Goal: Information Seeking & Learning: Check status

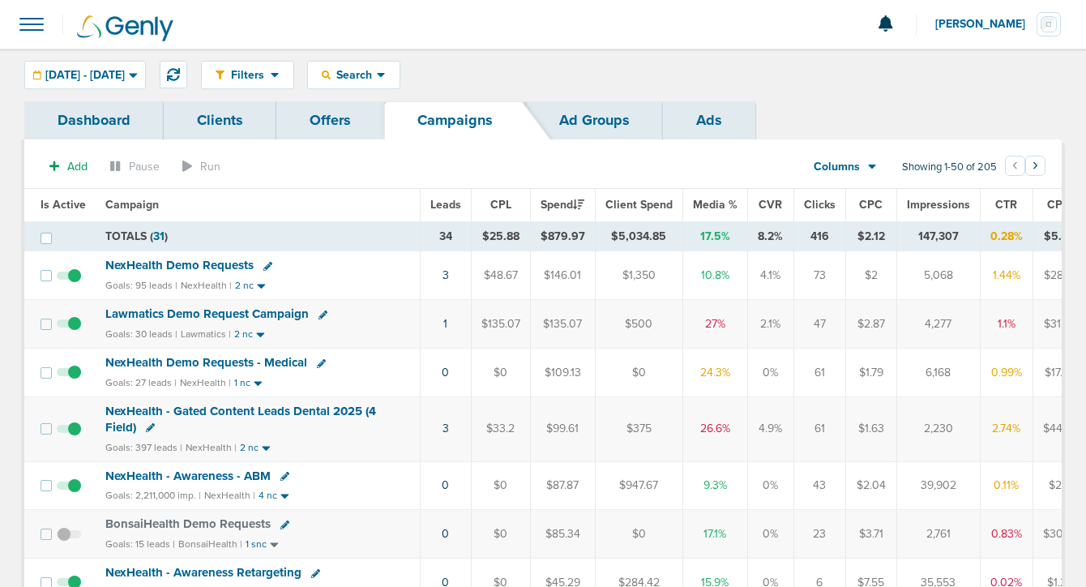
click at [200, 314] on span "Lawmatics Demo Request Campaign" at bounding box center [206, 313] width 203 height 15
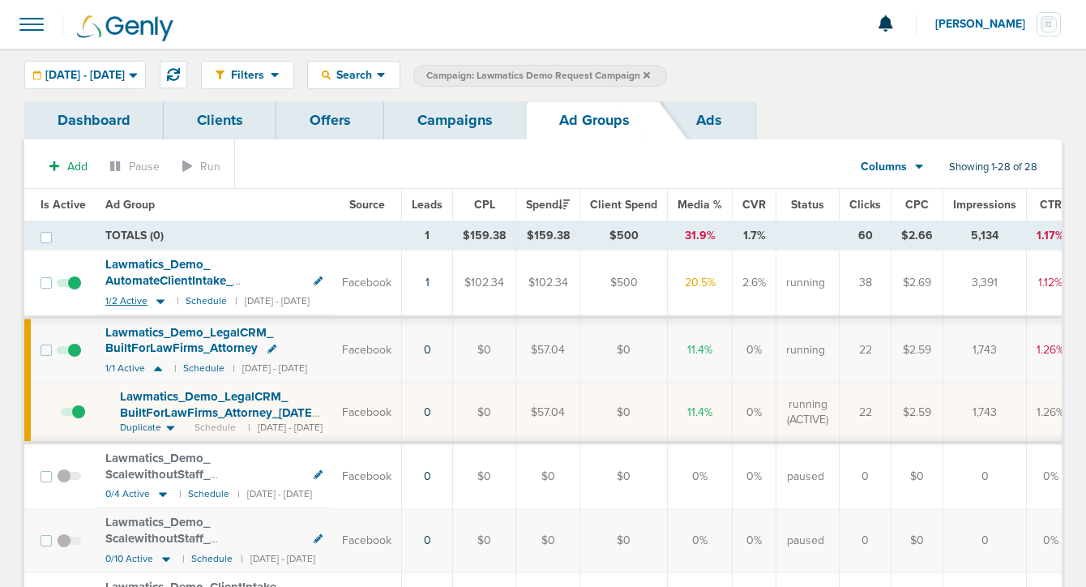
click at [156, 300] on icon at bounding box center [160, 301] width 8 height 5
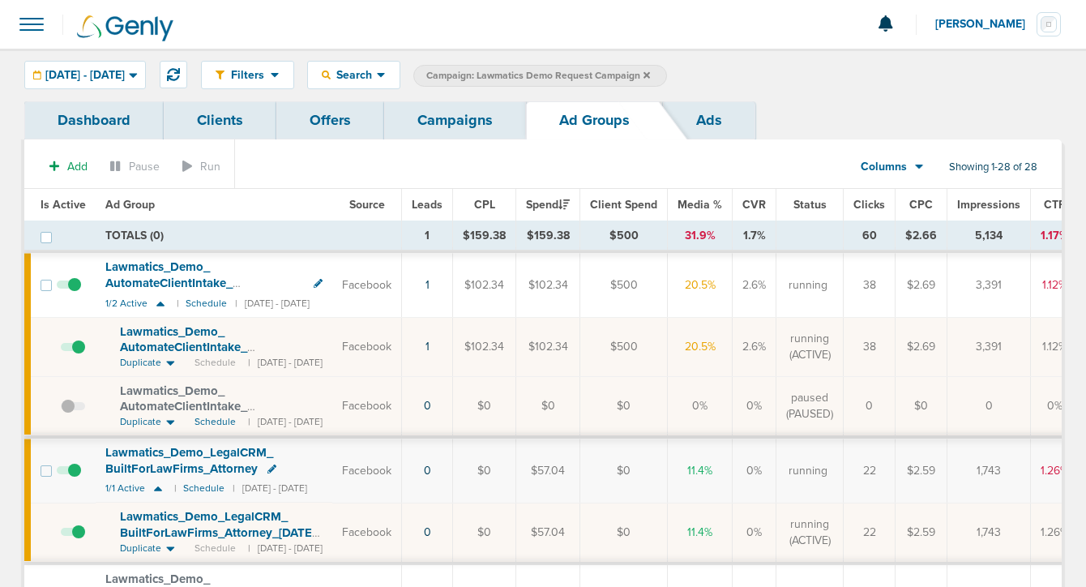
click at [78, 355] on span at bounding box center [73, 355] width 24 height 0
click at [61, 350] on input "checkbox" at bounding box center [61, 350] width 0 height 0
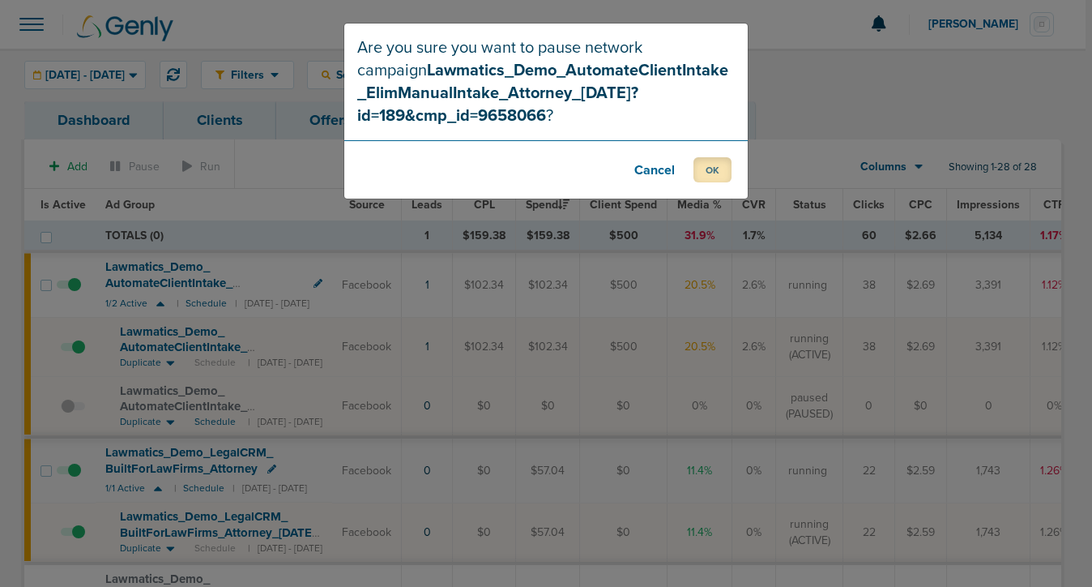
click at [712, 173] on button "OK" at bounding box center [713, 169] width 38 height 25
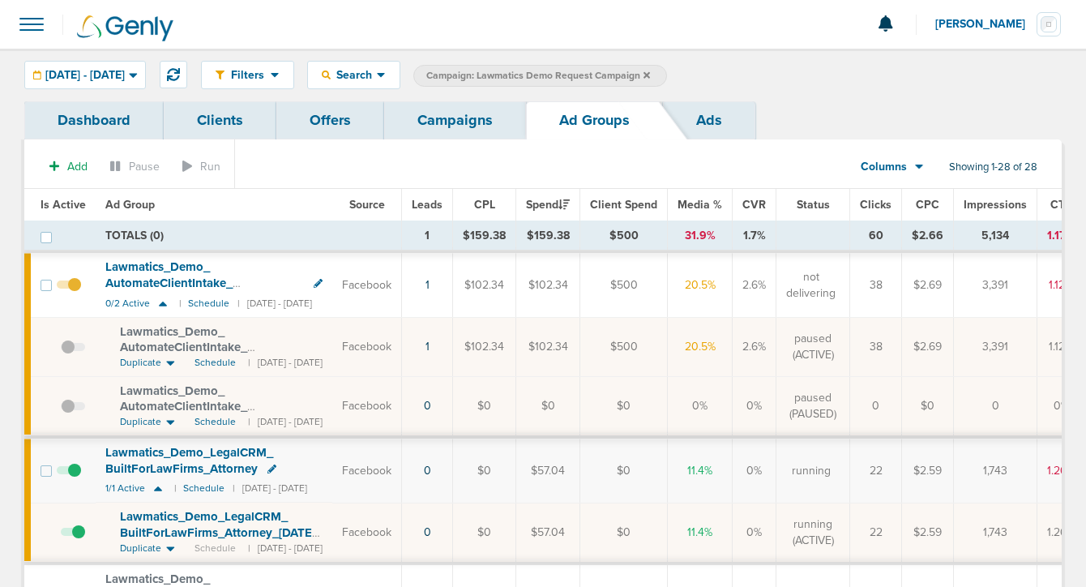
click at [445, 126] on link "Campaigns" at bounding box center [455, 120] width 142 height 38
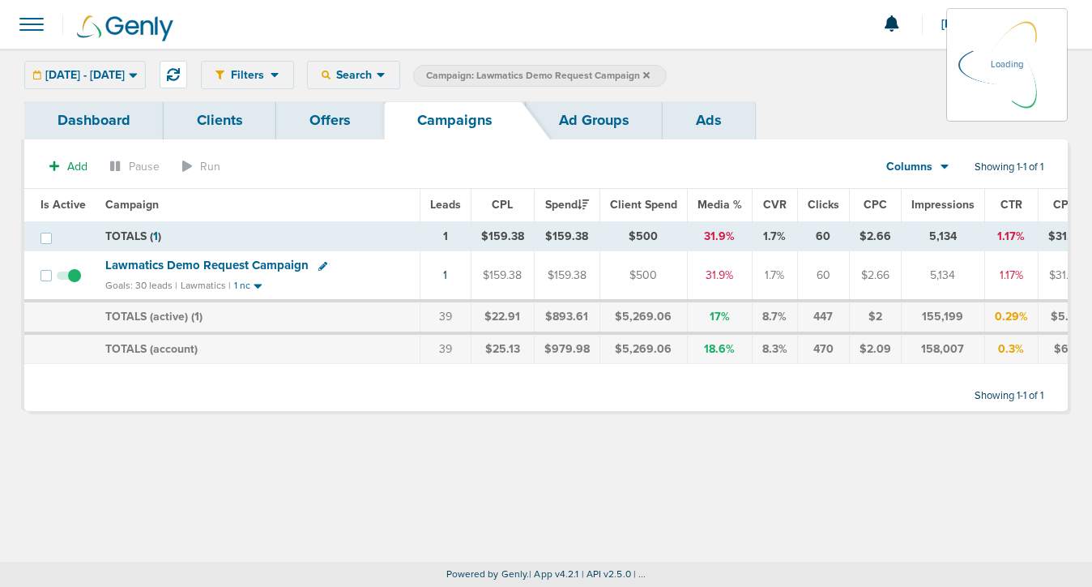
click at [650, 74] on icon at bounding box center [646, 74] width 6 height 6
click at [650, 75] on icon at bounding box center [646, 74] width 6 height 6
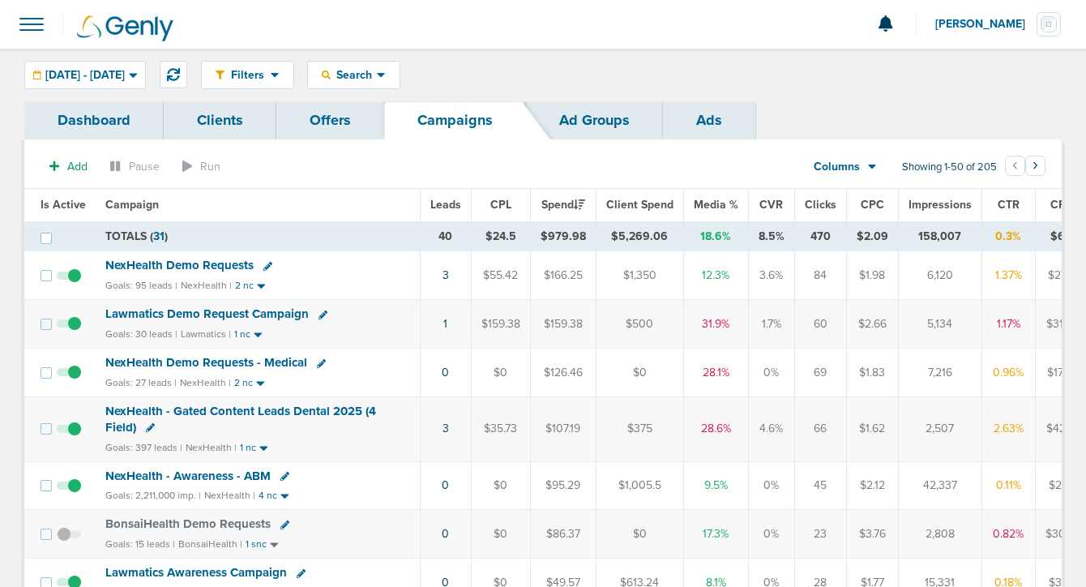
click at [188, 361] on span "NexHealth Demo Requests - Medical" at bounding box center [206, 362] width 202 height 15
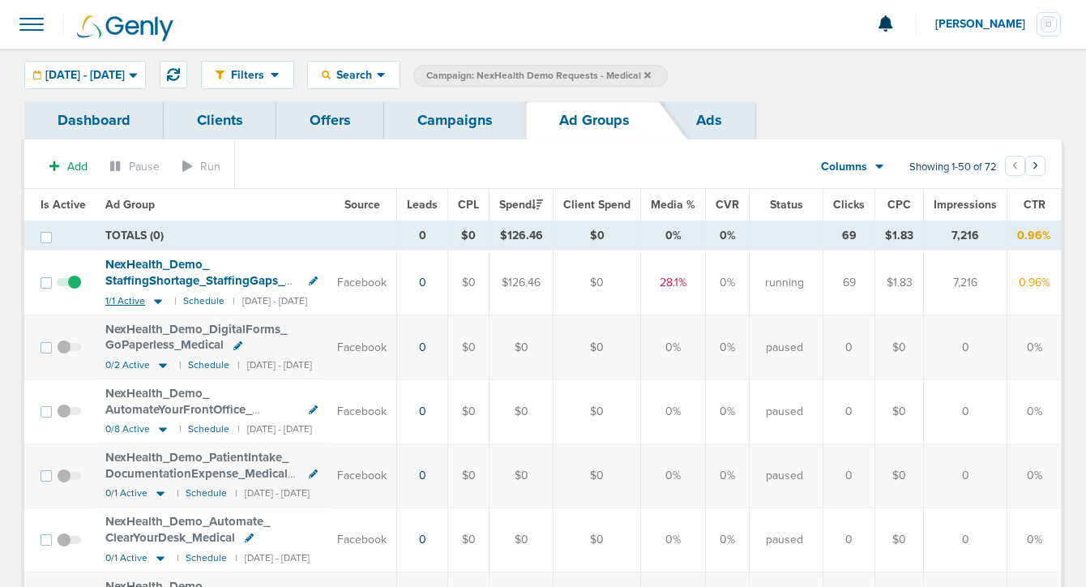
click at [160, 301] on icon at bounding box center [158, 301] width 16 height 14
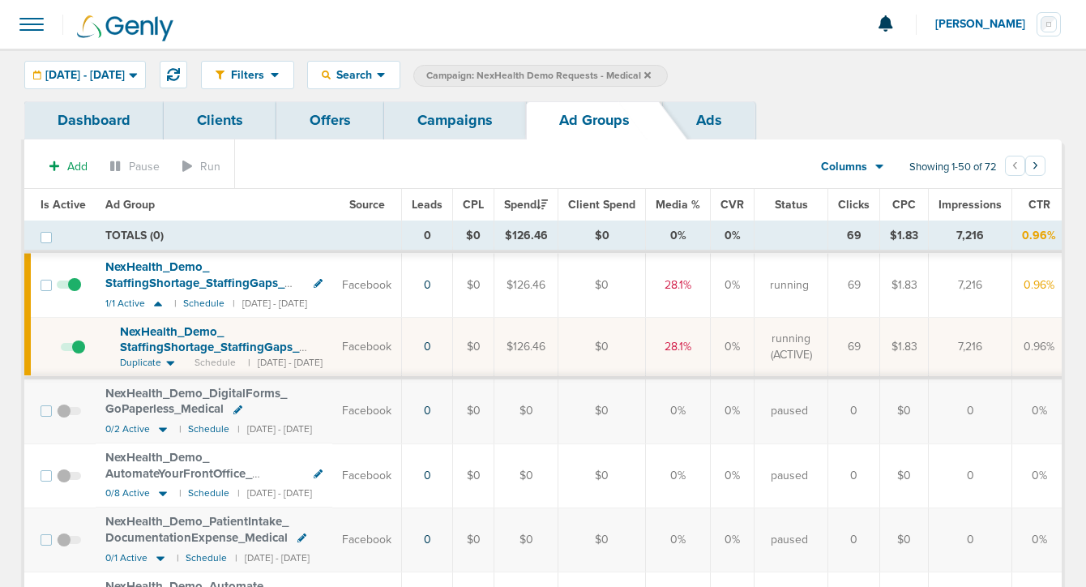
click at [80, 355] on span at bounding box center [73, 355] width 24 height 0
click at [61, 350] on input "checkbox" at bounding box center [61, 350] width 0 height 0
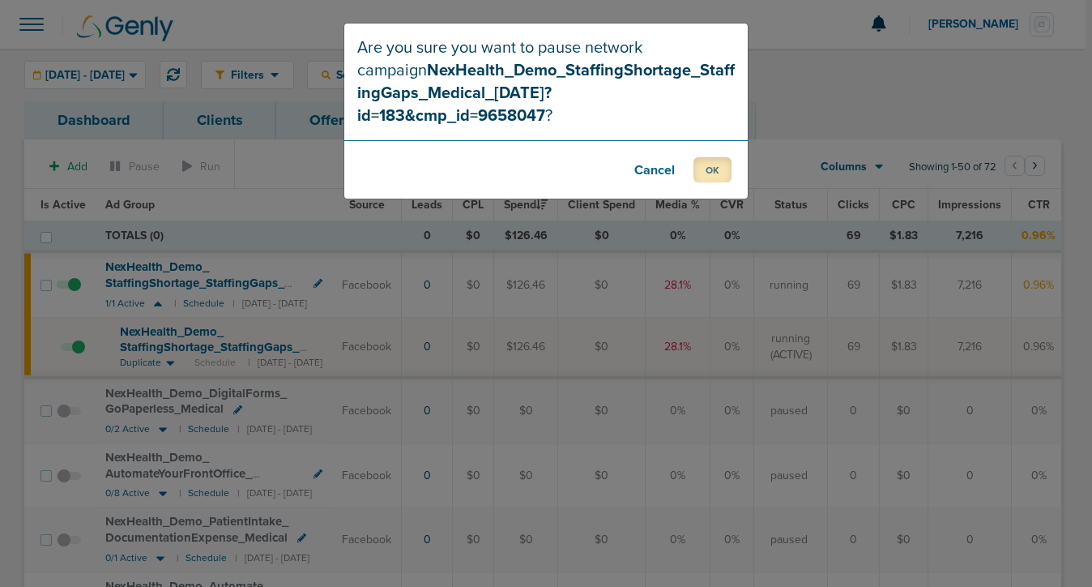
click at [713, 157] on button "OK" at bounding box center [713, 169] width 38 height 25
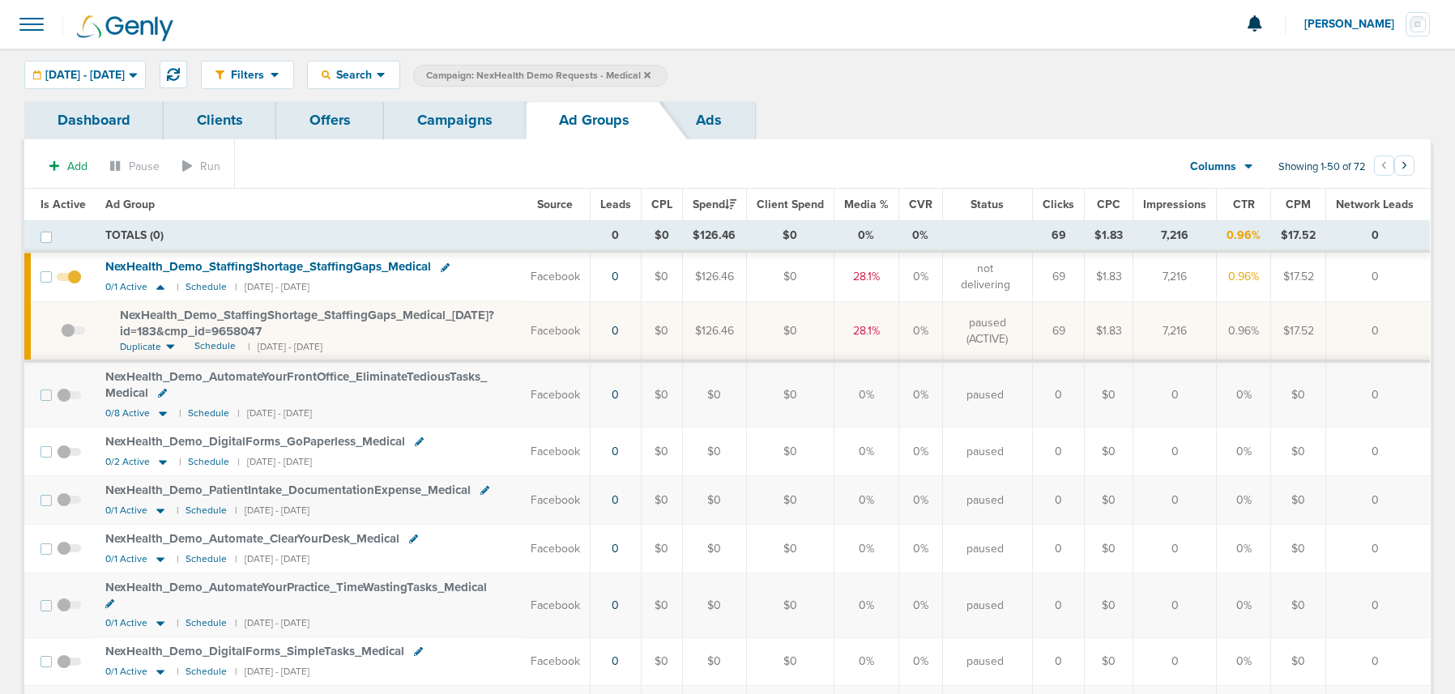
click at [446, 114] on link "Campaigns" at bounding box center [455, 120] width 142 height 38
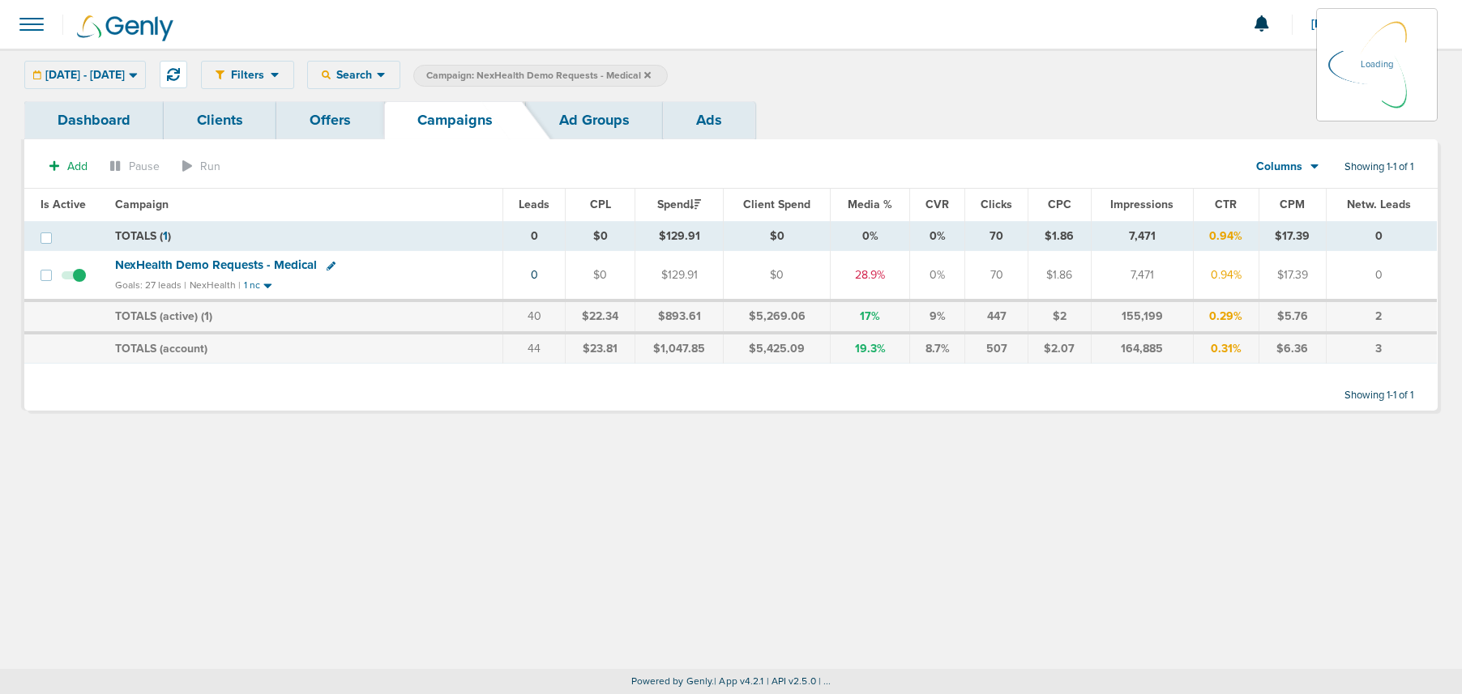
click at [651, 73] on icon at bounding box center [647, 74] width 6 height 6
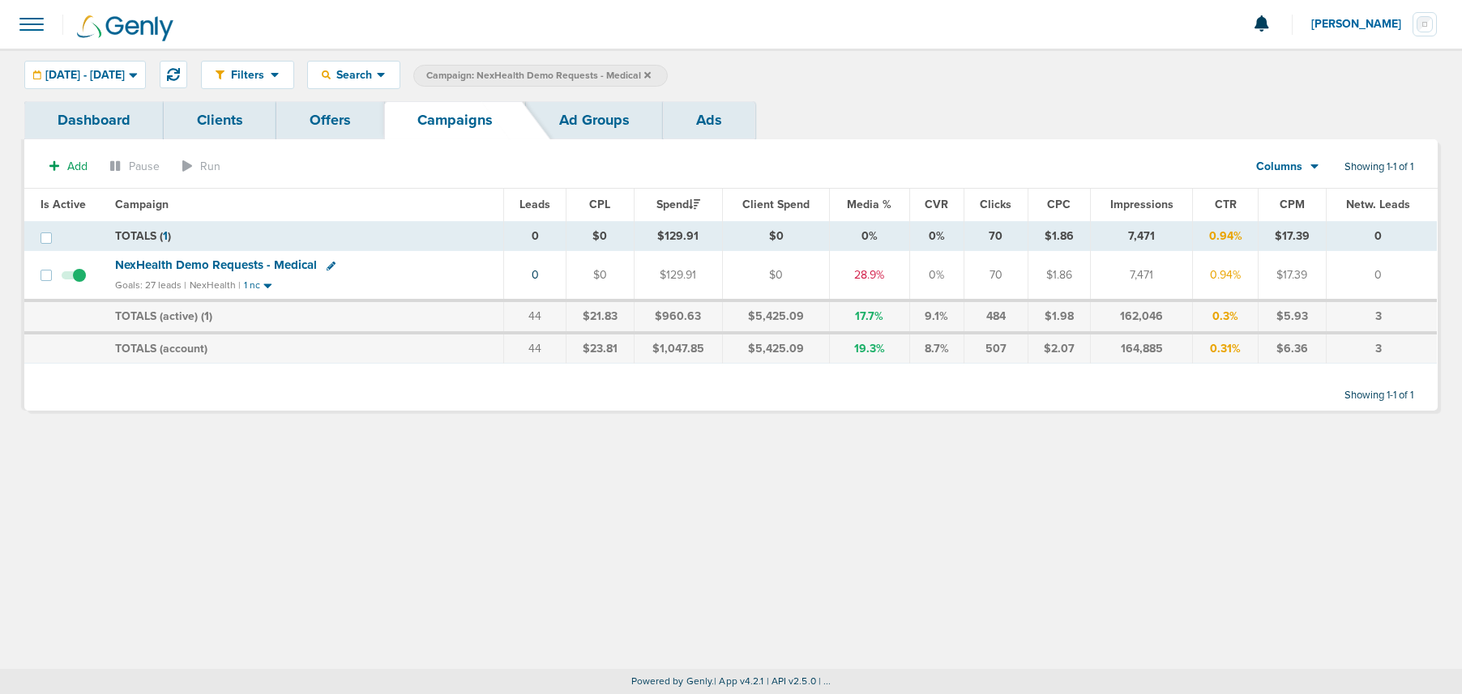
click at [651, 75] on icon at bounding box center [647, 74] width 6 height 6
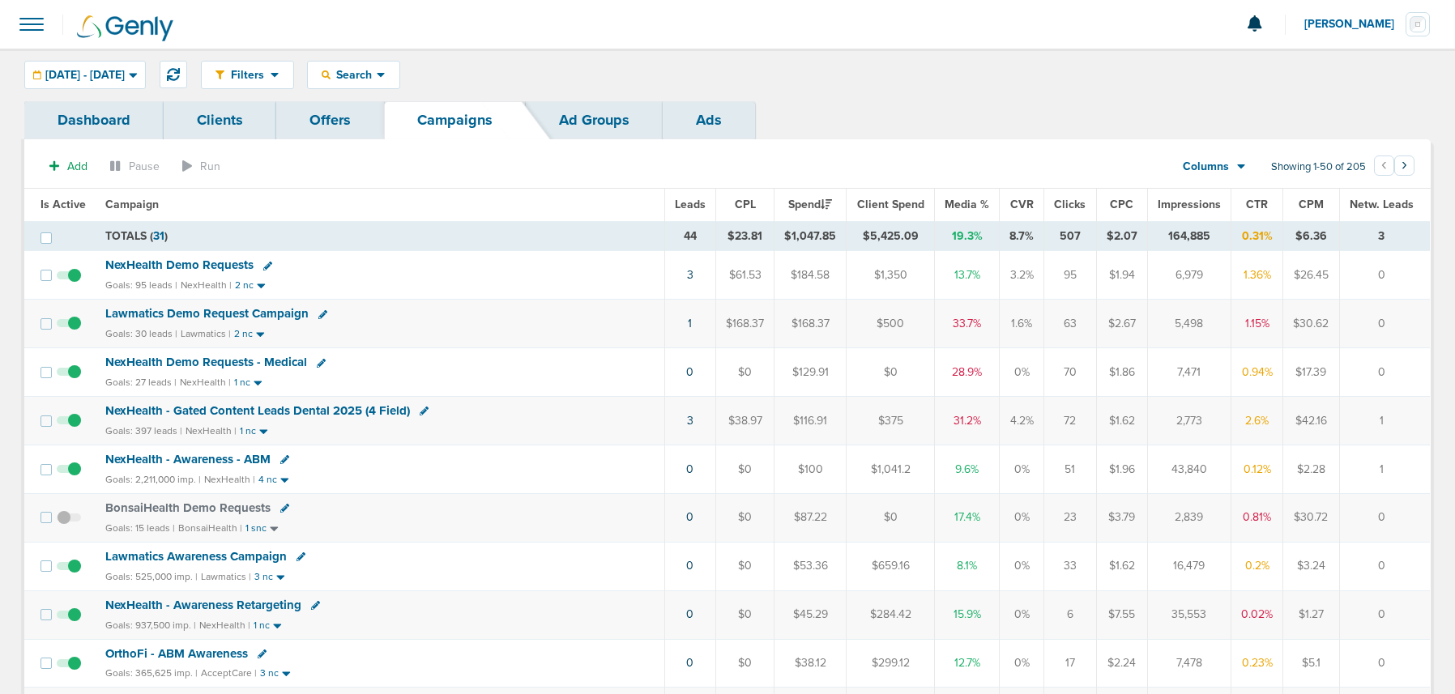
click at [261, 406] on span "NexHealth - Gated Content Leads Dental 2025 (4 Field)" at bounding box center [257, 411] width 305 height 15
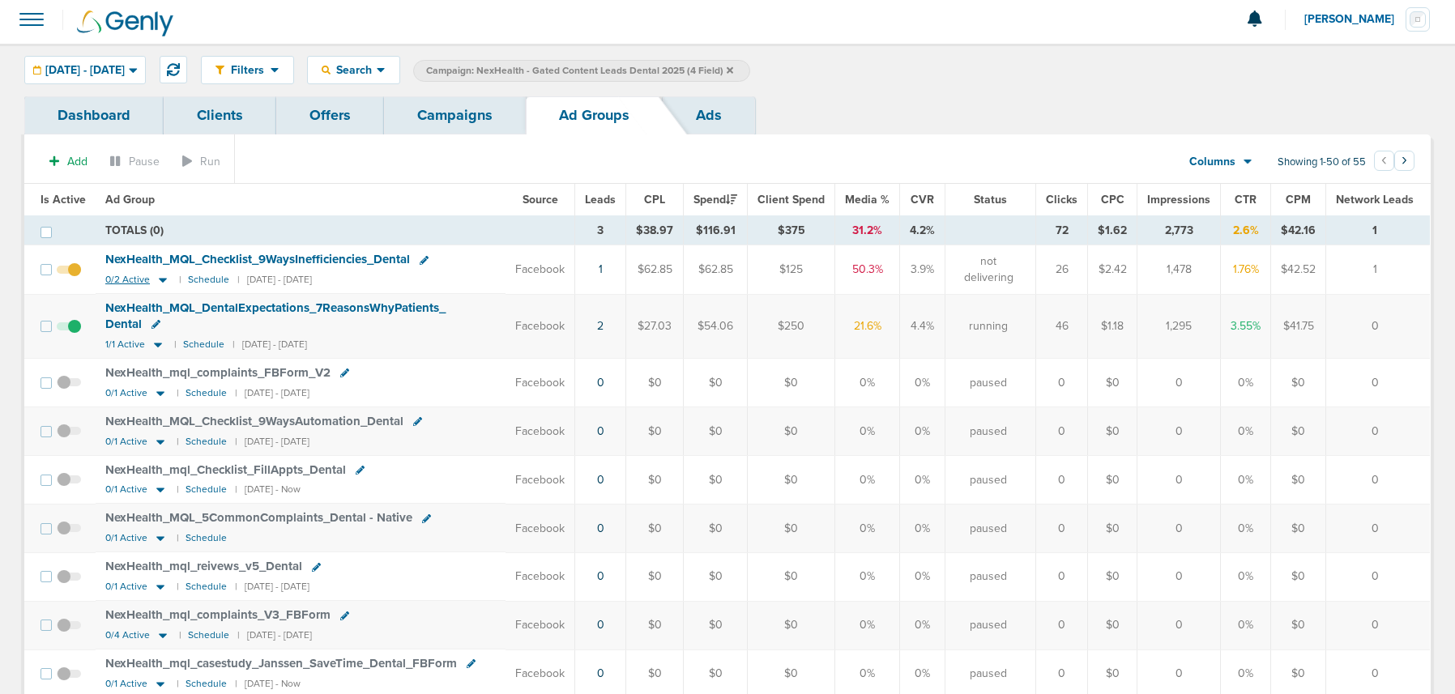
scroll to position [6, 0]
click at [160, 281] on icon at bounding box center [163, 278] width 16 height 14
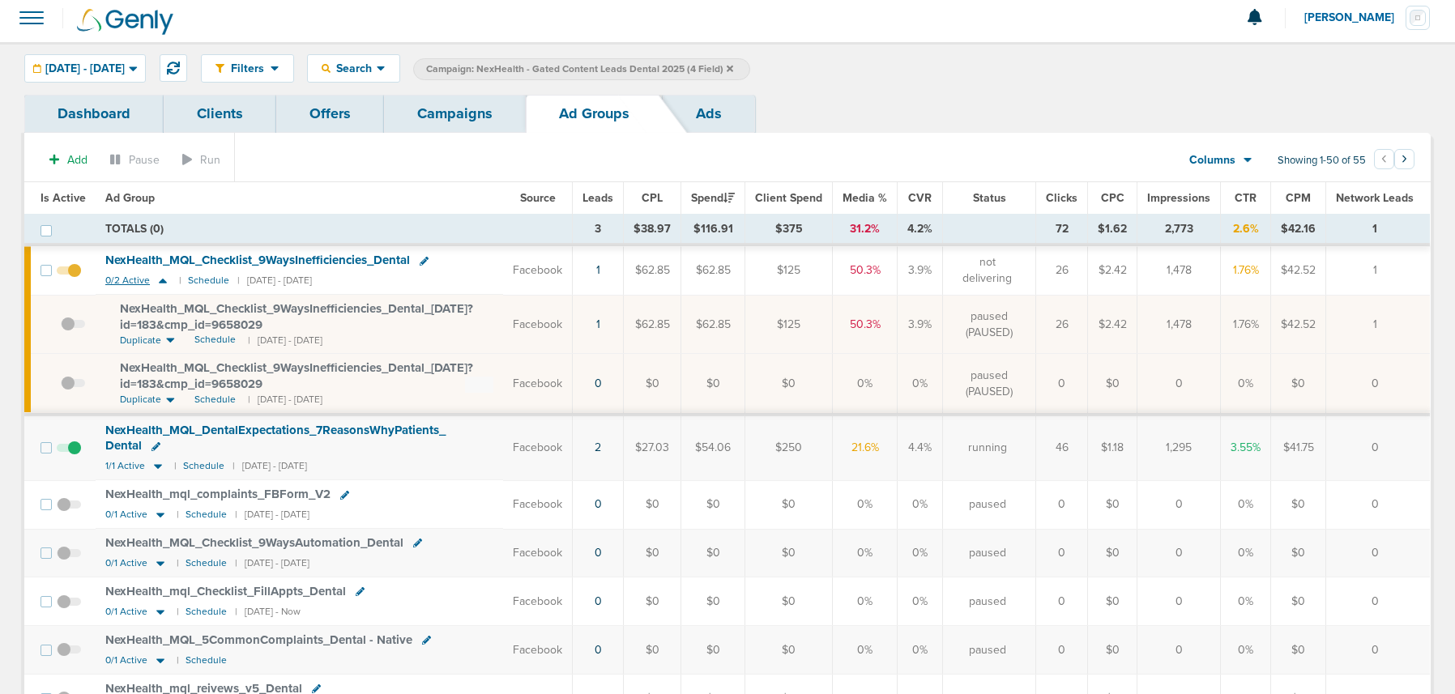
click at [160, 281] on icon at bounding box center [163, 281] width 8 height 5
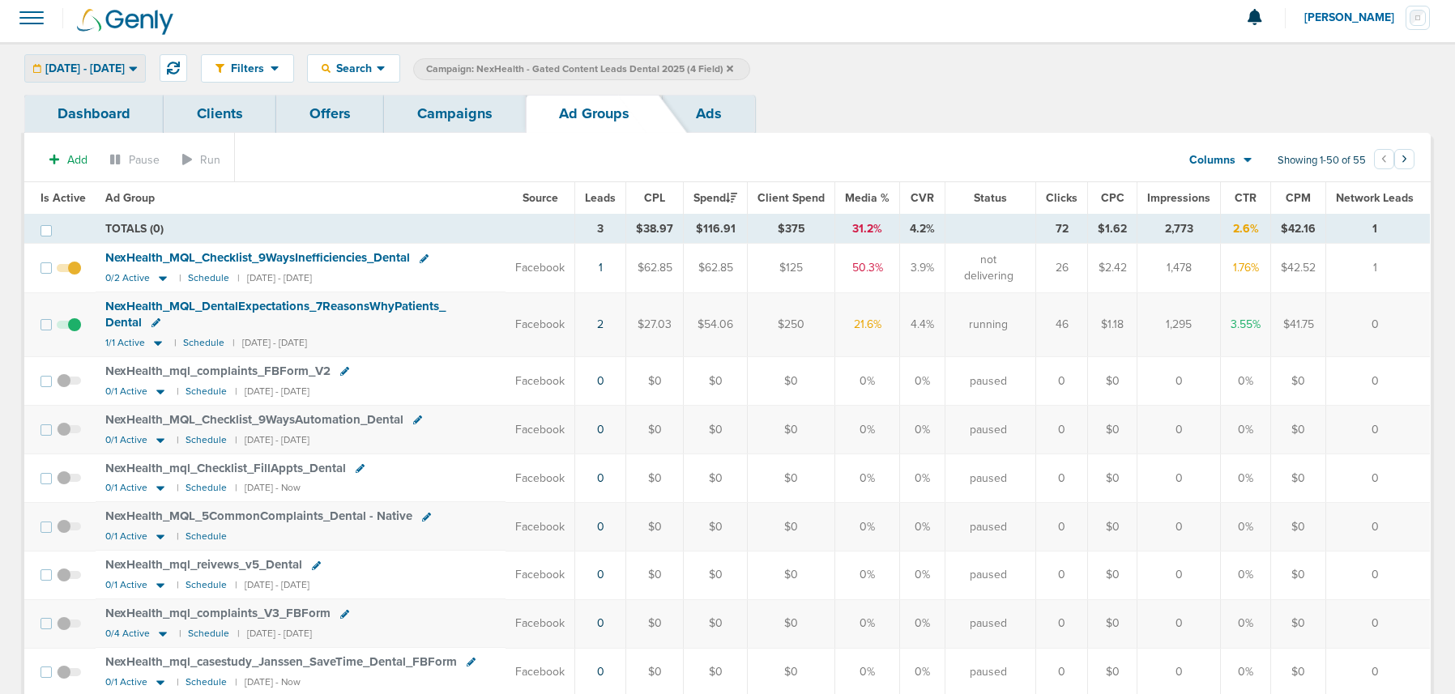
click at [125, 68] on span "[DATE] - [DATE]" at bounding box center [84, 68] width 79 height 11
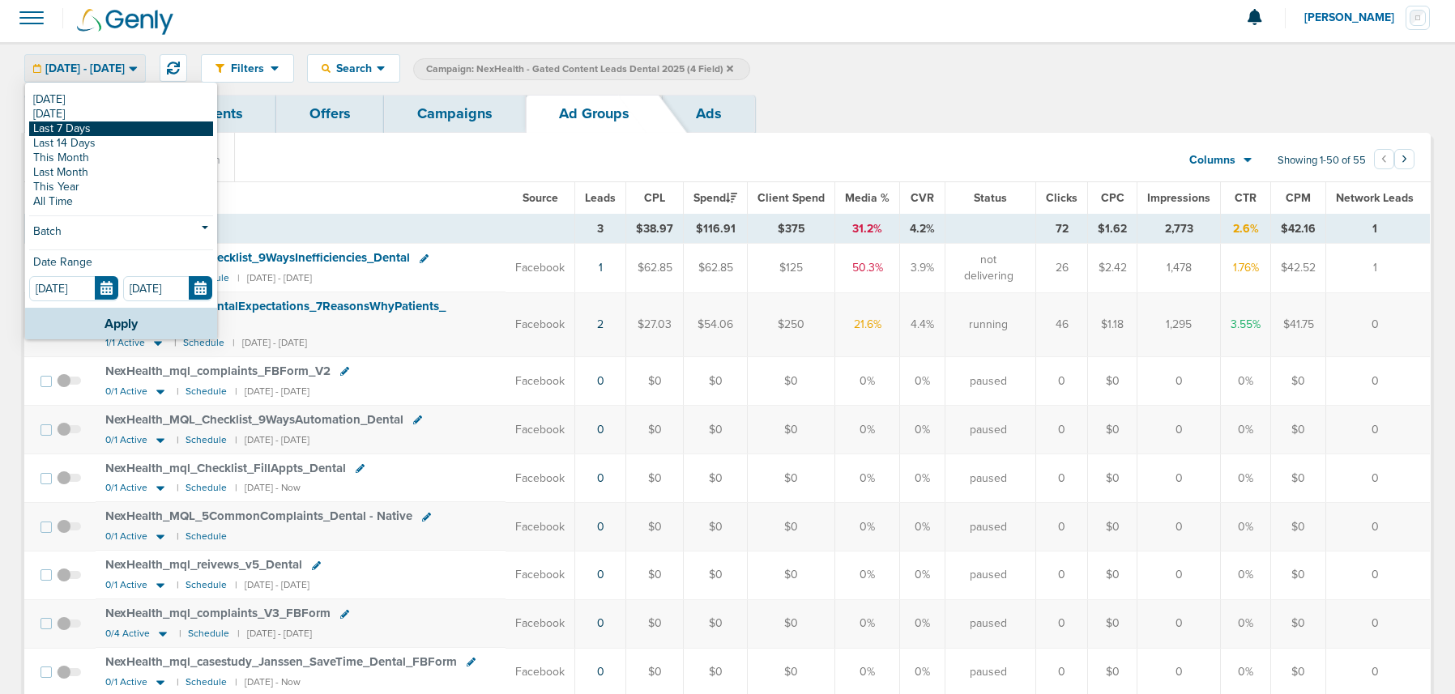
click at [96, 130] on link "Last 7 Days" at bounding box center [121, 129] width 184 height 15
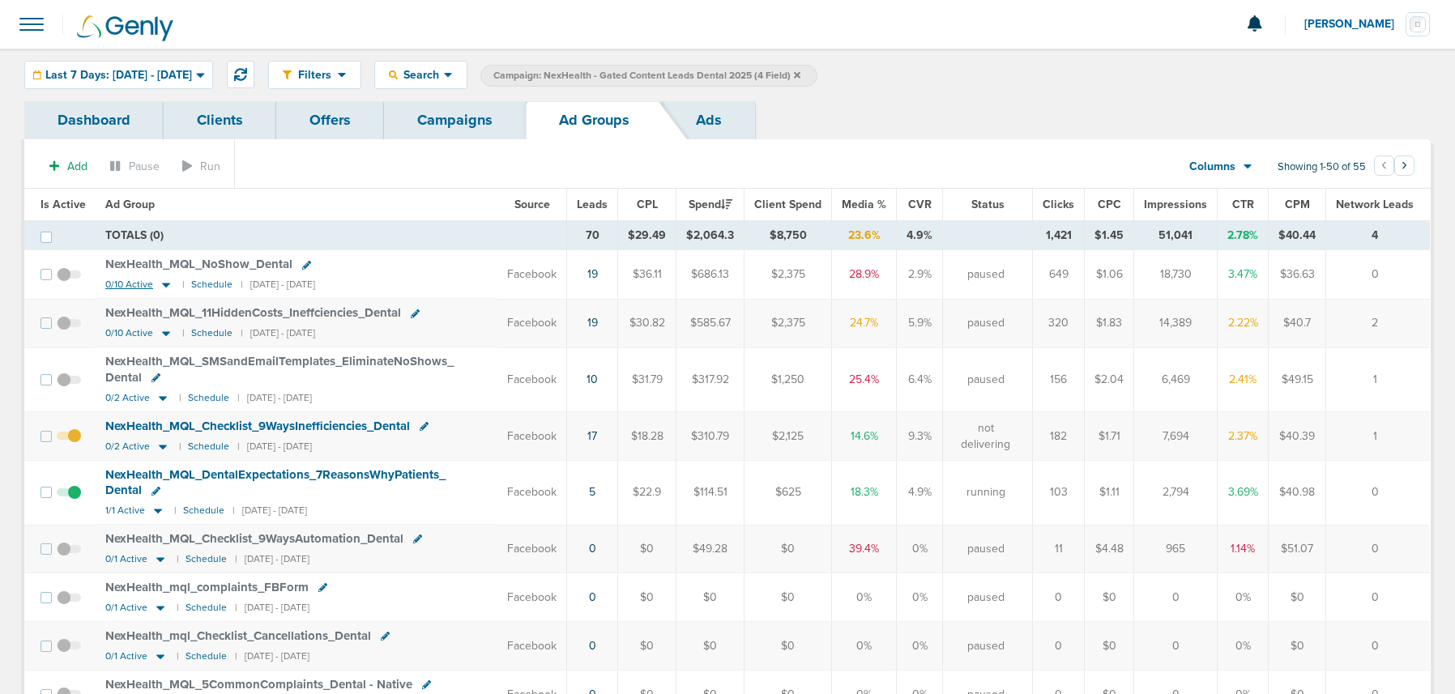
click at [160, 282] on icon at bounding box center [166, 285] width 16 height 14
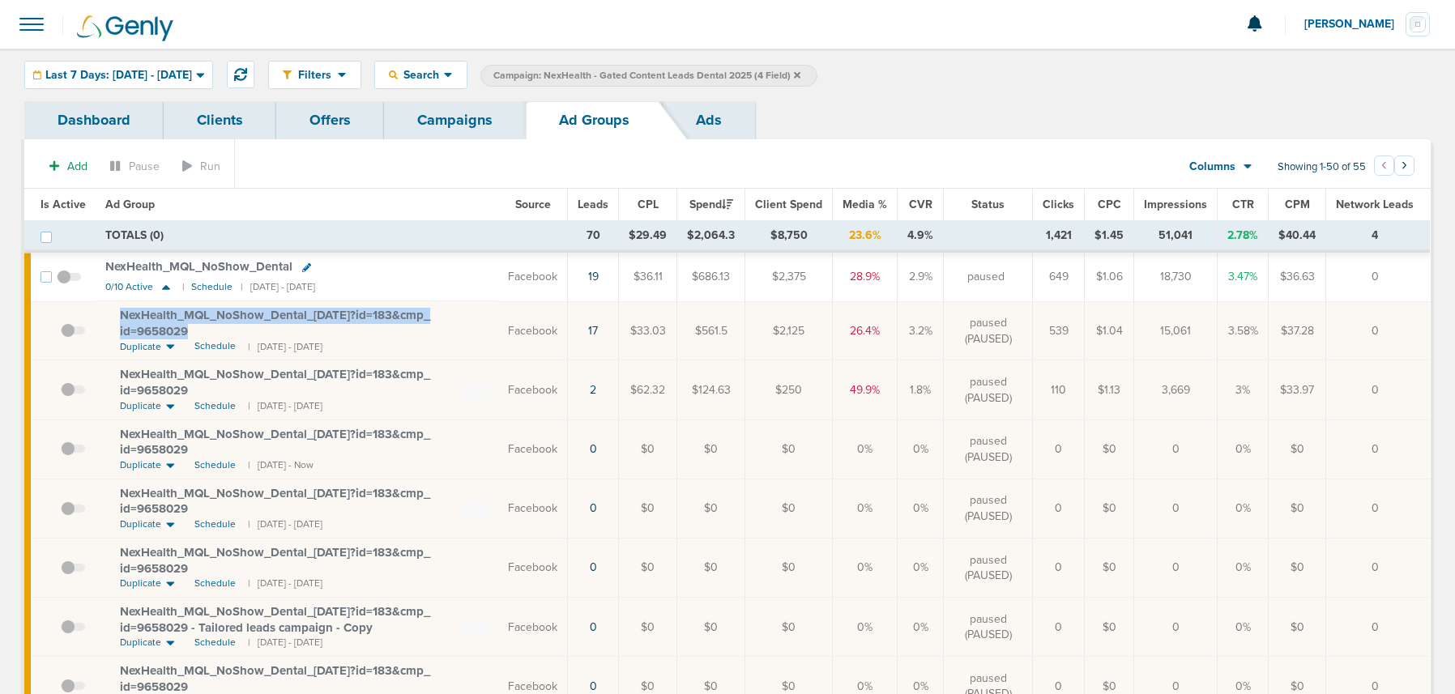
drag, startPoint x: 113, startPoint y: 310, endPoint x: 194, endPoint y: 327, distance: 82.8
click at [194, 327] on td "NexHealth_ MQL_ NoShow_ Dental_ [DATE]?id=183&cmp_ id=9658029 Duplicate Schedul…" at bounding box center [297, 330] width 403 height 59
copy span "NexHealth_ MQL_ NoShow_ Dental_ [DATE]?id=183&cmp_ id=9658029"
click at [442, 119] on link "Campaigns" at bounding box center [455, 120] width 142 height 38
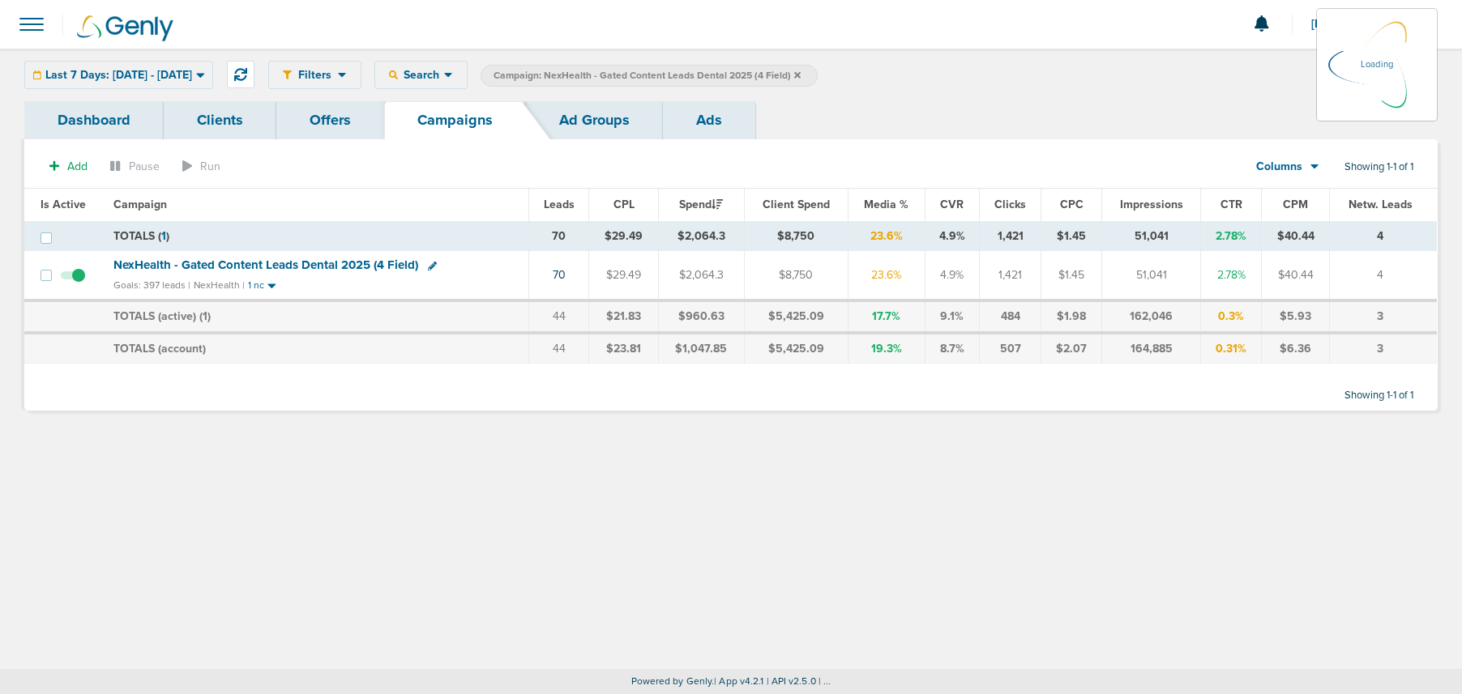
click at [818, 73] on label "Campaign: NexHealth - Gated Content Leads Dental 2025 (4 Field)" at bounding box center [649, 76] width 337 height 22
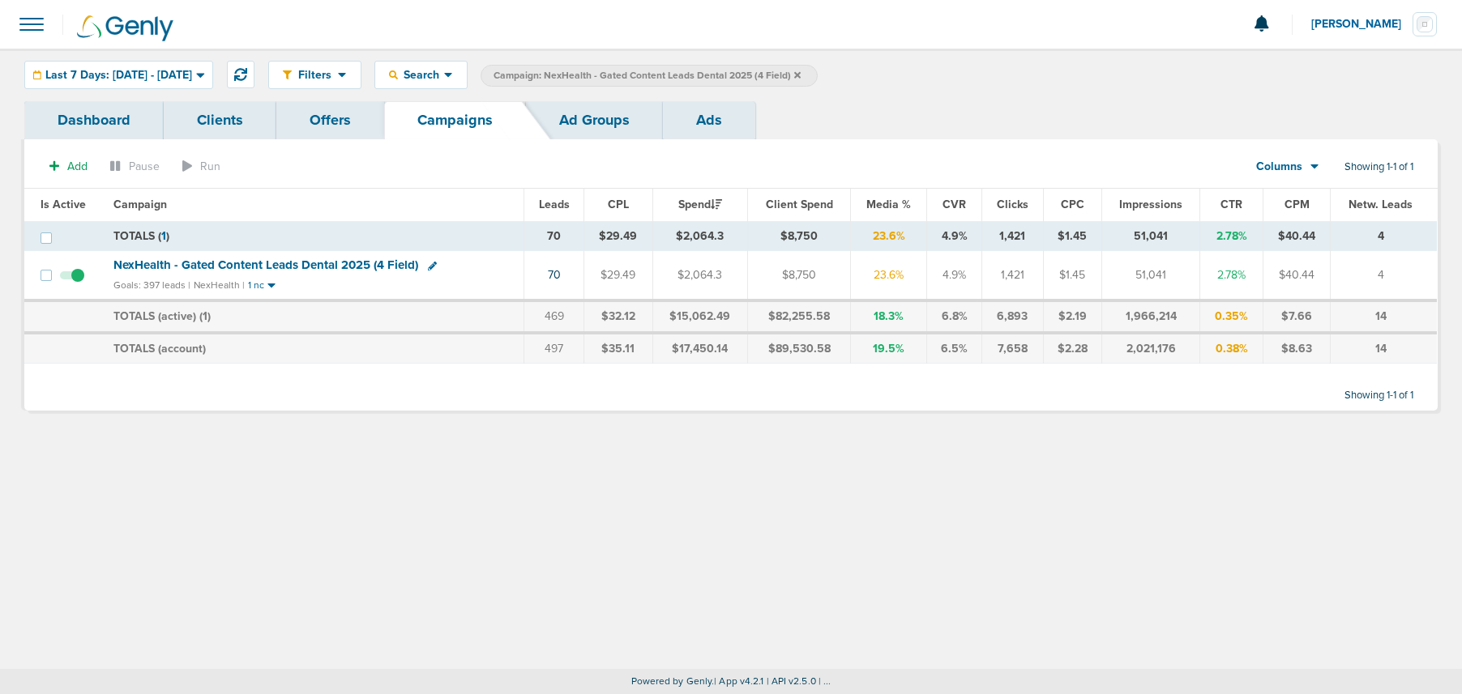
click at [801, 73] on icon at bounding box center [797, 75] width 6 height 10
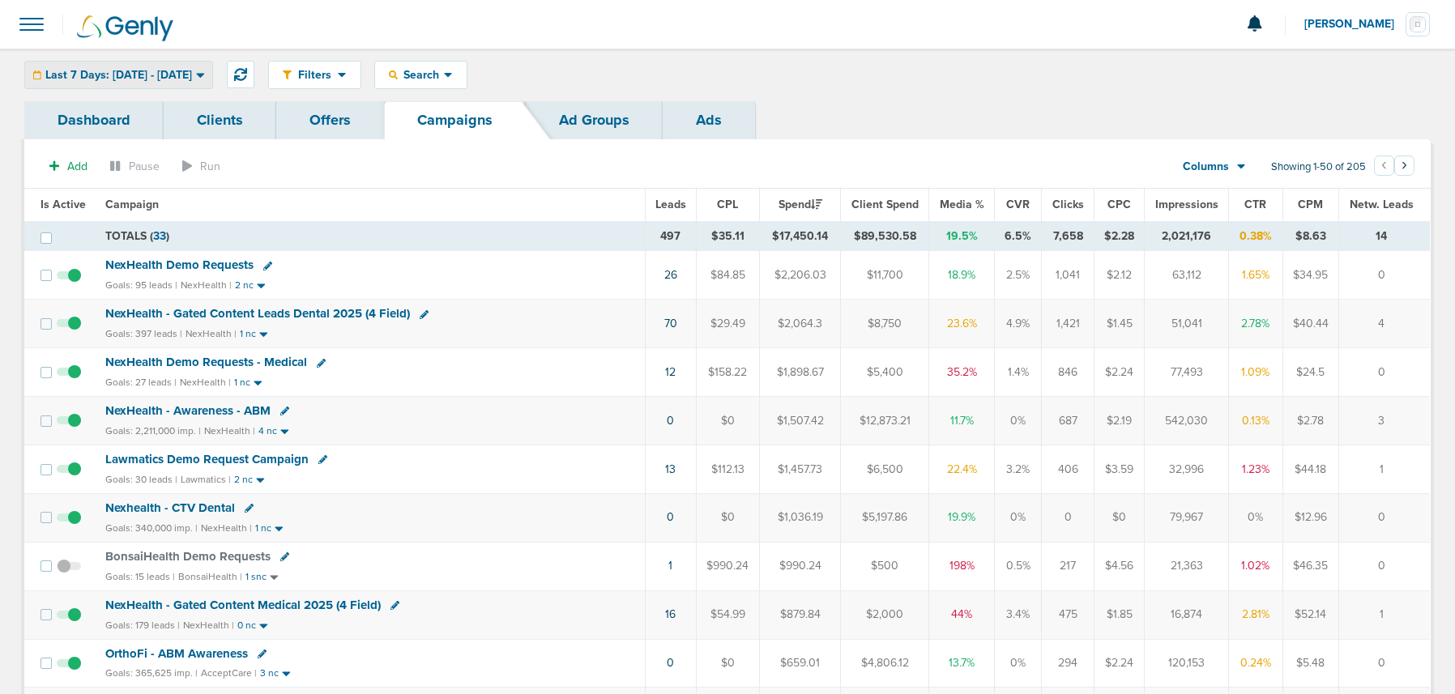
click at [161, 66] on div "Last 7 Days: [DATE] - [DATE]" at bounding box center [118, 75] width 187 height 27
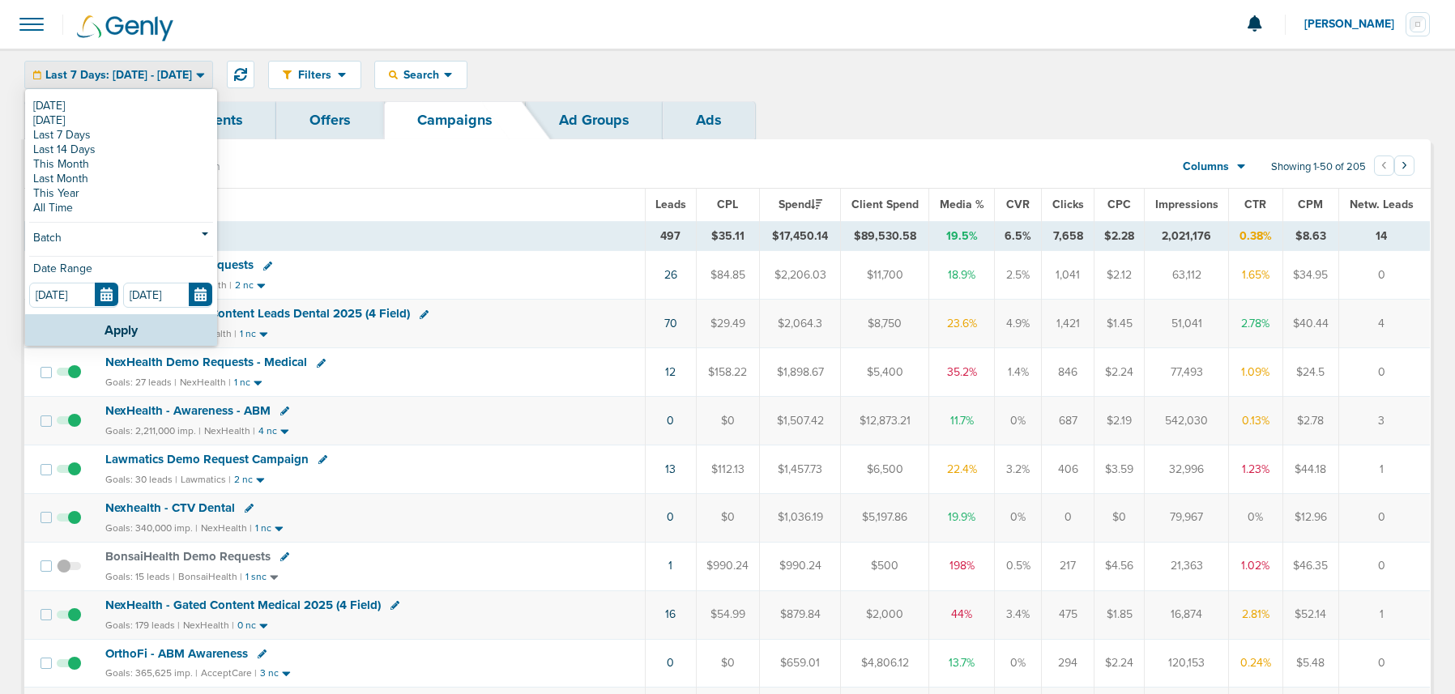
click at [135, 92] on div "[DATE] [DATE] Last 7 Days Last 14 Days This Month Last Month This Year All Time…" at bounding box center [121, 203] width 192 height 224
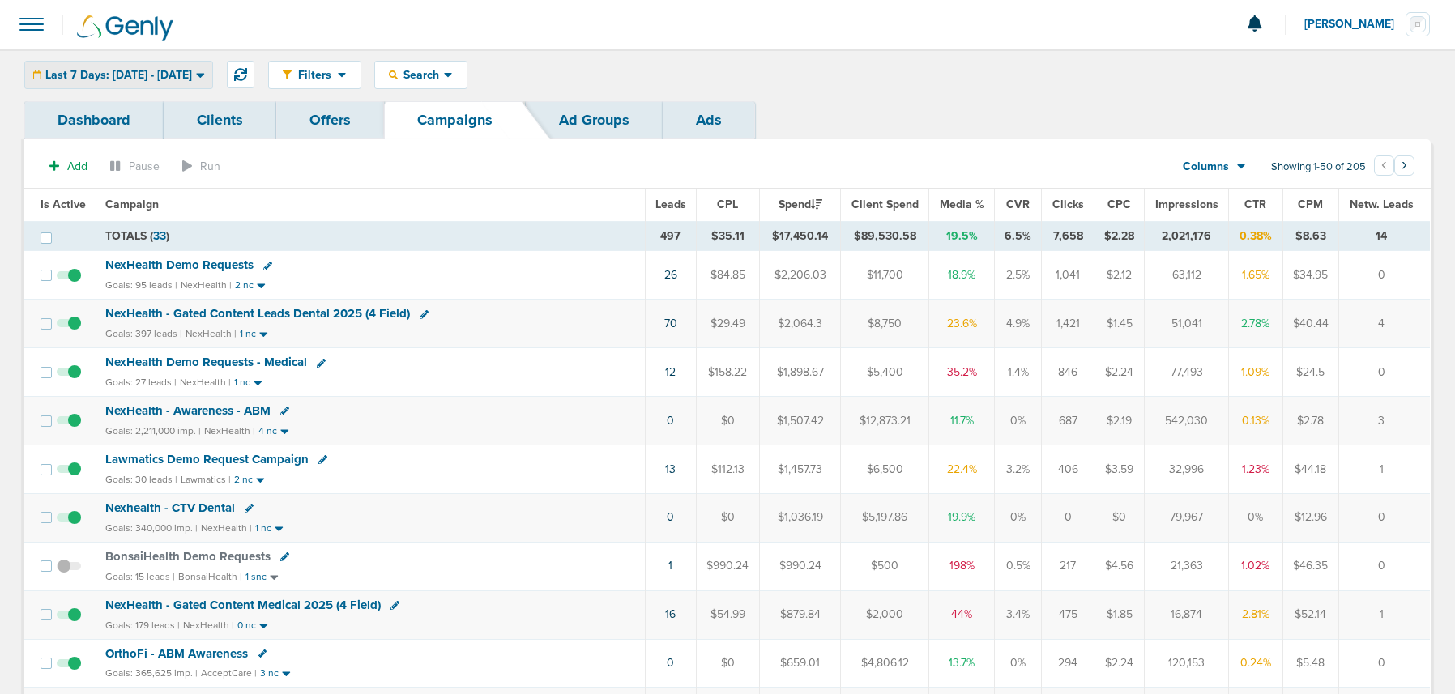
click at [132, 70] on span "Last 7 Days: [DATE] - [DATE]" at bounding box center [118, 75] width 147 height 11
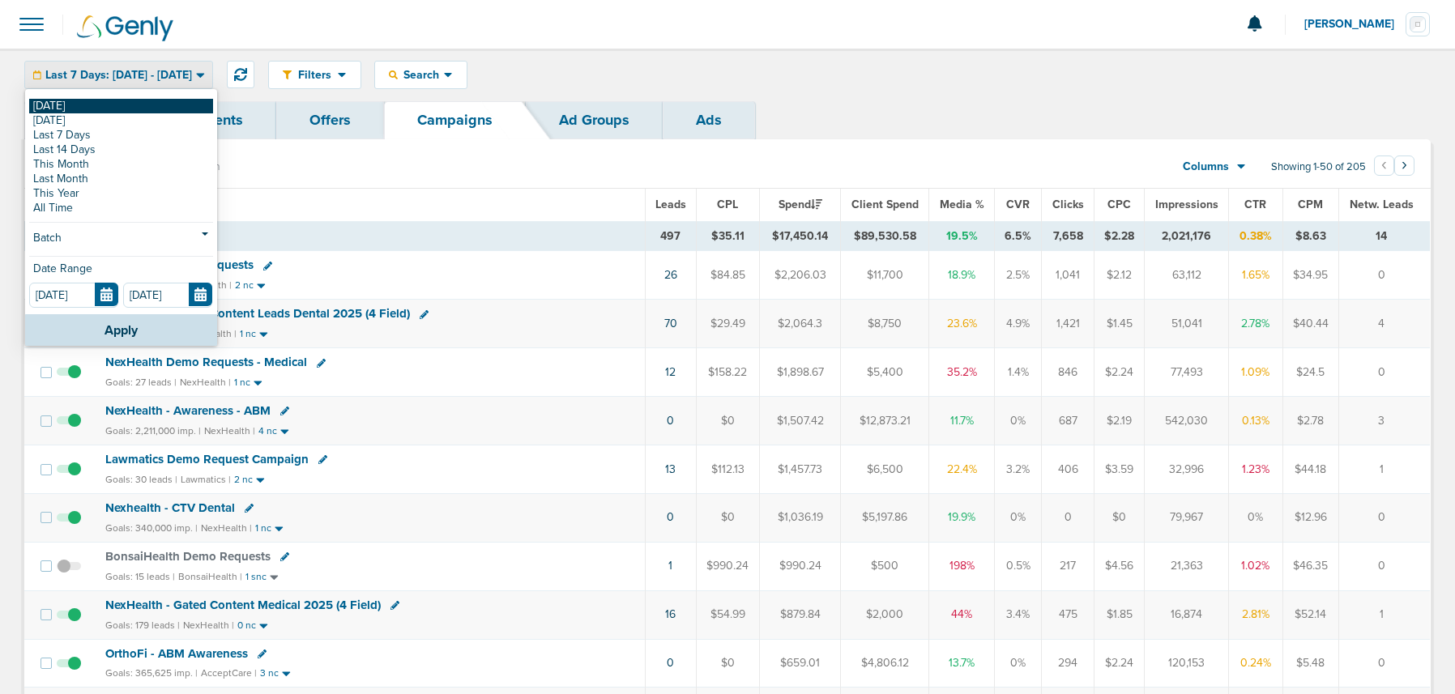
click at [117, 101] on link "[DATE]" at bounding box center [121, 106] width 184 height 15
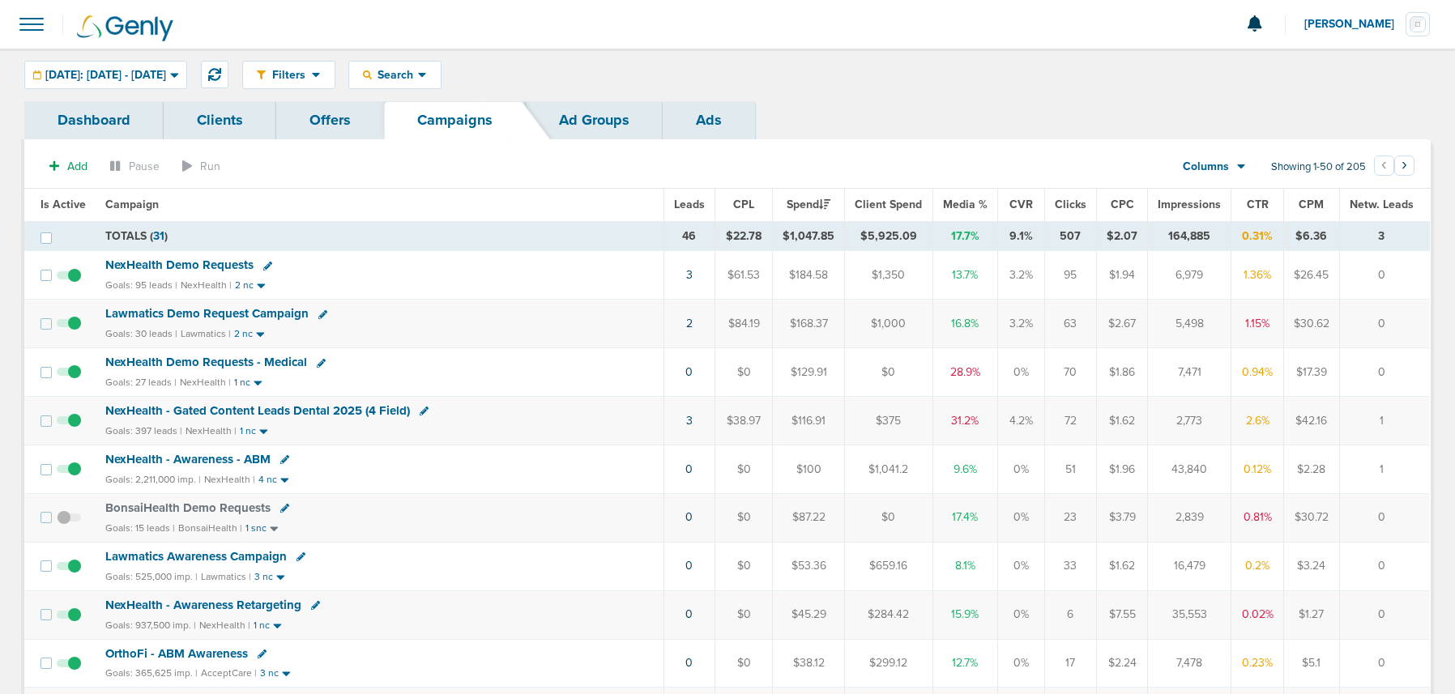
click at [177, 316] on span "Lawmatics Demo Request Campaign" at bounding box center [206, 313] width 203 height 15
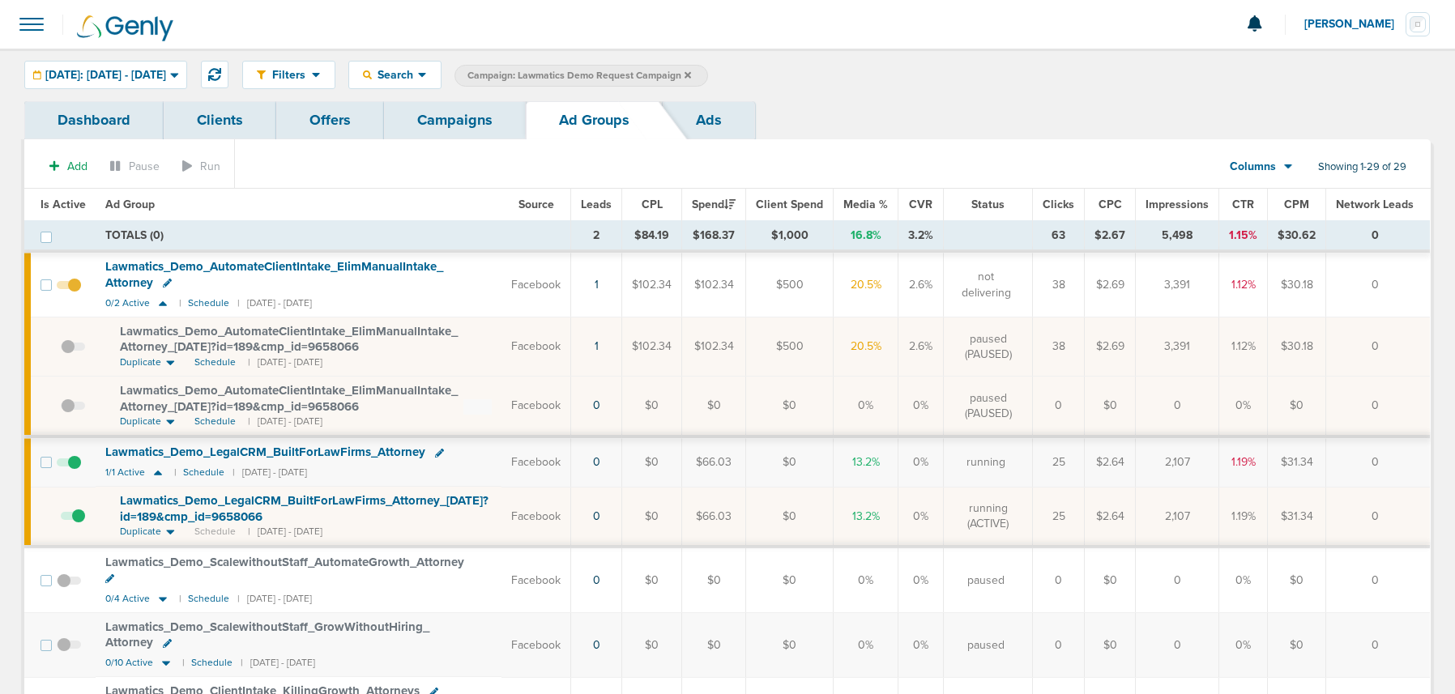
click at [599, 200] on span "Leads" at bounding box center [596, 205] width 31 height 14
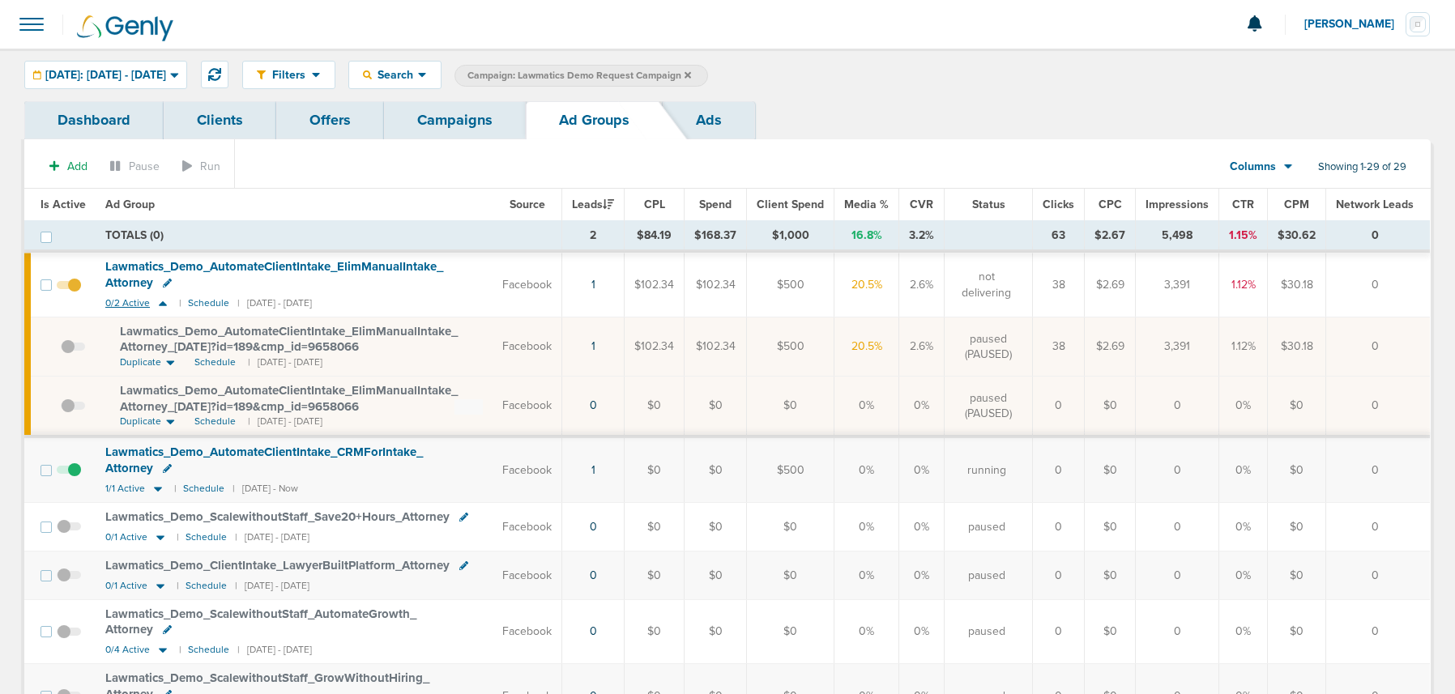
click at [160, 307] on icon at bounding box center [163, 304] width 16 height 14
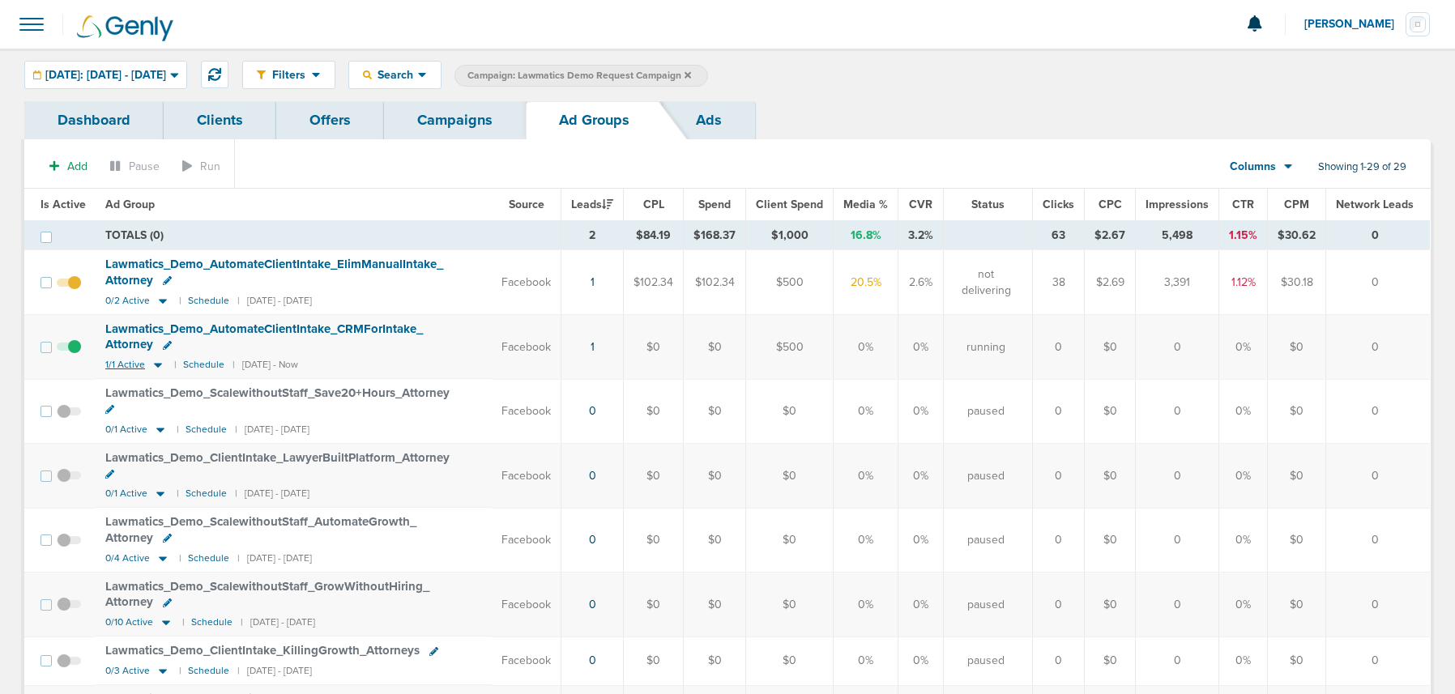
click at [161, 364] on icon at bounding box center [158, 365] width 16 height 14
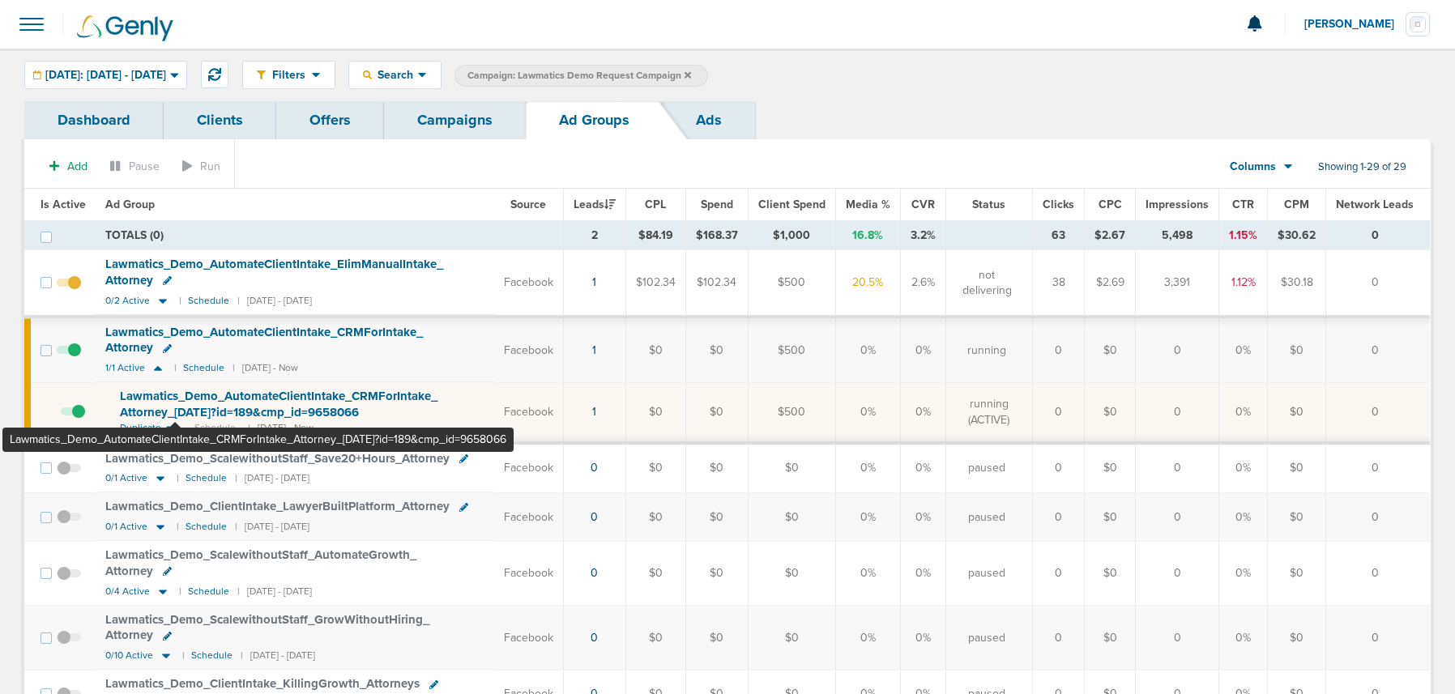
click at [176, 397] on span "Lawmatics_ Demo_ AutomateClientIntake_ CRMForIntake_ Attorney_ [DATE]?id=189&cm…" at bounding box center [279, 404] width 318 height 31
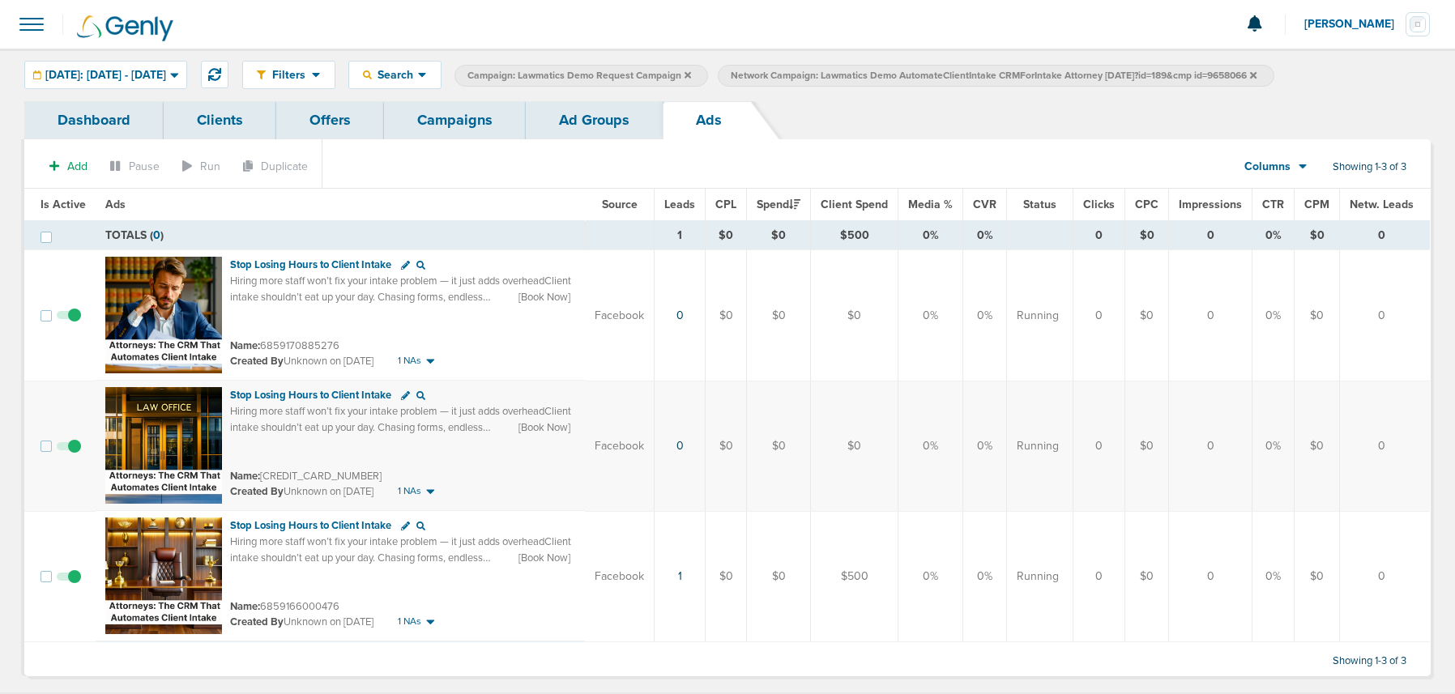
click at [582, 125] on link "Ad Groups" at bounding box center [594, 120] width 137 height 38
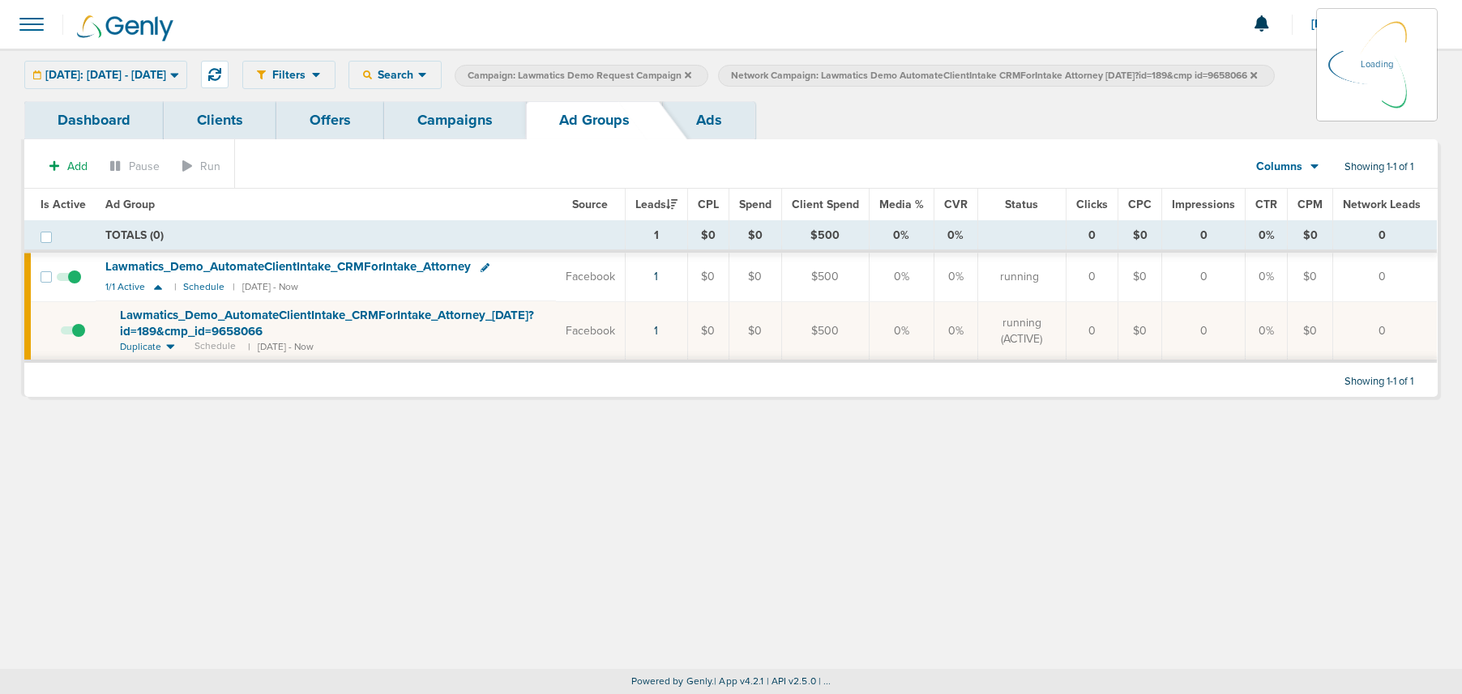
click at [487, 121] on link "Campaigns" at bounding box center [455, 120] width 142 height 38
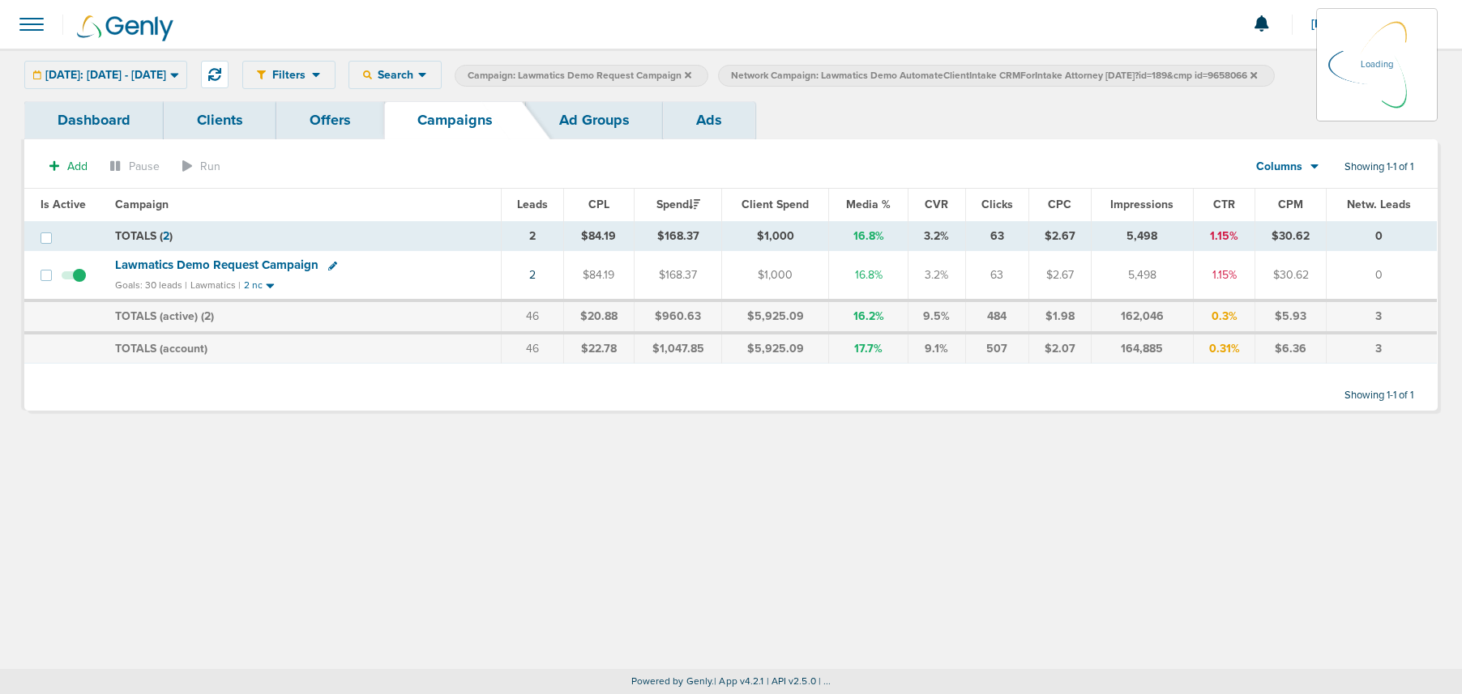
click at [1085, 75] on icon at bounding box center [1253, 74] width 6 height 6
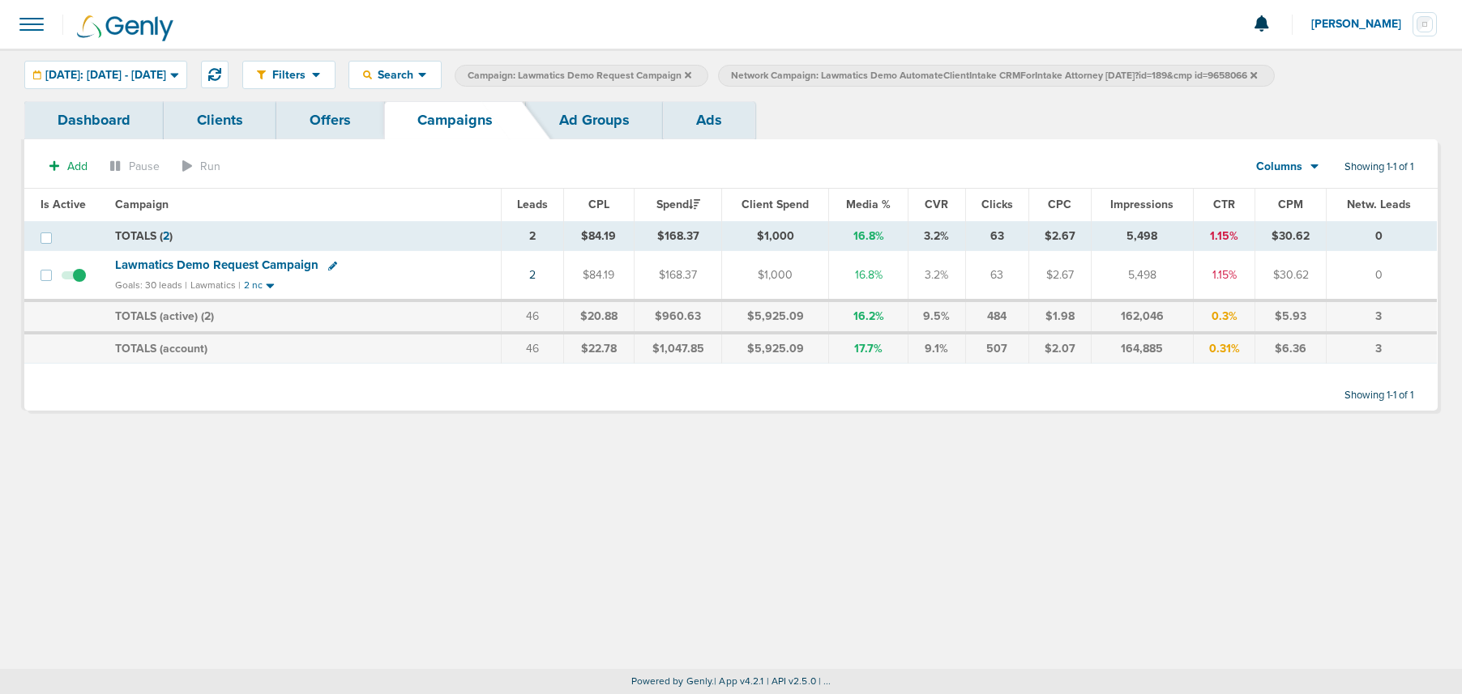
click at [1085, 72] on icon at bounding box center [1253, 75] width 6 height 10
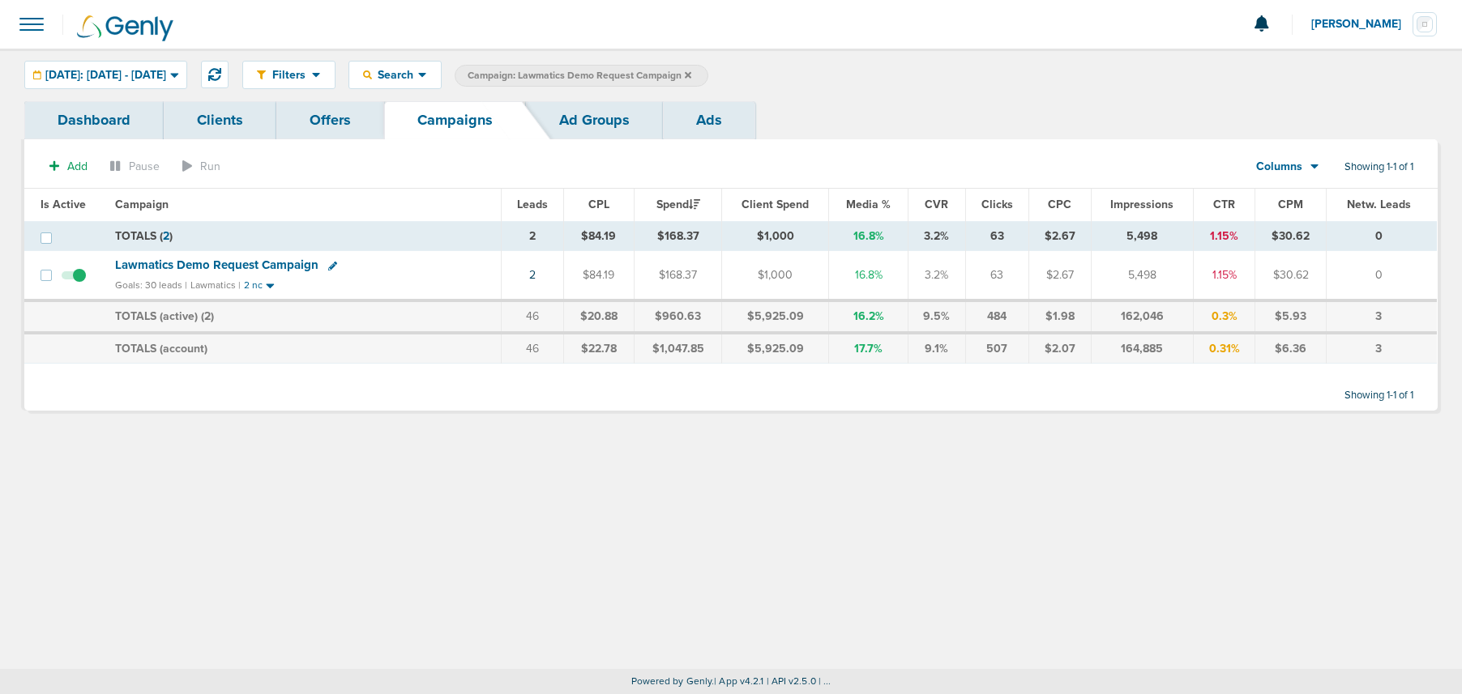
click at [691, 78] on icon at bounding box center [688, 75] width 6 height 10
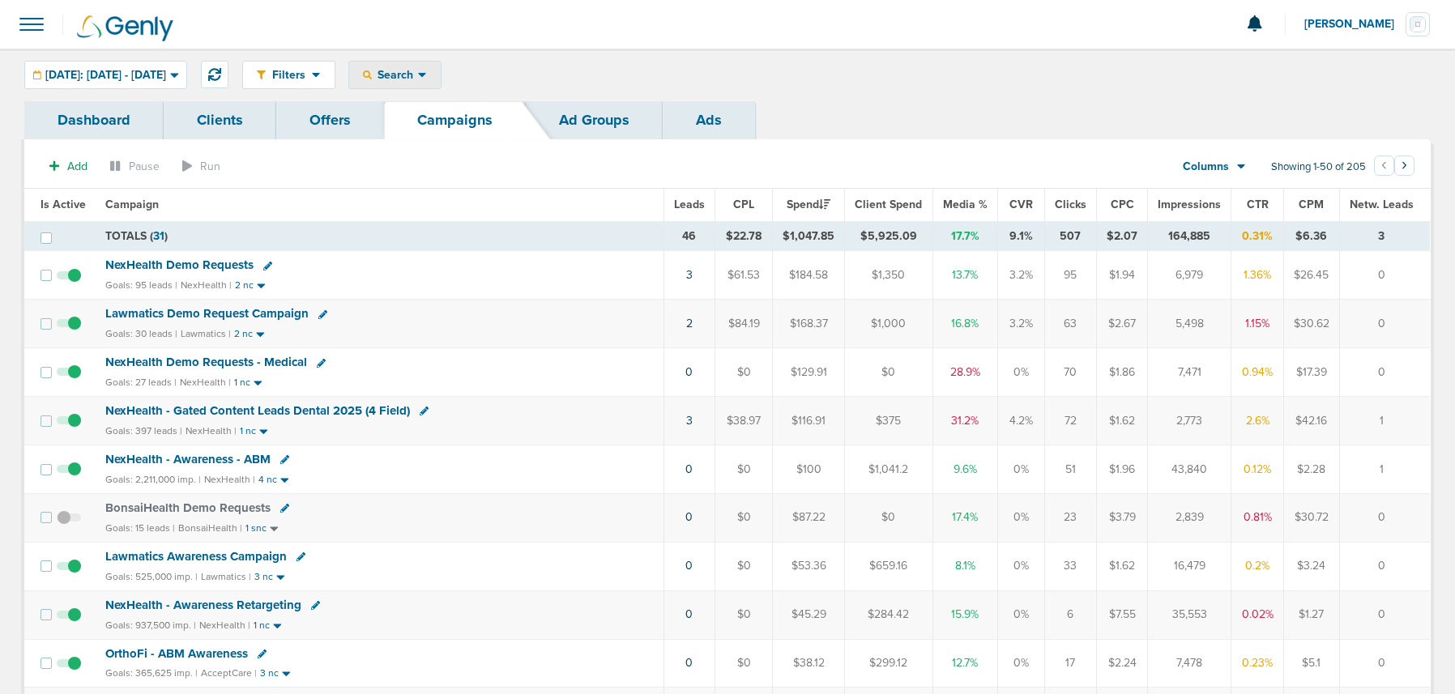
click at [418, 77] on span "Search" at bounding box center [395, 75] width 46 height 14
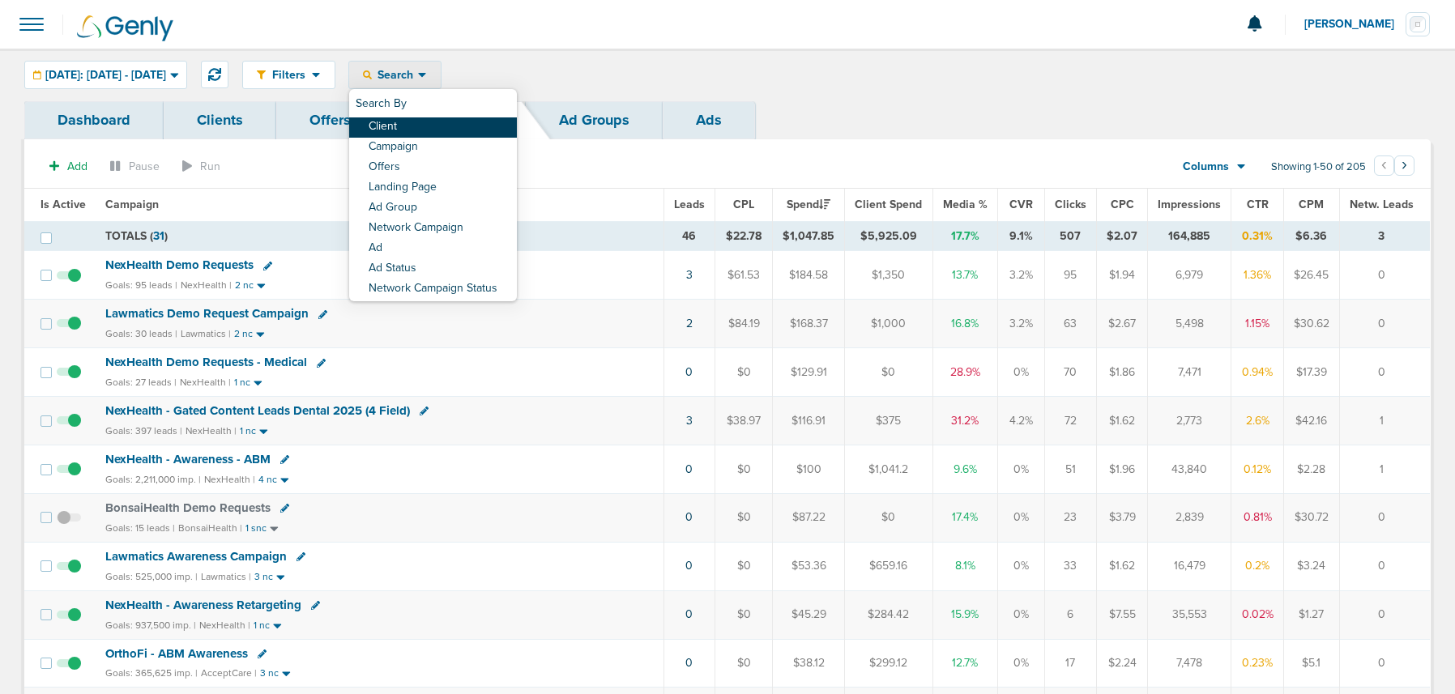
click at [433, 128] on link "Client" at bounding box center [433, 127] width 168 height 20
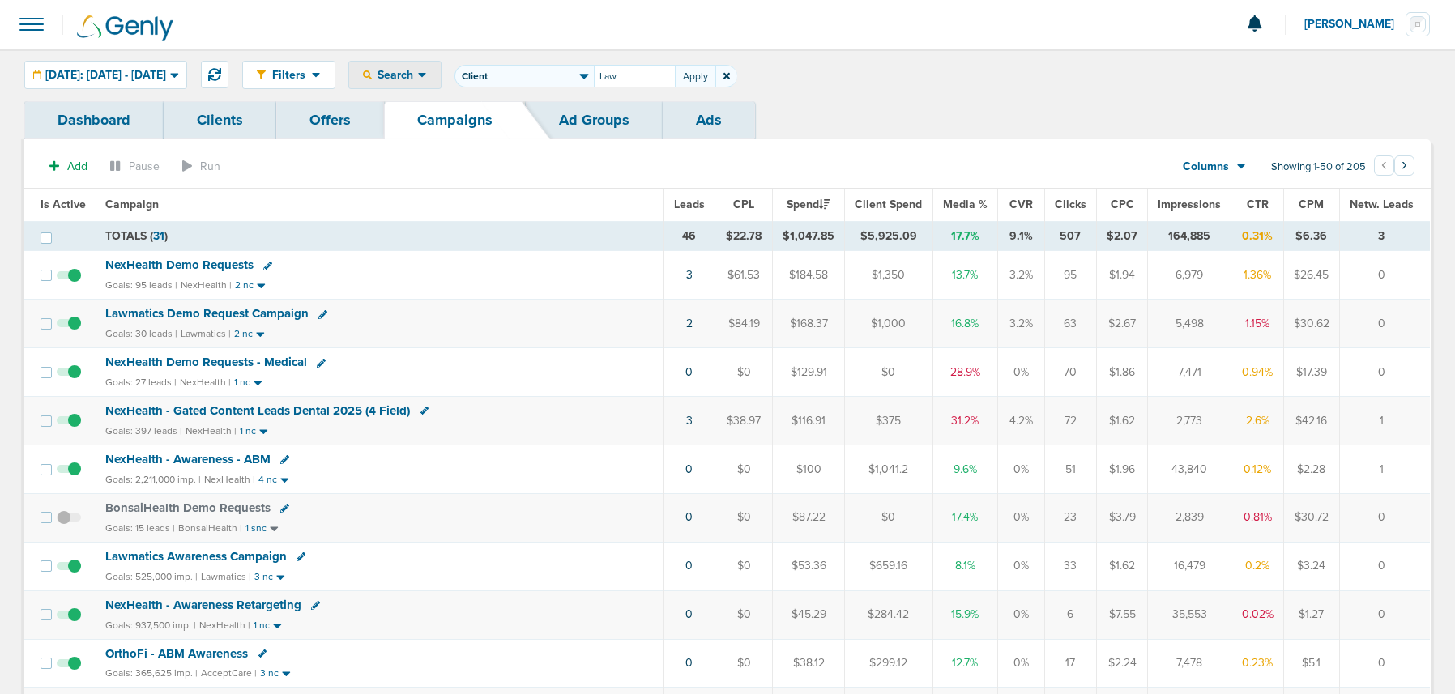
type input "Law"
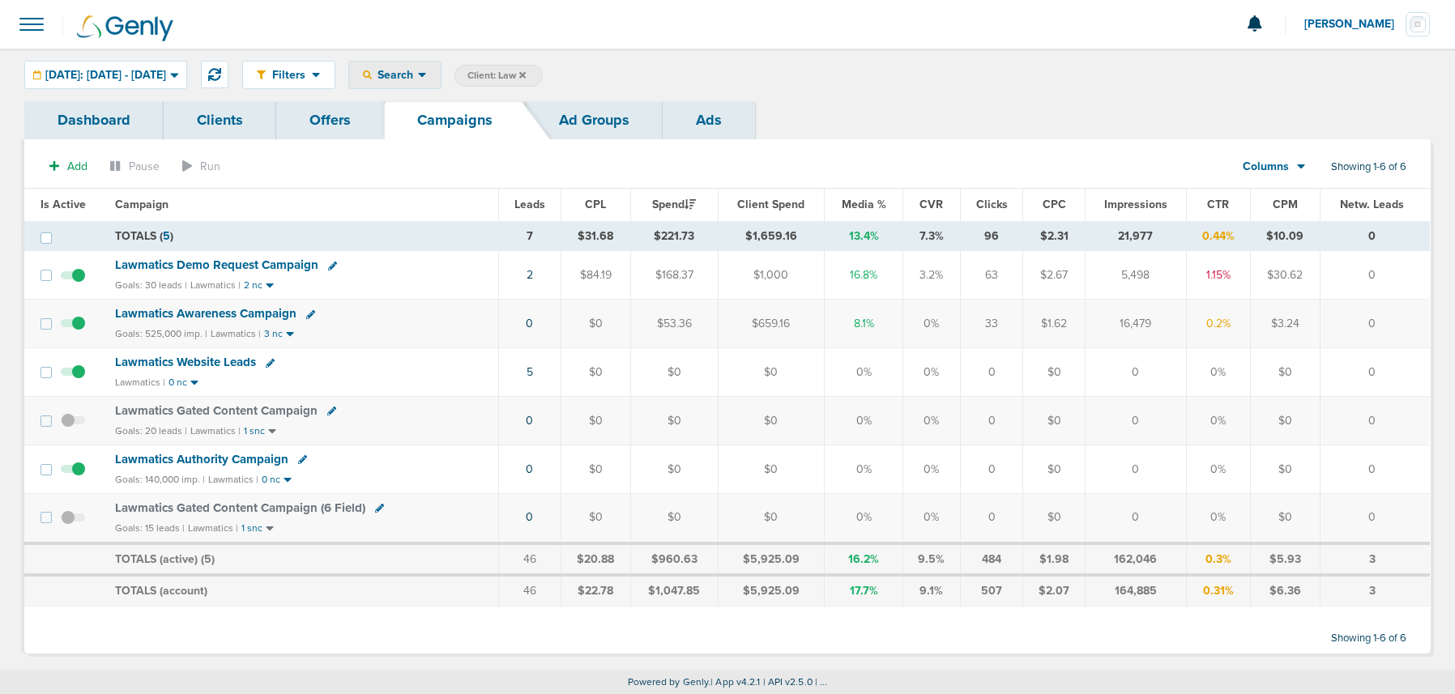
scroll to position [1, 0]
click at [526, 71] on icon at bounding box center [522, 75] width 6 height 10
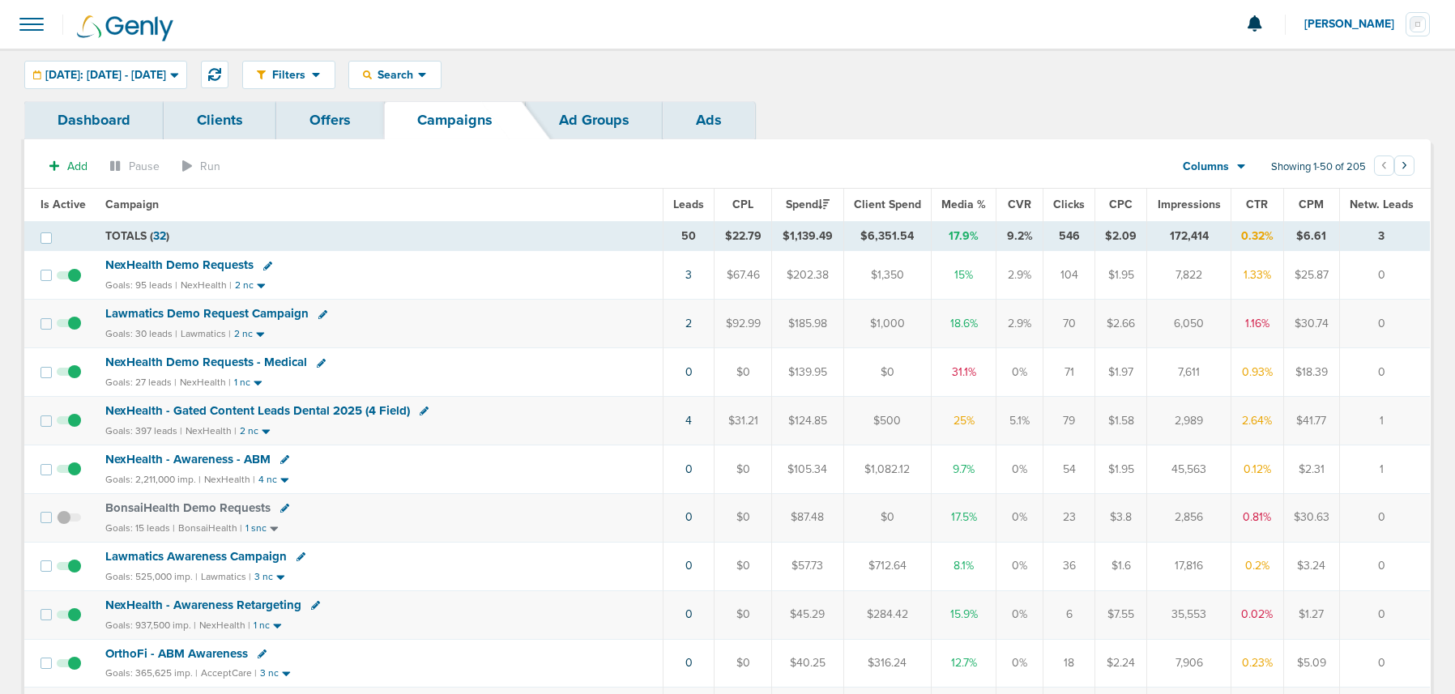
click at [167, 264] on span "NexHealth Demo Requests" at bounding box center [179, 265] width 148 height 15
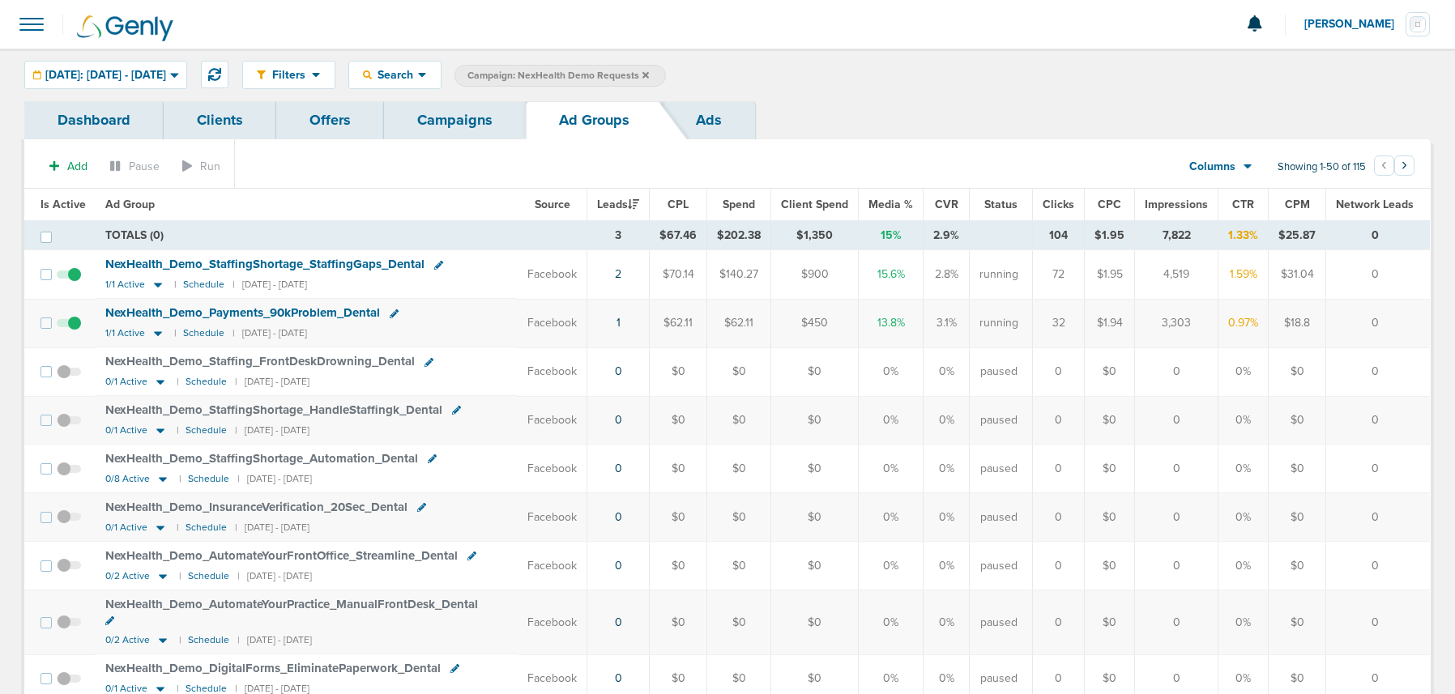
click at [79, 331] on span at bounding box center [69, 331] width 24 height 0
click at [69, 327] on input "checkbox" at bounding box center [69, 327] width 0 height 0
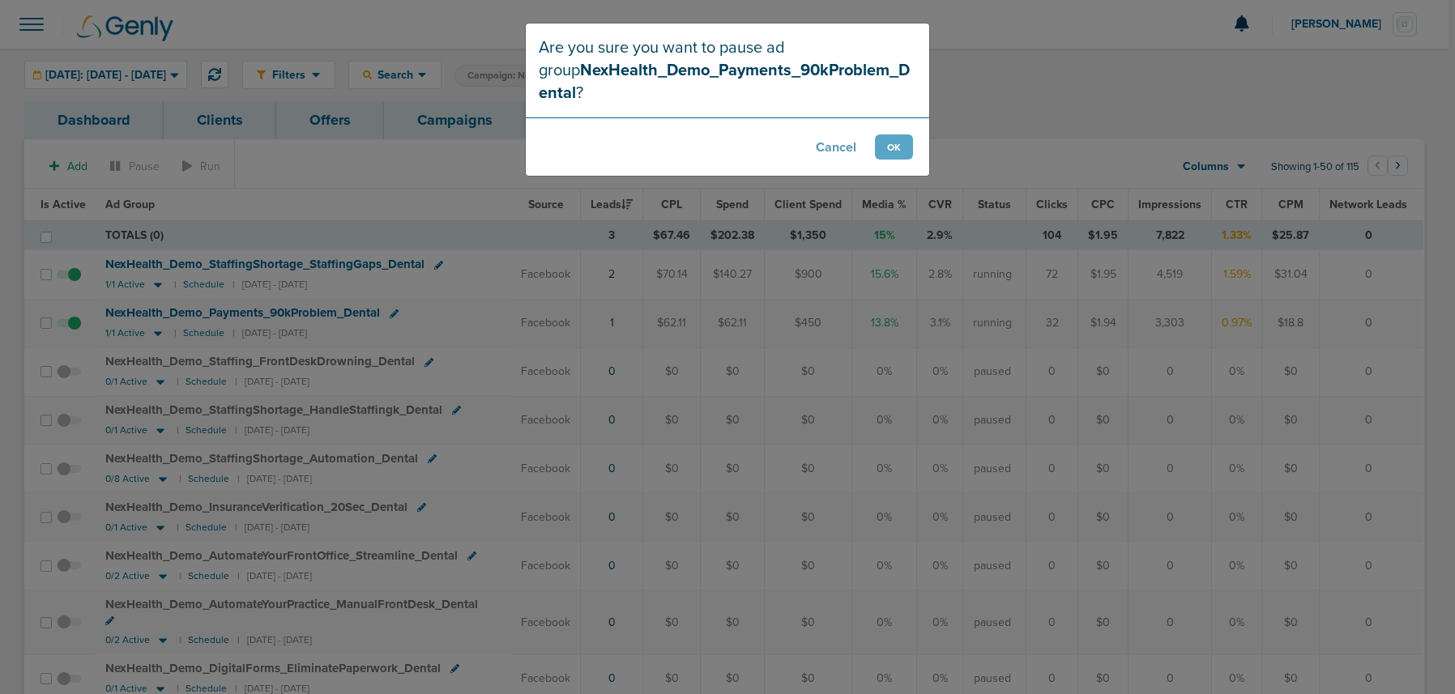
scroll to position [2, 0]
click at [892, 135] on button "OK" at bounding box center [897, 147] width 38 height 25
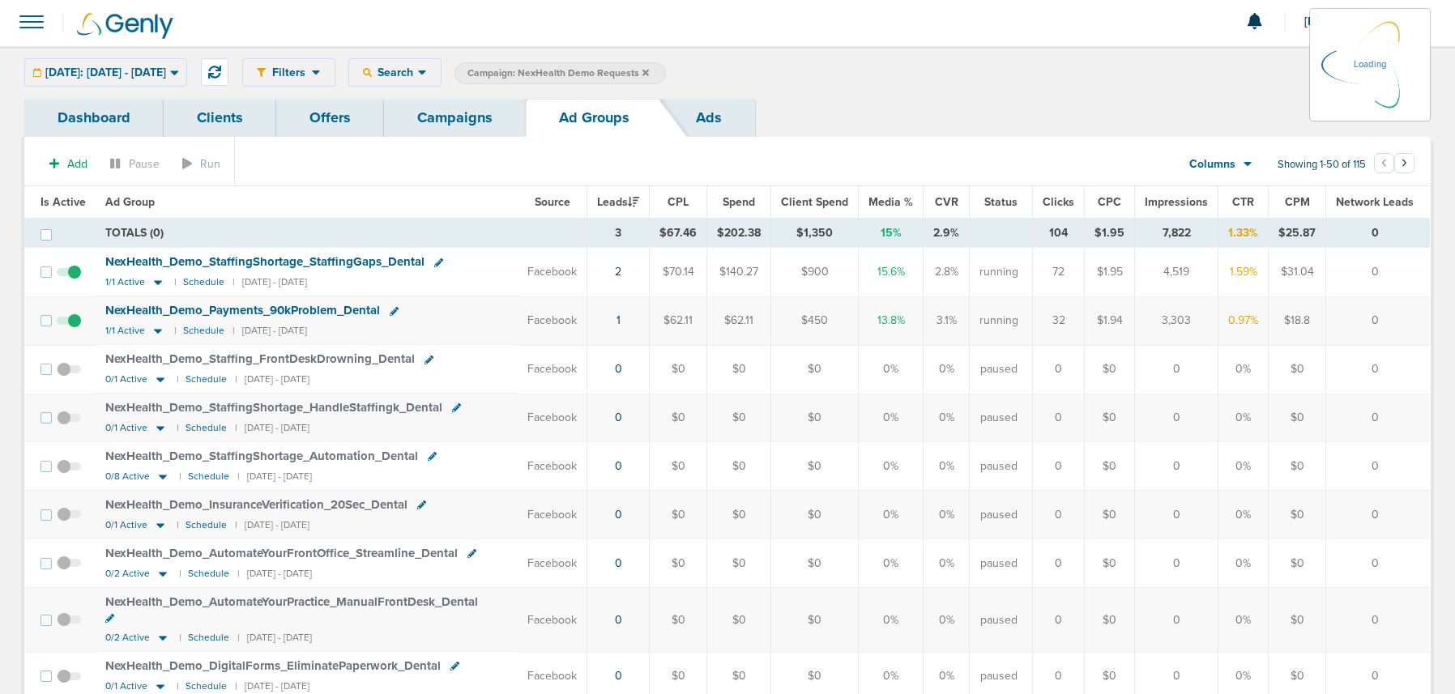
scroll to position [0, 0]
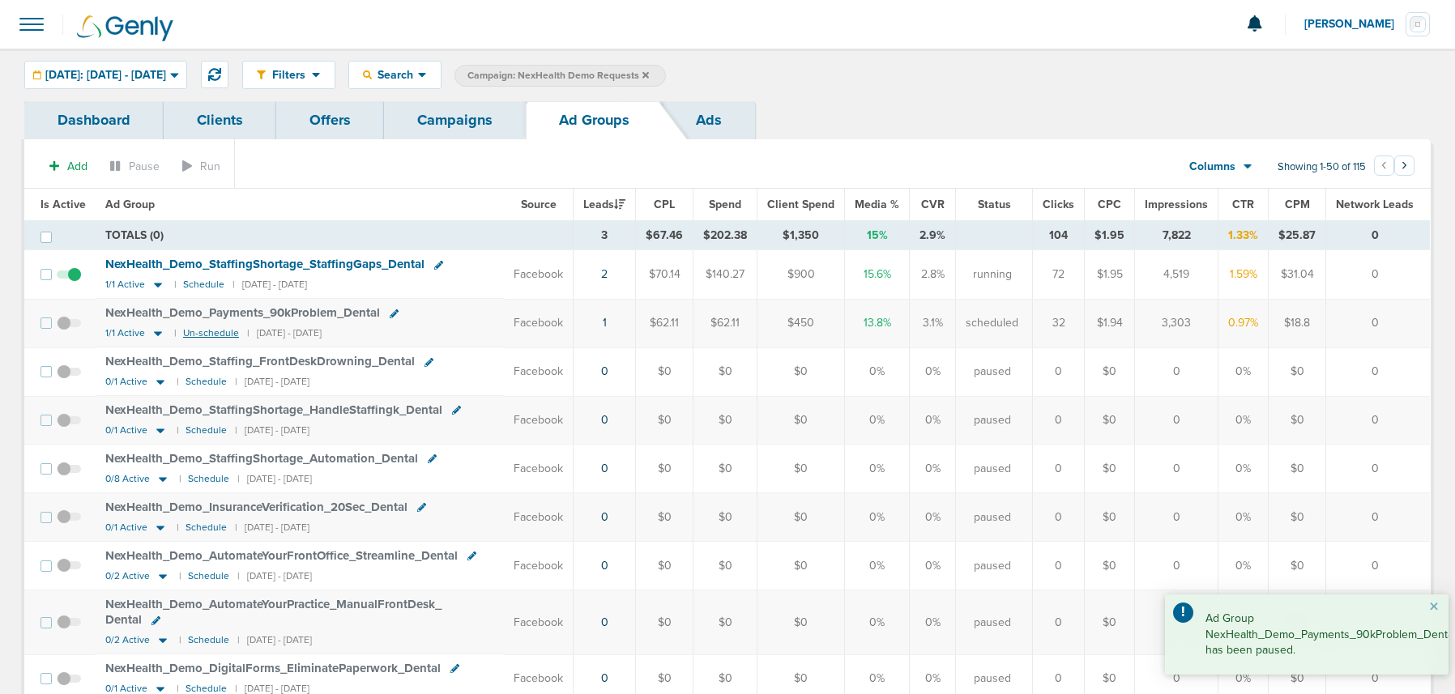
click at [201, 332] on small "Un-schedule" at bounding box center [211, 333] width 56 height 12
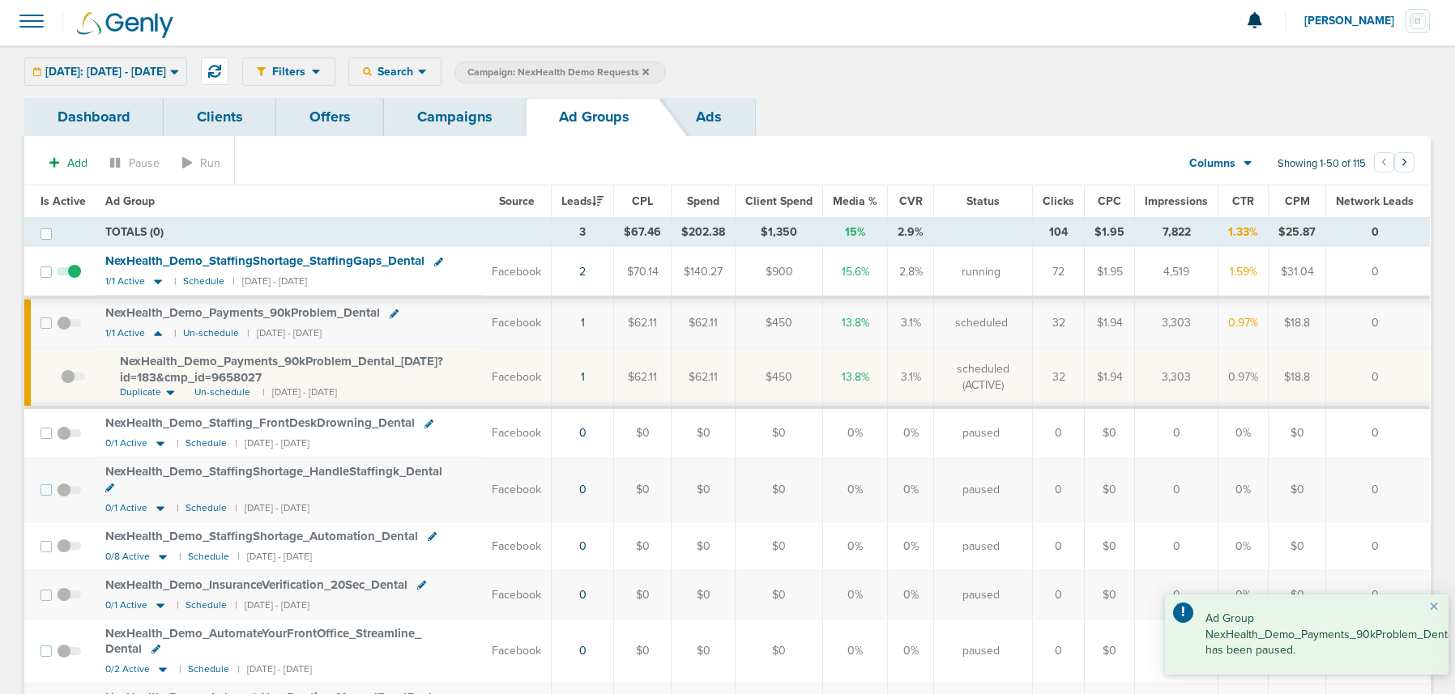
scroll to position [5, 0]
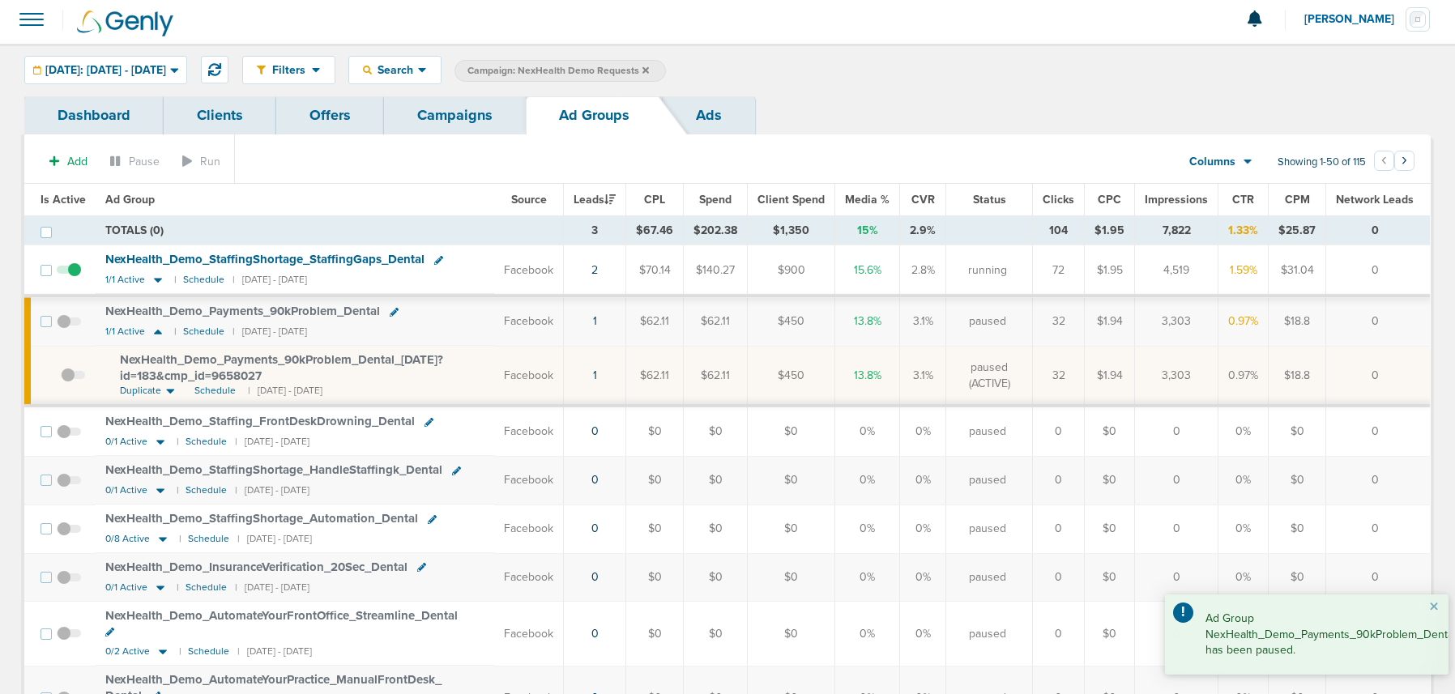
click at [452, 120] on link "Campaigns" at bounding box center [455, 115] width 142 height 38
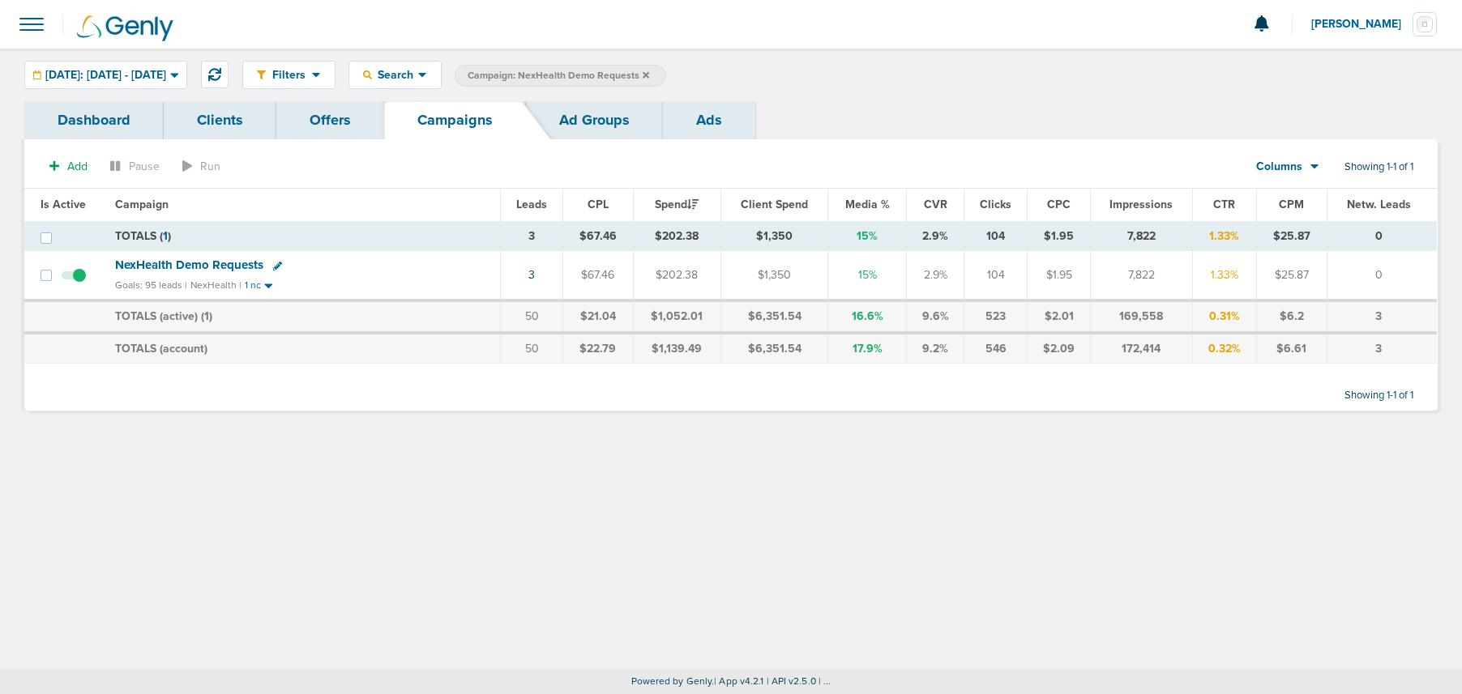
click at [649, 73] on icon at bounding box center [646, 74] width 6 height 6
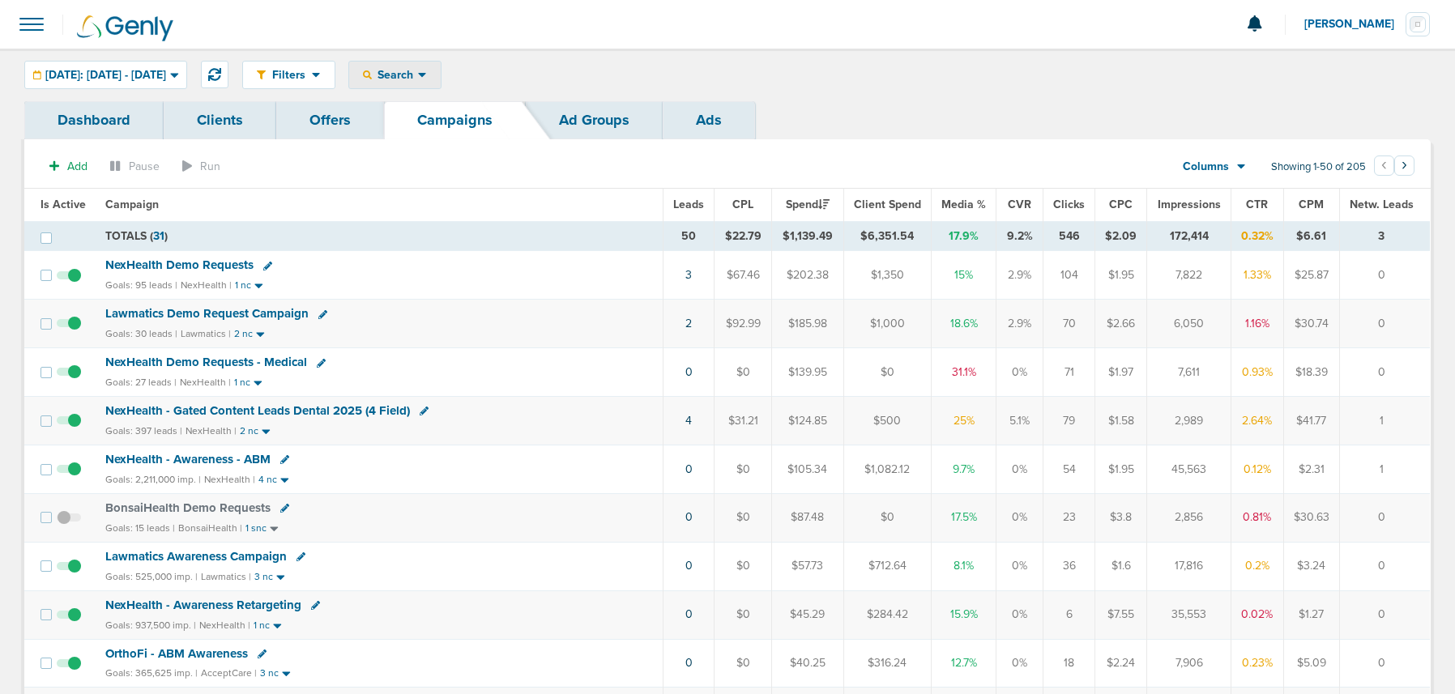
drag, startPoint x: 406, startPoint y: 70, endPoint x: 429, endPoint y: 100, distance: 37.6
click at [407, 71] on div "Search" at bounding box center [395, 75] width 92 height 27
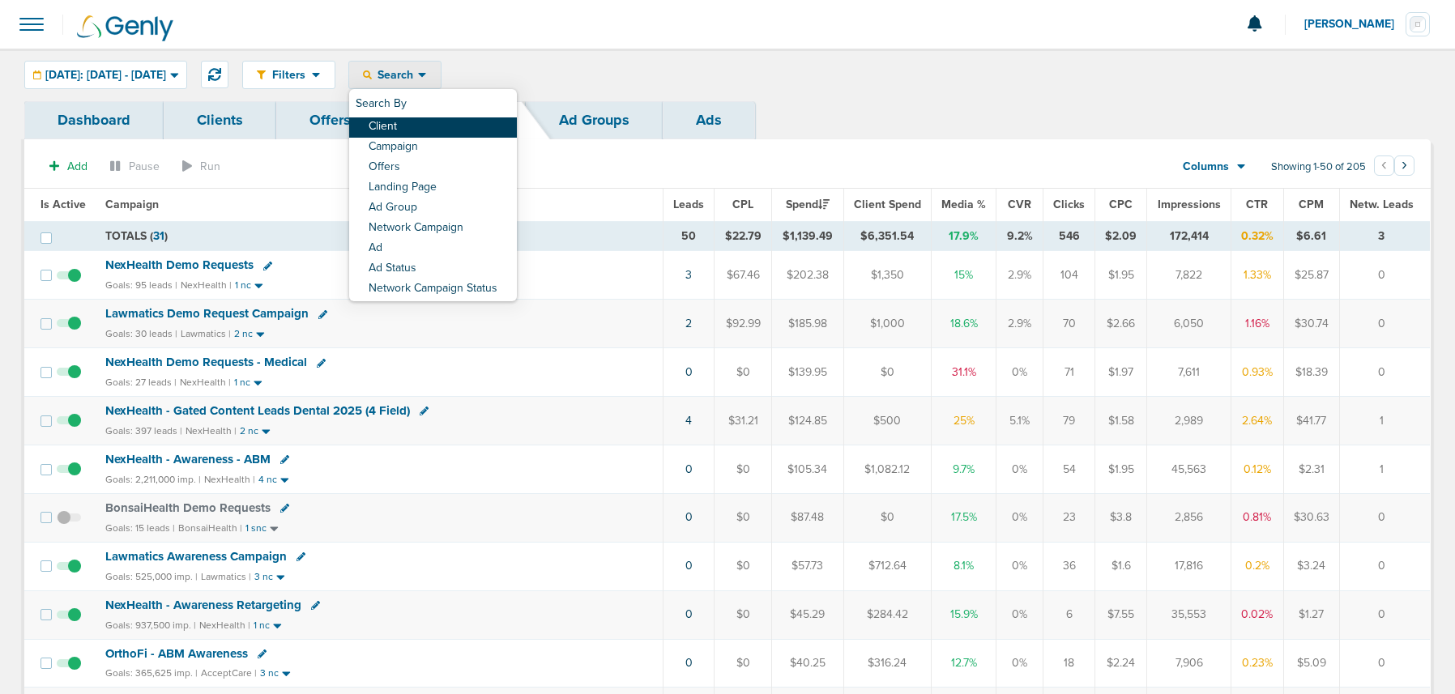
click at [447, 135] on link "Client" at bounding box center [433, 127] width 168 height 20
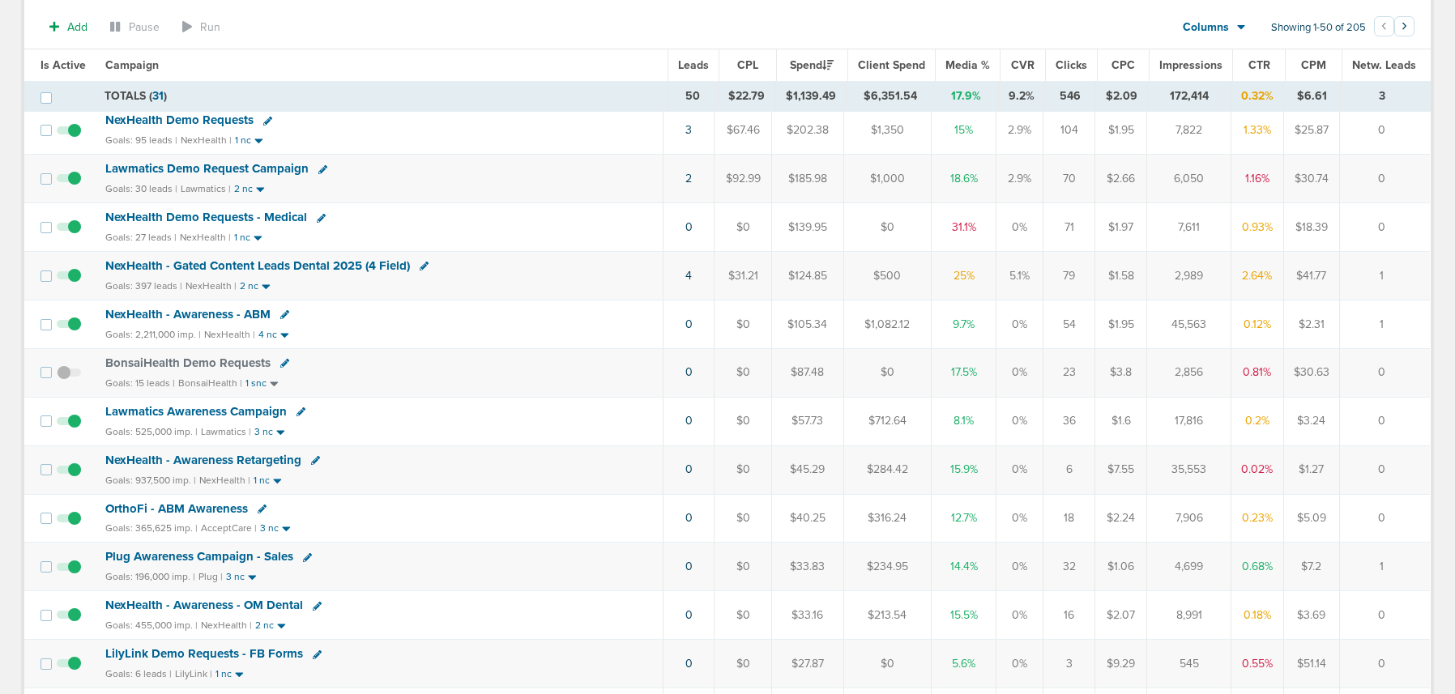
scroll to position [85, 0]
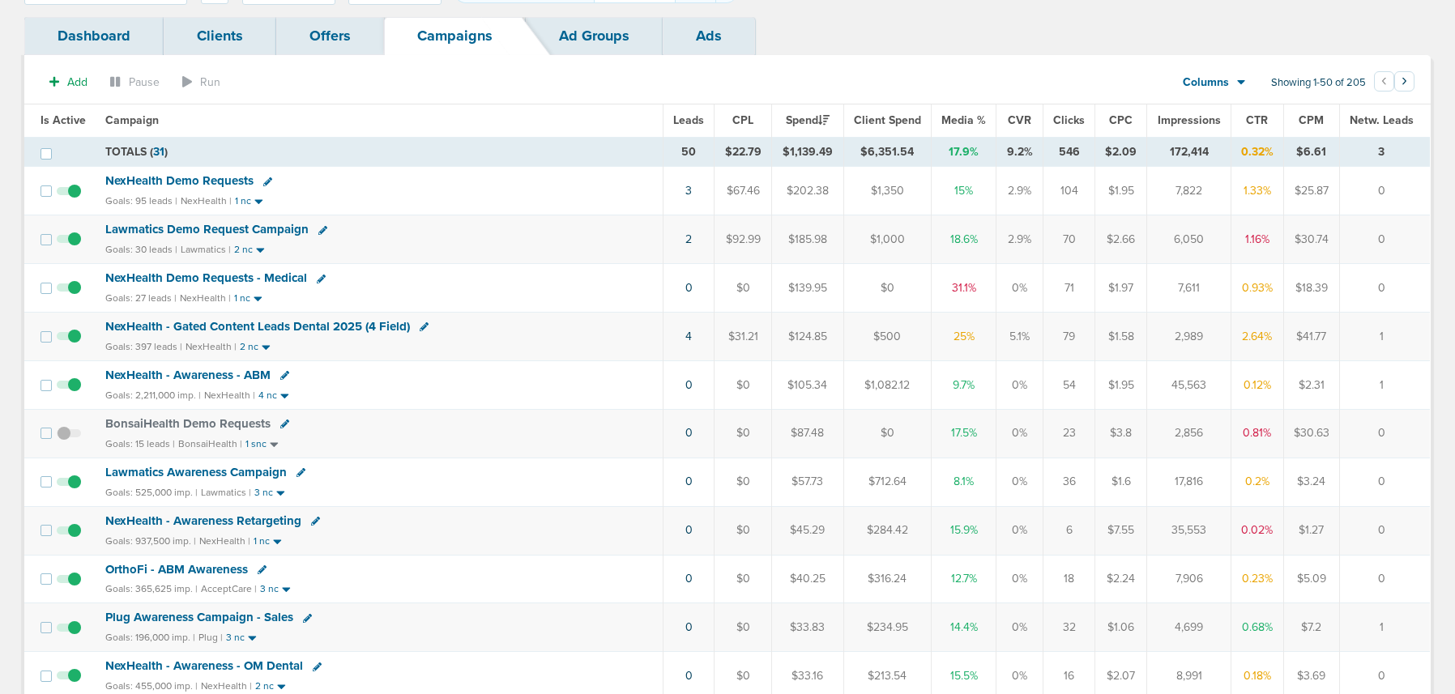
click at [178, 186] on span "NexHealth Demo Requests" at bounding box center [179, 180] width 148 height 15
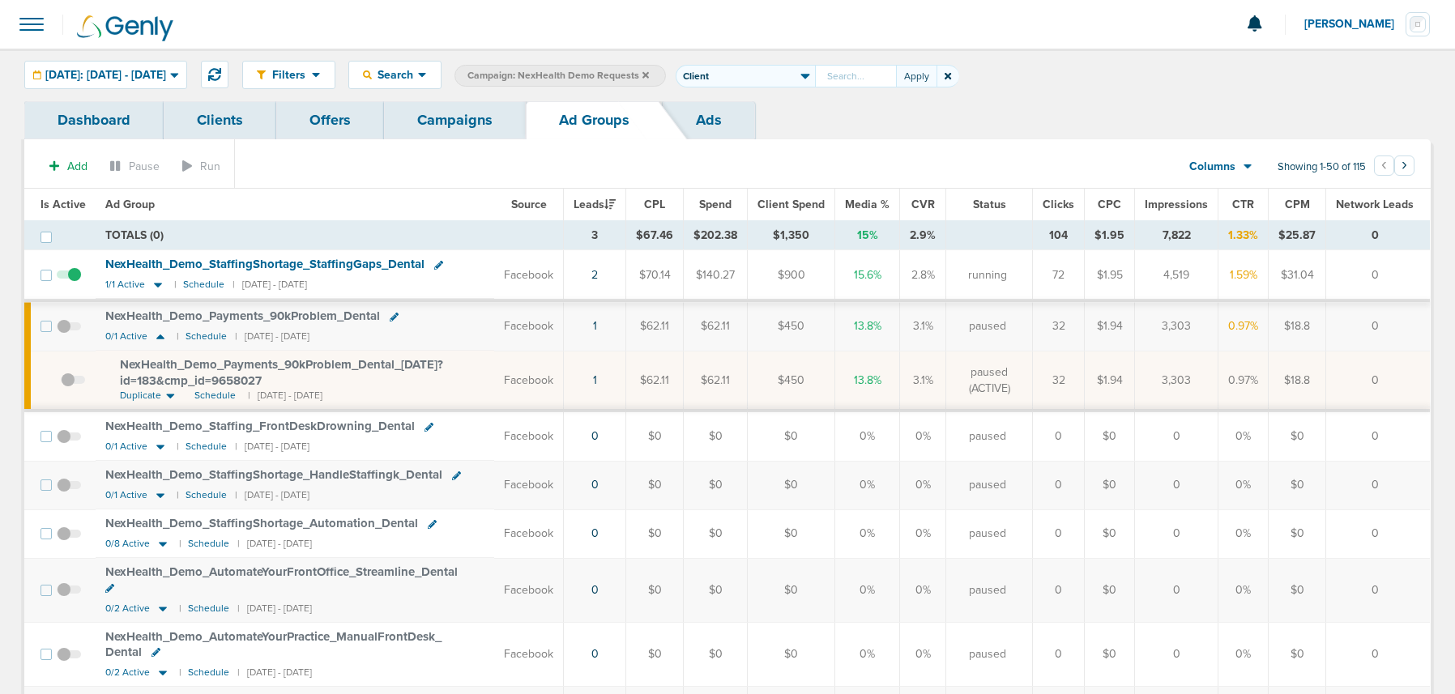
click at [951, 75] on icon at bounding box center [948, 76] width 6 height 6
click at [988, 76] on div "Filters Active Only Settings Status Active Inactive Objectives MQL SQL Traffic …" at bounding box center [836, 75] width 1189 height 28
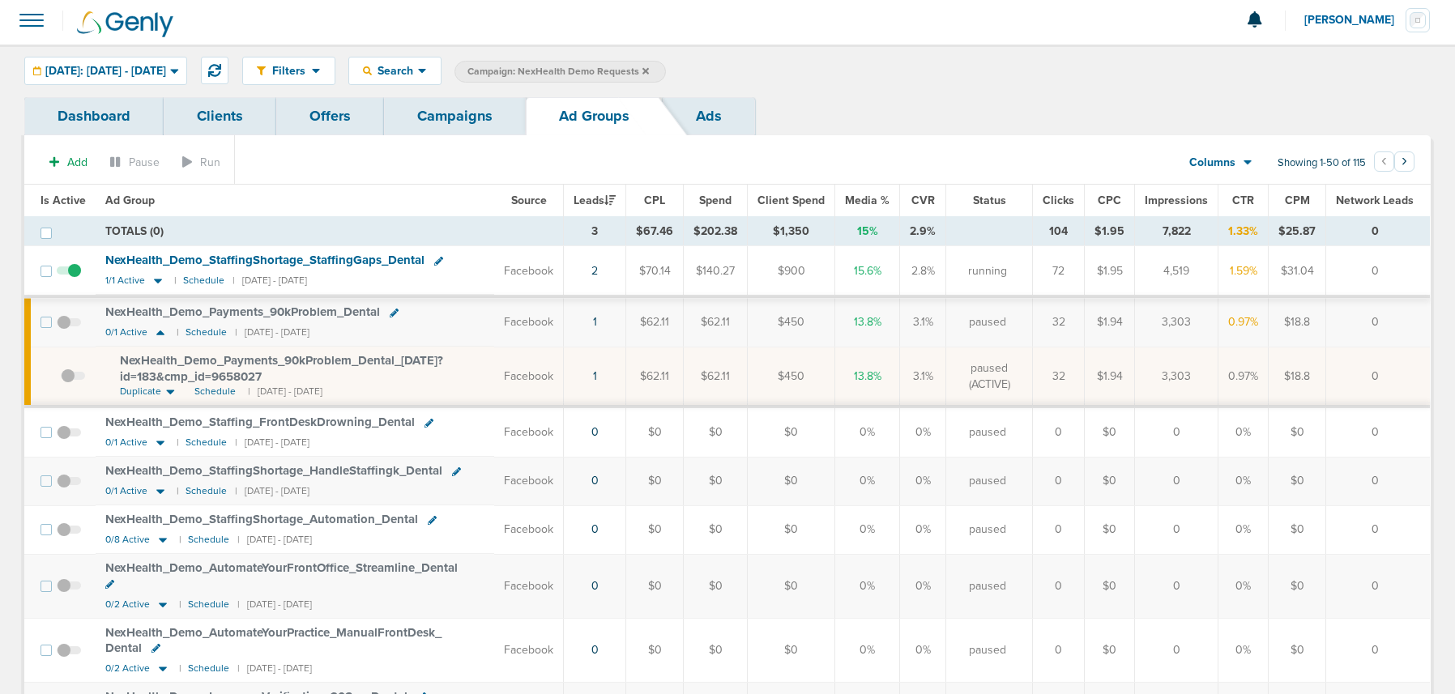
scroll to position [2, 0]
click at [100, 62] on div "[DATE]: [DATE] - [DATE]" at bounding box center [105, 72] width 161 height 27
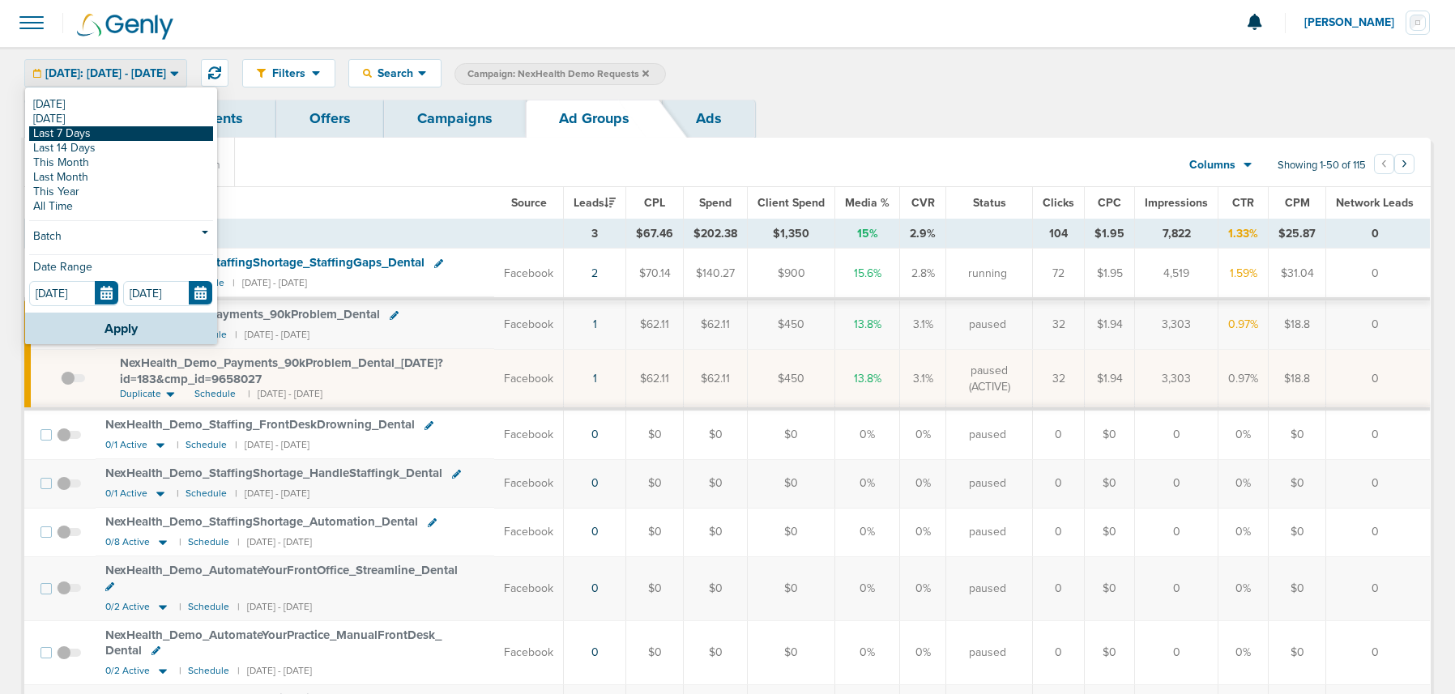
click at [92, 130] on link "Last 7 Days" at bounding box center [121, 133] width 184 height 15
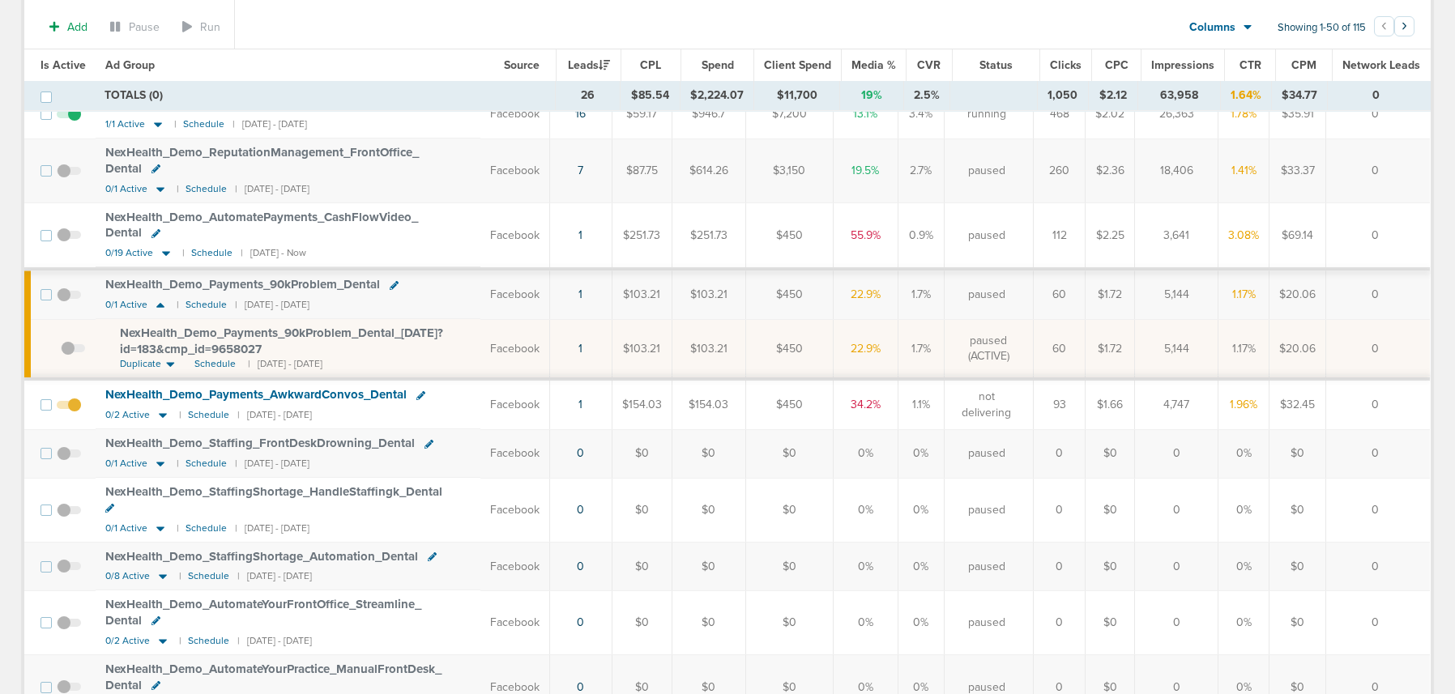
scroll to position [169, 0]
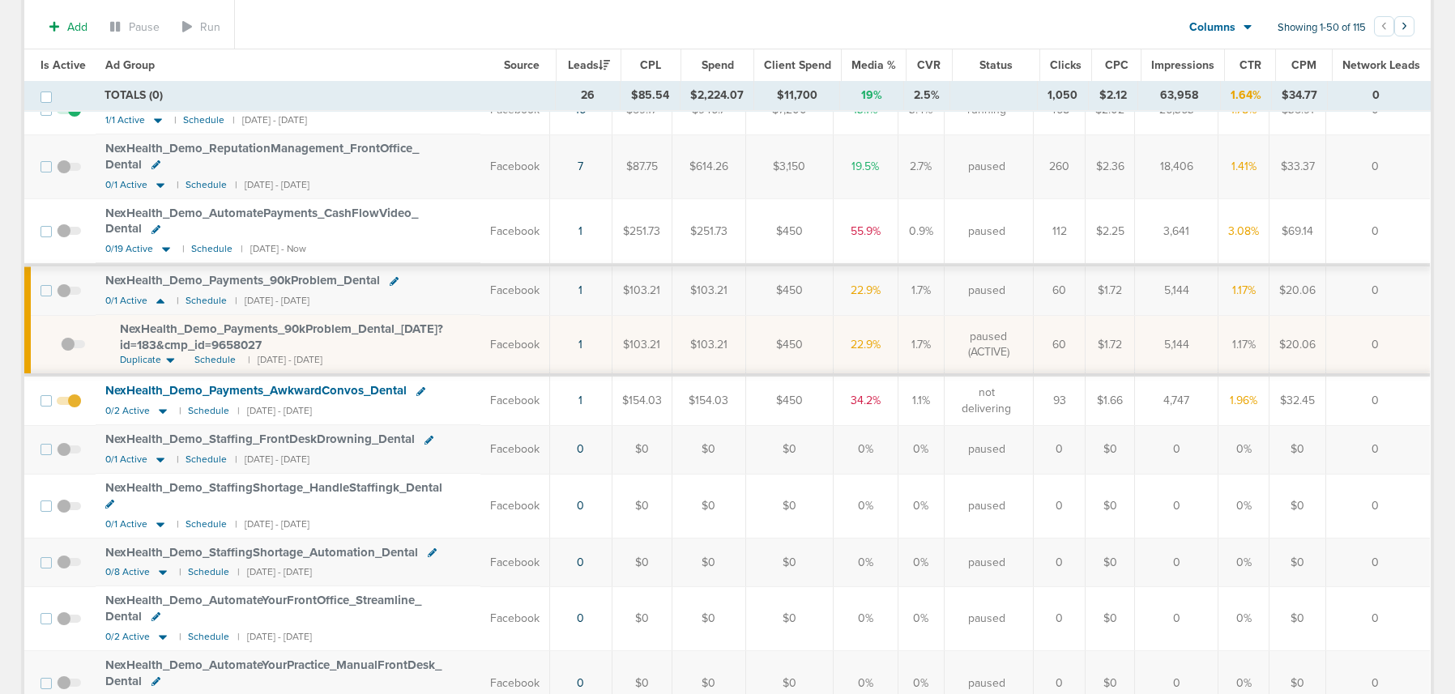
click at [75, 409] on span at bounding box center [69, 409] width 24 height 0
click at [69, 404] on input "checkbox" at bounding box center [69, 404] width 0 height 0
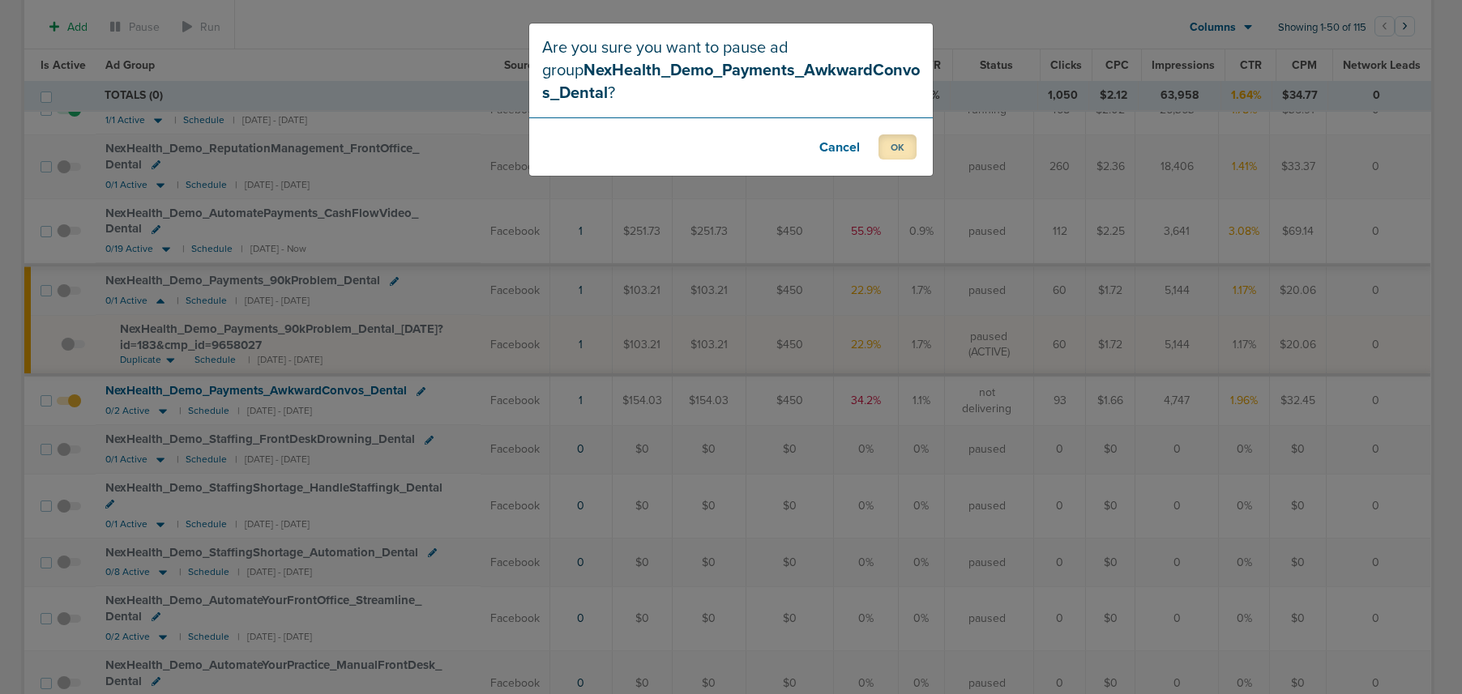
click at [903, 153] on button "OK" at bounding box center [897, 147] width 38 height 25
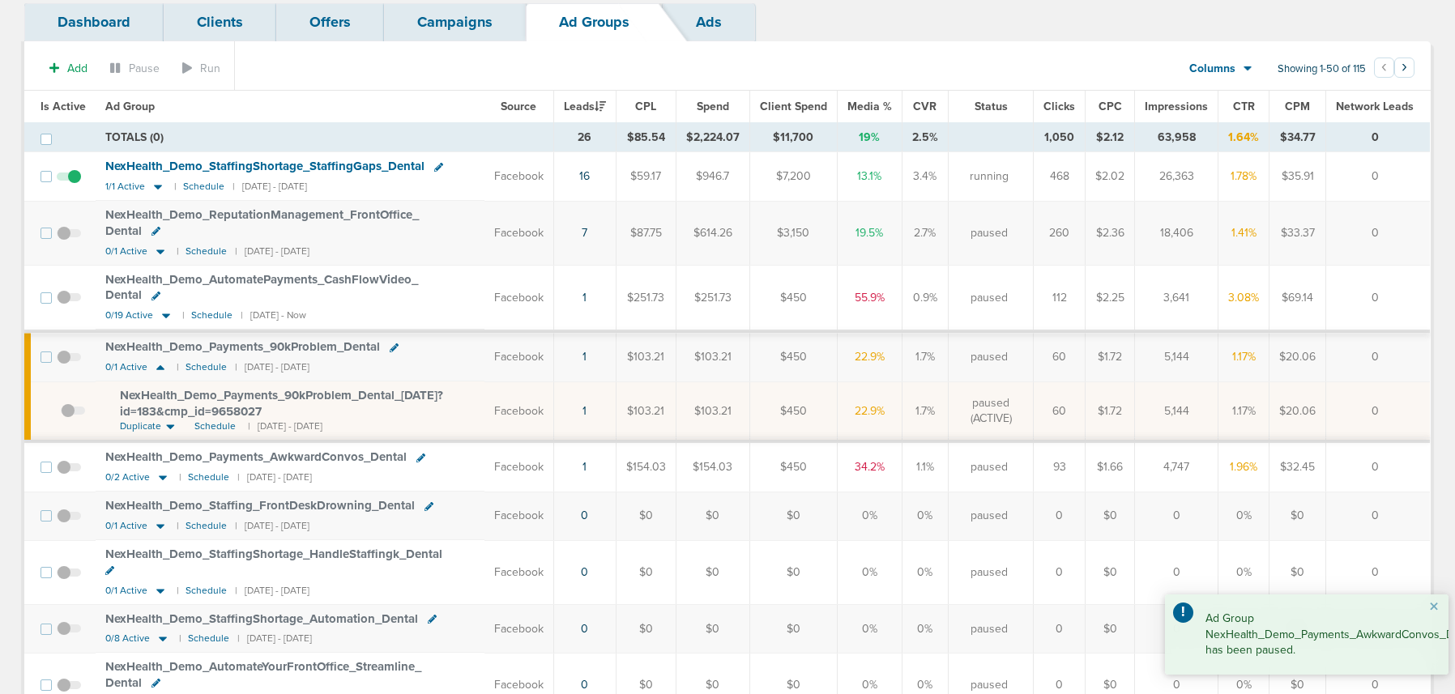
scroll to position [0, 0]
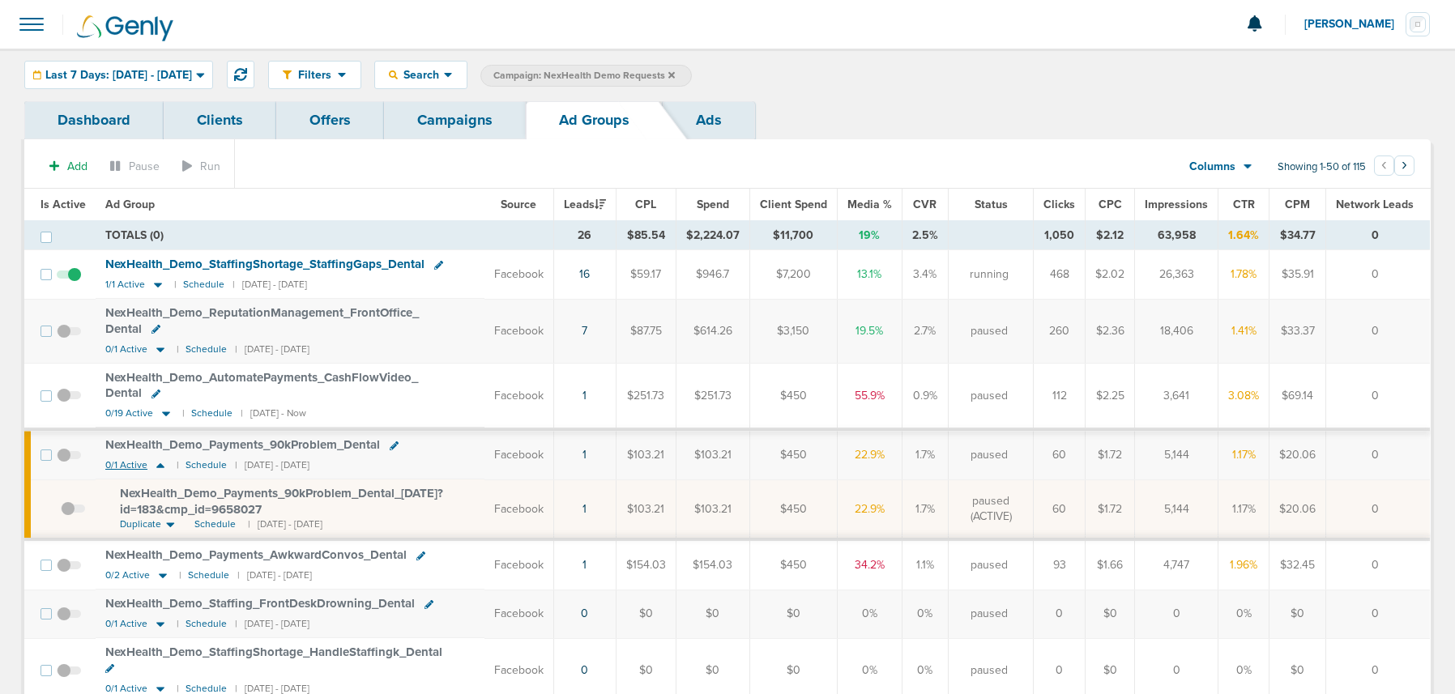
click at [162, 468] on icon at bounding box center [160, 466] width 16 height 14
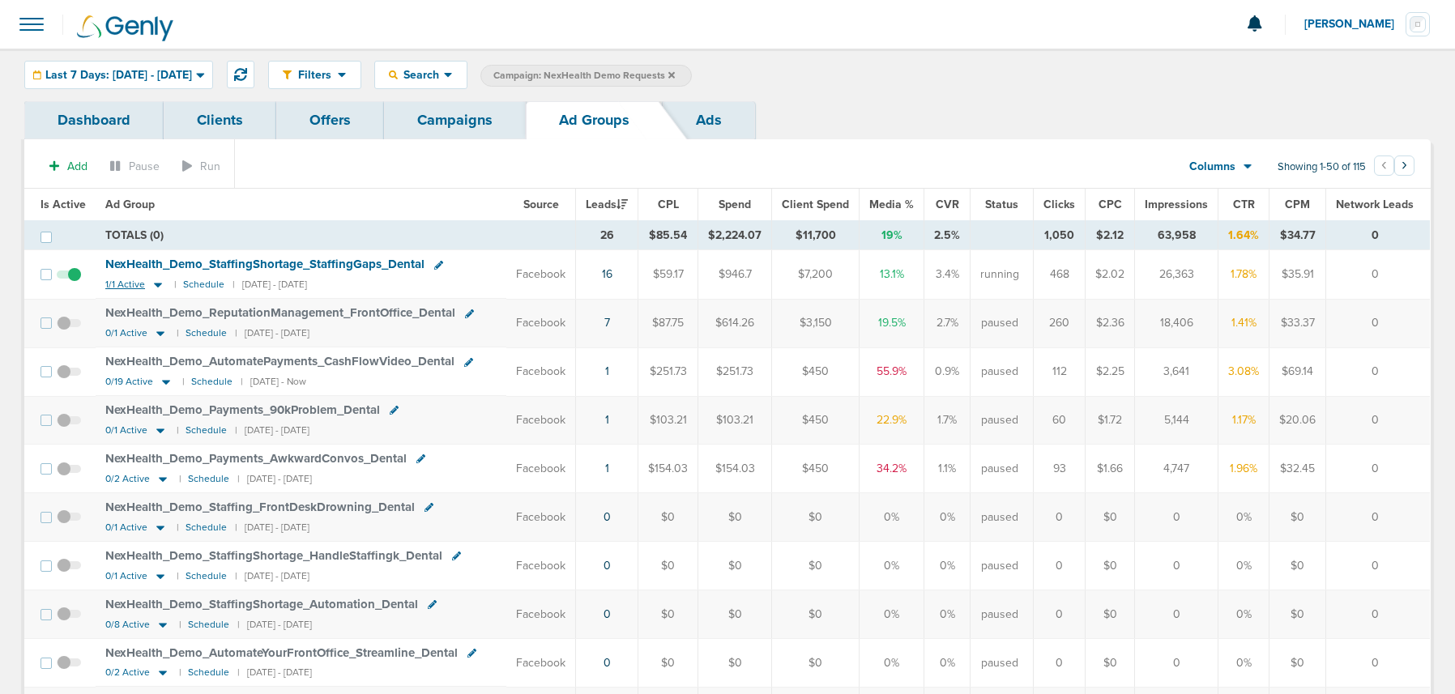
click at [154, 284] on icon at bounding box center [158, 286] width 8 height 5
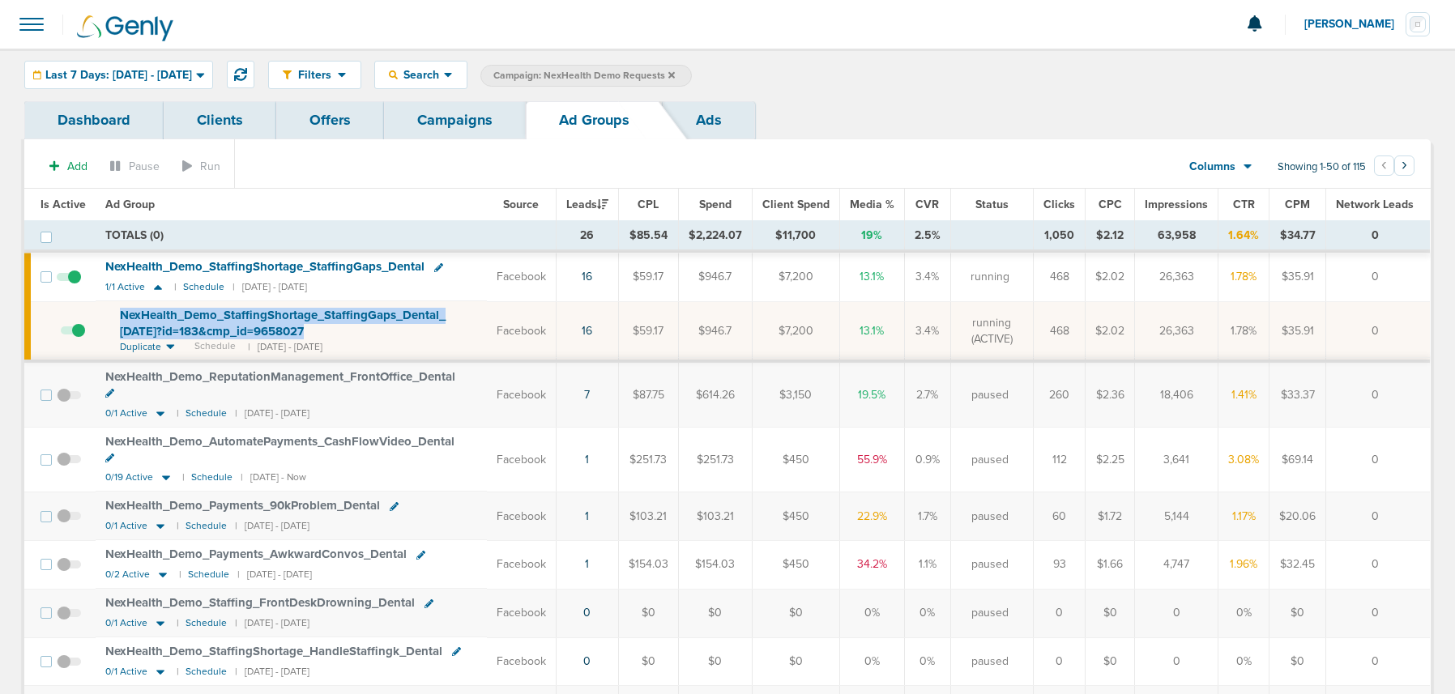
drag, startPoint x: 112, startPoint y: 310, endPoint x: 357, endPoint y: 325, distance: 245.2
click at [357, 325] on td "NexHealth_ Demo_ StaffingShortage_ StaffingGaps_ Dental_ [DATE]?id=183&cmp_ id=…" at bounding box center [291, 331] width 391 height 60
copy span "NexHealth_ Demo_ StaffingShortage_ StaffingGaps_ Dental_ [DATE]?id=183&cmp_ id=…"
click at [170, 318] on span "NexHealth_ Demo_ StaffingShortage_ StaffingGaps_ Dental_ [DATE]?id=183&cmp_ id=…" at bounding box center [283, 323] width 326 height 31
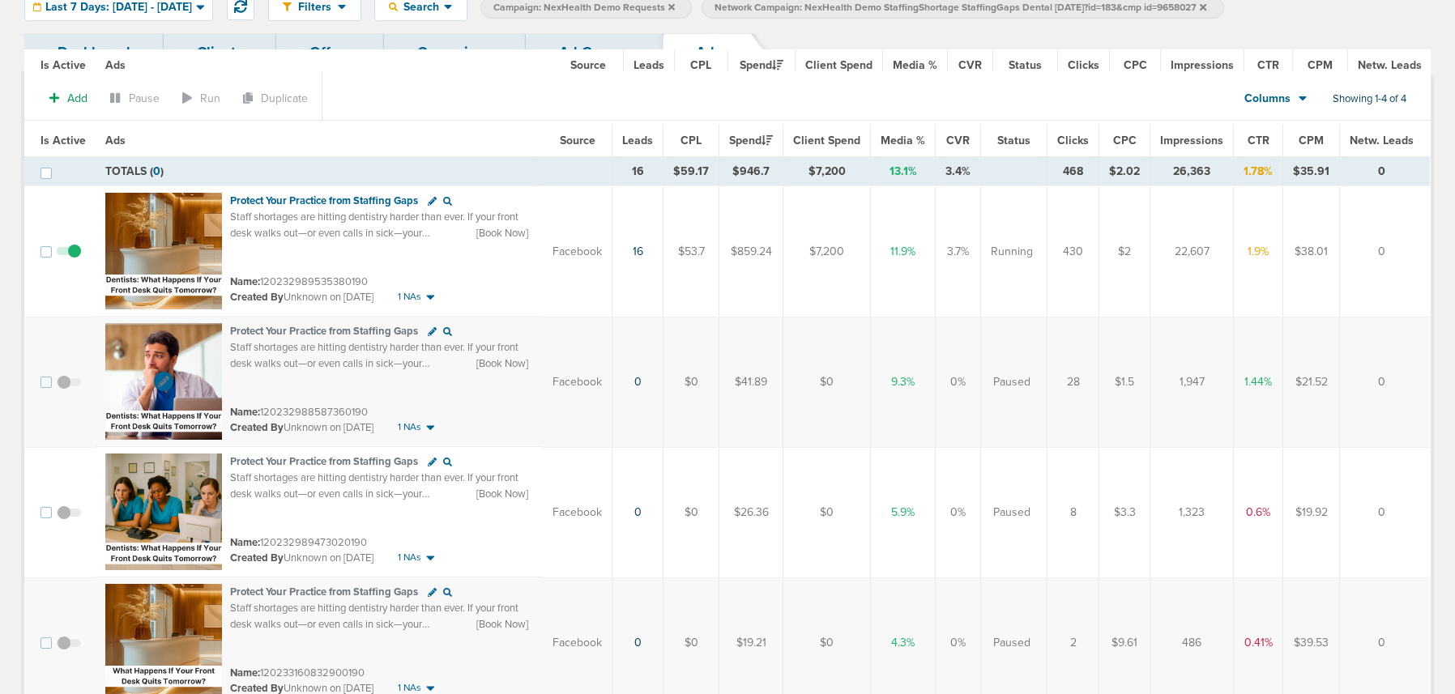
scroll to position [61, 0]
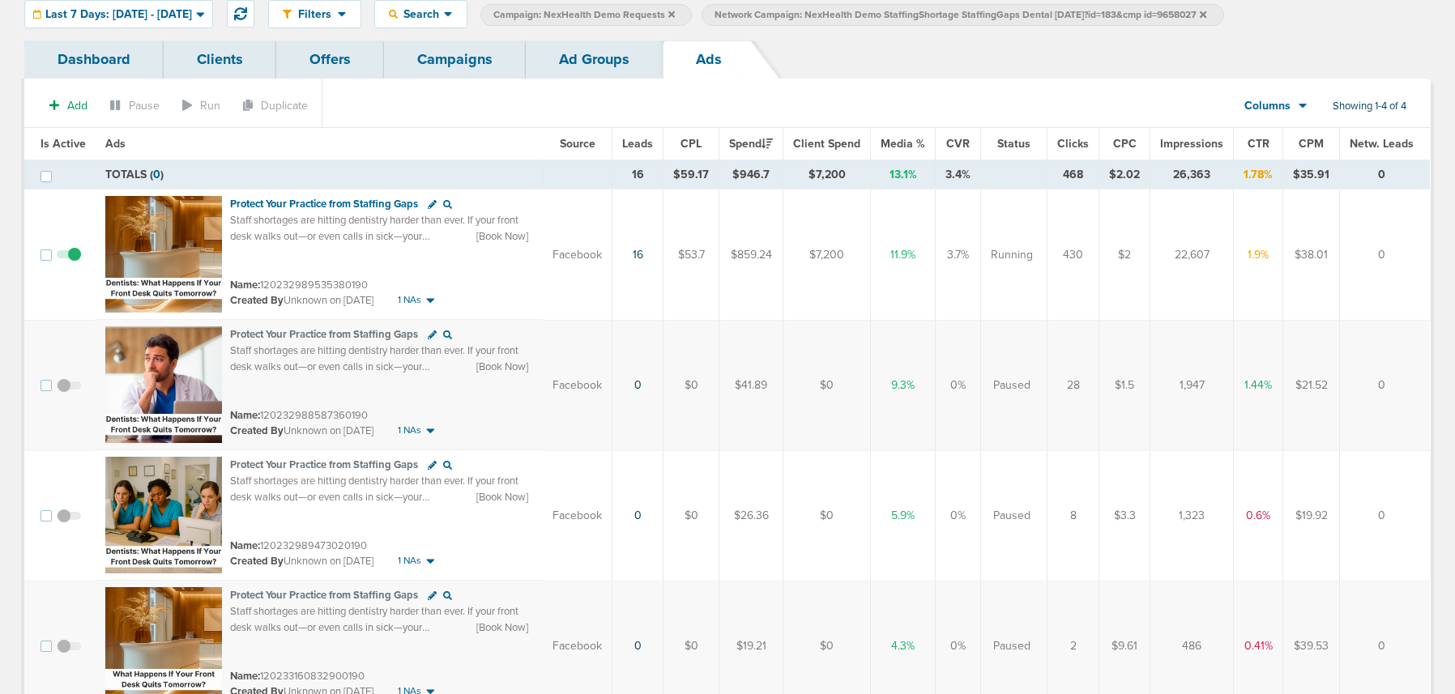
click at [143, 8] on section "Notifications You have no unread notifications [PERSON_NAME] Profile Sign Out C…" at bounding box center [727, 363] width 1455 height 848
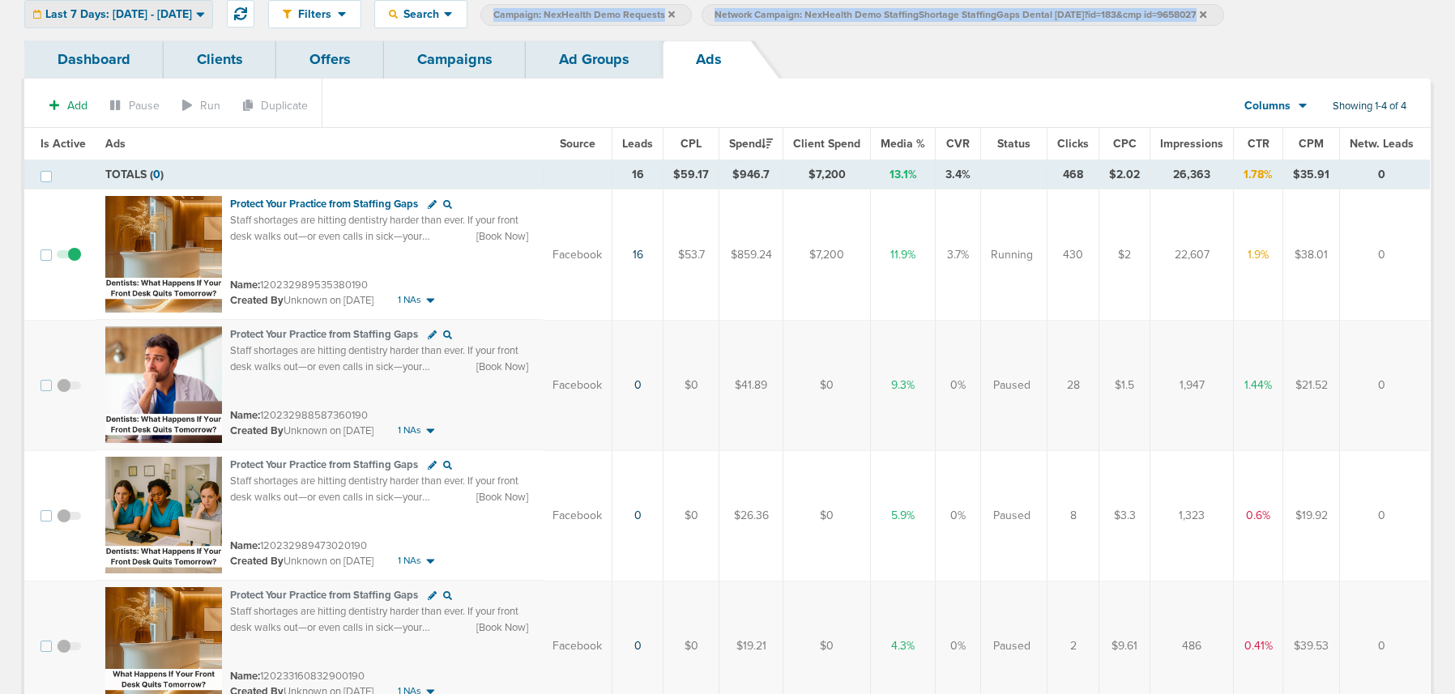
scroll to position [35, 0]
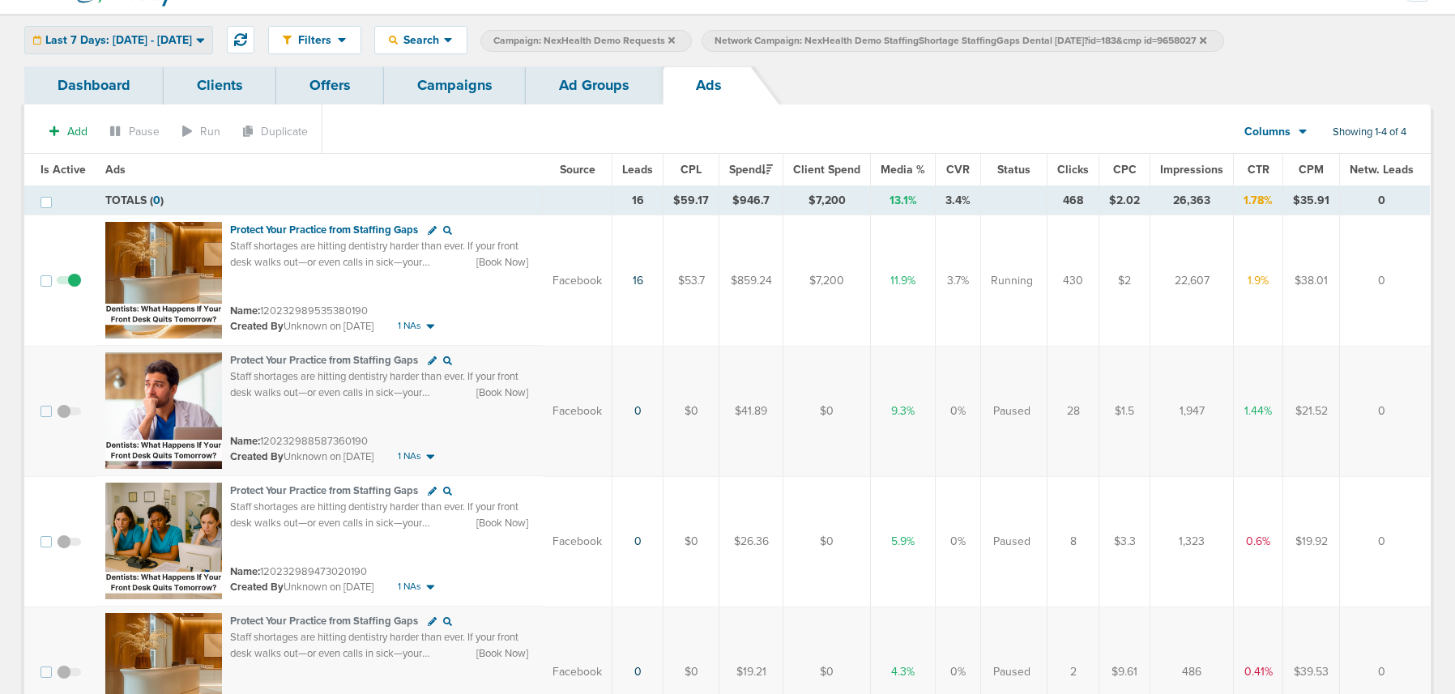
click at [113, 39] on span "Last 7 Days: [DATE] - [DATE]" at bounding box center [118, 40] width 147 height 11
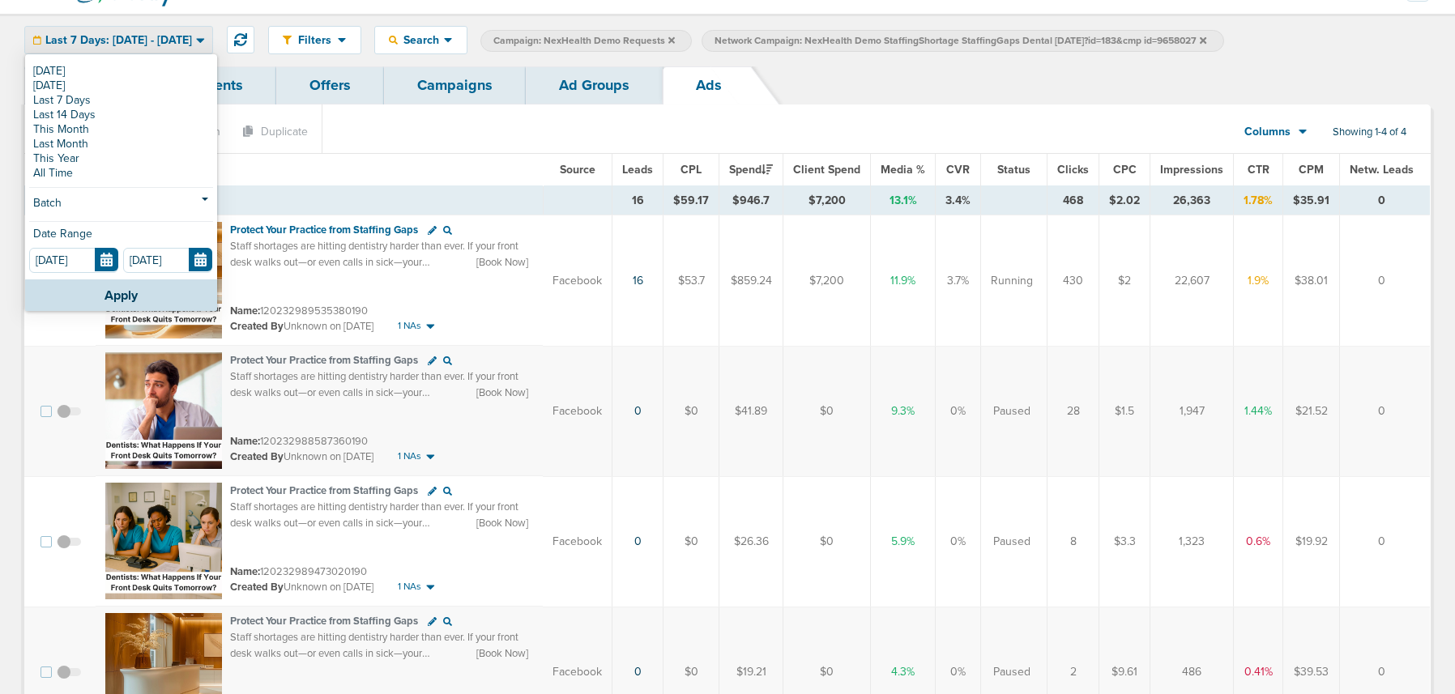
click at [109, 66] on link "[DATE]" at bounding box center [121, 71] width 184 height 15
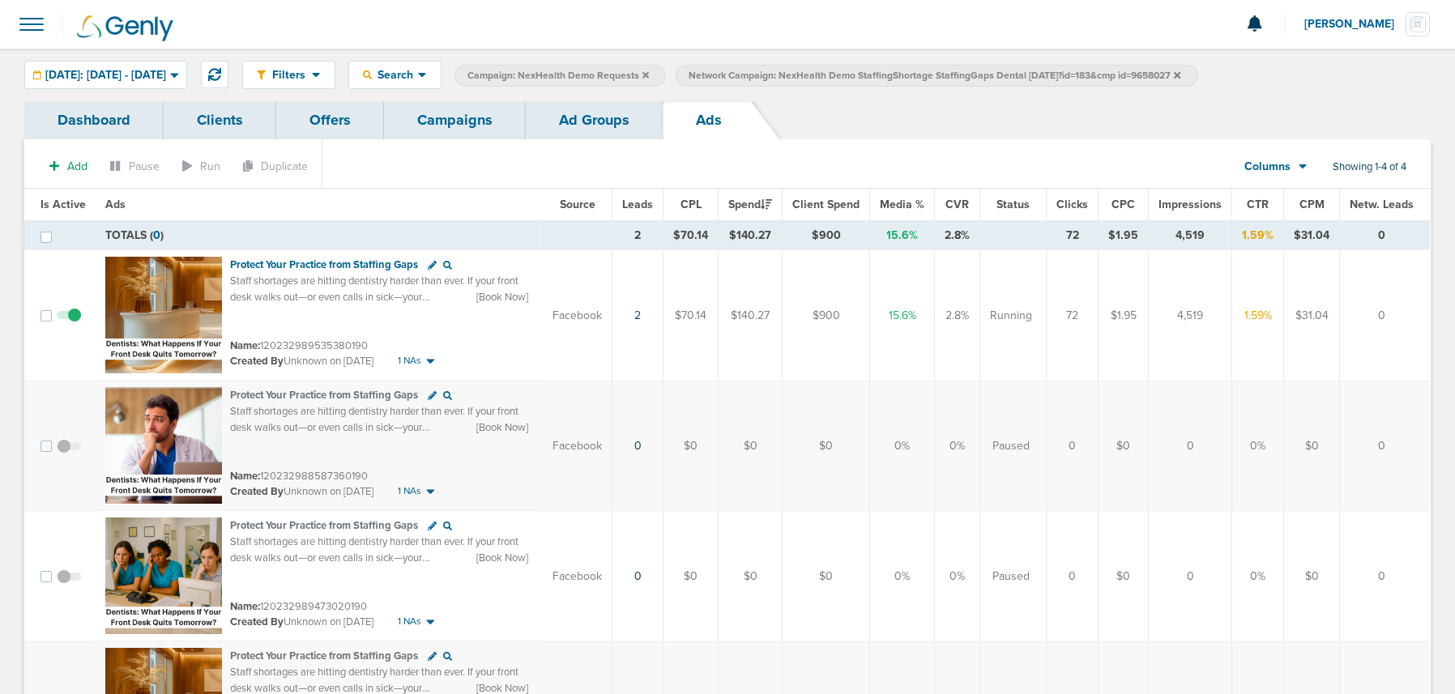
click at [560, 119] on link "Ad Groups" at bounding box center [594, 120] width 137 height 38
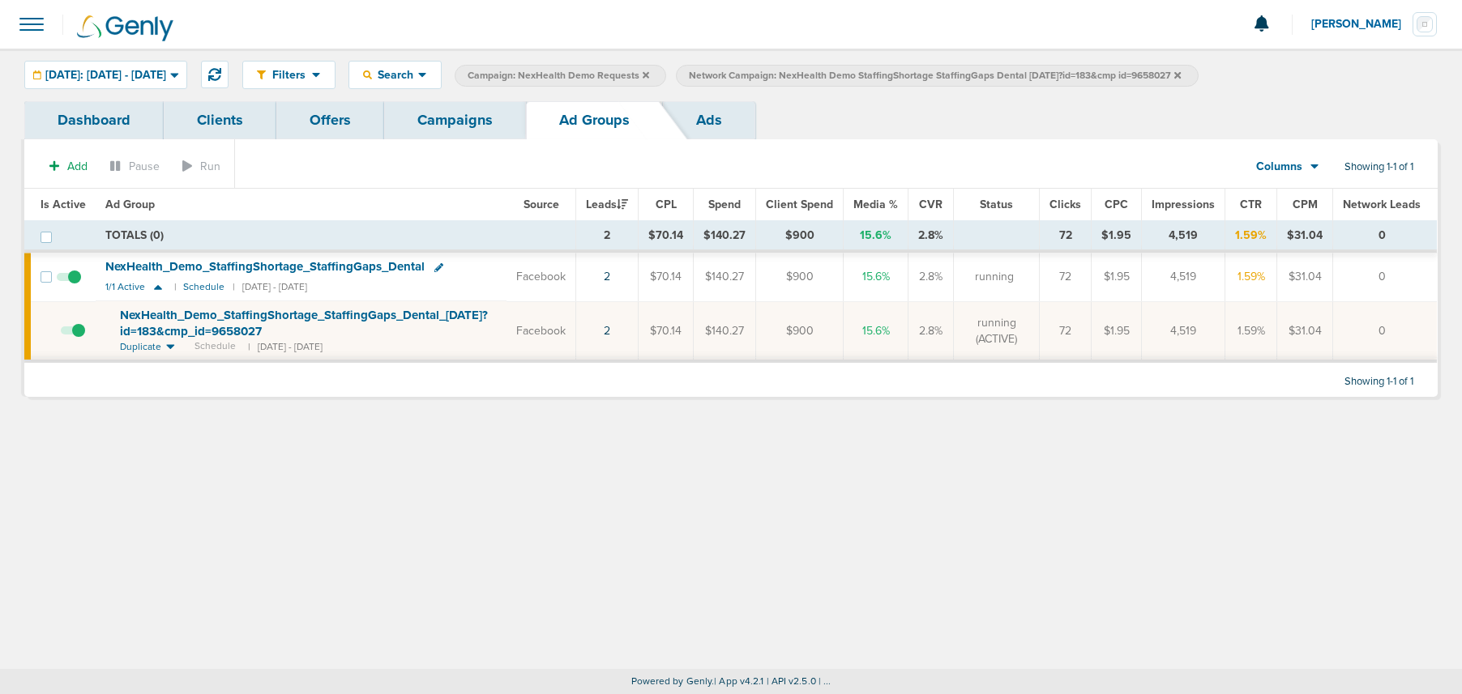
click at [1085, 75] on icon at bounding box center [1177, 74] width 6 height 6
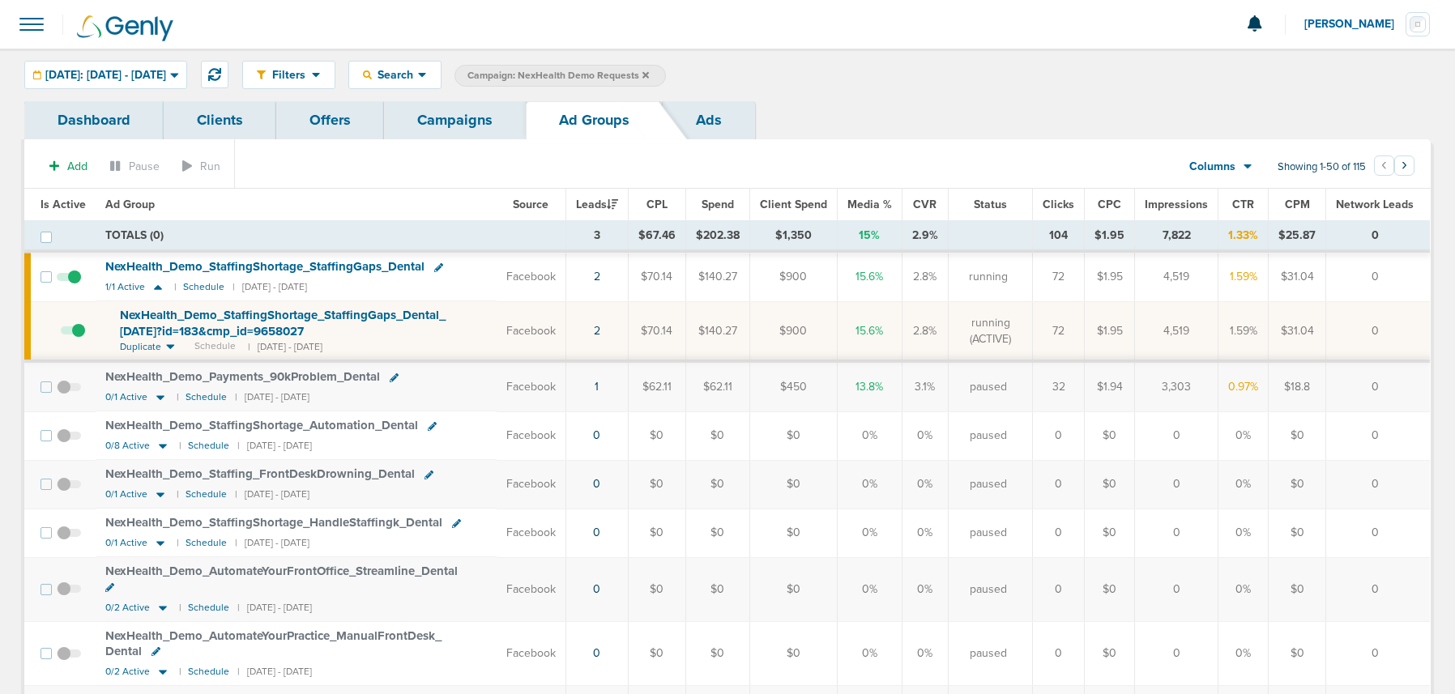
drag, startPoint x: 457, startPoint y: 121, endPoint x: 442, endPoint y: 123, distance: 15.6
click at [457, 121] on link "Campaigns" at bounding box center [455, 120] width 142 height 38
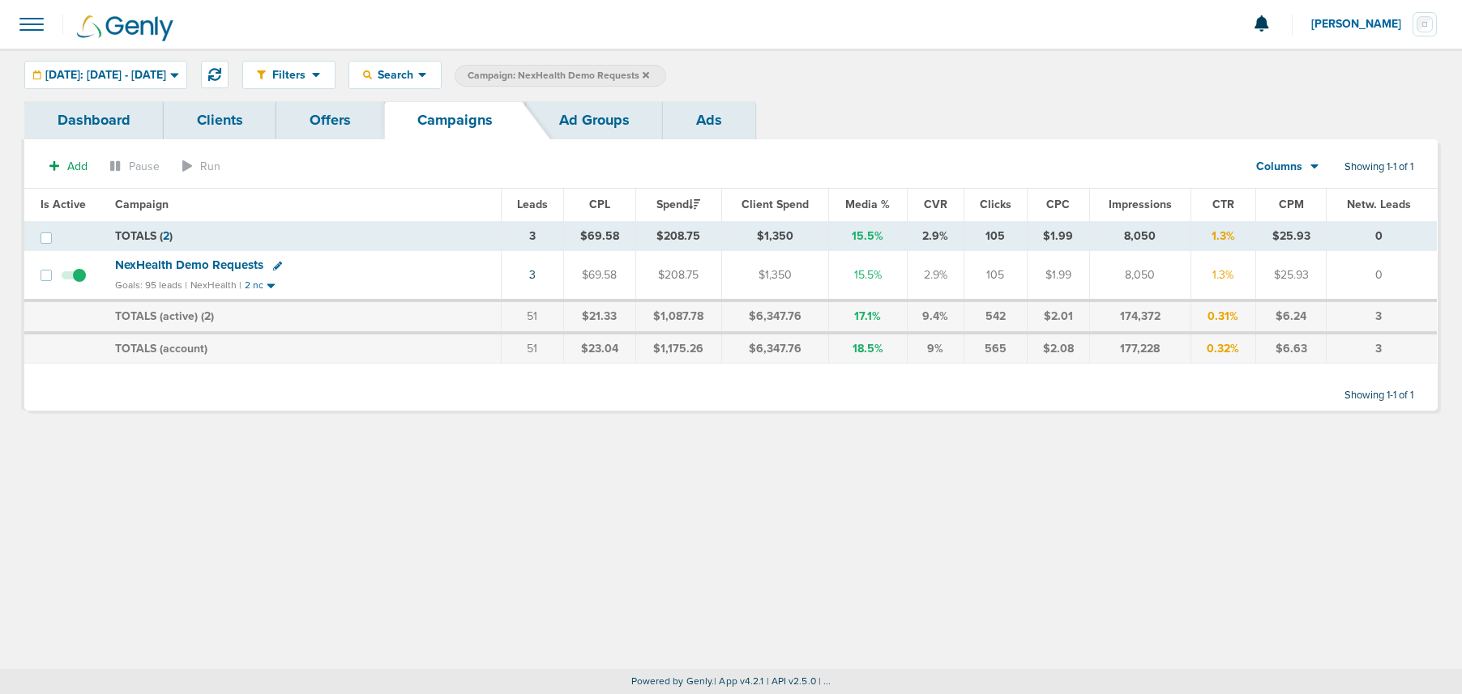
click at [649, 72] on icon at bounding box center [646, 74] width 6 height 6
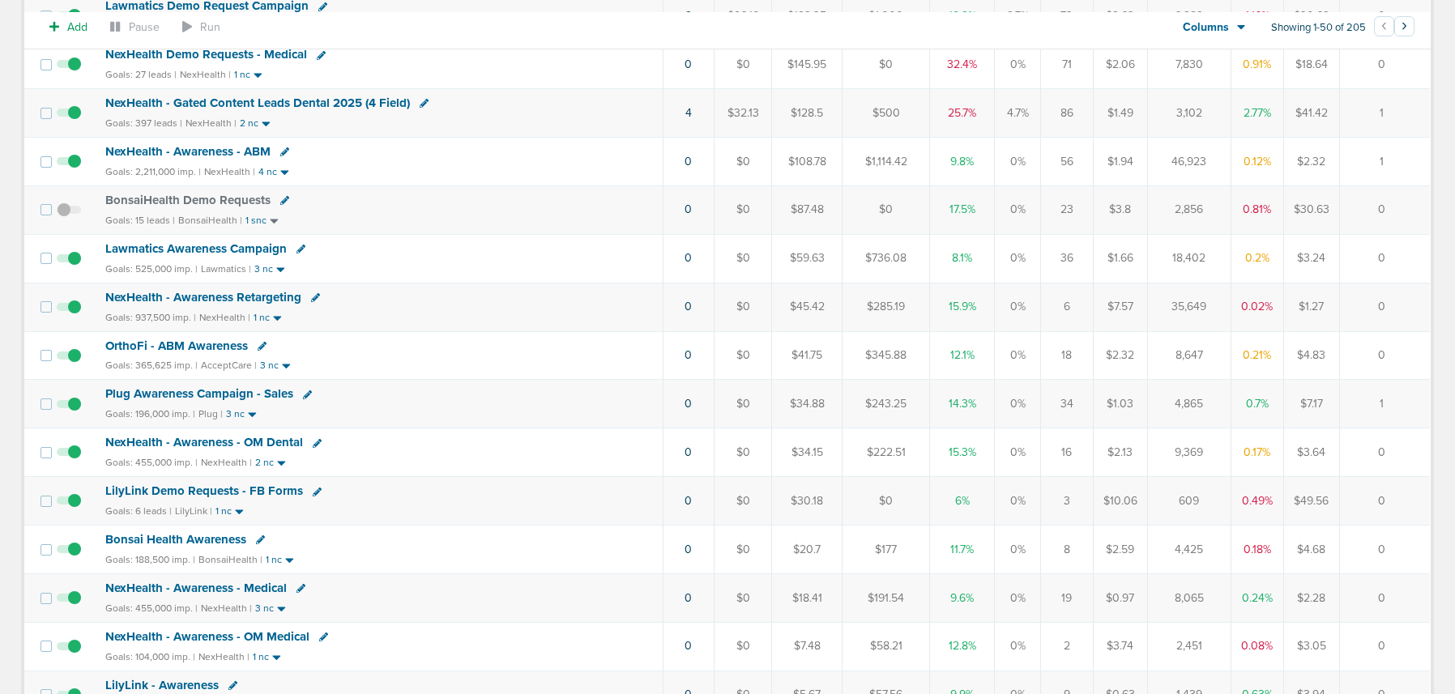
scroll to position [408, 0]
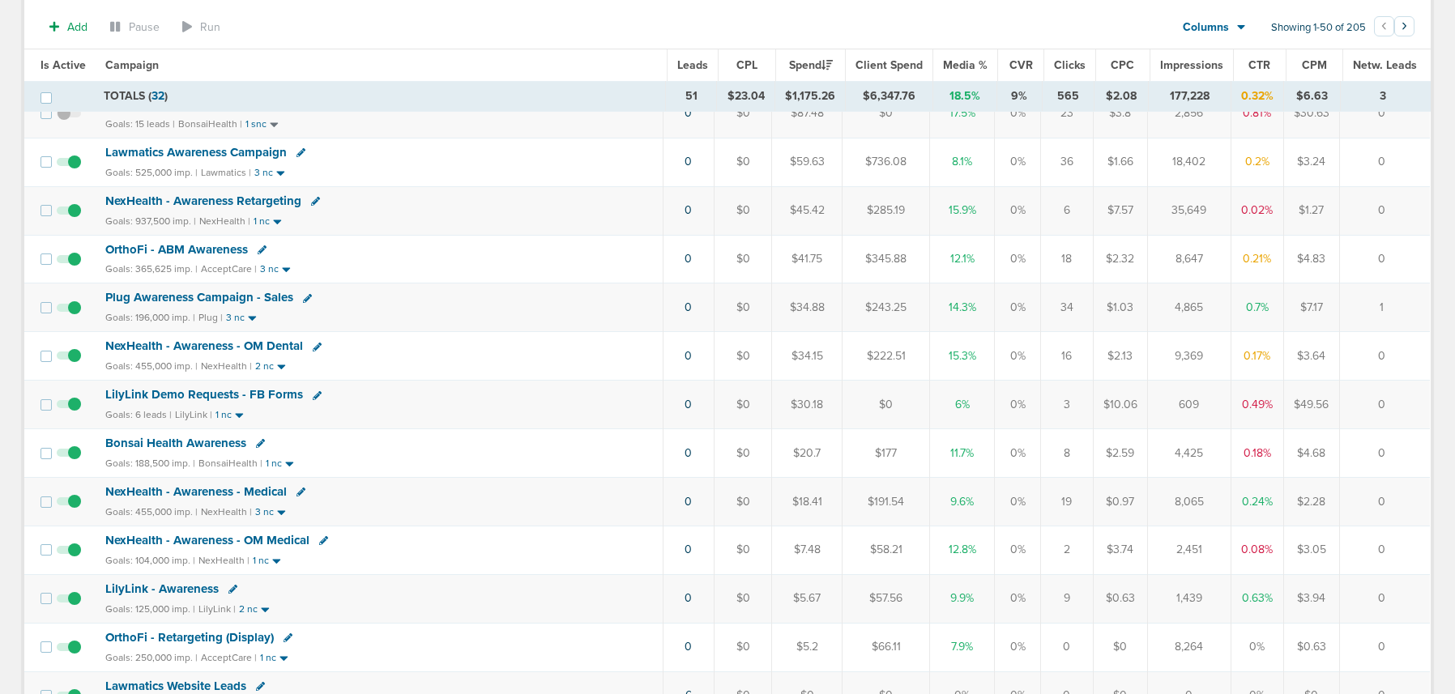
click at [224, 392] on span "LilyLink Demo Requests - FB Forms" at bounding box center [204, 394] width 198 height 15
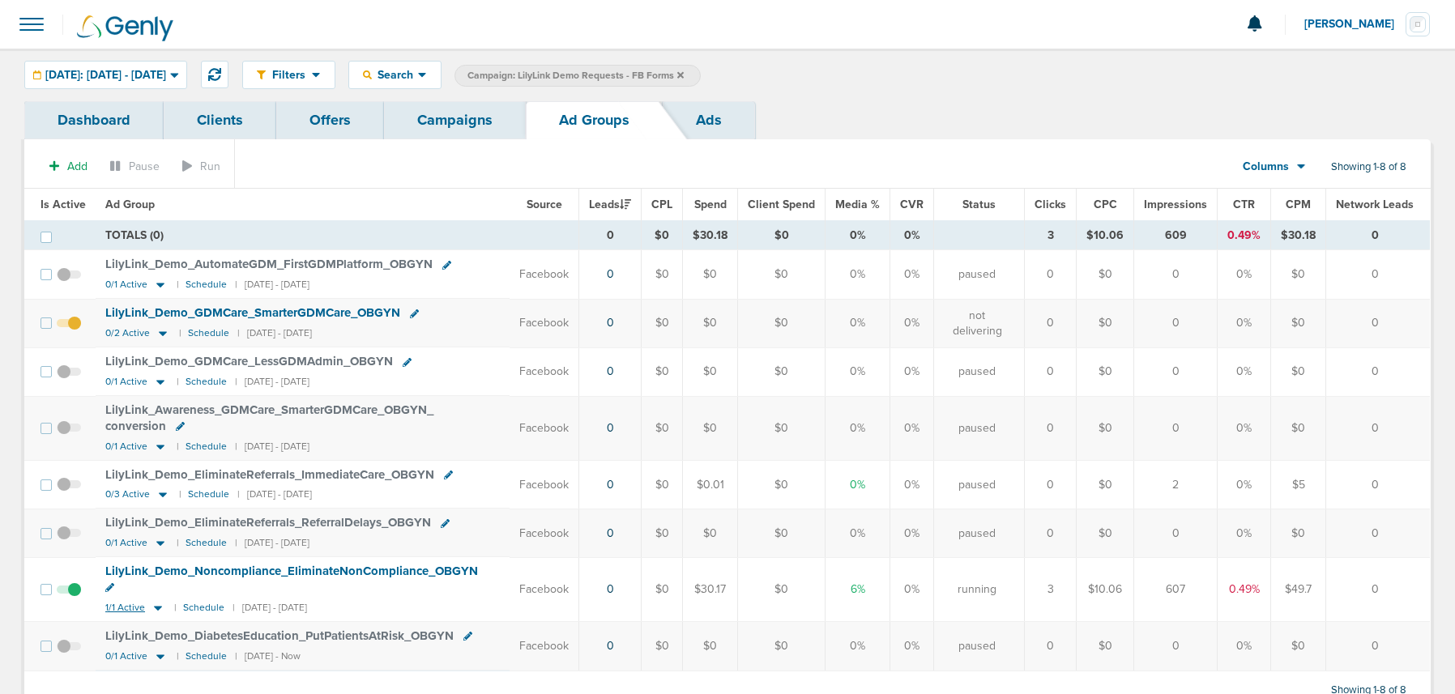
click at [154, 586] on icon at bounding box center [158, 608] width 8 height 5
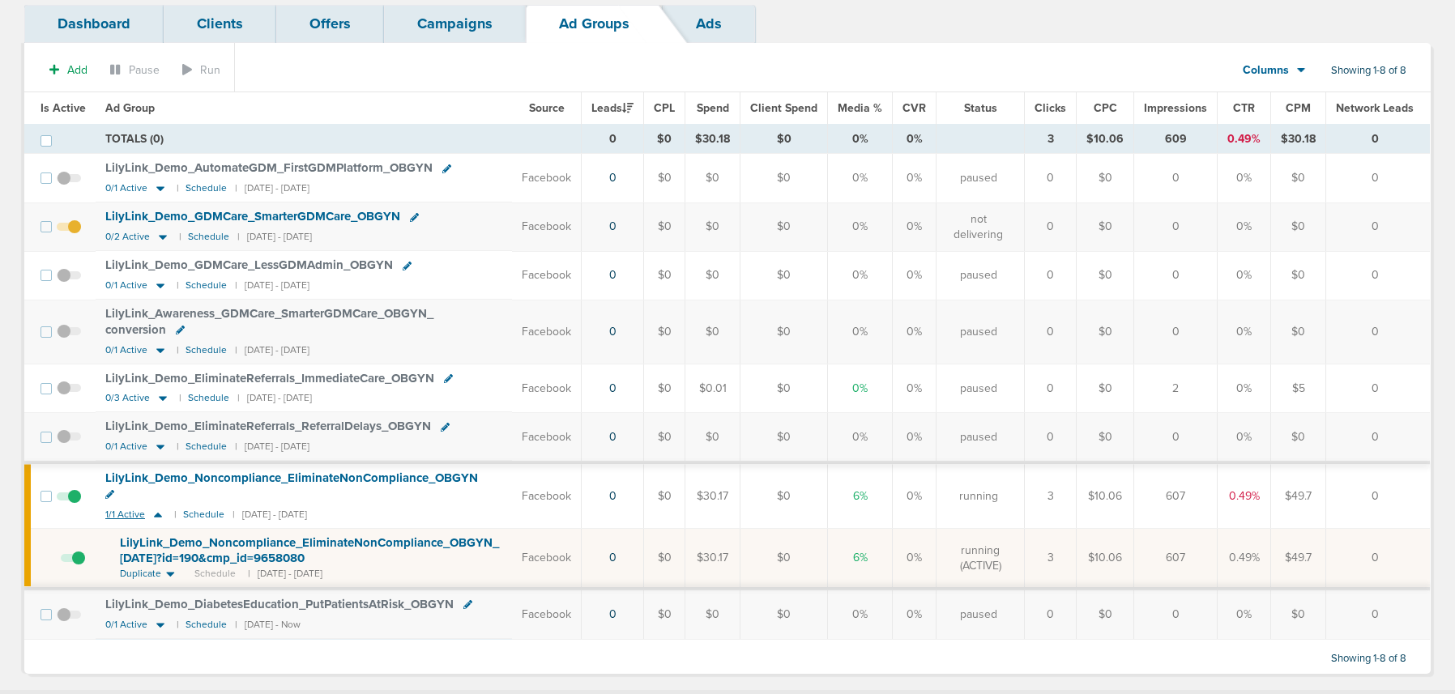
scroll to position [95, 0]
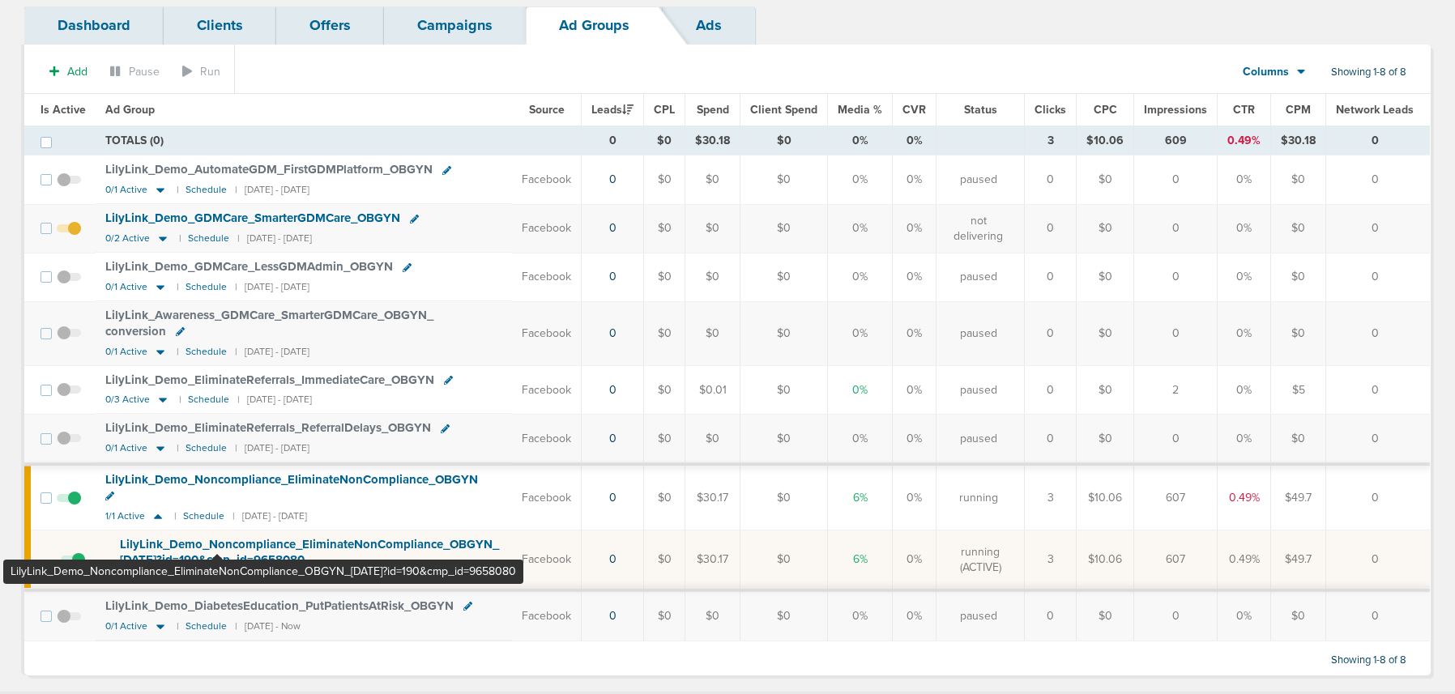
click at [217, 543] on span "LilyLink_ Demo_ Noncompliance_ EliminateNonCompliance_ OBGYN_ [DATE]?id=190&cmp…" at bounding box center [309, 552] width 379 height 31
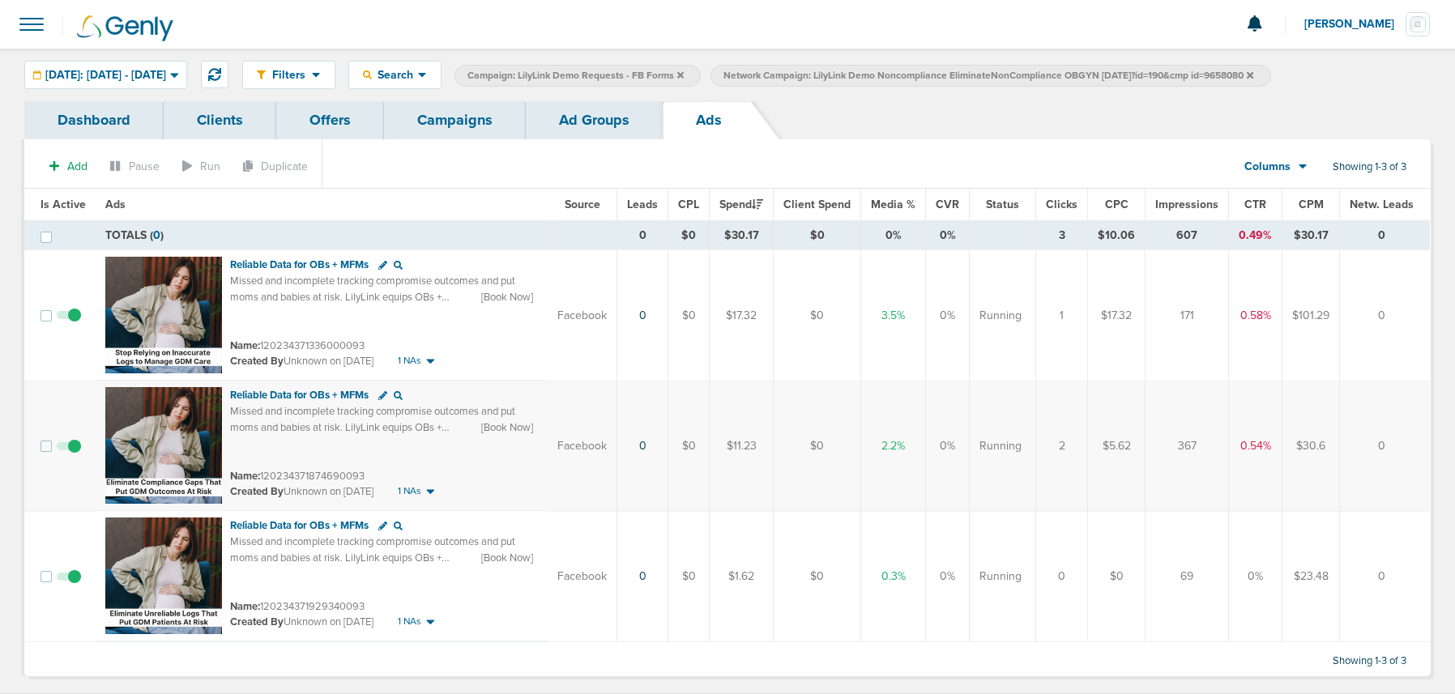
click at [593, 119] on link "Ad Groups" at bounding box center [594, 120] width 137 height 38
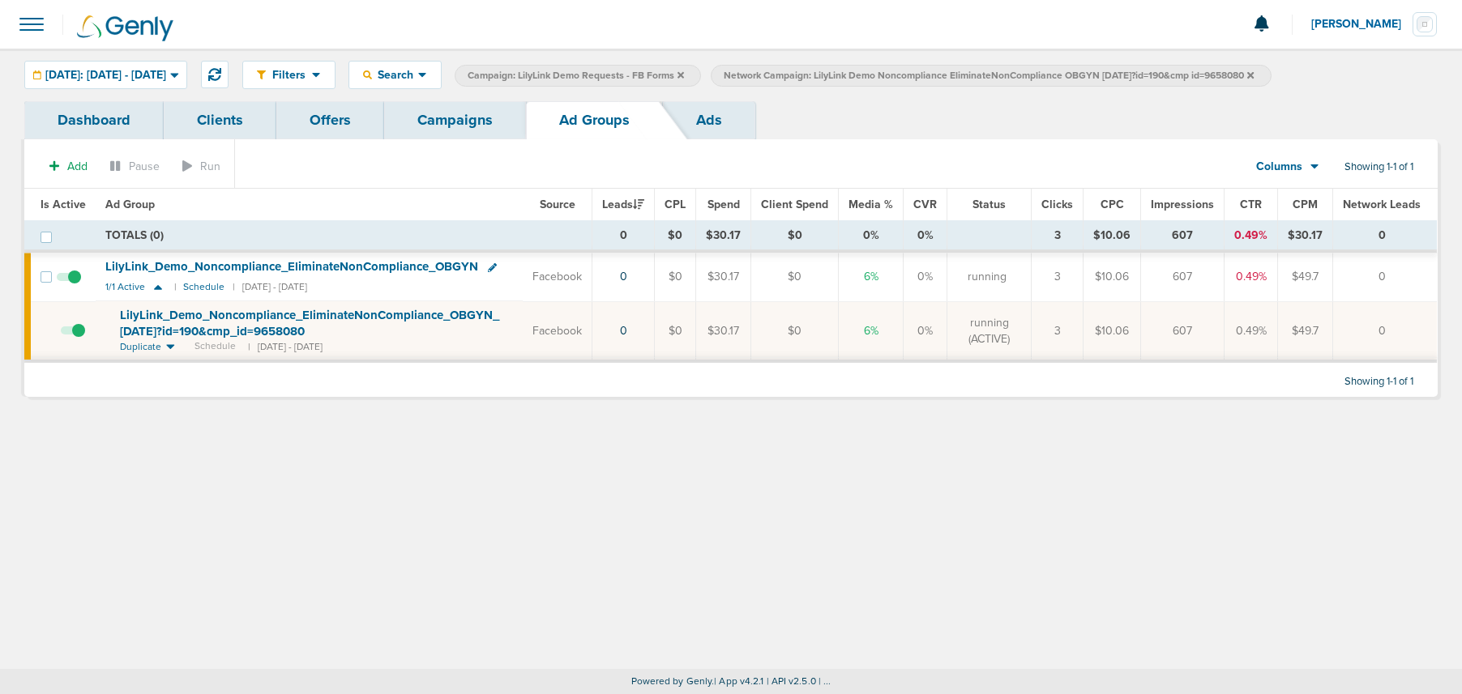
click at [1085, 75] on icon at bounding box center [1250, 74] width 6 height 6
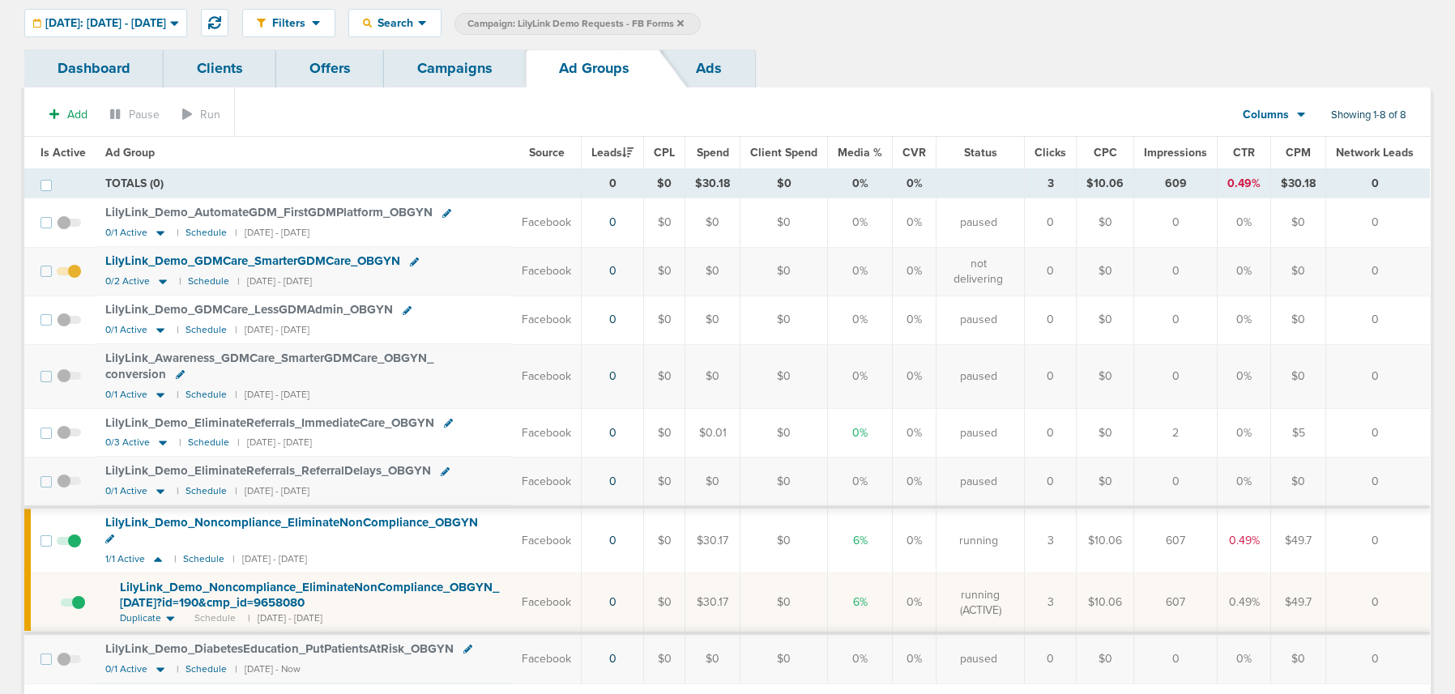
scroll to position [101, 0]
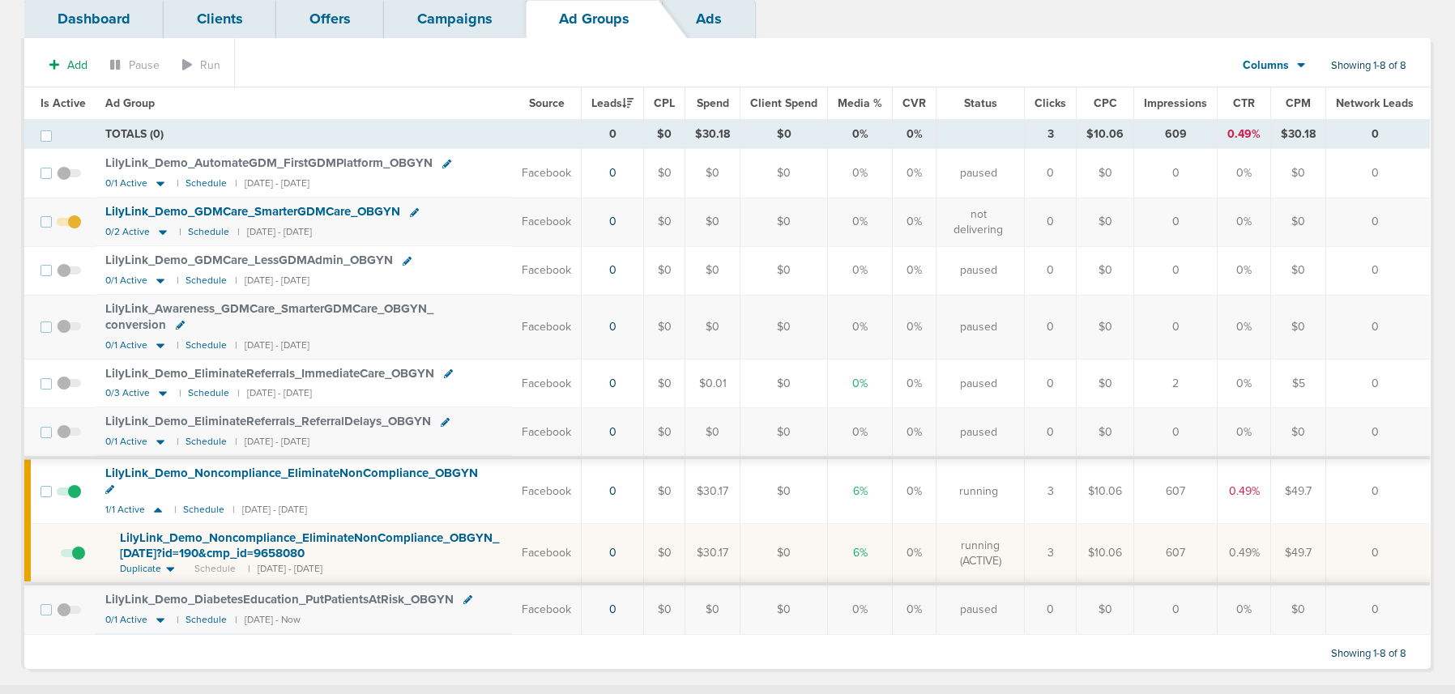
click at [64, 586] on span at bounding box center [69, 618] width 24 height 0
click at [69, 586] on input "checkbox" at bounding box center [69, 613] width 0 height 0
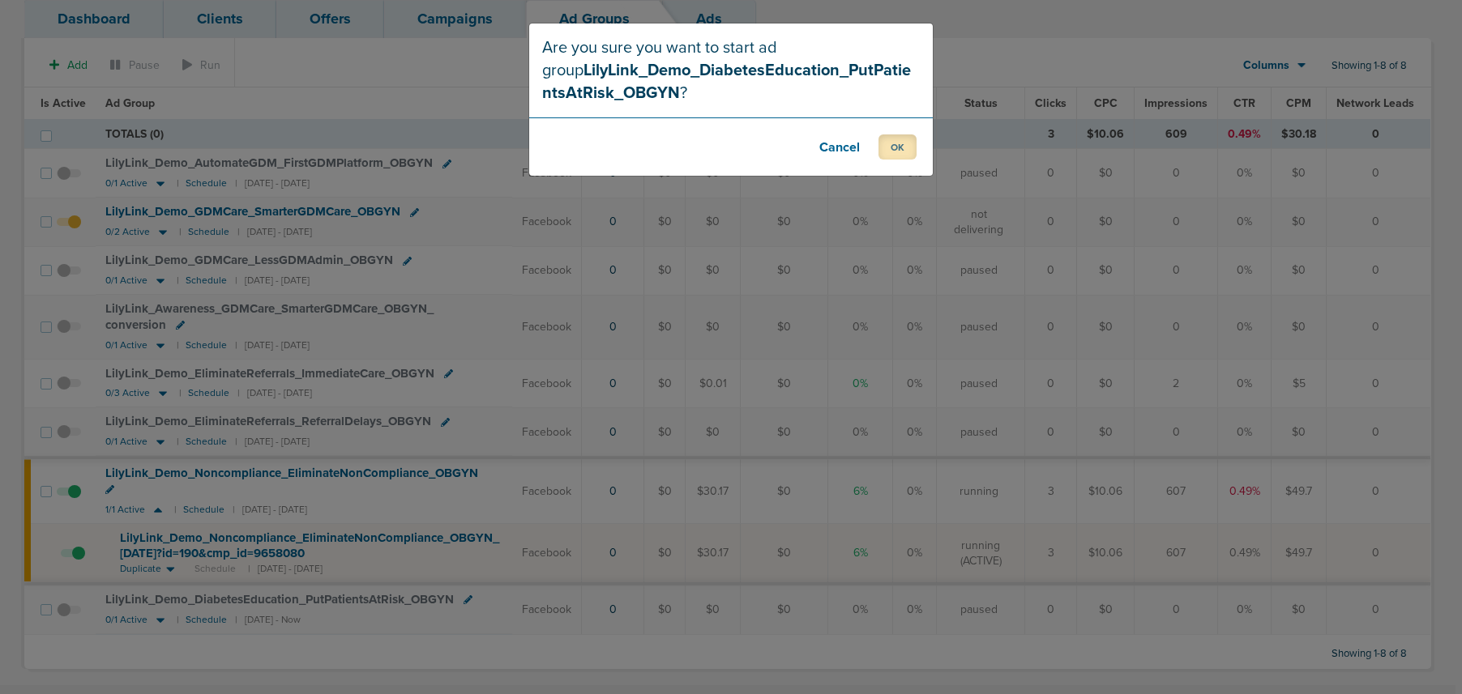
click at [896, 147] on button "OK" at bounding box center [897, 147] width 38 height 25
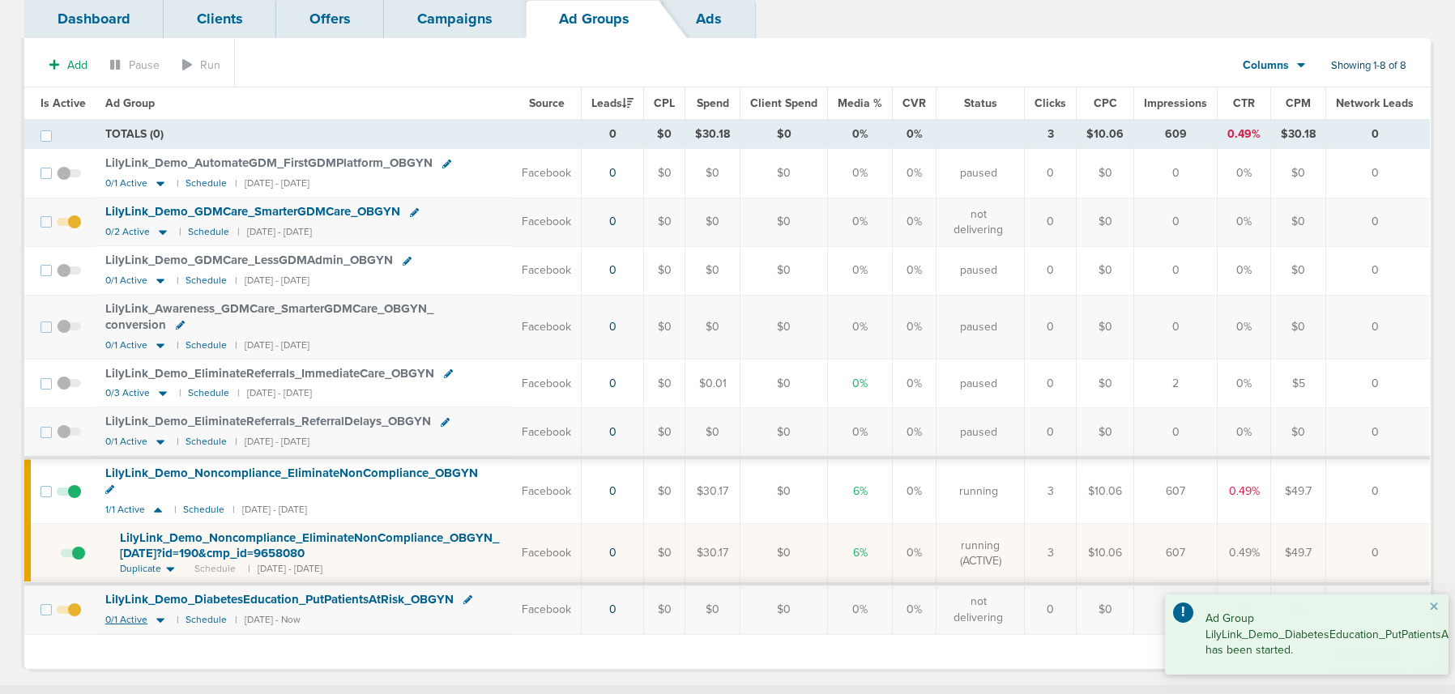
click at [148, 586] on small "0/1 Active" at bounding box center [136, 620] width 63 height 14
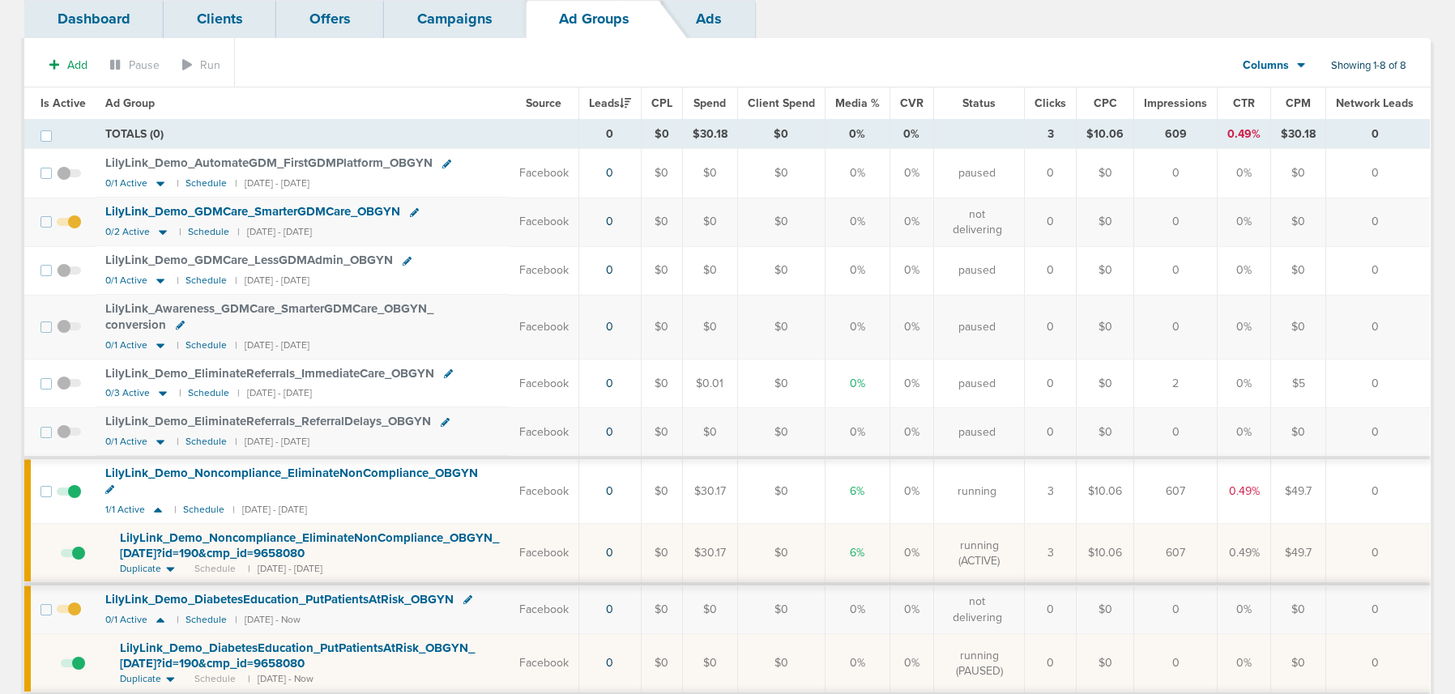
scroll to position [0, 0]
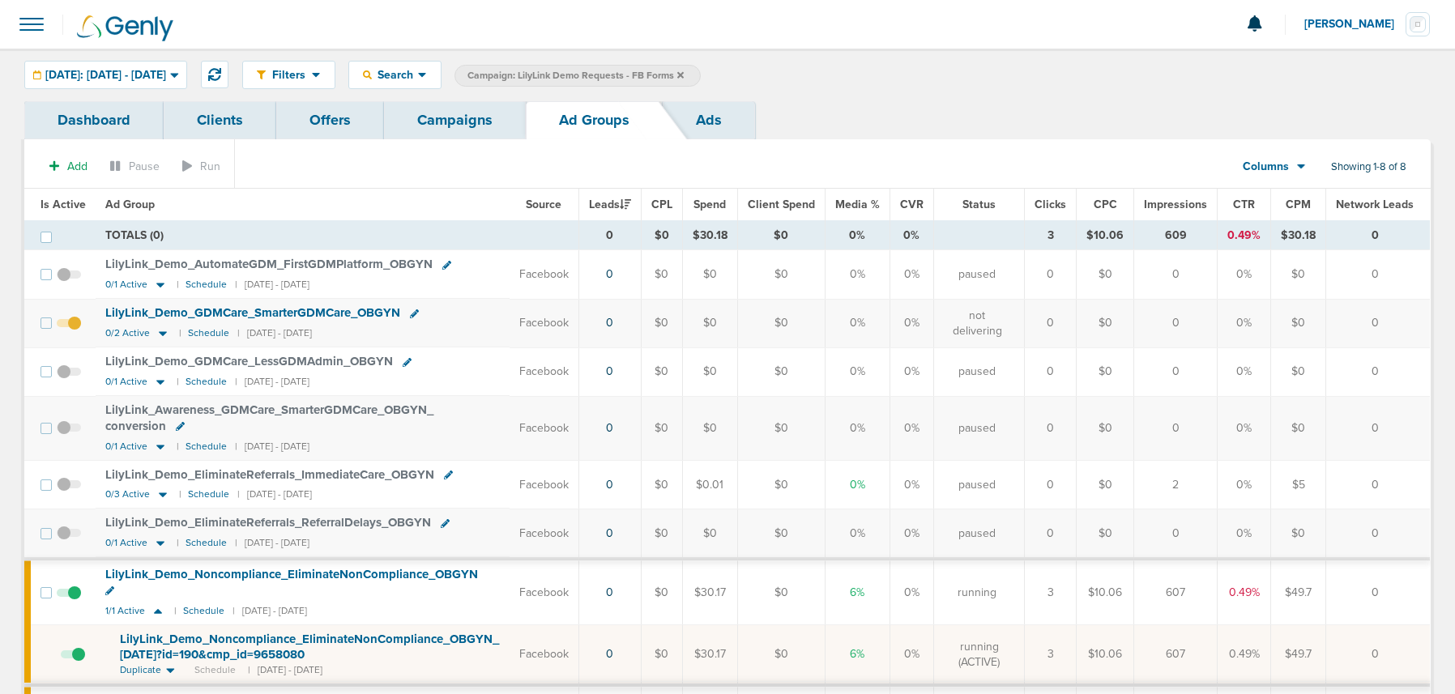
click at [432, 125] on link "Campaigns" at bounding box center [455, 120] width 142 height 38
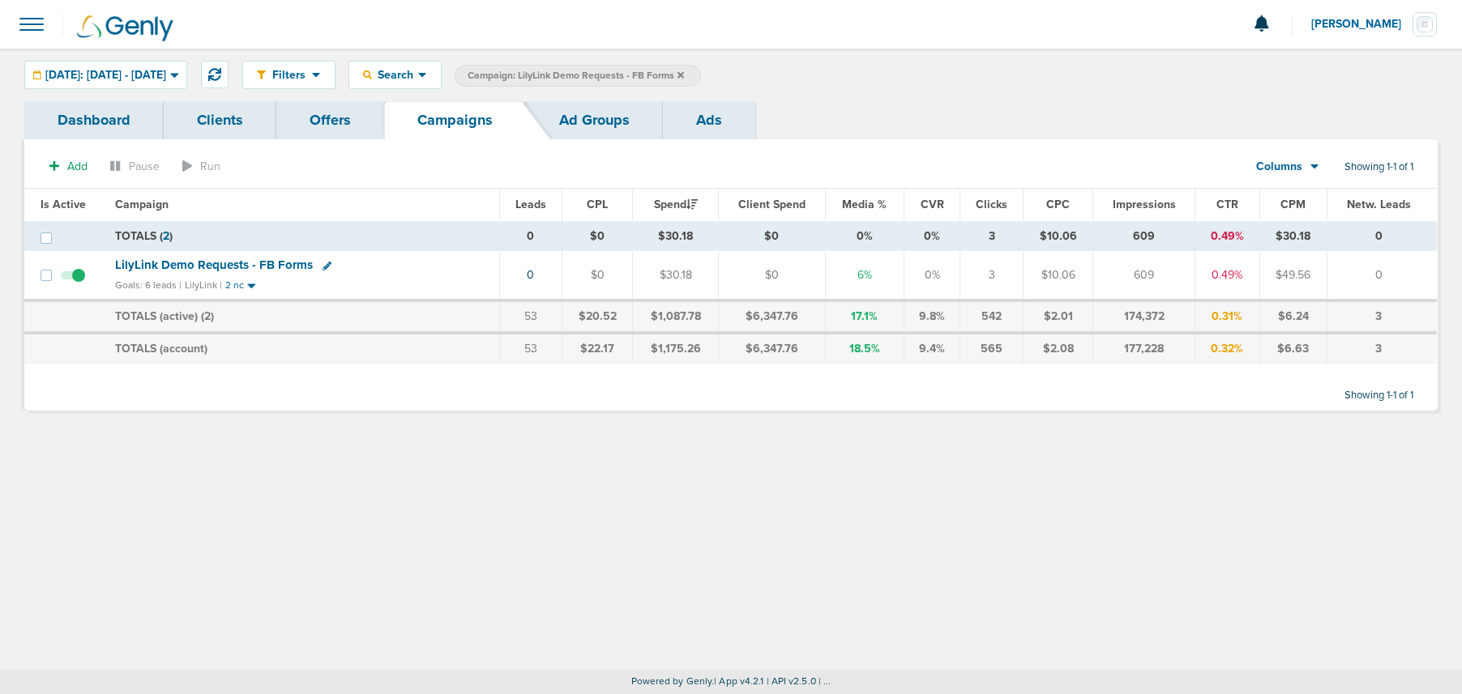
click at [684, 76] on icon at bounding box center [680, 74] width 6 height 6
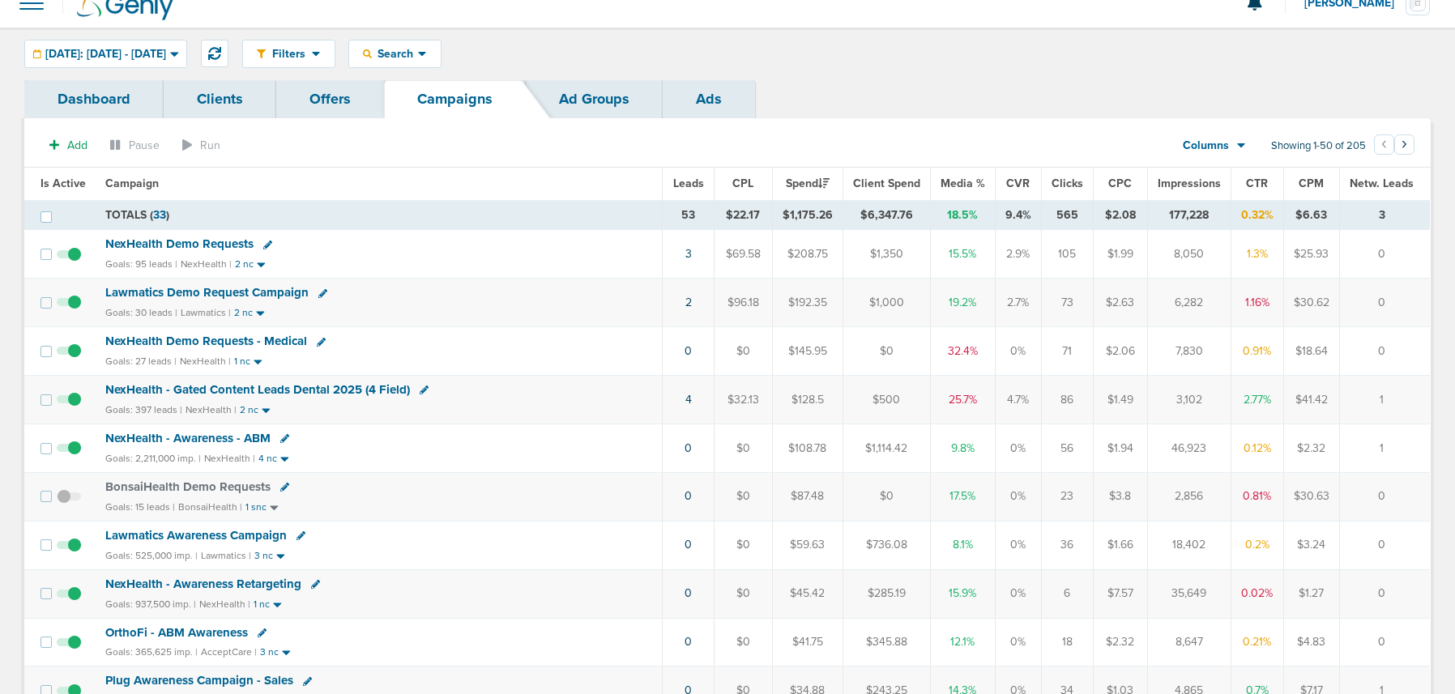
scroll to position [30, 0]
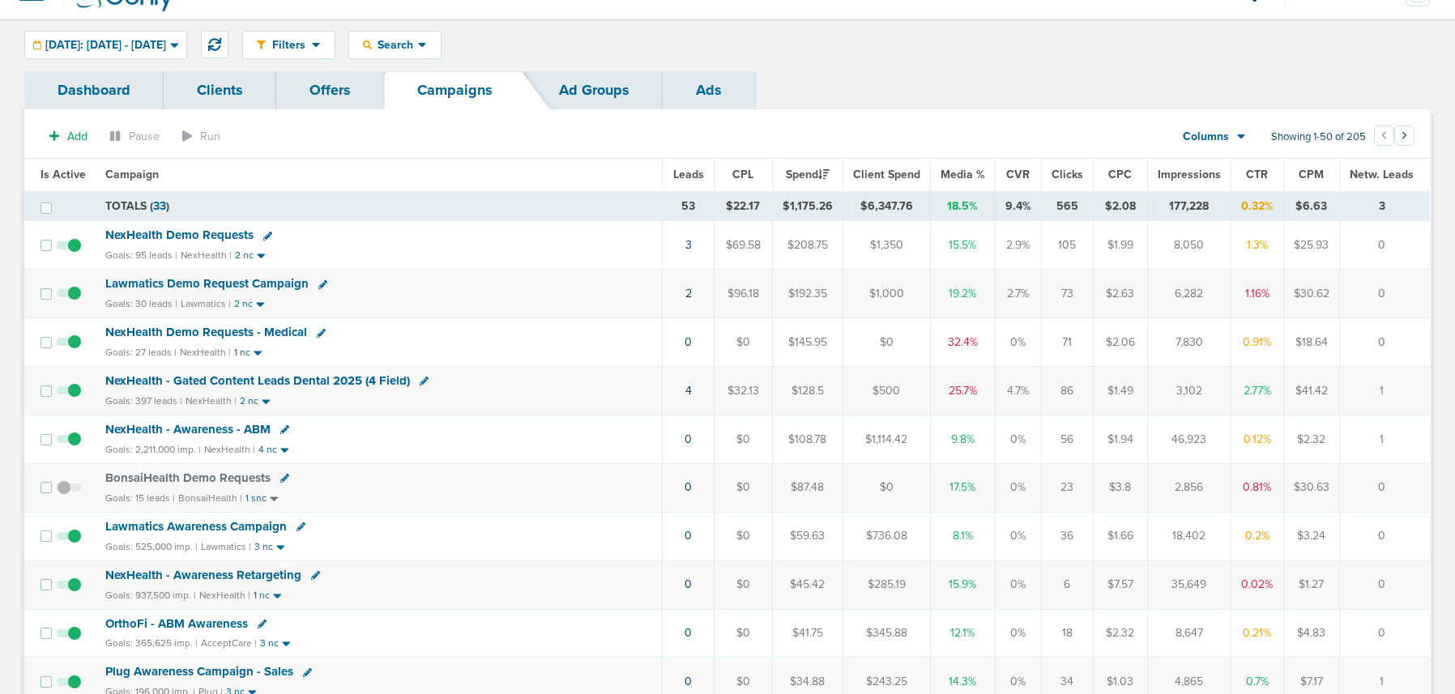
click at [224, 238] on span "NexHealth Demo Requests" at bounding box center [179, 235] width 148 height 15
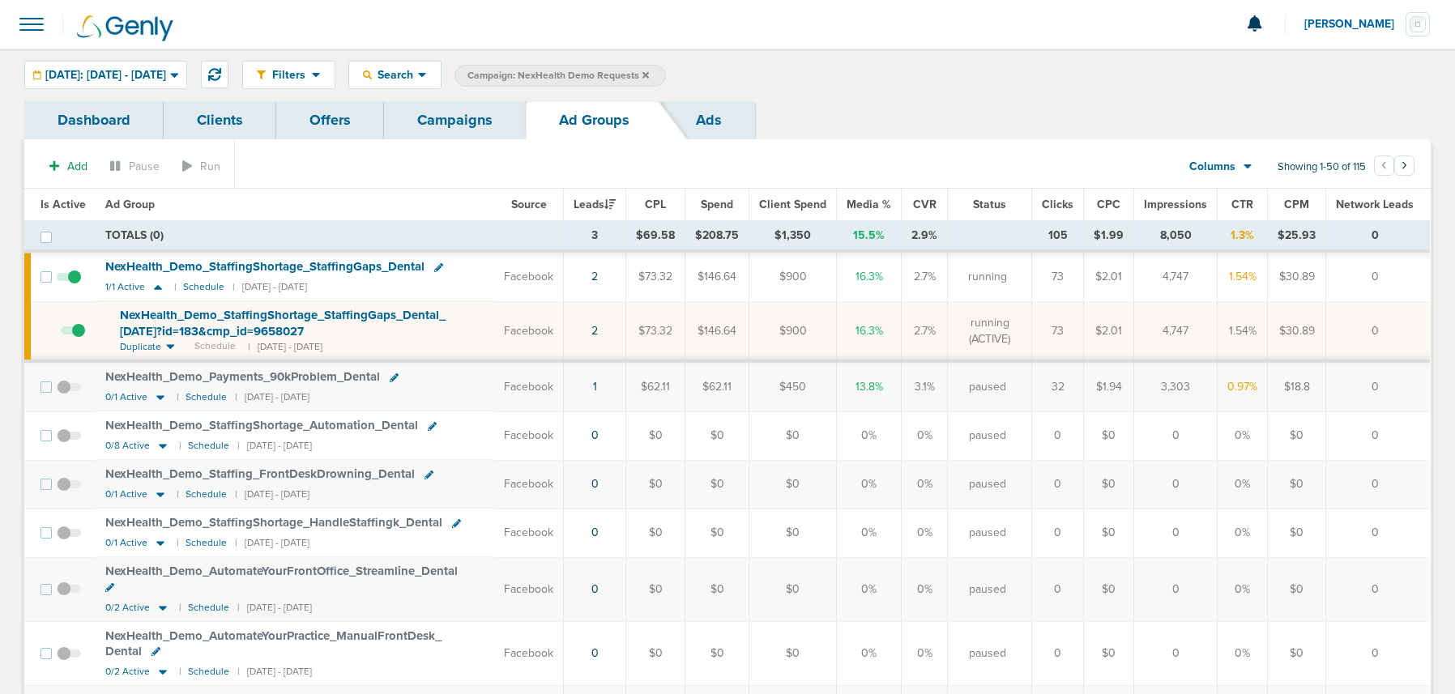
click at [83, 339] on span at bounding box center [73, 339] width 24 height 0
click at [61, 335] on input "checkbox" at bounding box center [61, 335] width 0 height 0
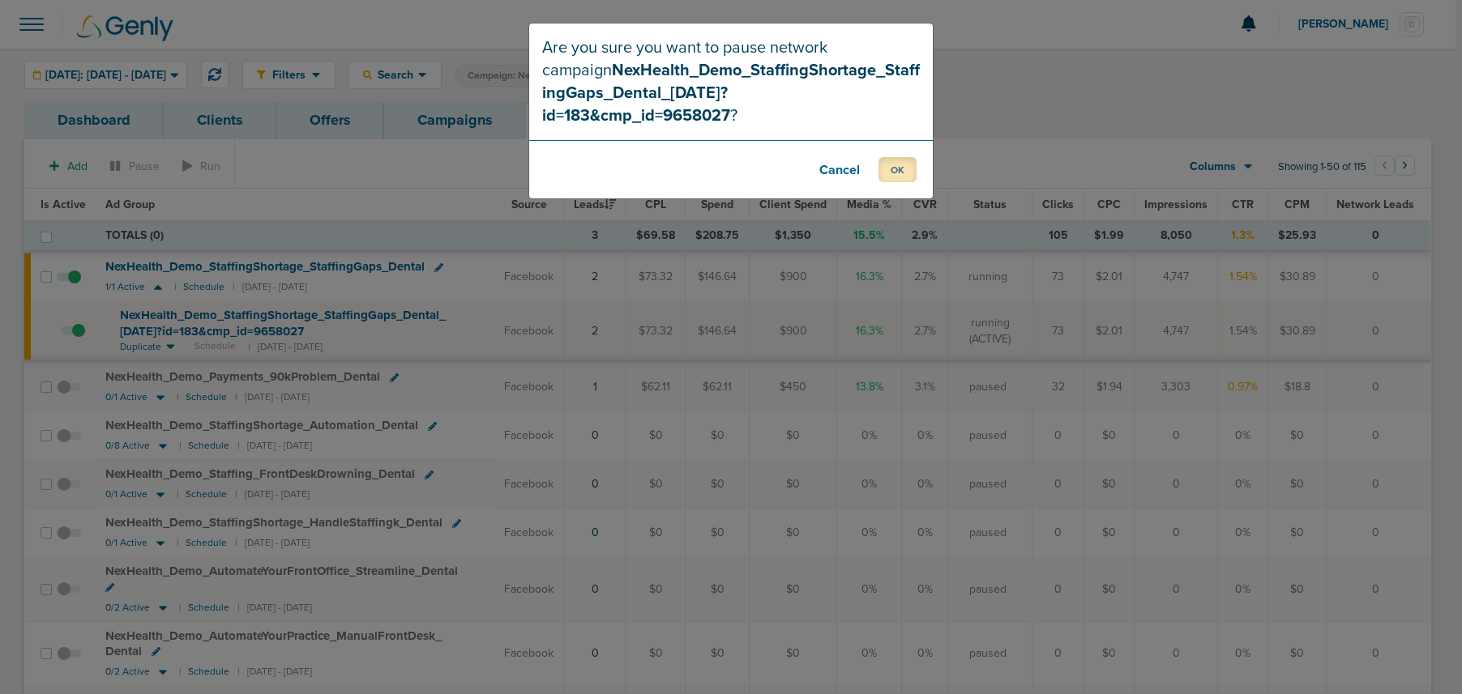
click at [903, 157] on button "OK" at bounding box center [897, 169] width 38 height 25
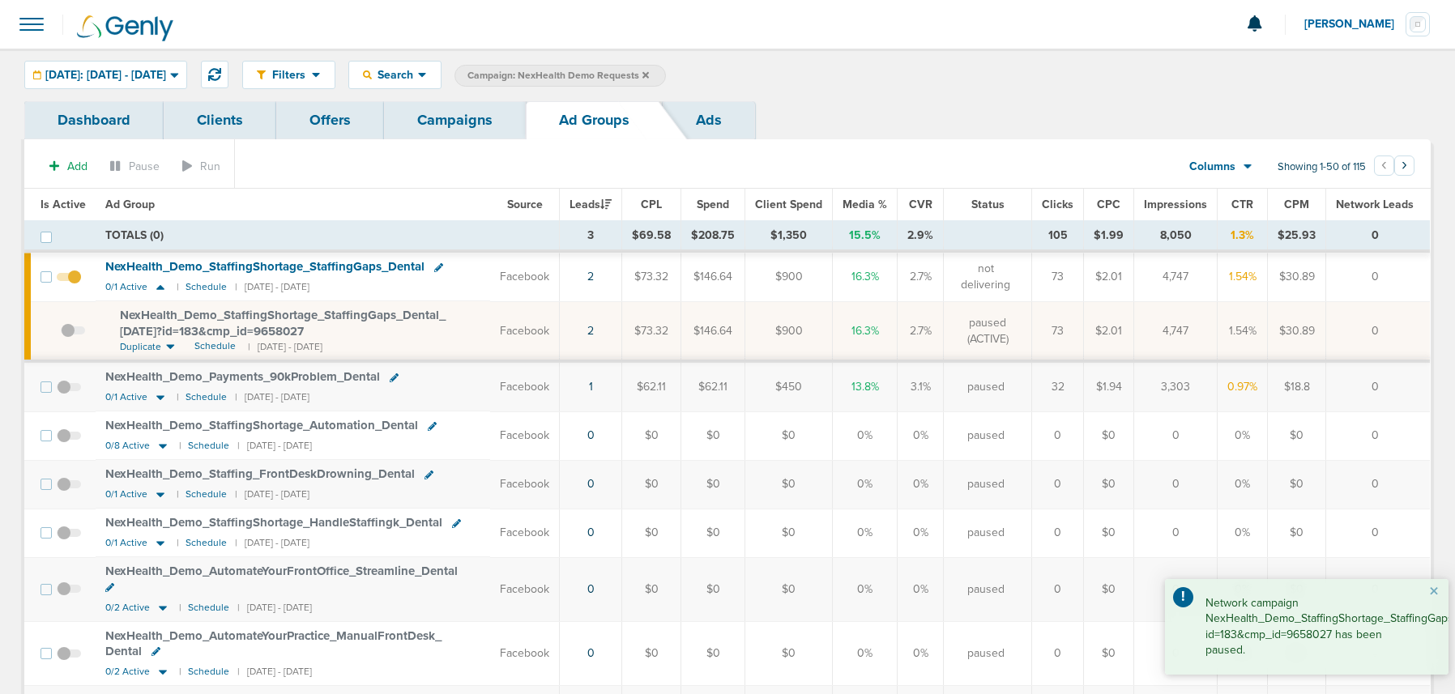
click at [437, 135] on link "Campaigns" at bounding box center [455, 120] width 142 height 38
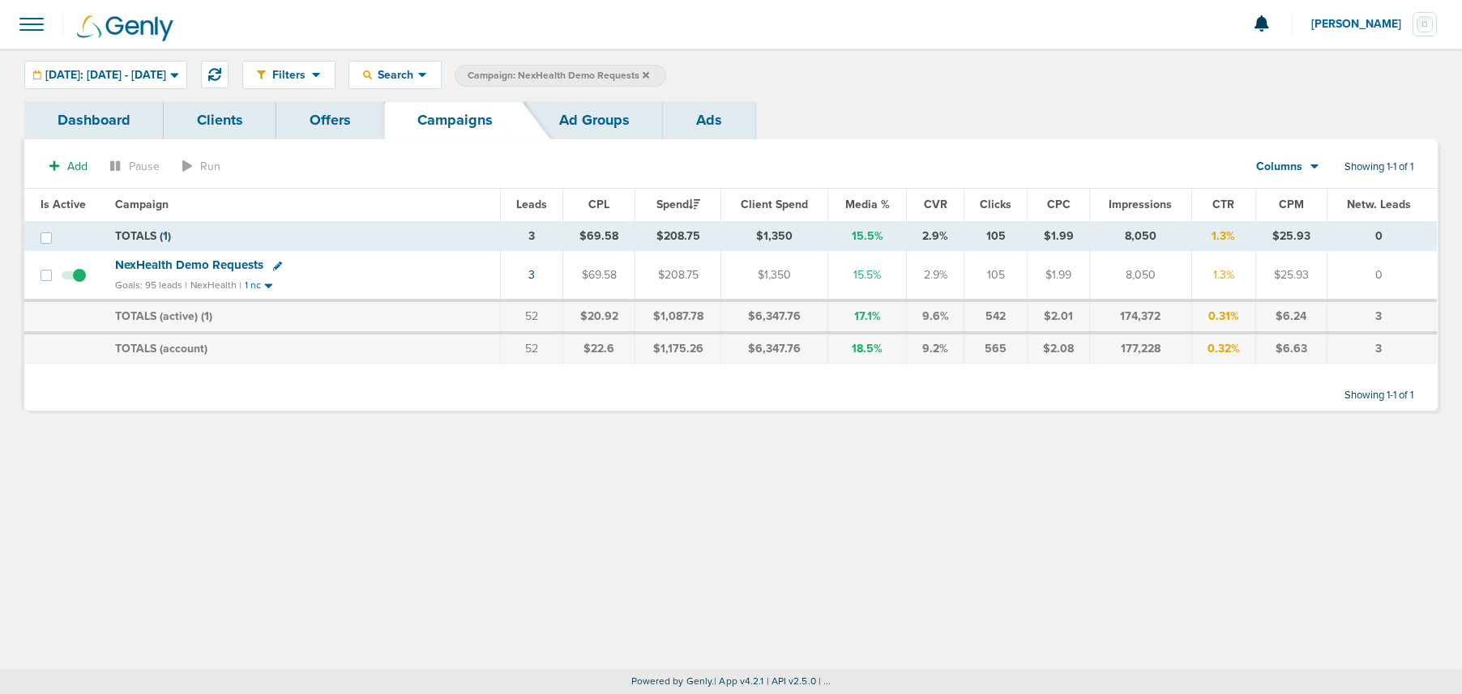
click at [649, 75] on icon at bounding box center [646, 75] width 6 height 10
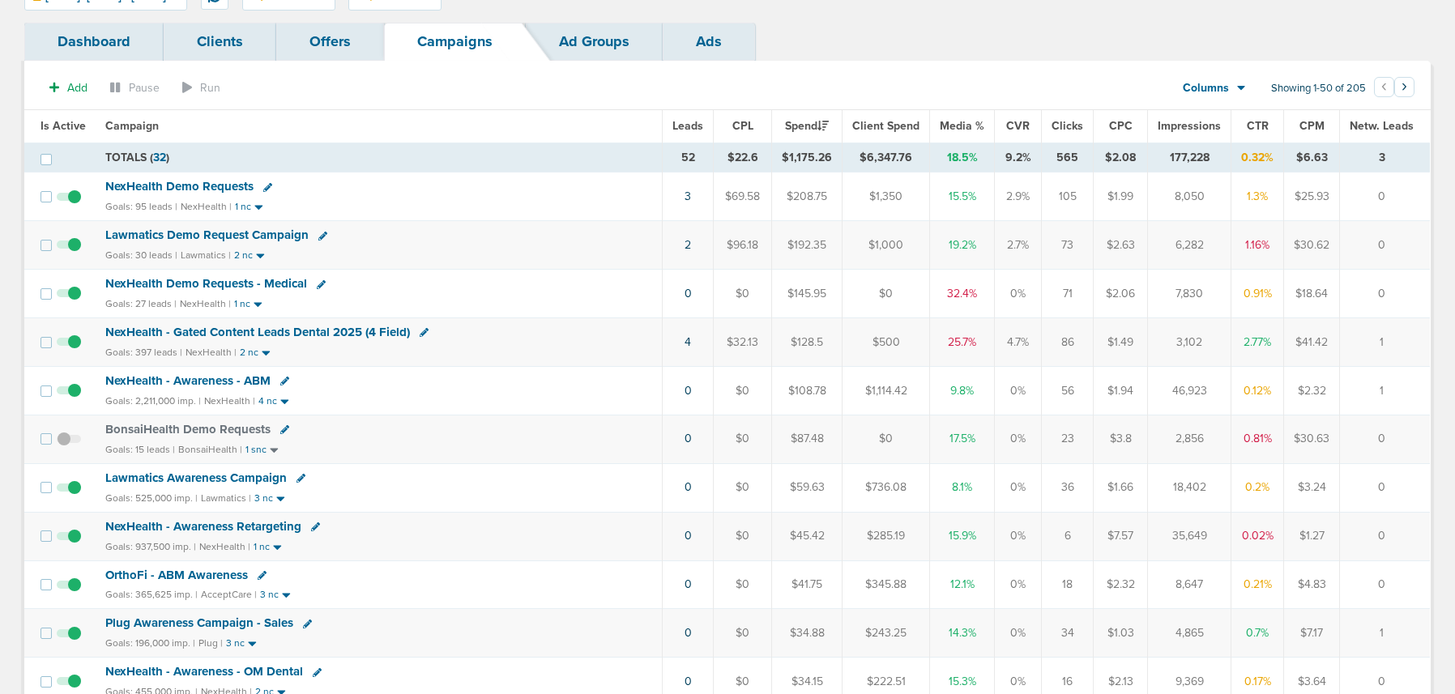
scroll to position [113, 0]
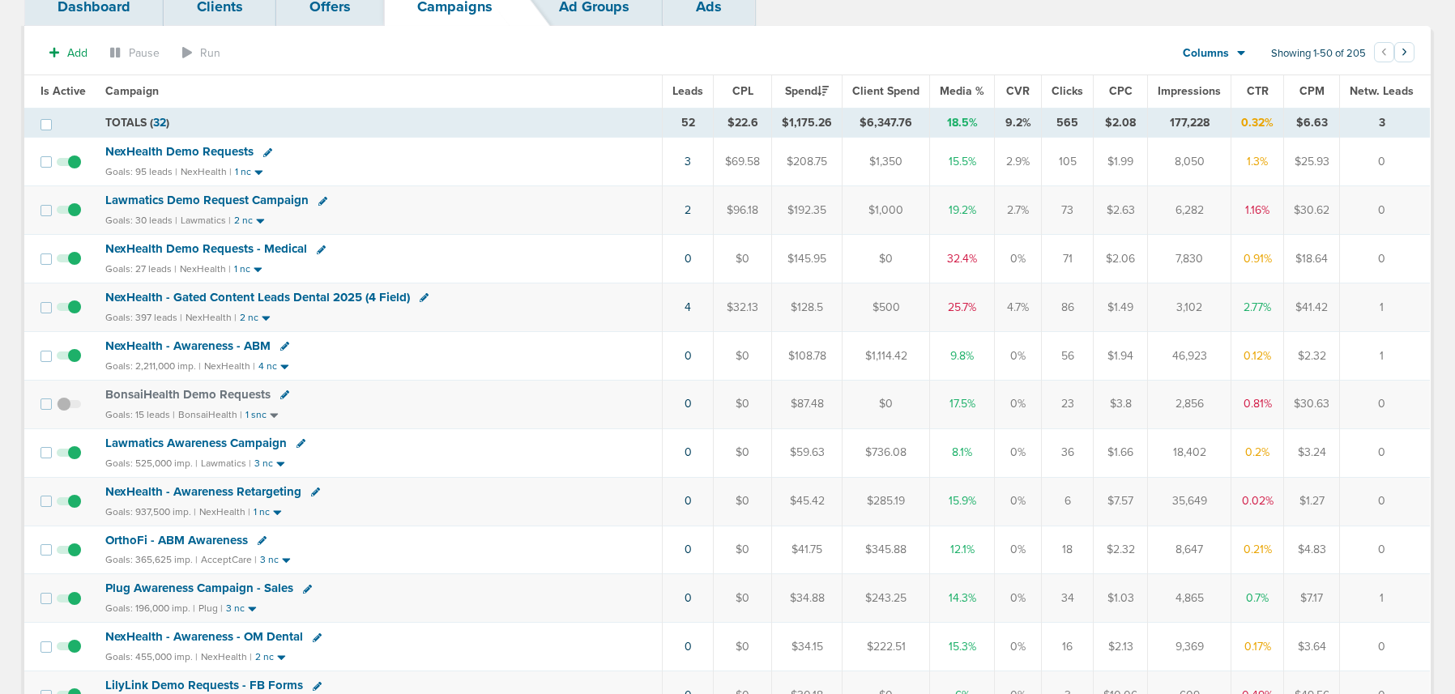
click at [218, 250] on span "NexHealth Demo Requests - Medical" at bounding box center [206, 248] width 202 height 15
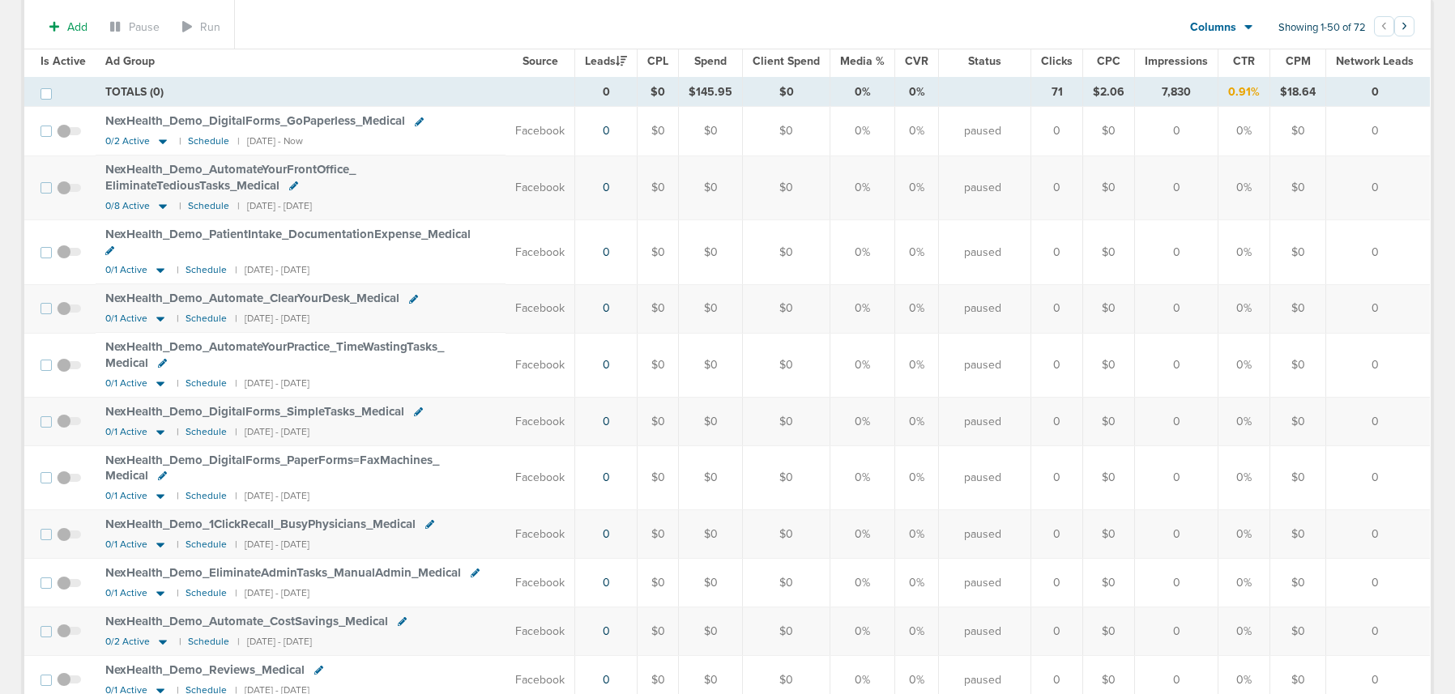
scroll to position [117, 0]
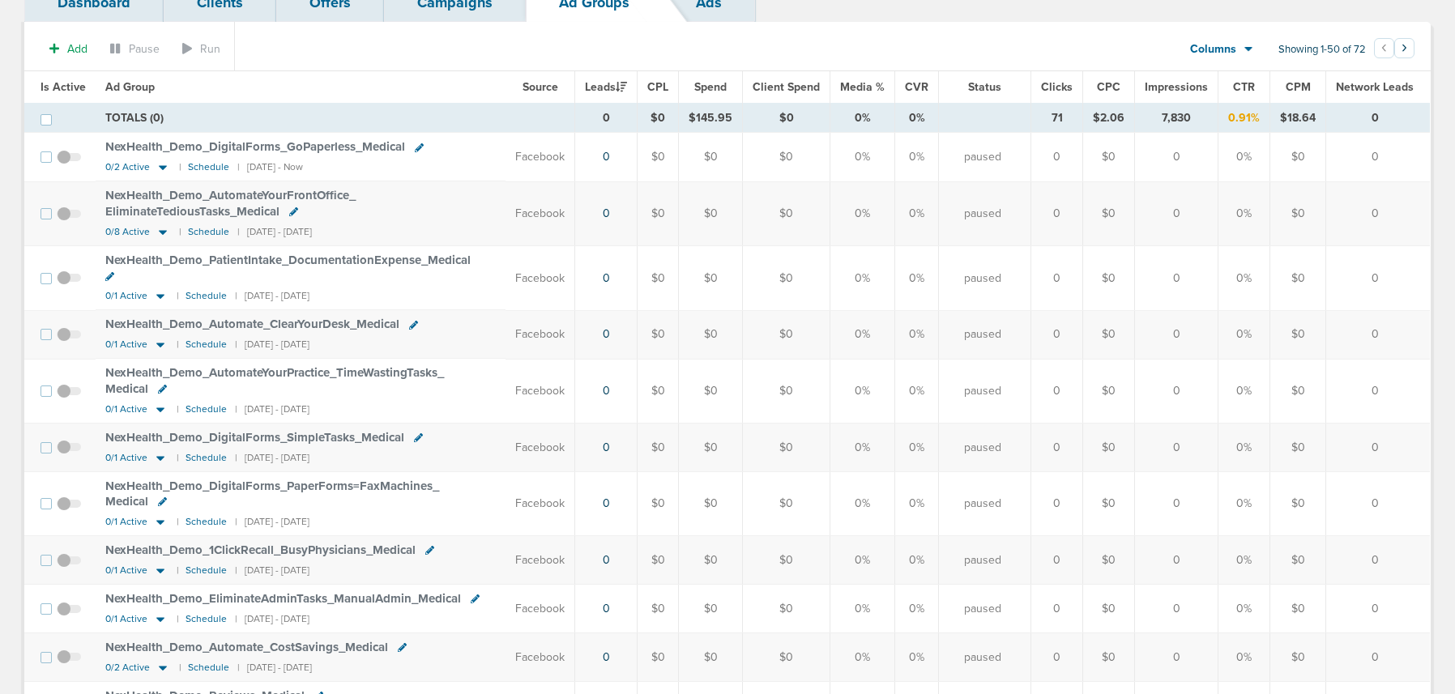
click at [72, 89] on span "Is Active" at bounding box center [63, 87] width 45 height 14
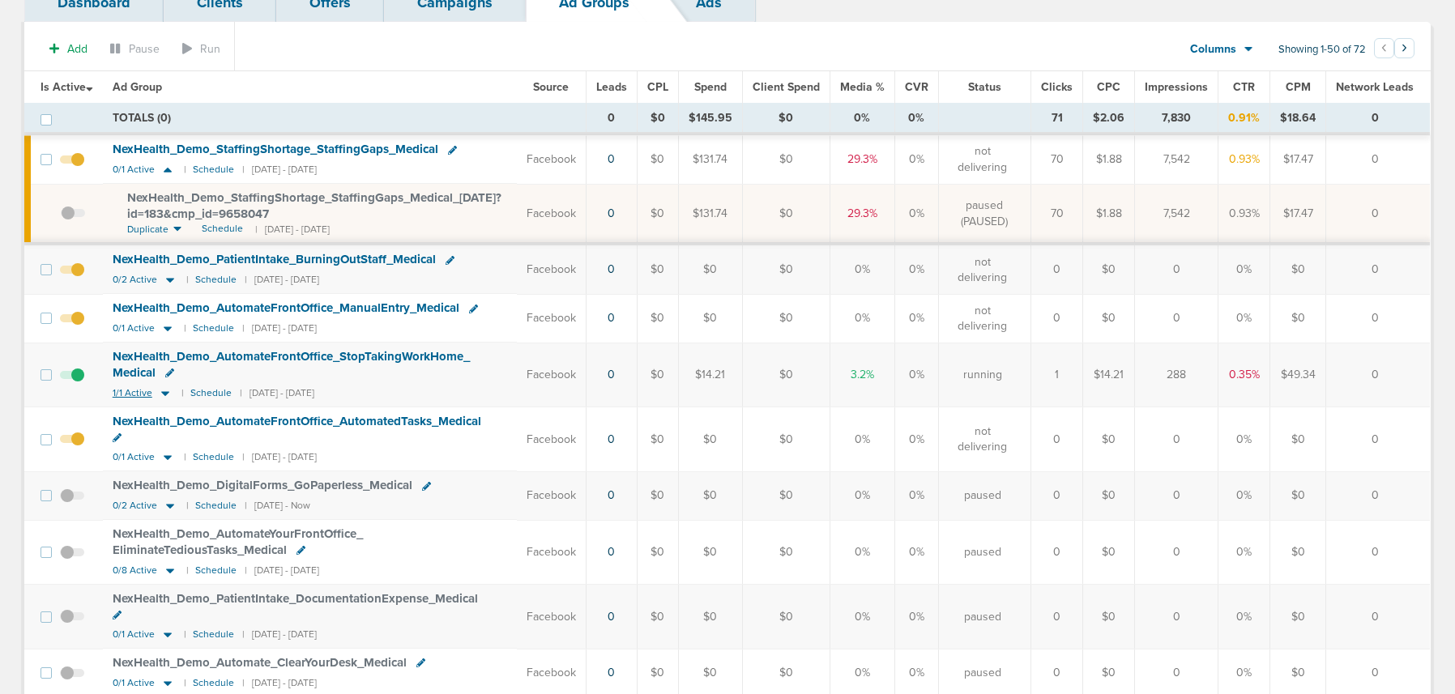
click at [170, 392] on icon at bounding box center [165, 394] width 16 height 14
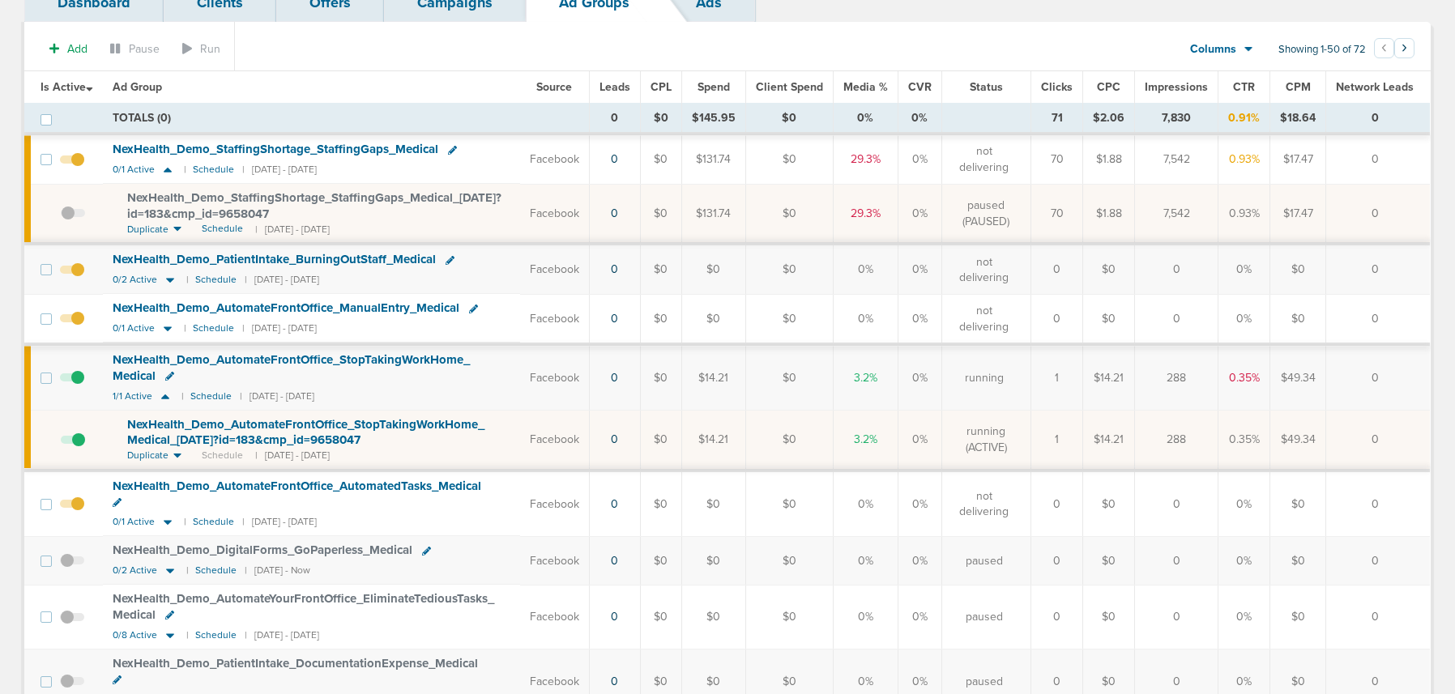
click at [220, 437] on span "NexHealth_ Demo_ AutomateFrontOffice_ StopTakingWorkHome_ Medical_ [DATE]?id=18…" at bounding box center [305, 432] width 357 height 31
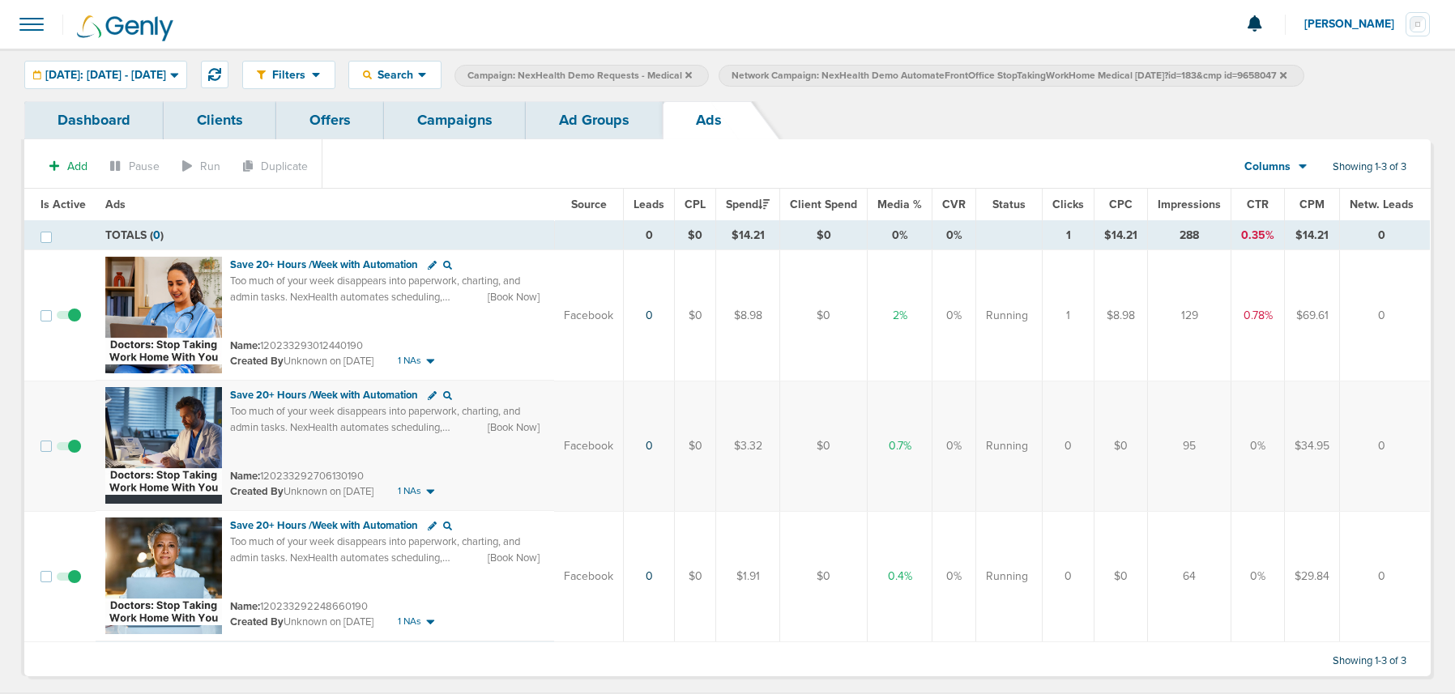
click at [75, 455] on span at bounding box center [69, 455] width 24 height 0
click at [69, 450] on input "checkbox" at bounding box center [69, 450] width 0 height 0
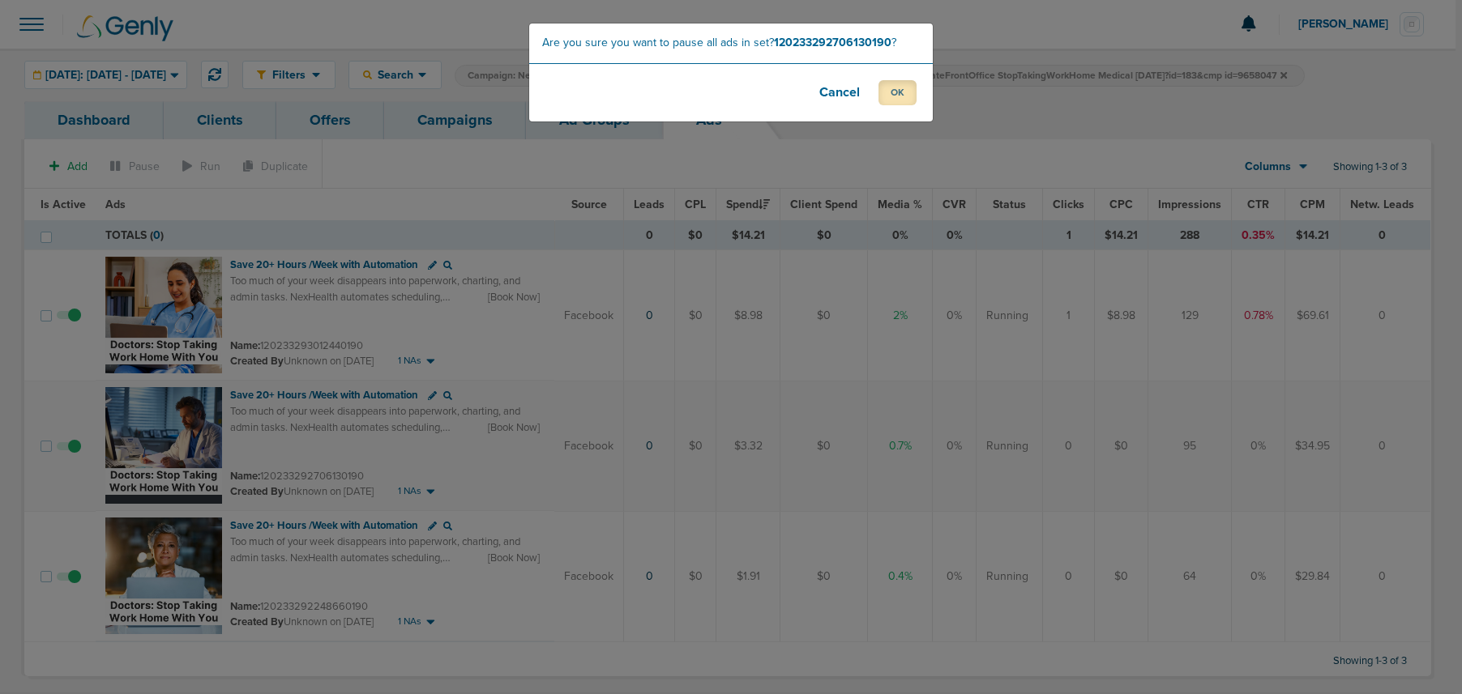
click at [900, 92] on button "OK" at bounding box center [897, 92] width 38 height 25
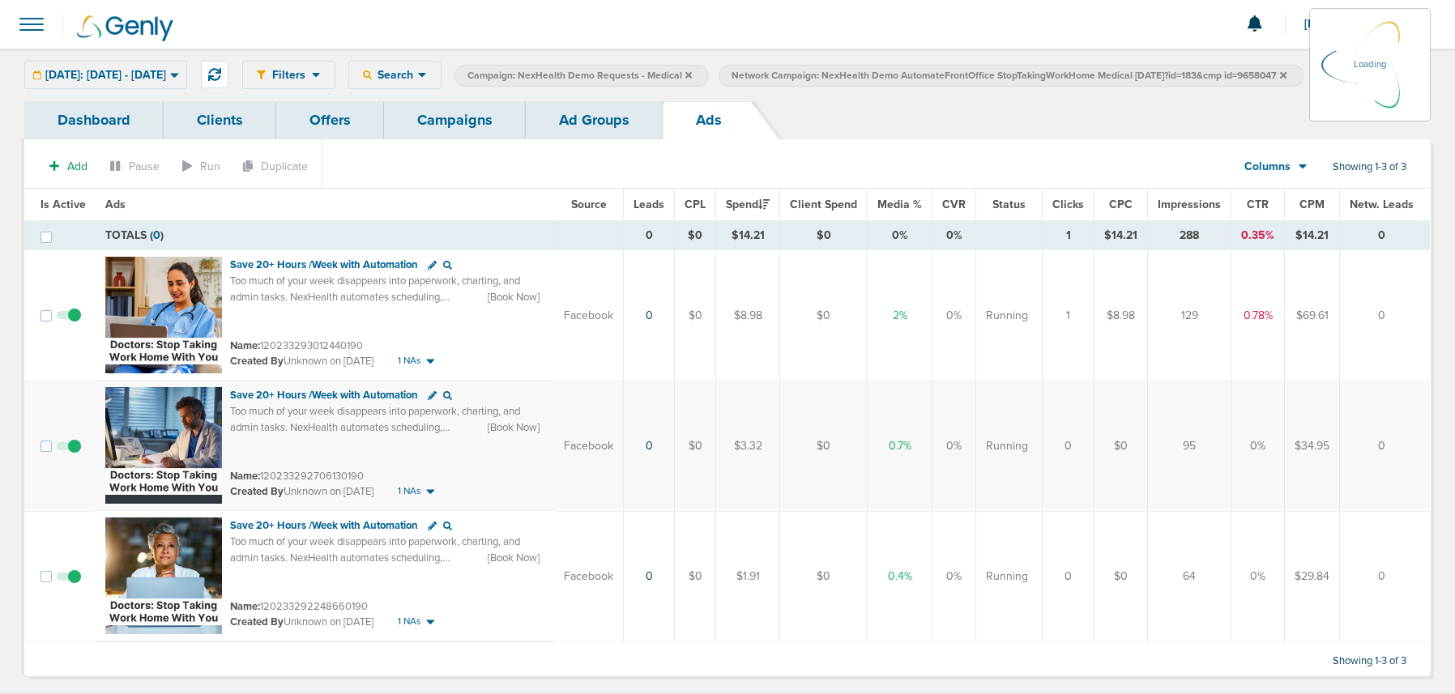
click at [469, 118] on link "Campaigns" at bounding box center [455, 120] width 142 height 38
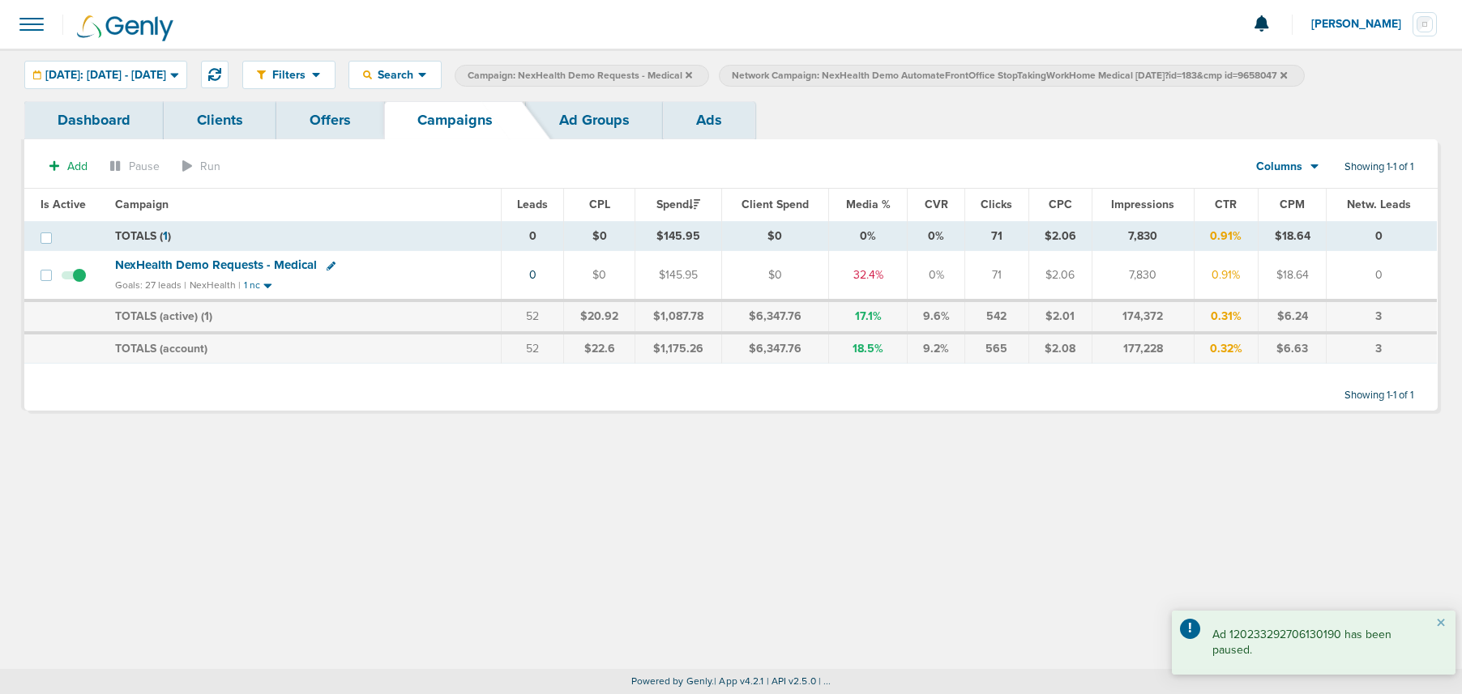
click at [1085, 73] on icon at bounding box center [1283, 74] width 6 height 6
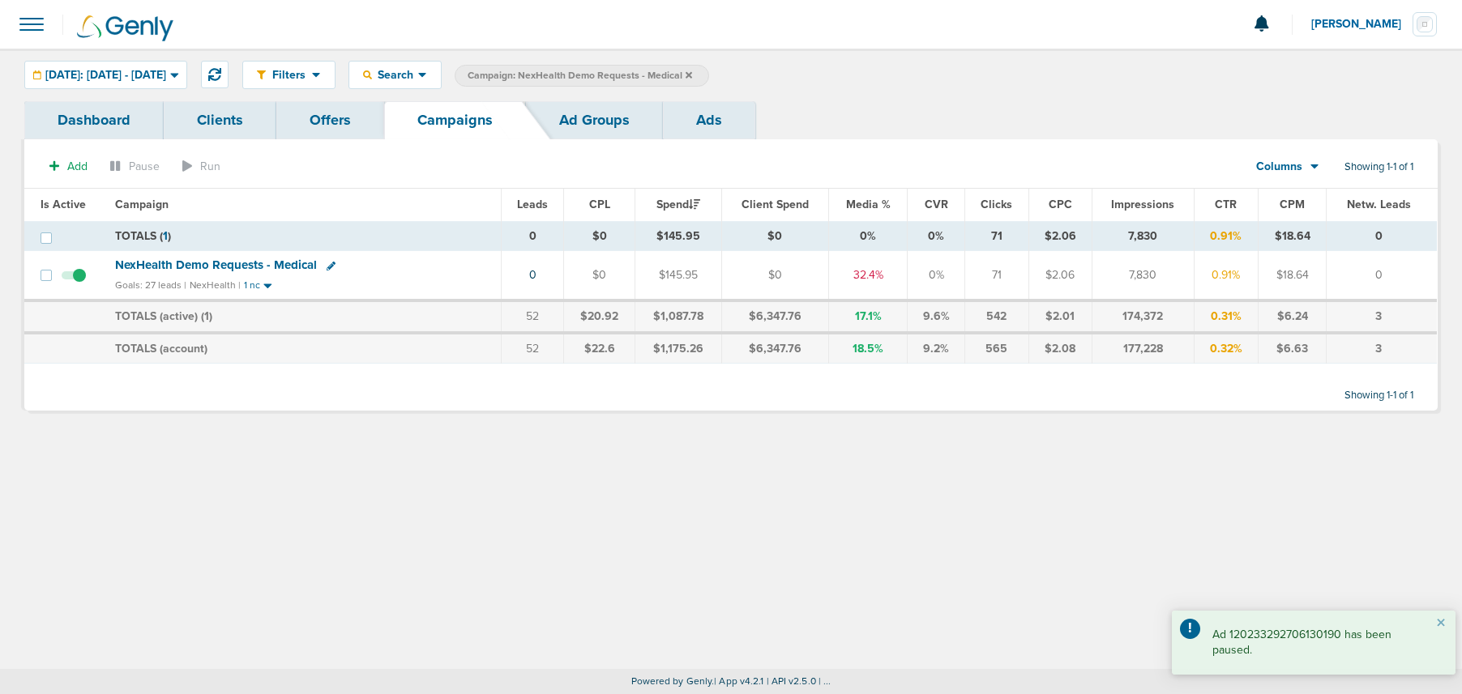
click at [692, 73] on icon at bounding box center [689, 75] width 6 height 10
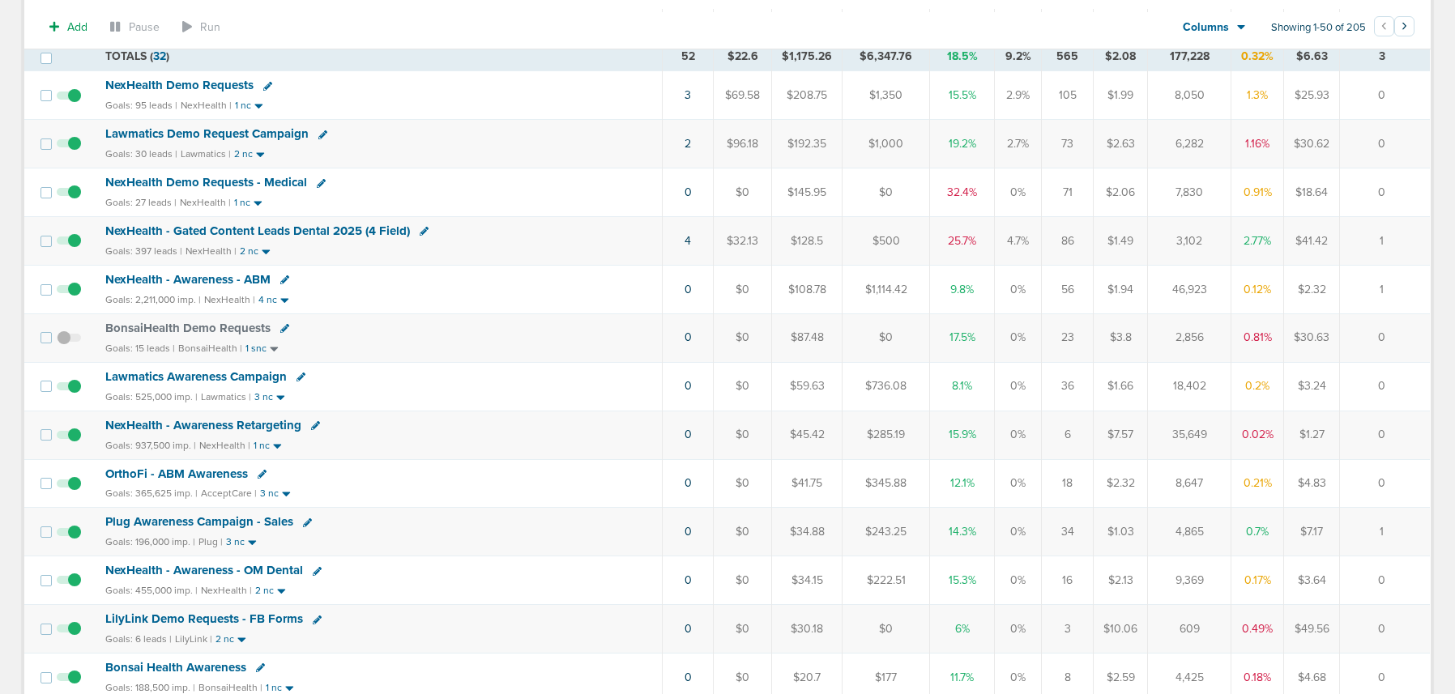
scroll to position [269, 0]
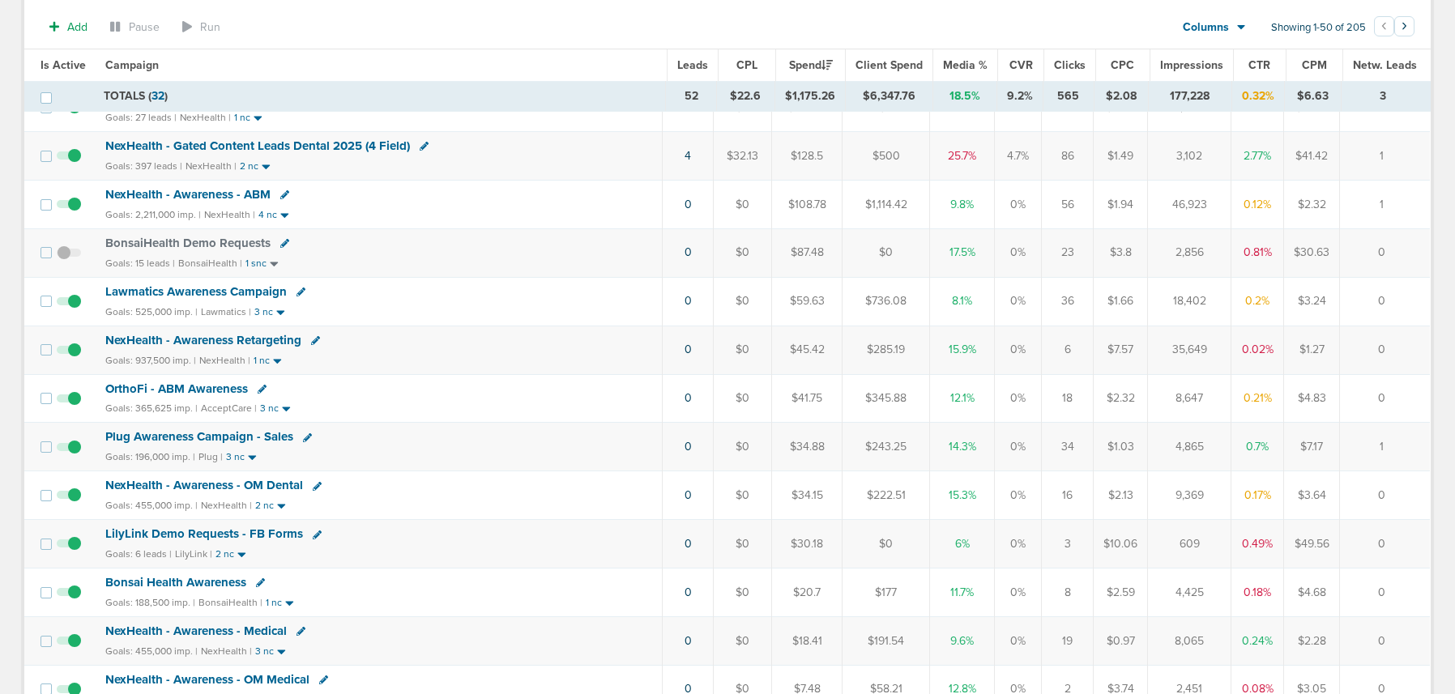
click at [190, 538] on span "LilyLink Demo Requests - FB Forms" at bounding box center [204, 534] width 198 height 15
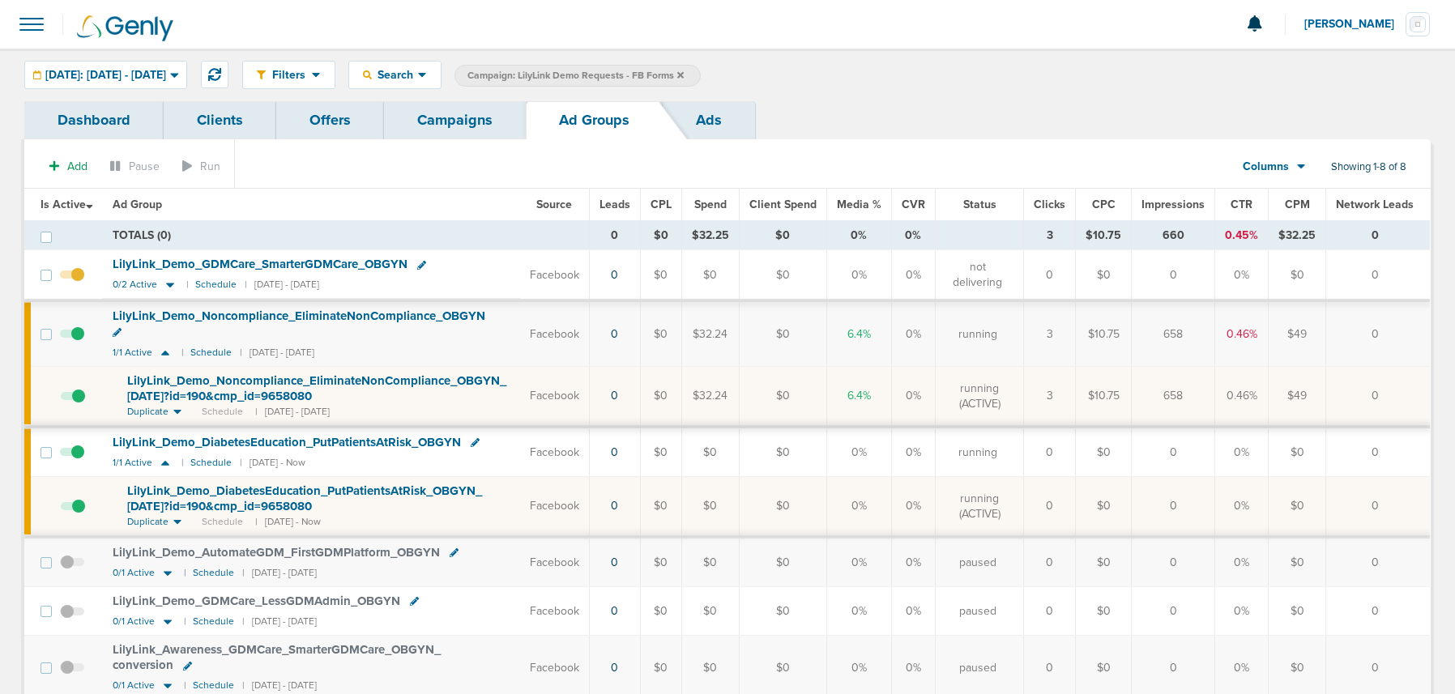
click at [429, 127] on link "Campaigns" at bounding box center [455, 120] width 142 height 38
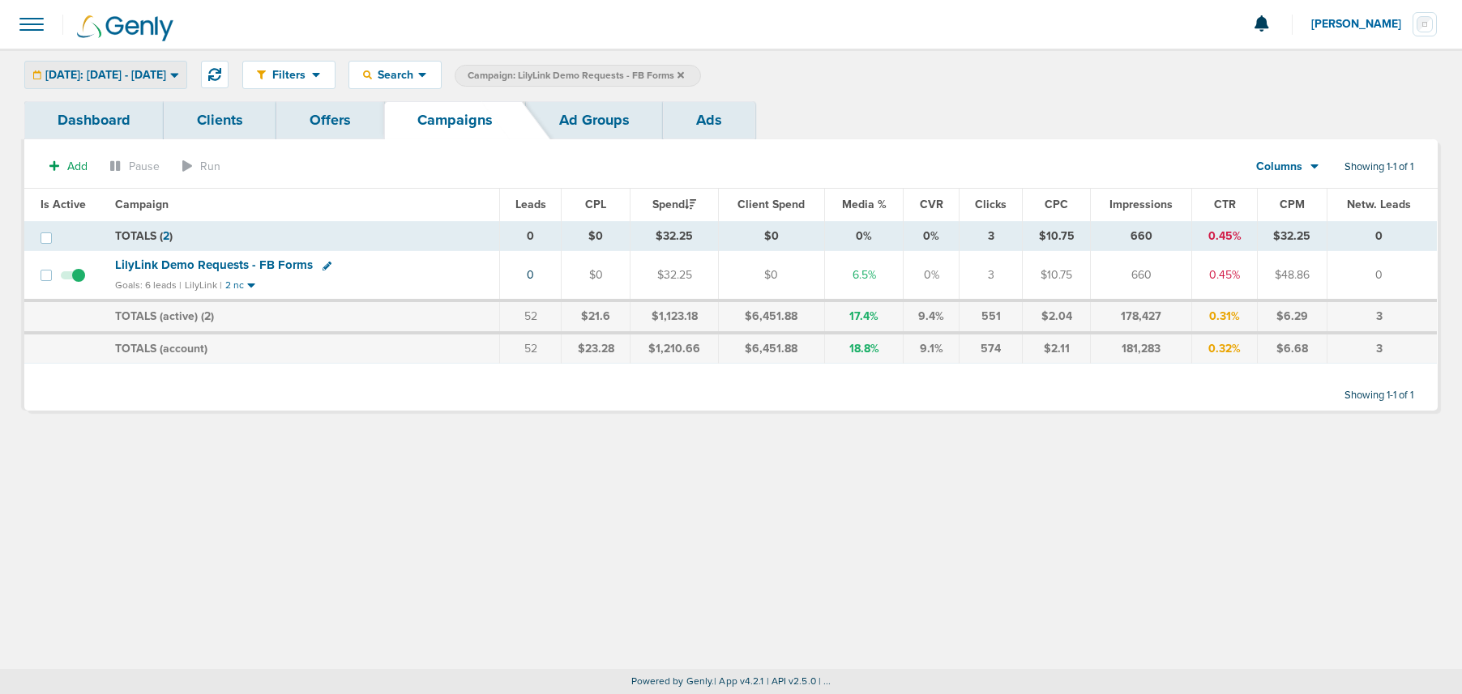
click at [138, 83] on div "[DATE]: [DATE] - [DATE]" at bounding box center [105, 75] width 161 height 27
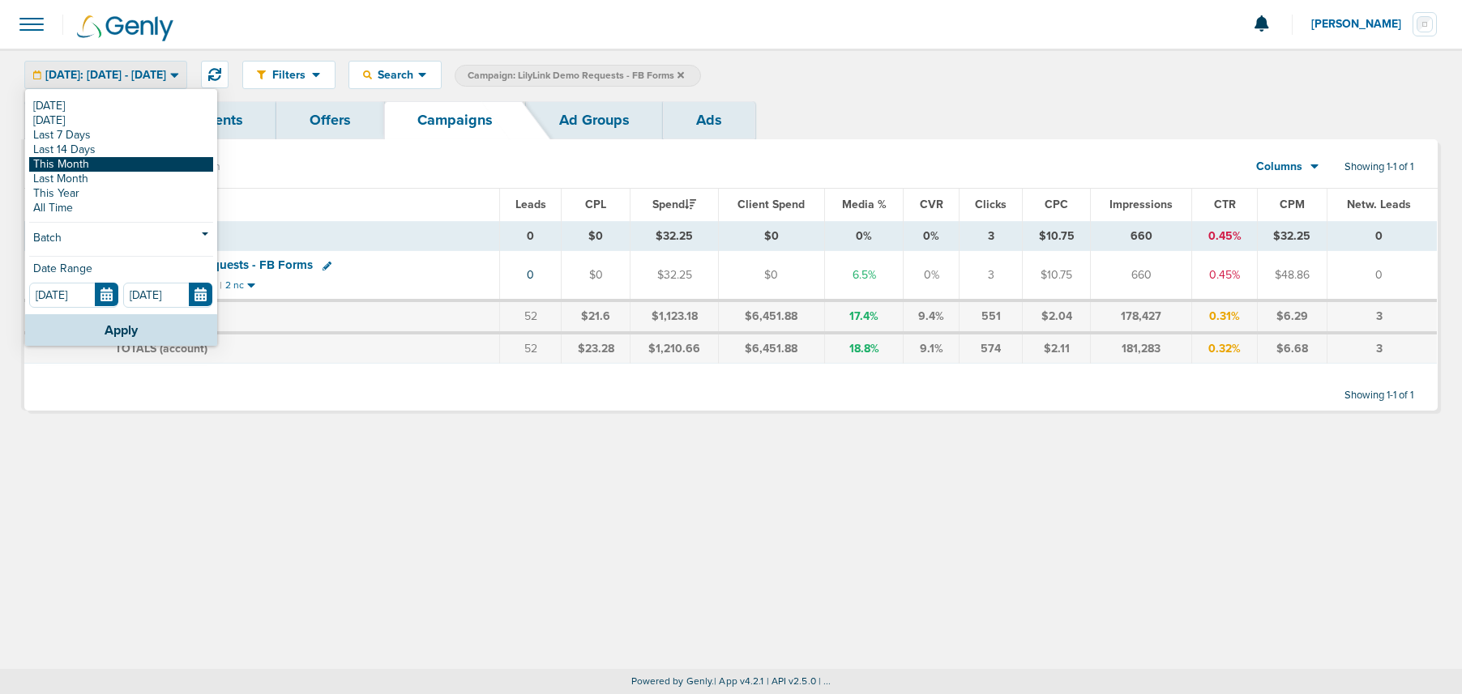
click at [92, 164] on link "This Month" at bounding box center [121, 164] width 184 height 15
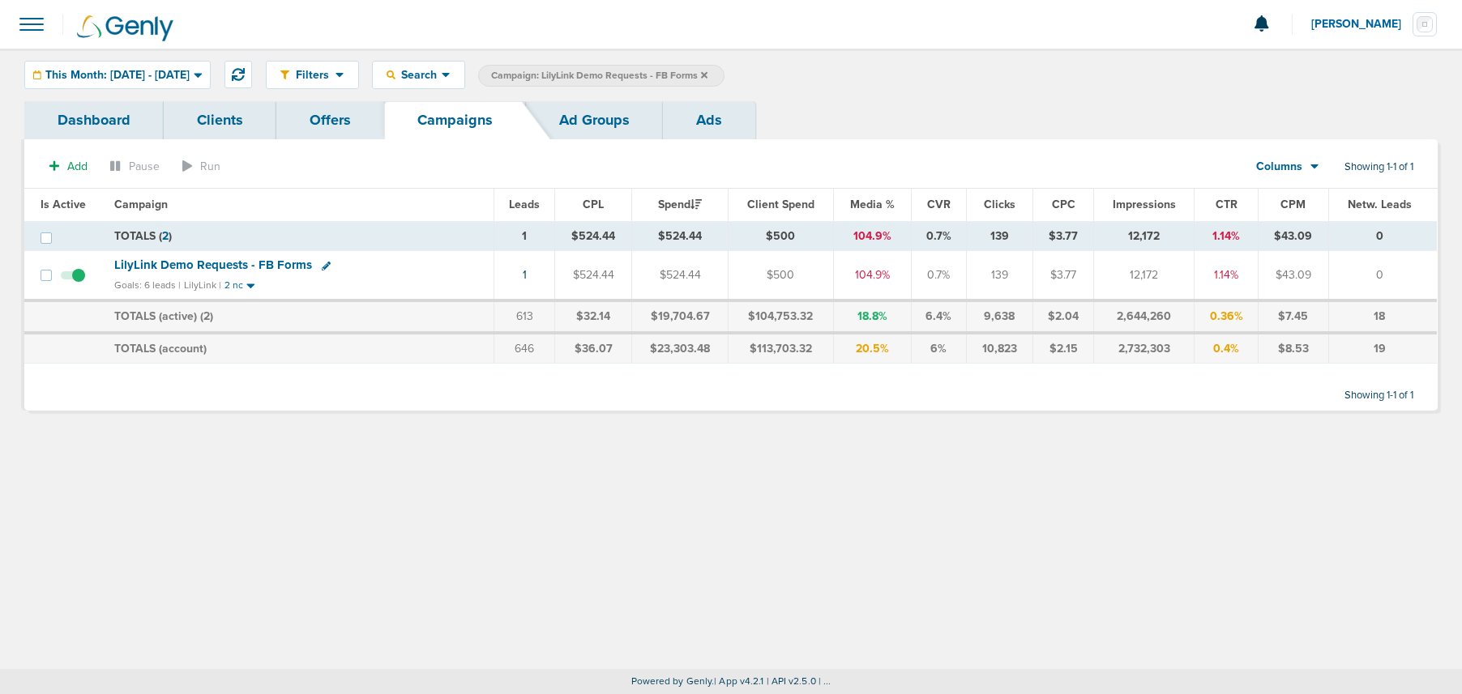
click at [186, 265] on span "LilyLink Demo Requests - FB Forms" at bounding box center [213, 265] width 198 height 15
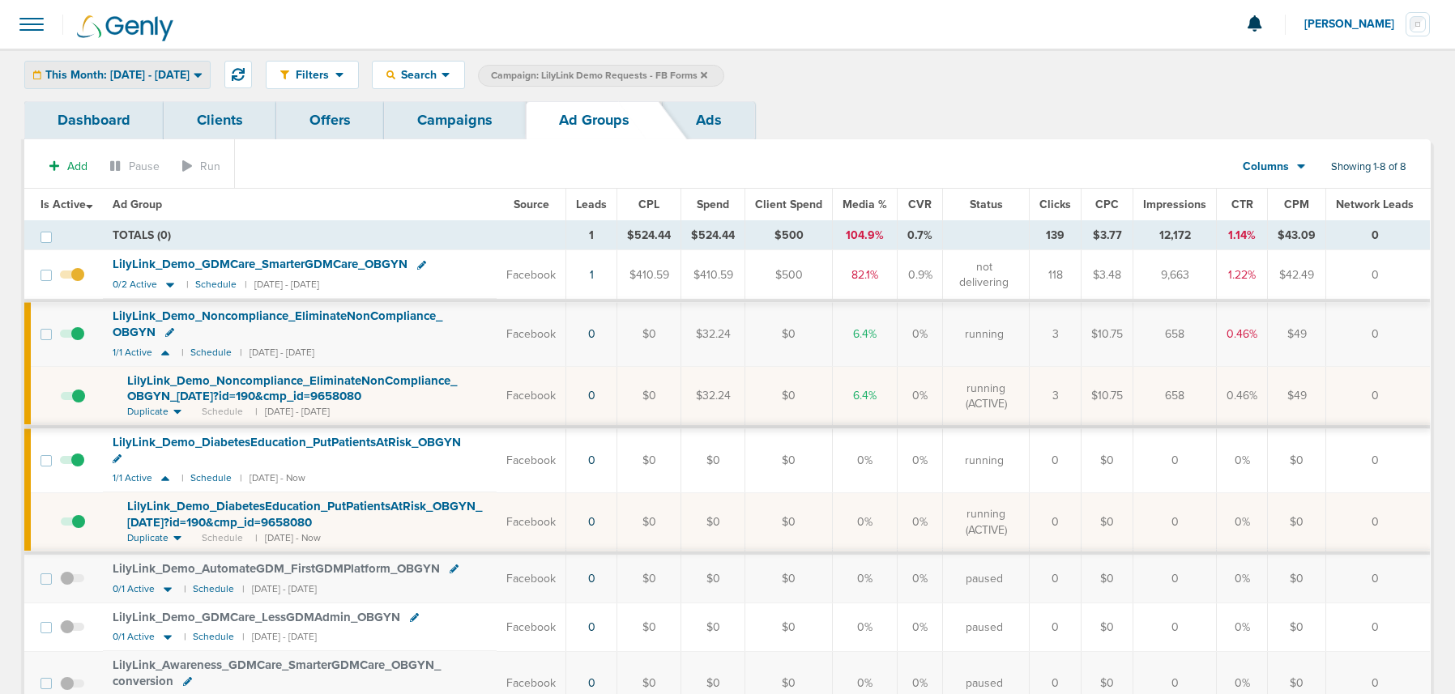
click at [132, 70] on span "This Month: [DATE] - [DATE]" at bounding box center [117, 75] width 144 height 11
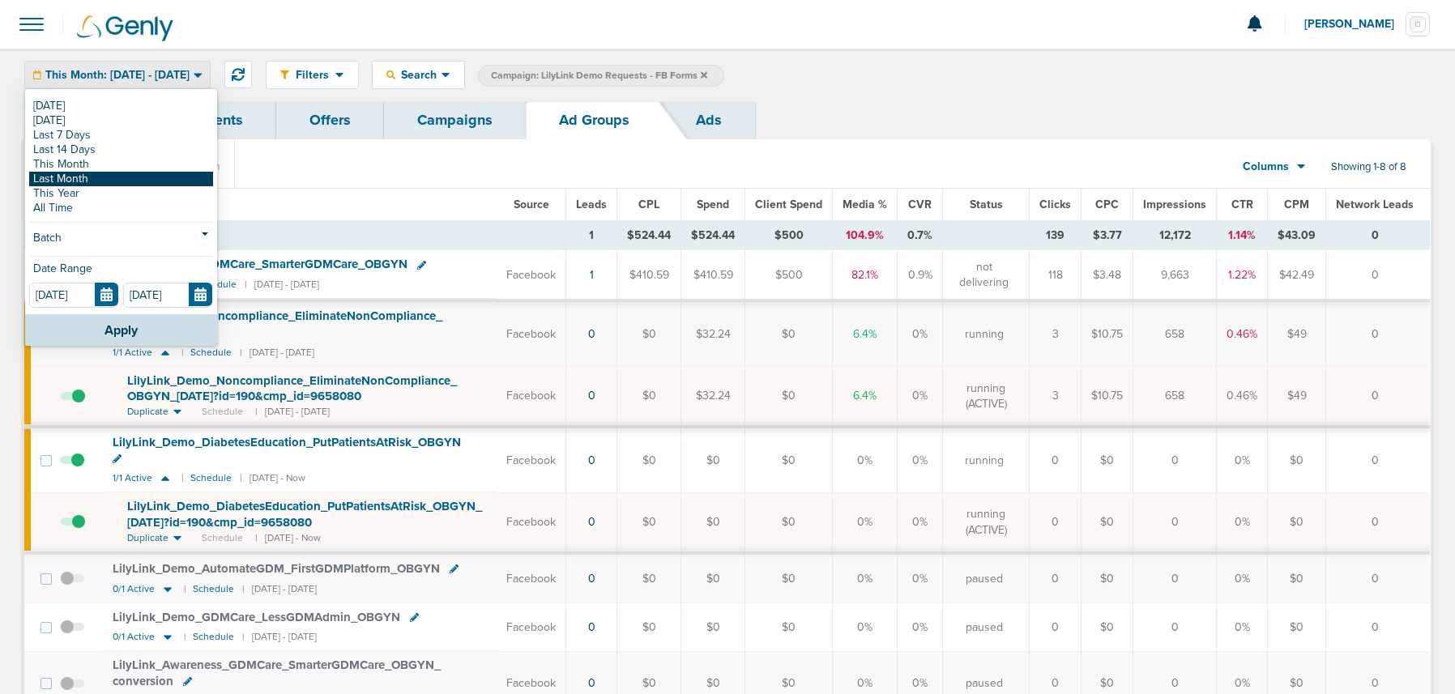
click at [89, 178] on link "Last Month" at bounding box center [121, 179] width 184 height 15
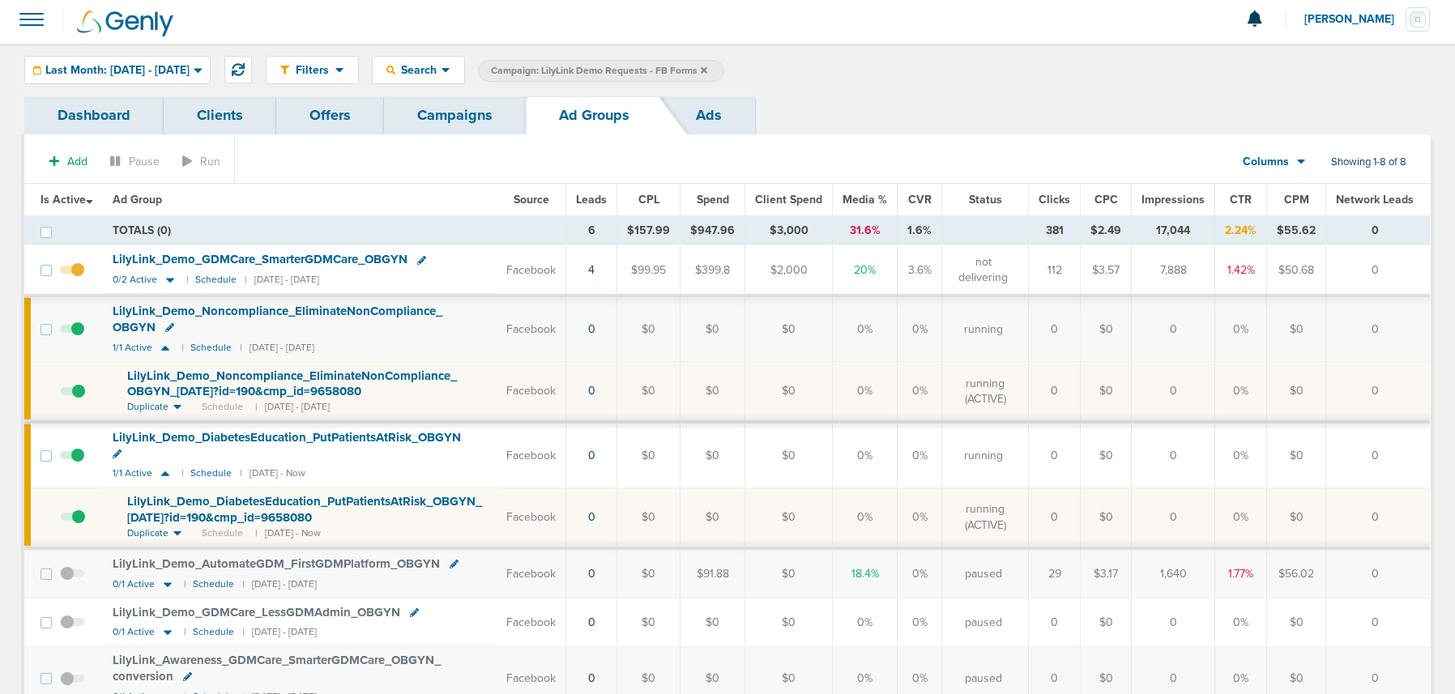
scroll to position [4, 0]
click at [172, 283] on icon at bounding box center [170, 281] width 16 height 14
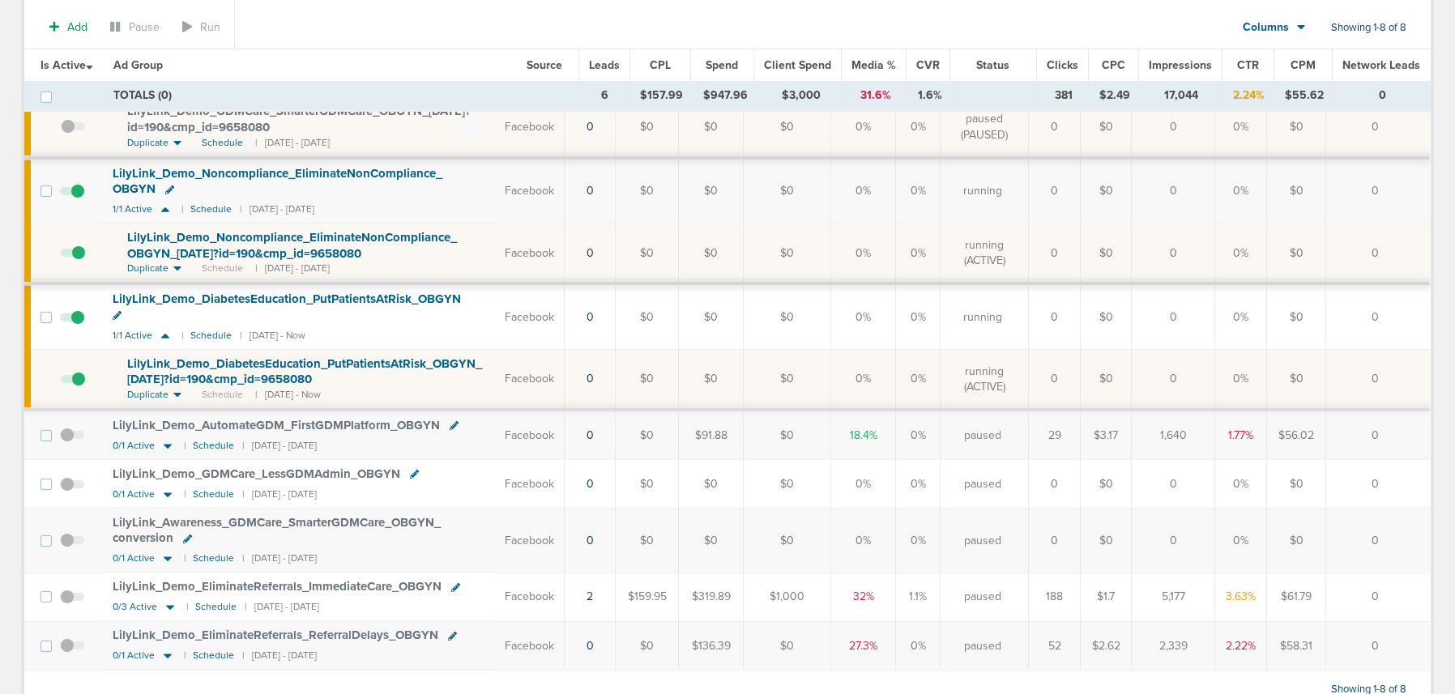
scroll to position [303, 0]
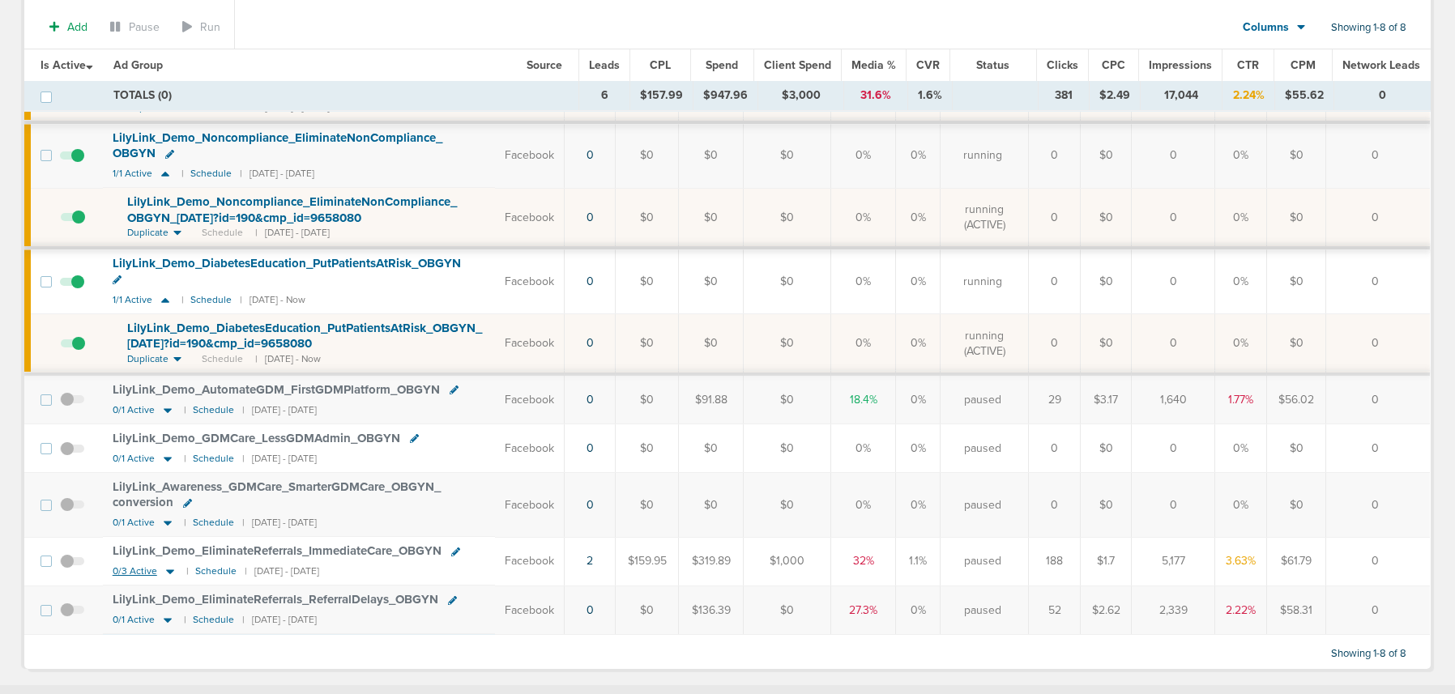
click at [171, 565] on icon at bounding box center [170, 572] width 16 height 14
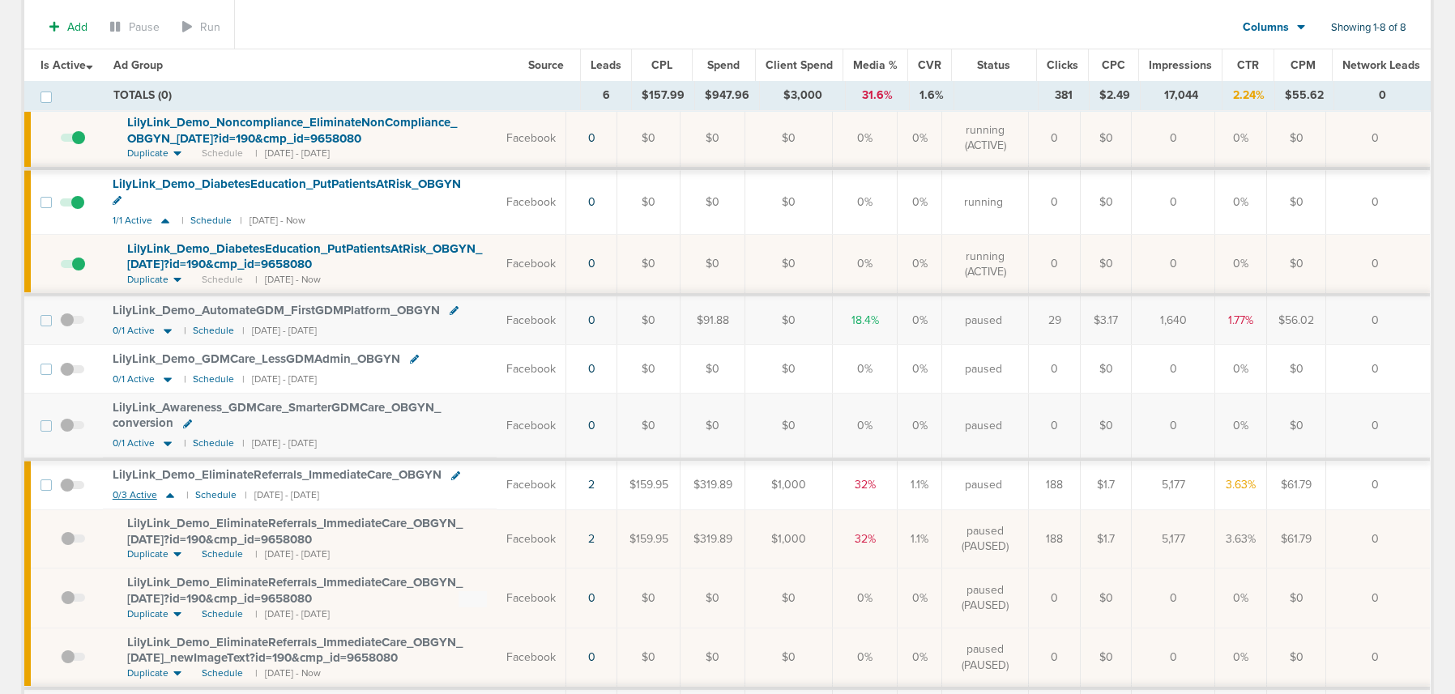
scroll to position [487, 0]
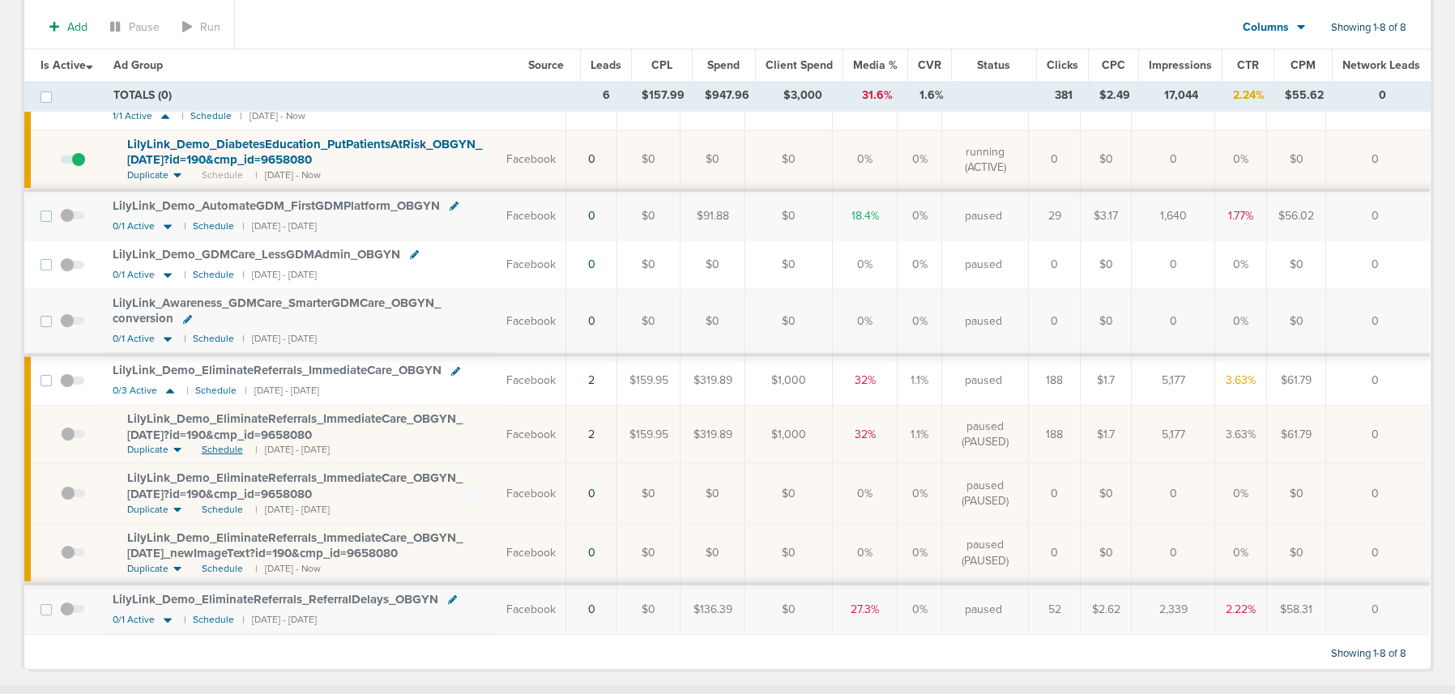
click at [218, 443] on span "Schedule" at bounding box center [222, 450] width 41 height 14
click at [71, 389] on span at bounding box center [72, 389] width 24 height 0
click at [72, 384] on input "checkbox" at bounding box center [72, 384] width 0 height 0
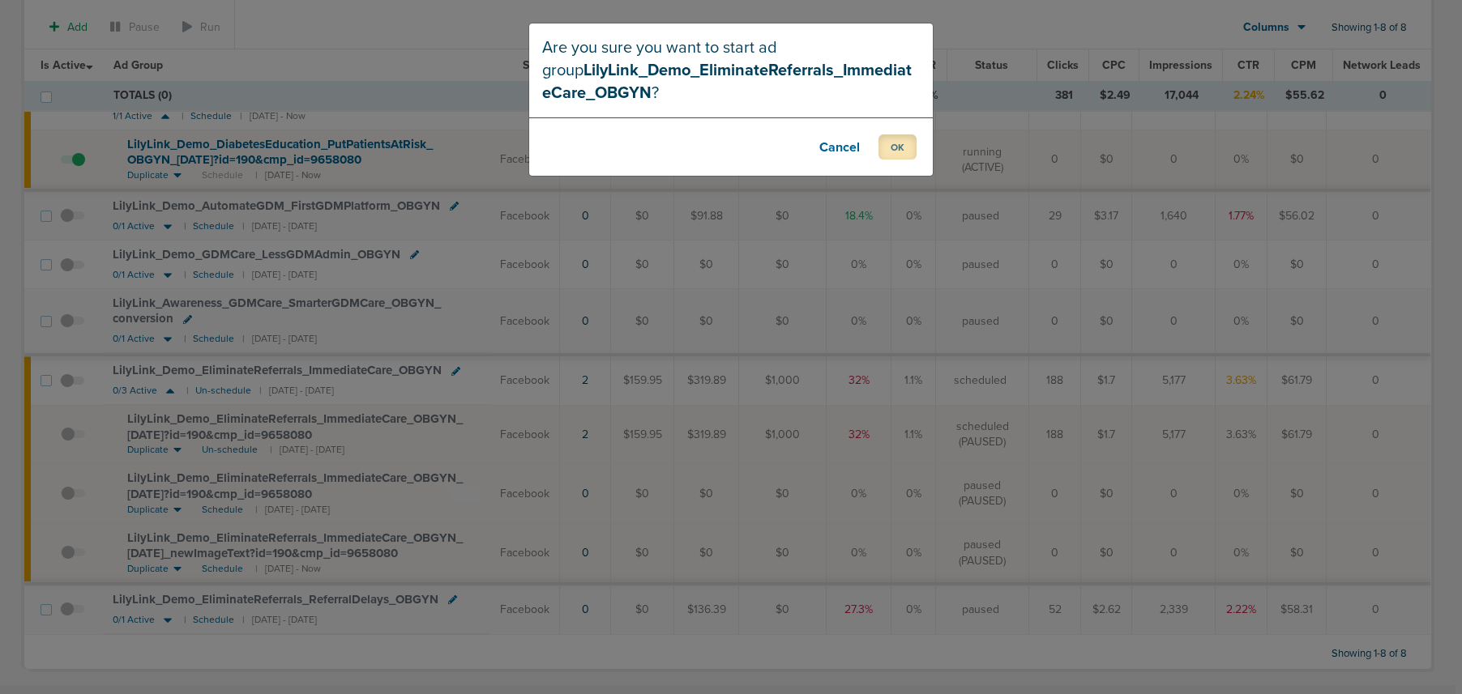
click at [885, 139] on button "OK" at bounding box center [897, 147] width 38 height 25
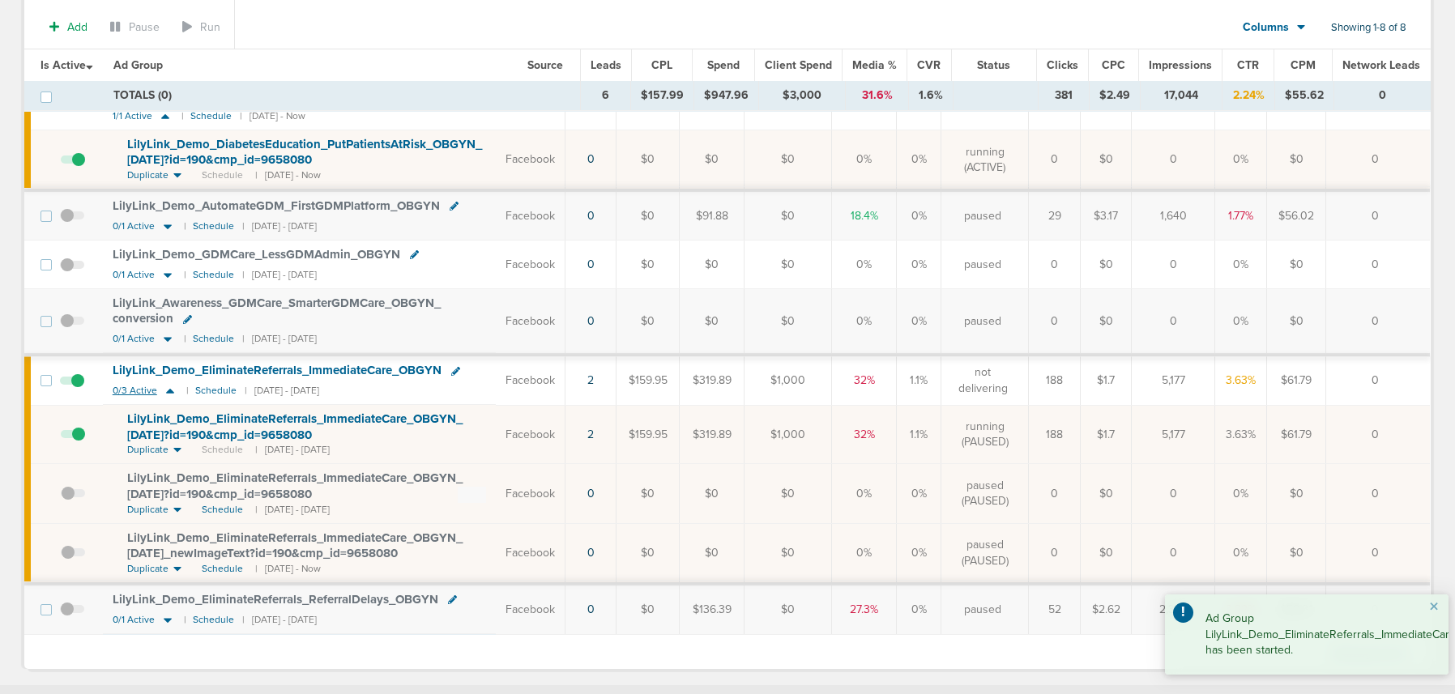
click at [173, 389] on icon at bounding box center [170, 391] width 8 height 5
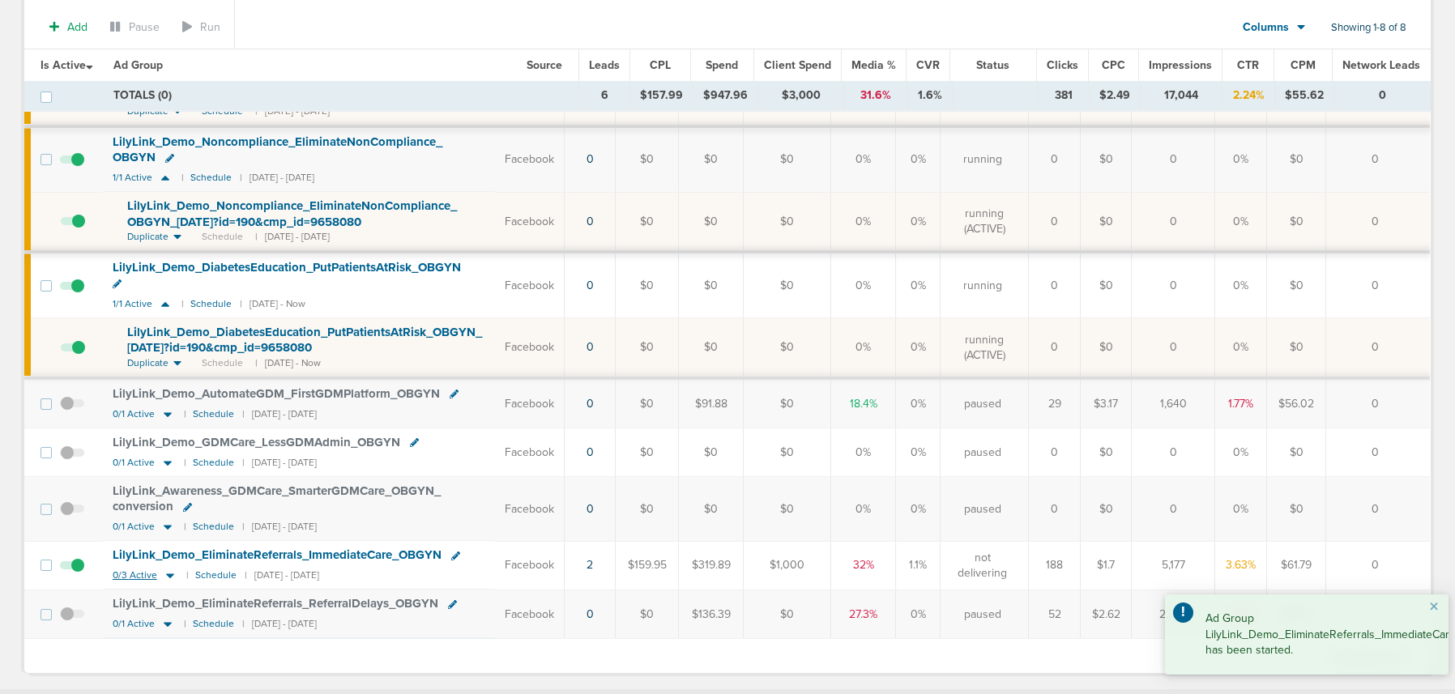
scroll to position [303, 0]
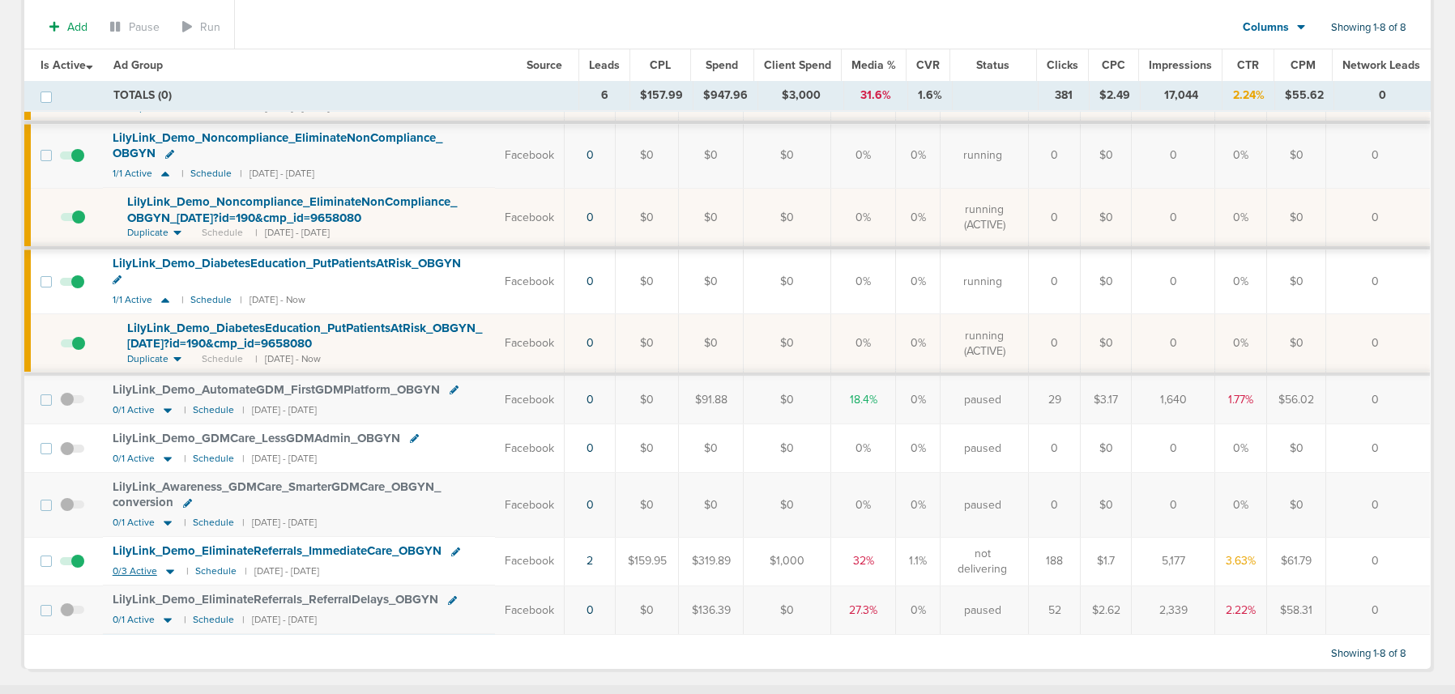
click at [173, 565] on icon at bounding box center [170, 572] width 16 height 14
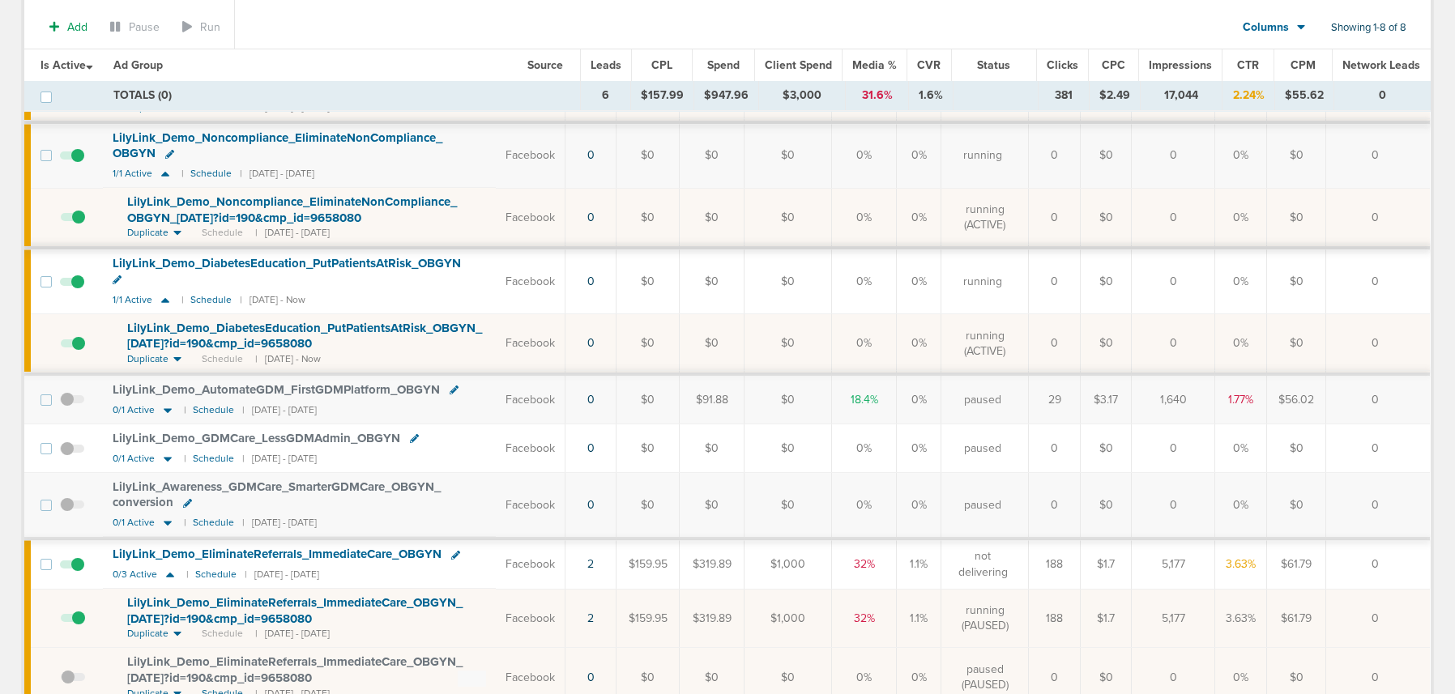
click at [75, 586] on span at bounding box center [73, 626] width 24 height 0
click at [61, 586] on input "checkbox" at bounding box center [61, 622] width 0 height 0
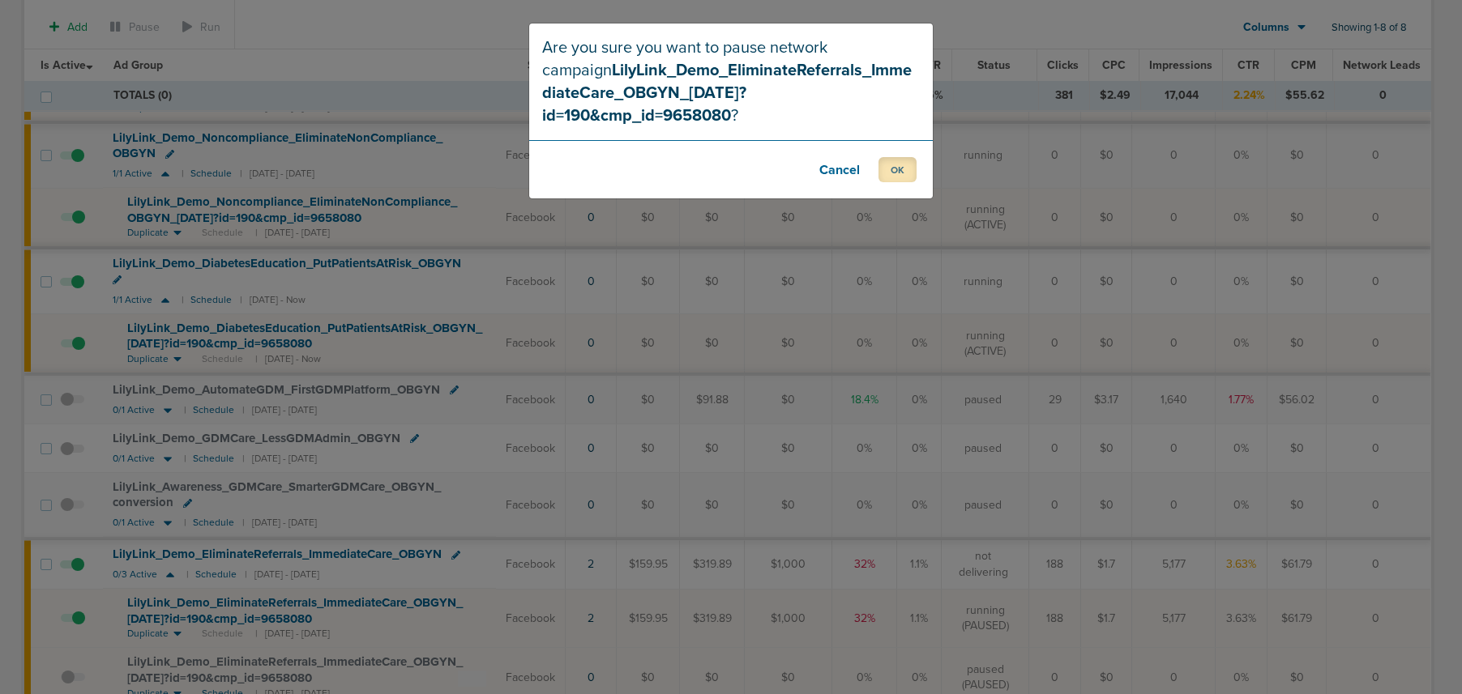
click at [891, 157] on button "OK" at bounding box center [897, 169] width 38 height 25
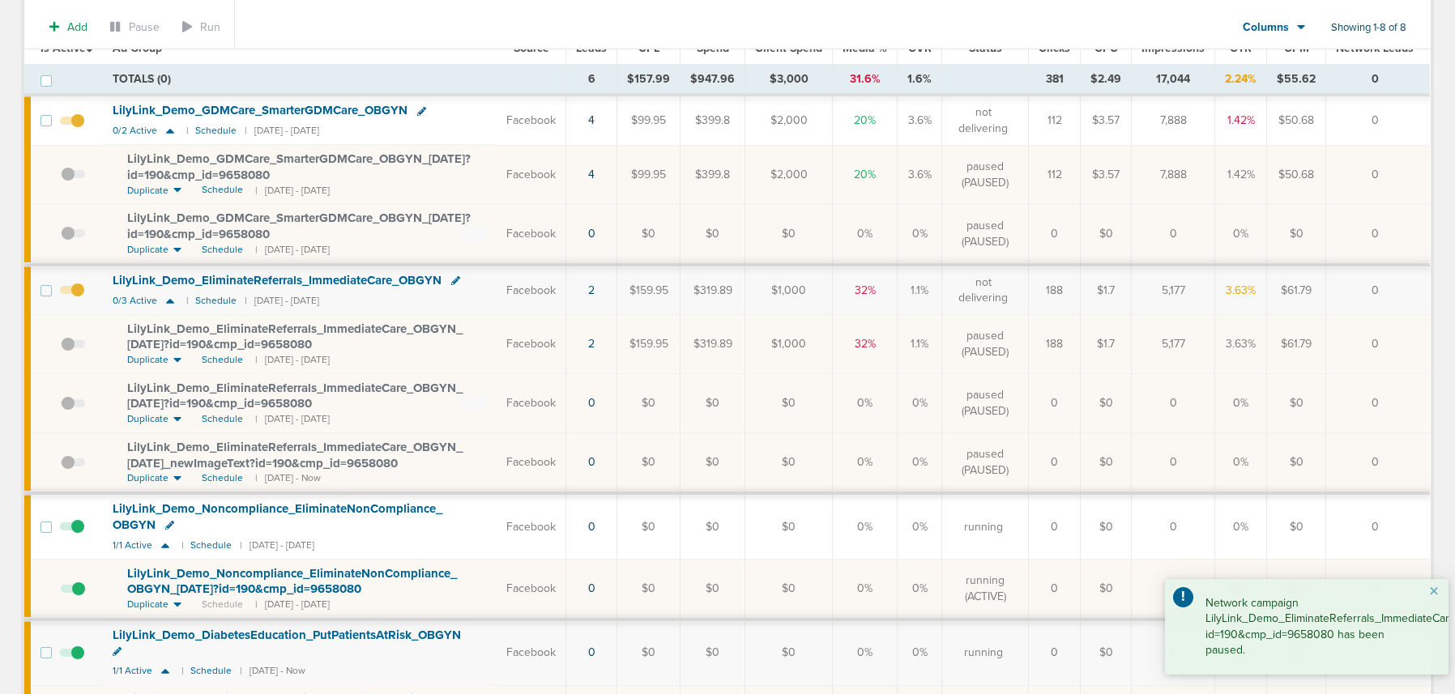
scroll to position [0, 0]
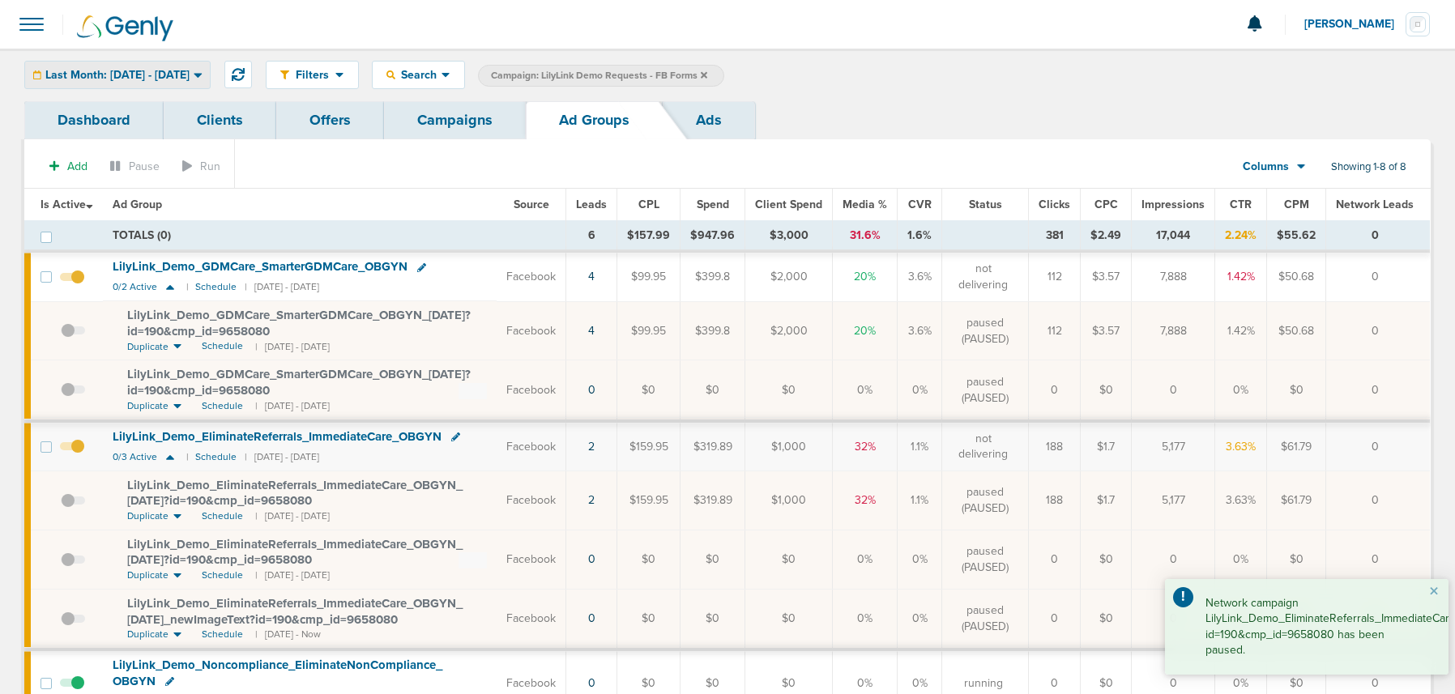
drag, startPoint x: 141, startPoint y: 73, endPoint x: 127, endPoint y: 93, distance: 24.5
click at [141, 74] on span "Last Month: [DATE] - [DATE]" at bounding box center [117, 75] width 144 height 11
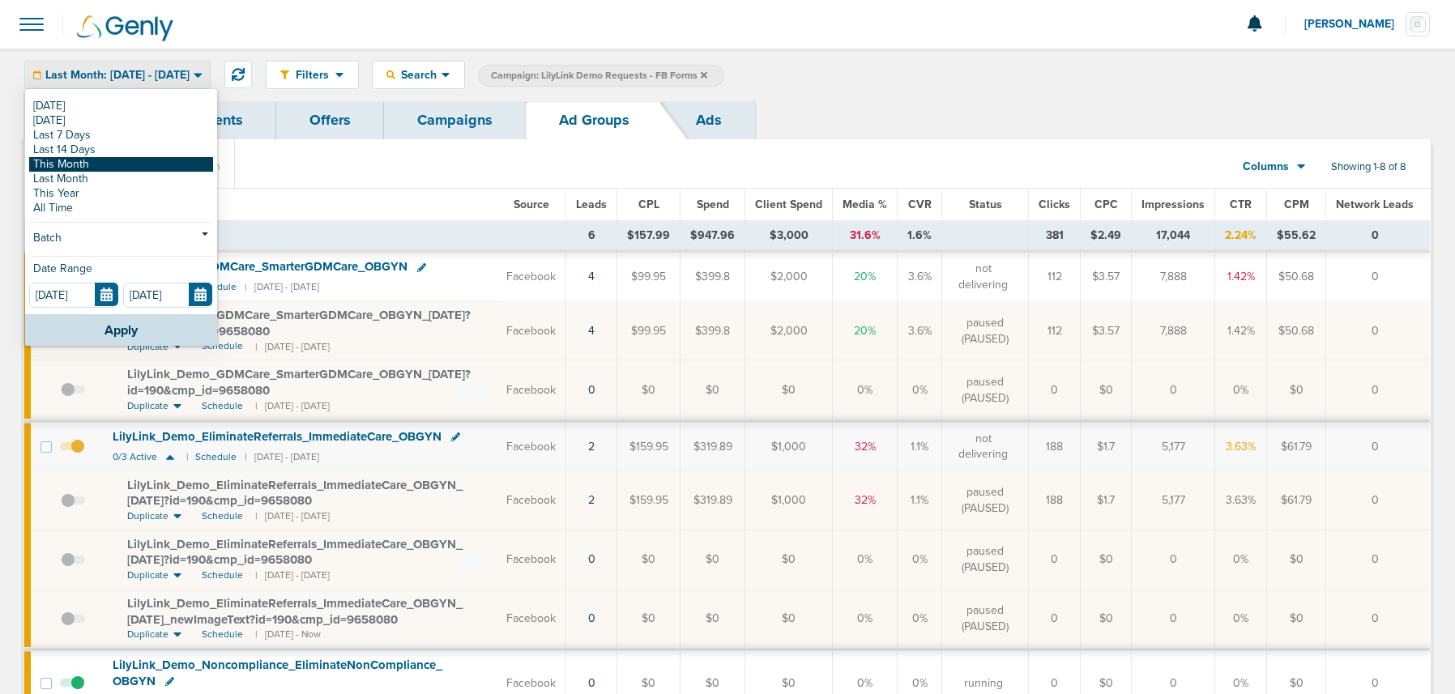
click at [118, 165] on link "This Month" at bounding box center [121, 164] width 184 height 15
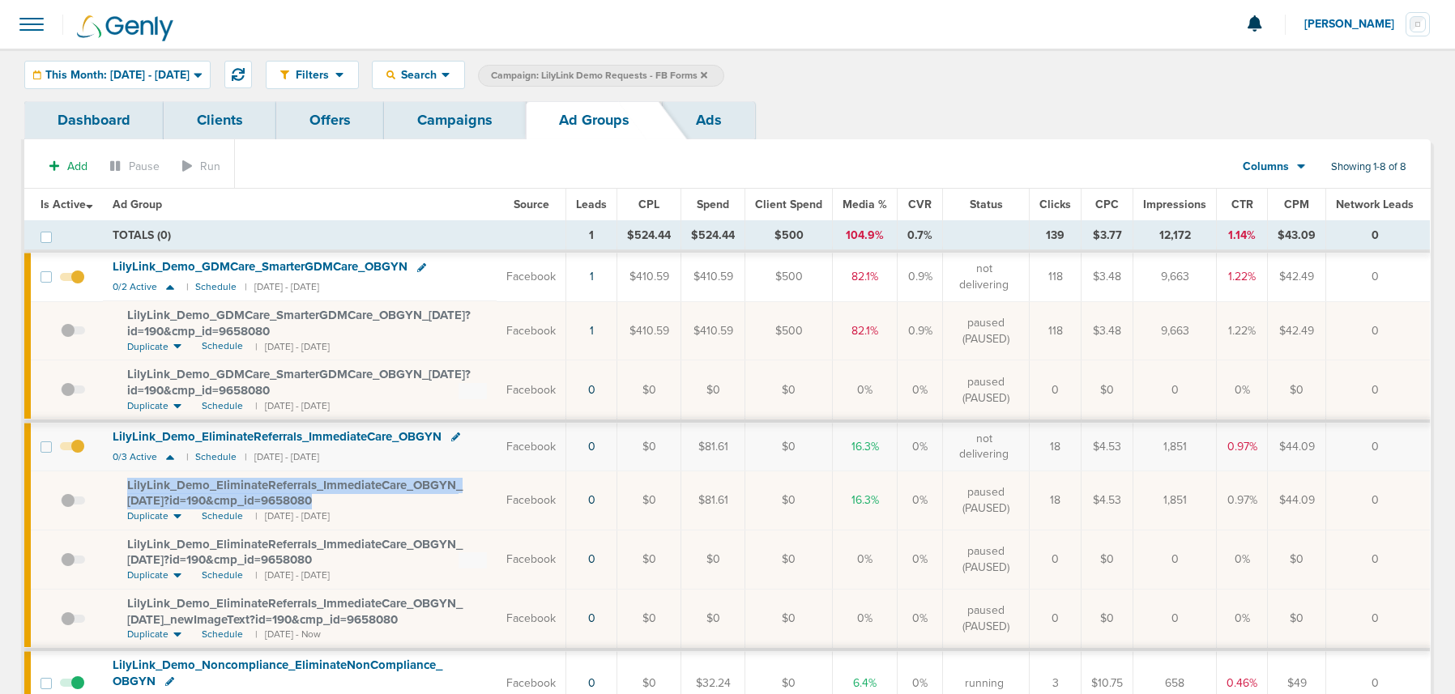
drag, startPoint x: 123, startPoint y: 481, endPoint x: 335, endPoint y: 498, distance: 212.1
click at [335, 498] on td "LilyLink_ Demo_ EliminateReferrals_ ImmediateCare_ OBGYN_ [DATE]?id=190&cmp_ id…" at bounding box center [300, 501] width 394 height 59
copy span "LilyLink_ Demo_ EliminateReferrals_ ImmediateCare_ OBGYN_ [DATE]?id=190&cmp_ id…"
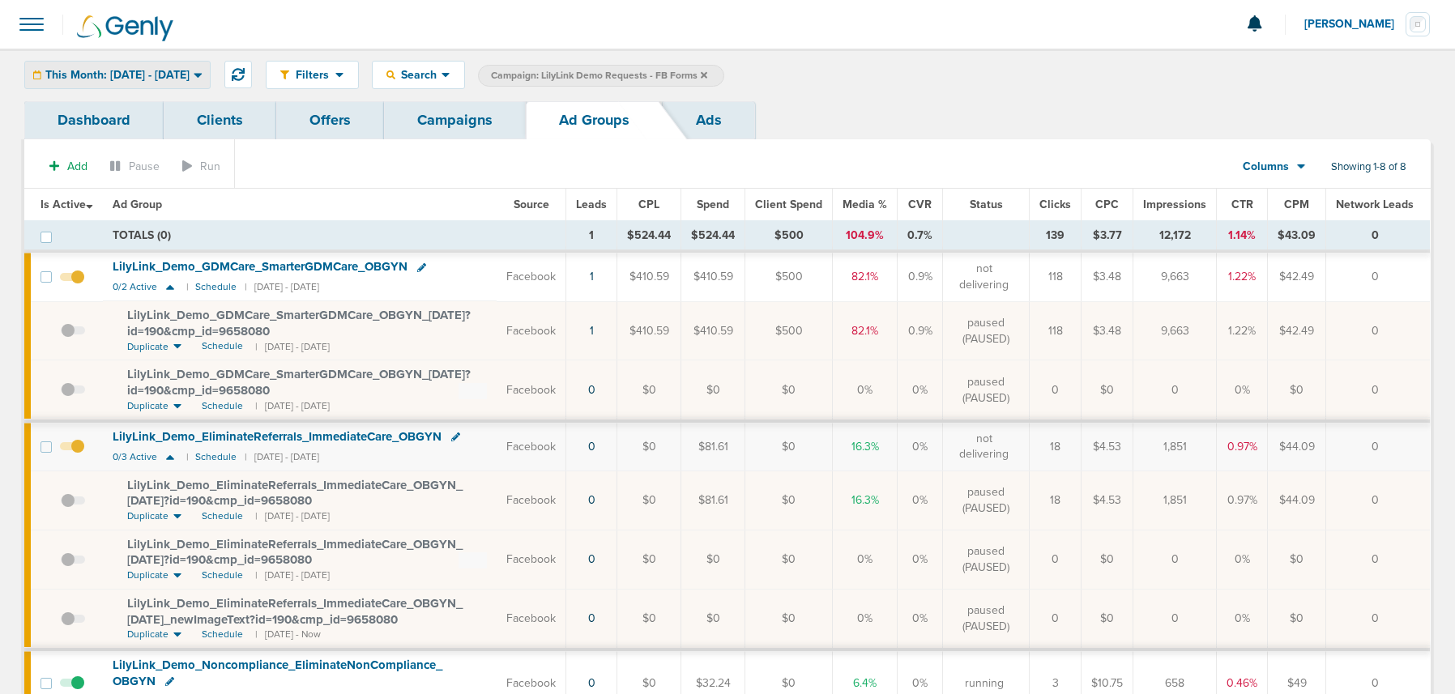
drag, startPoint x: 146, startPoint y: 76, endPoint x: 143, endPoint y: 84, distance: 8.7
click at [146, 76] on span "This Month: [DATE] - [DATE]" at bounding box center [117, 75] width 144 height 11
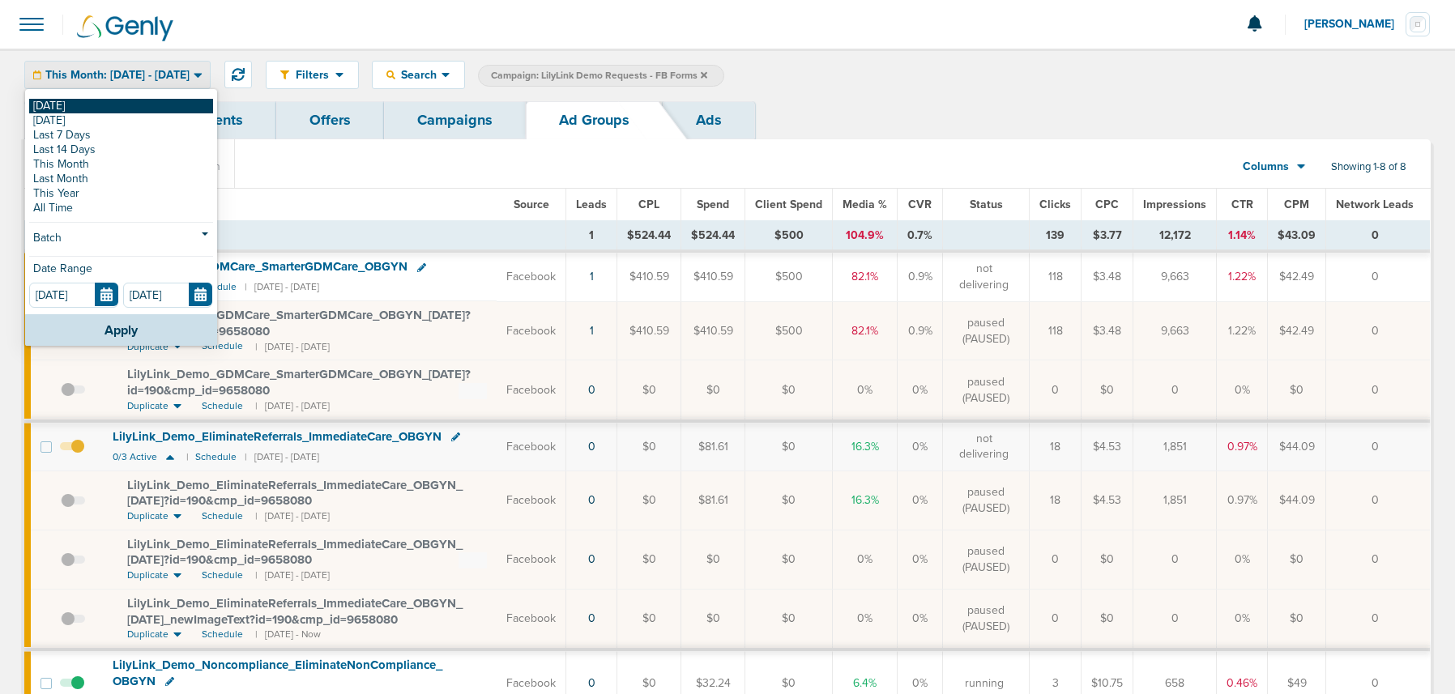
click at [135, 99] on link "[DATE]" at bounding box center [121, 106] width 184 height 15
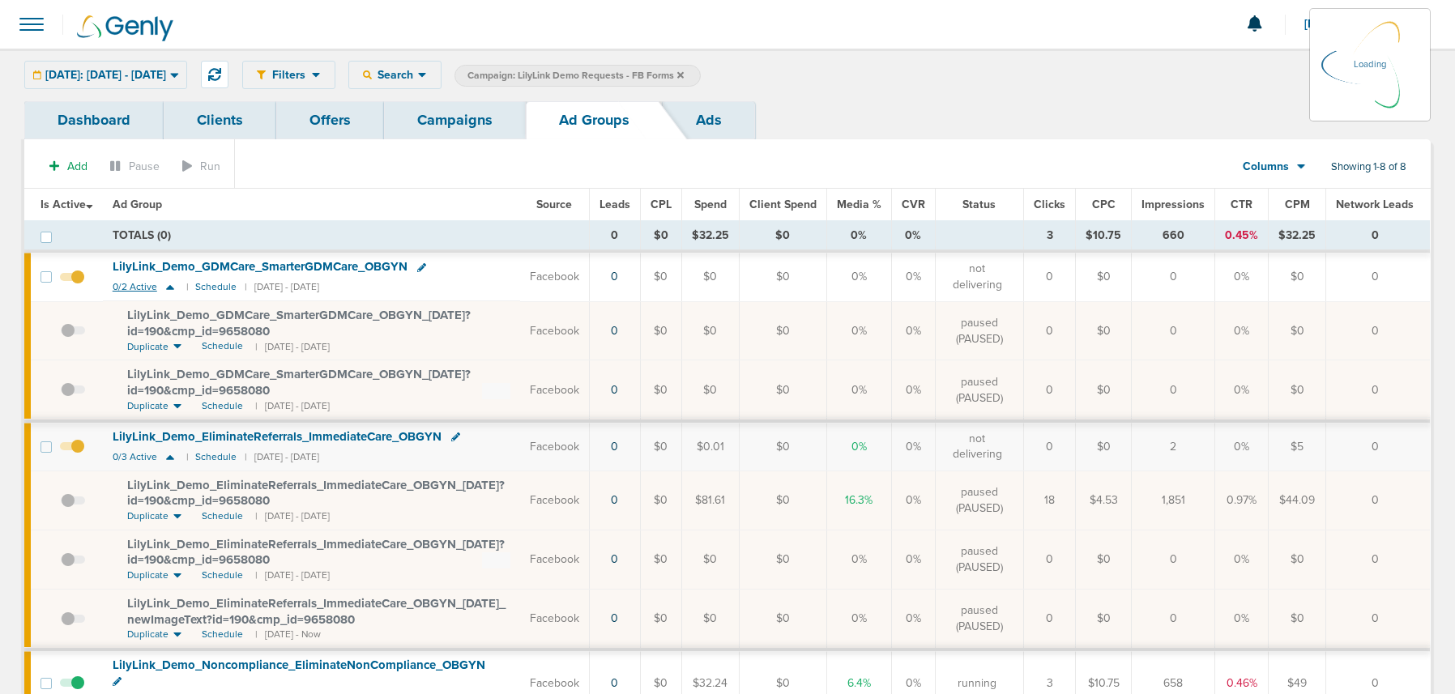
click at [167, 288] on icon at bounding box center [170, 287] width 8 height 5
click at [168, 284] on icon at bounding box center [170, 287] width 16 height 14
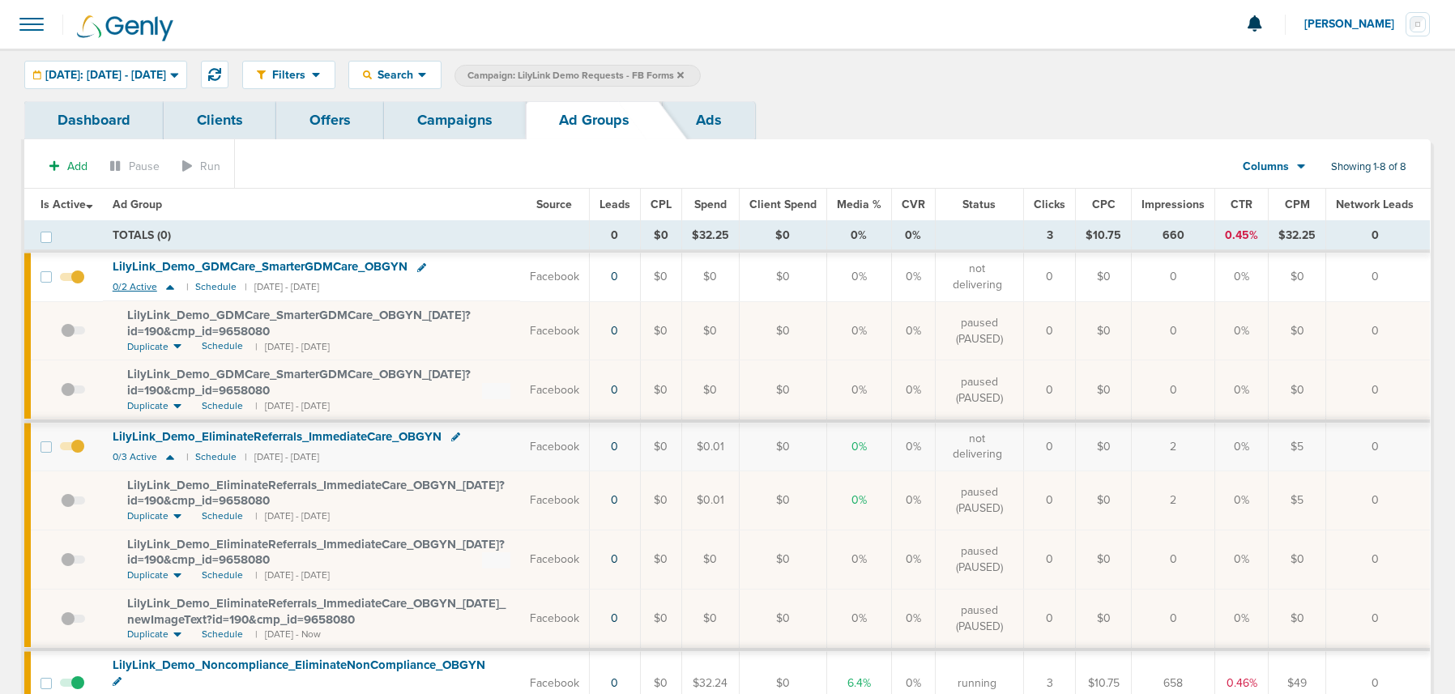
click at [170, 288] on icon at bounding box center [170, 287] width 8 height 5
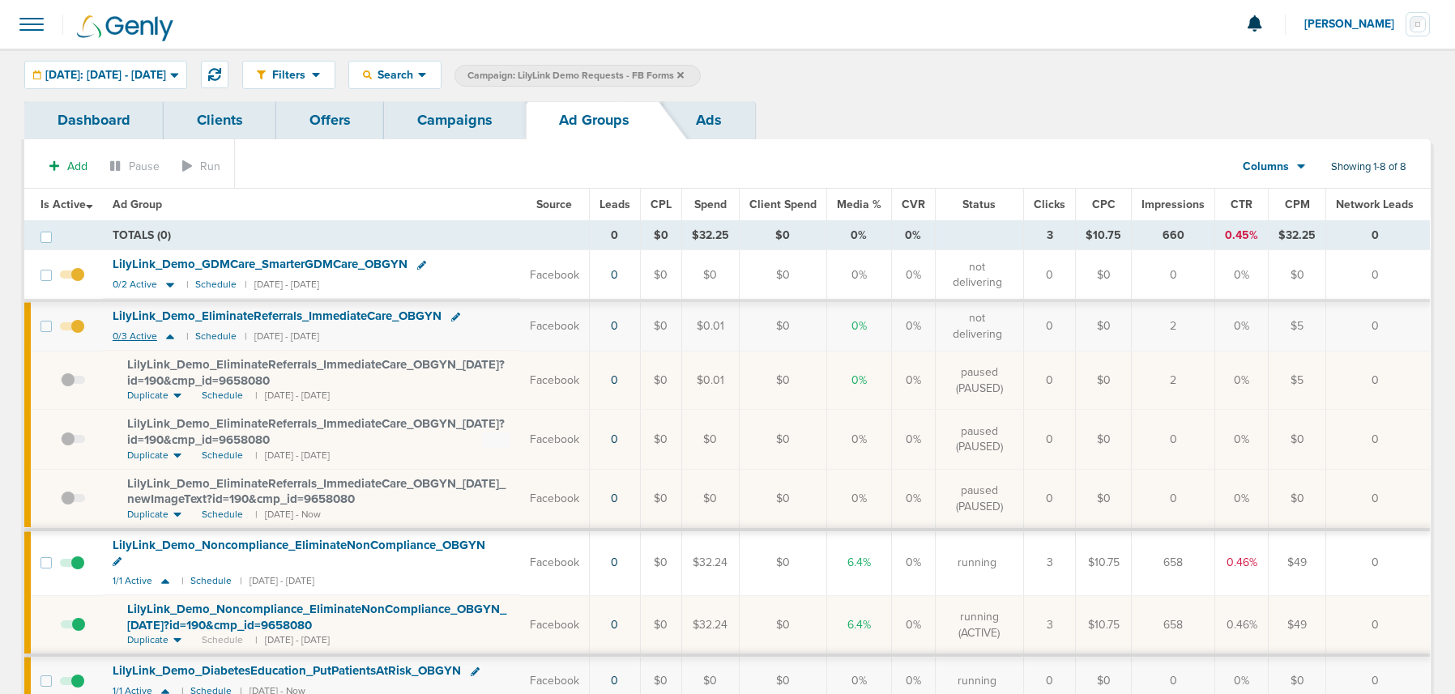
click at [167, 338] on icon at bounding box center [170, 337] width 8 height 5
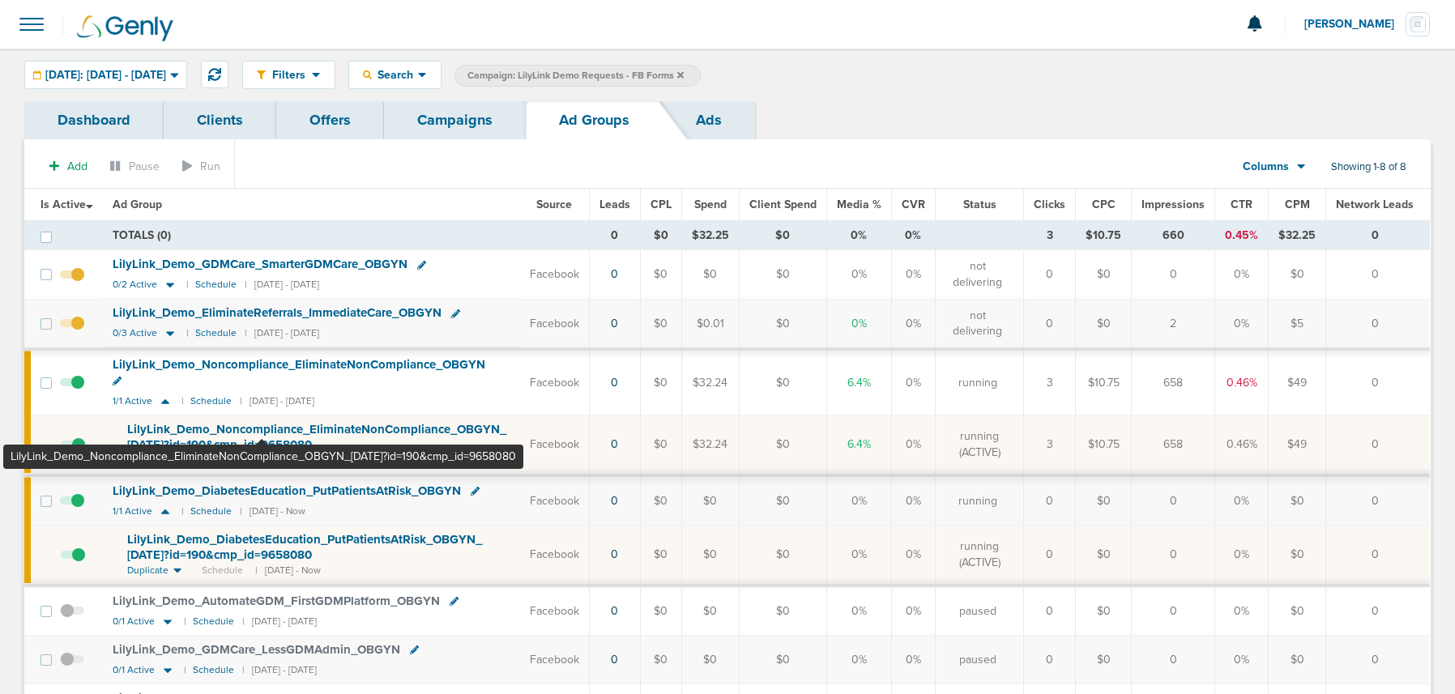
click at [262, 427] on span "LilyLink_ Demo_ Noncompliance_ EliminateNonCompliance_ OBGYN_ [DATE]?id=190&cmp…" at bounding box center [316, 437] width 379 height 31
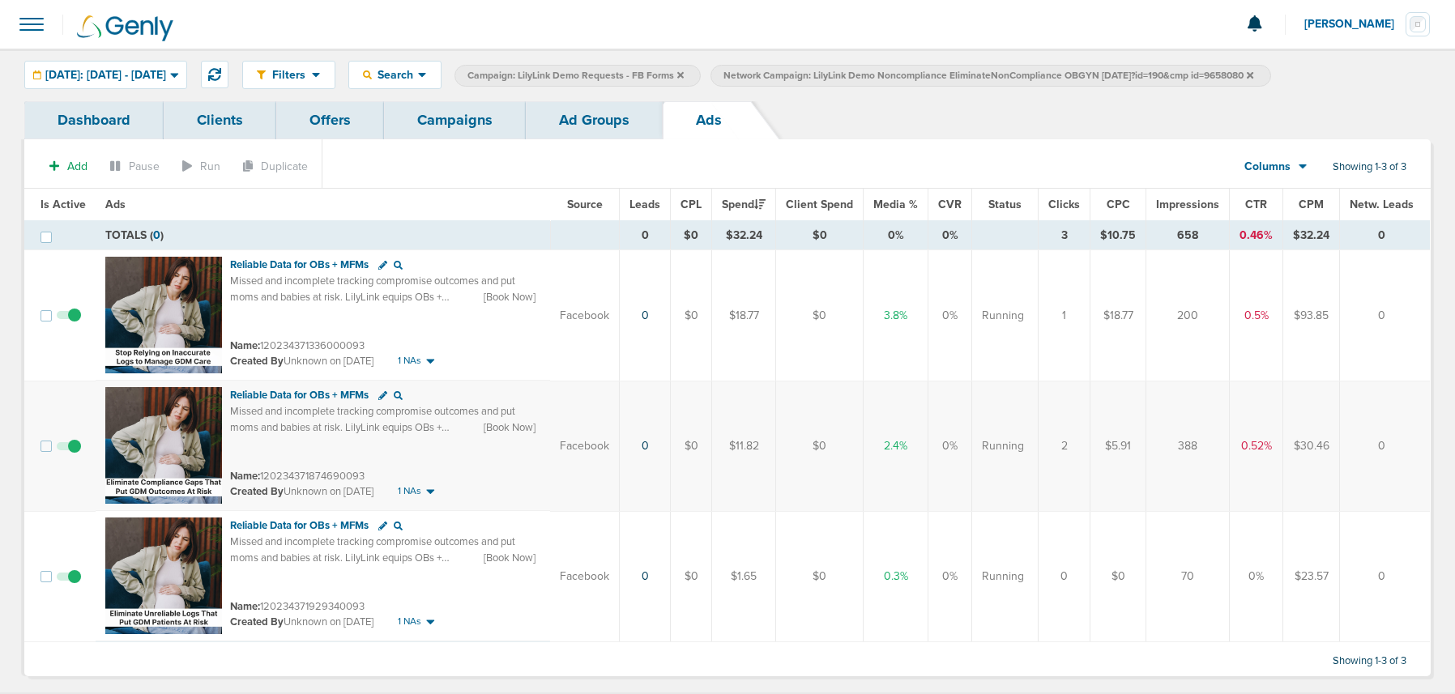
click at [586, 113] on link "Ad Groups" at bounding box center [594, 120] width 137 height 38
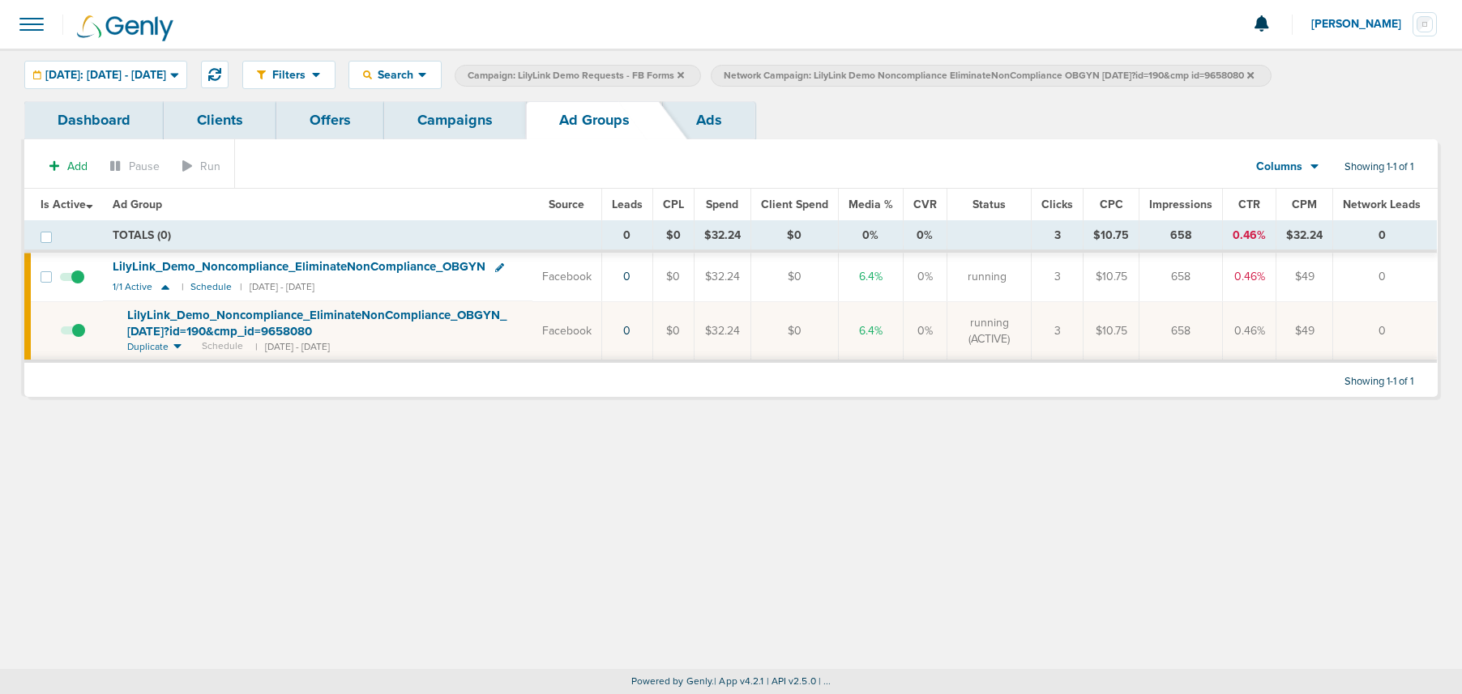
click at [79, 339] on span at bounding box center [73, 339] width 24 height 0
click at [61, 335] on input "checkbox" at bounding box center [61, 335] width 0 height 0
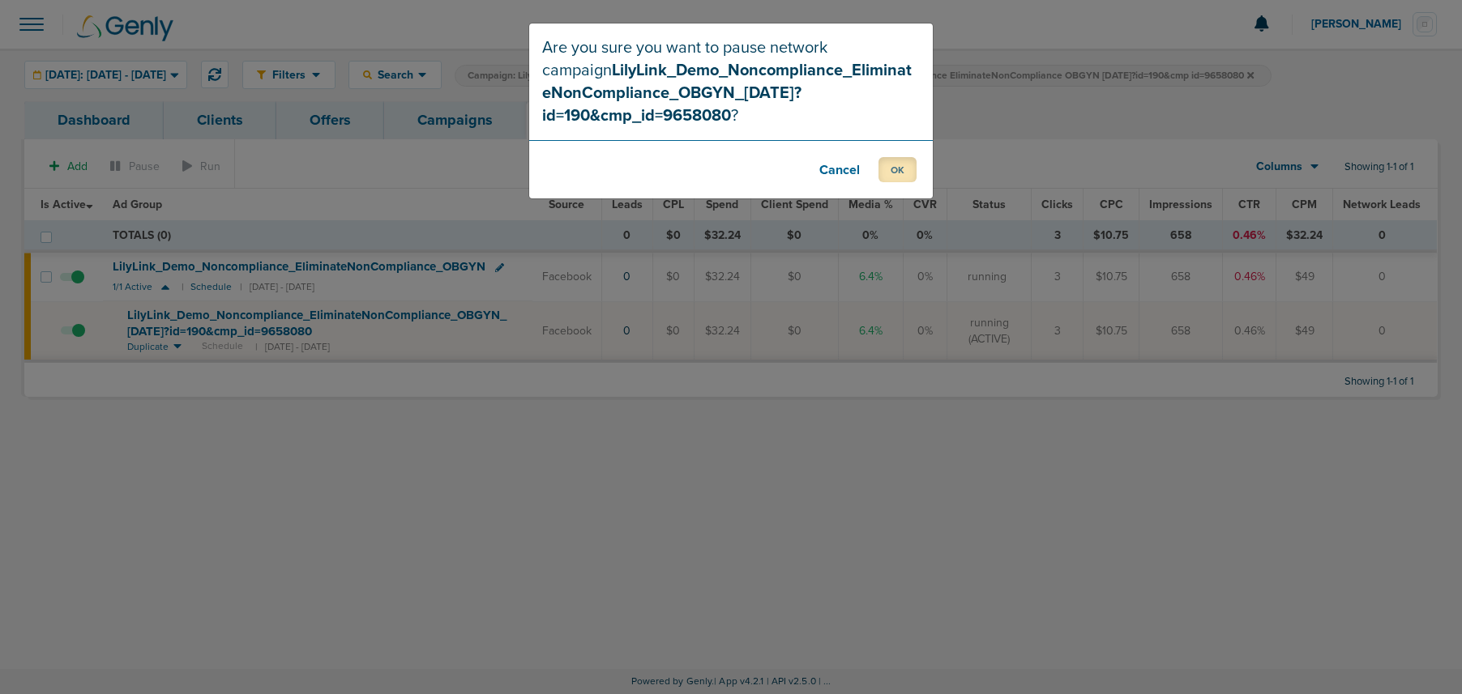
click at [888, 173] on button "OK" at bounding box center [897, 169] width 38 height 25
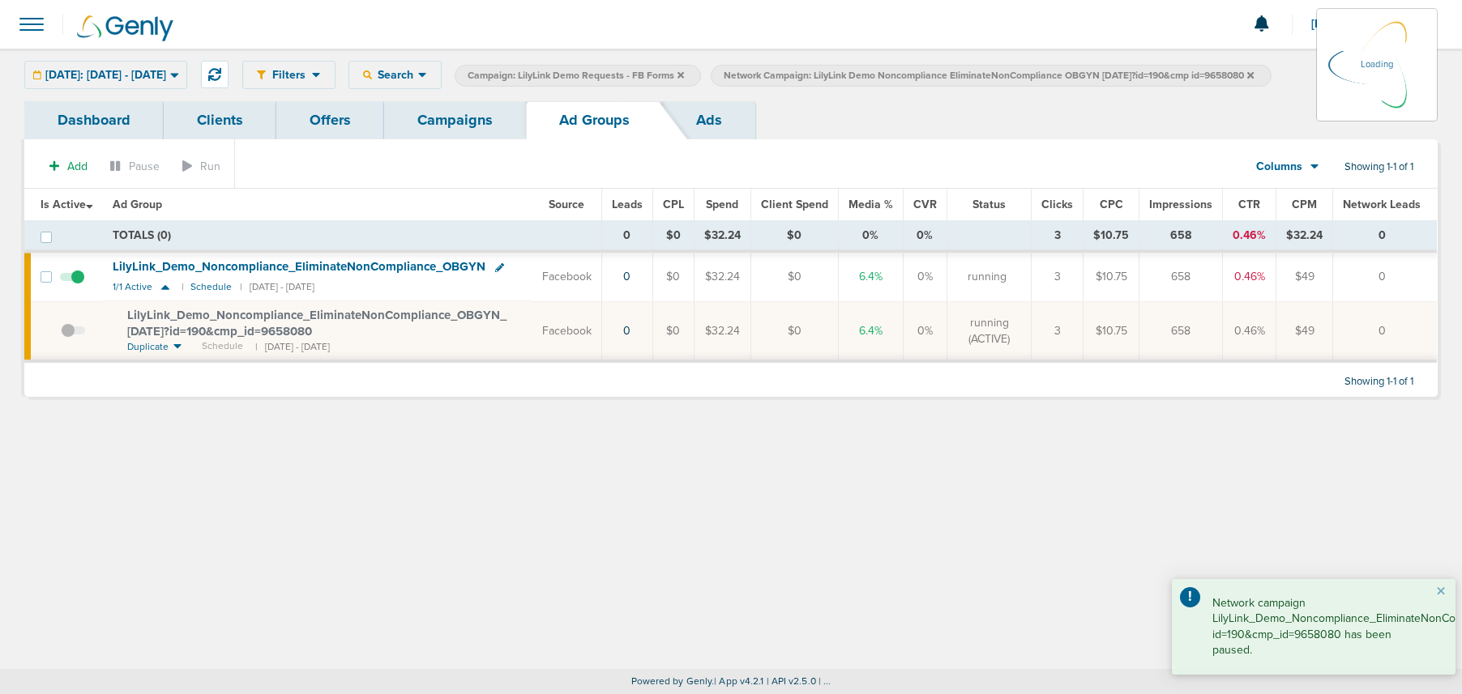
click at [1085, 76] on icon at bounding box center [1250, 74] width 6 height 6
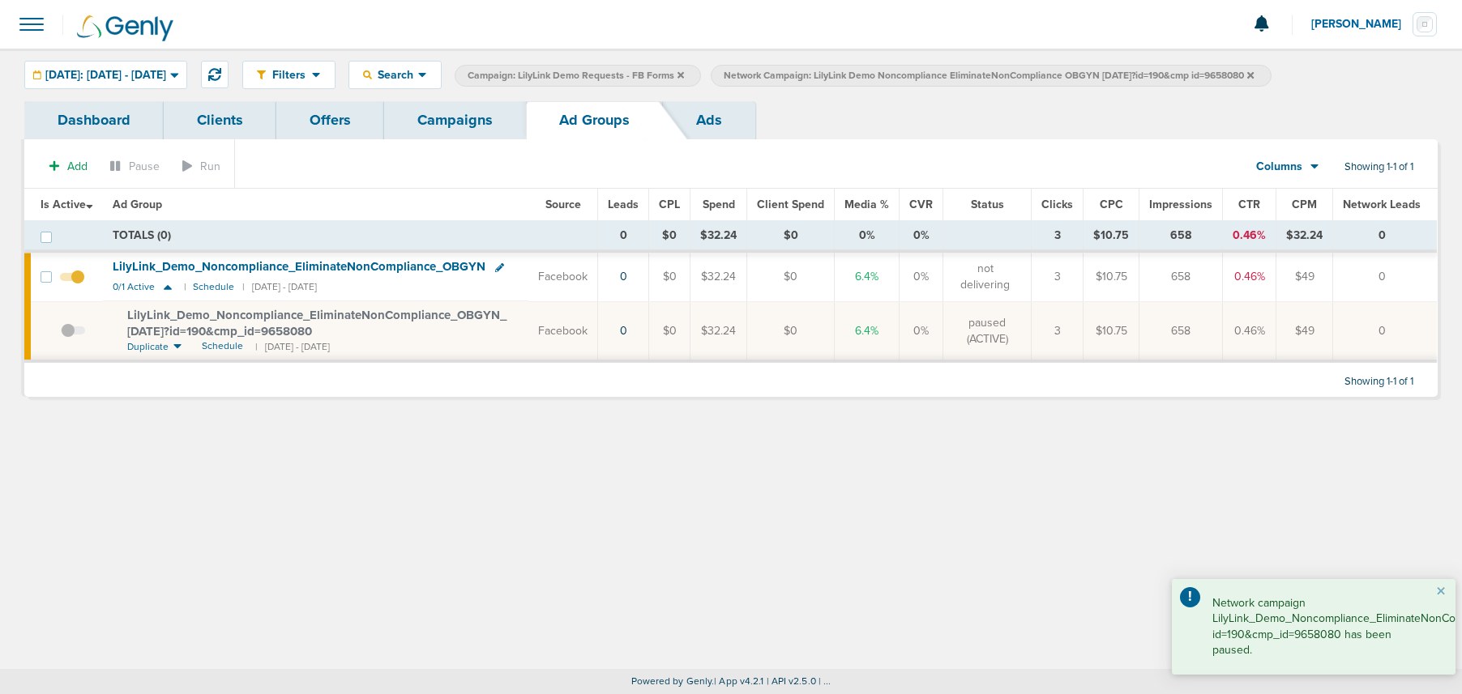
drag, startPoint x: 1297, startPoint y: 72, endPoint x: 1253, endPoint y: 143, distance: 83.7
click at [1085, 73] on icon at bounding box center [1250, 75] width 6 height 10
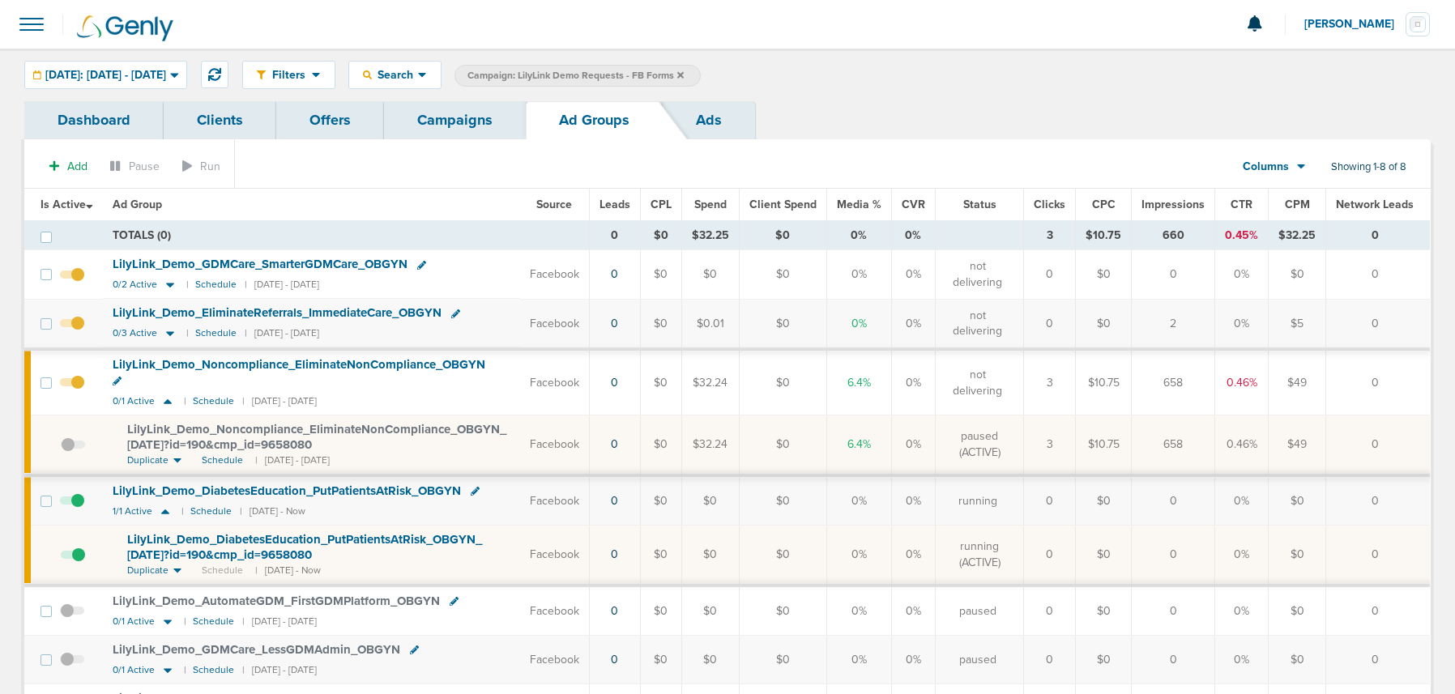
click at [446, 116] on link "Campaigns" at bounding box center [455, 120] width 142 height 38
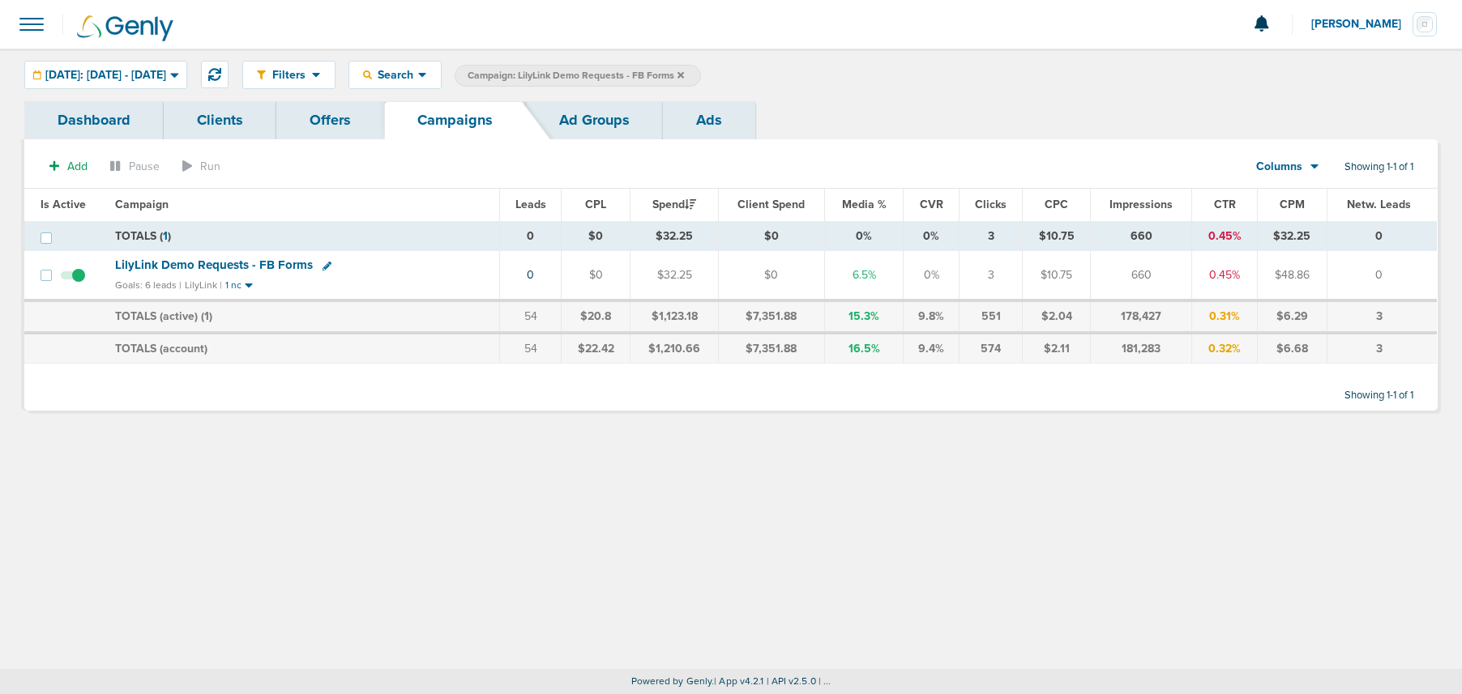
click at [684, 75] on icon at bounding box center [680, 75] width 6 height 10
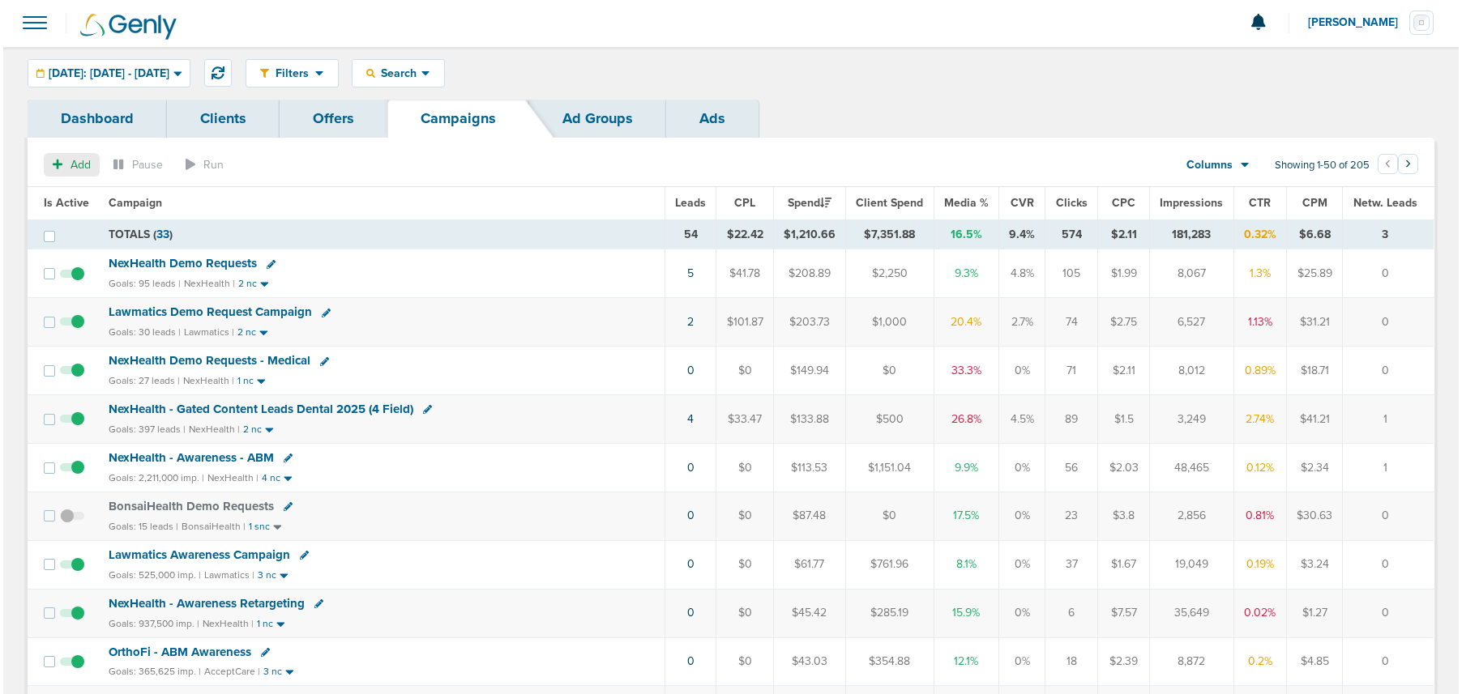
scroll to position [4, 0]
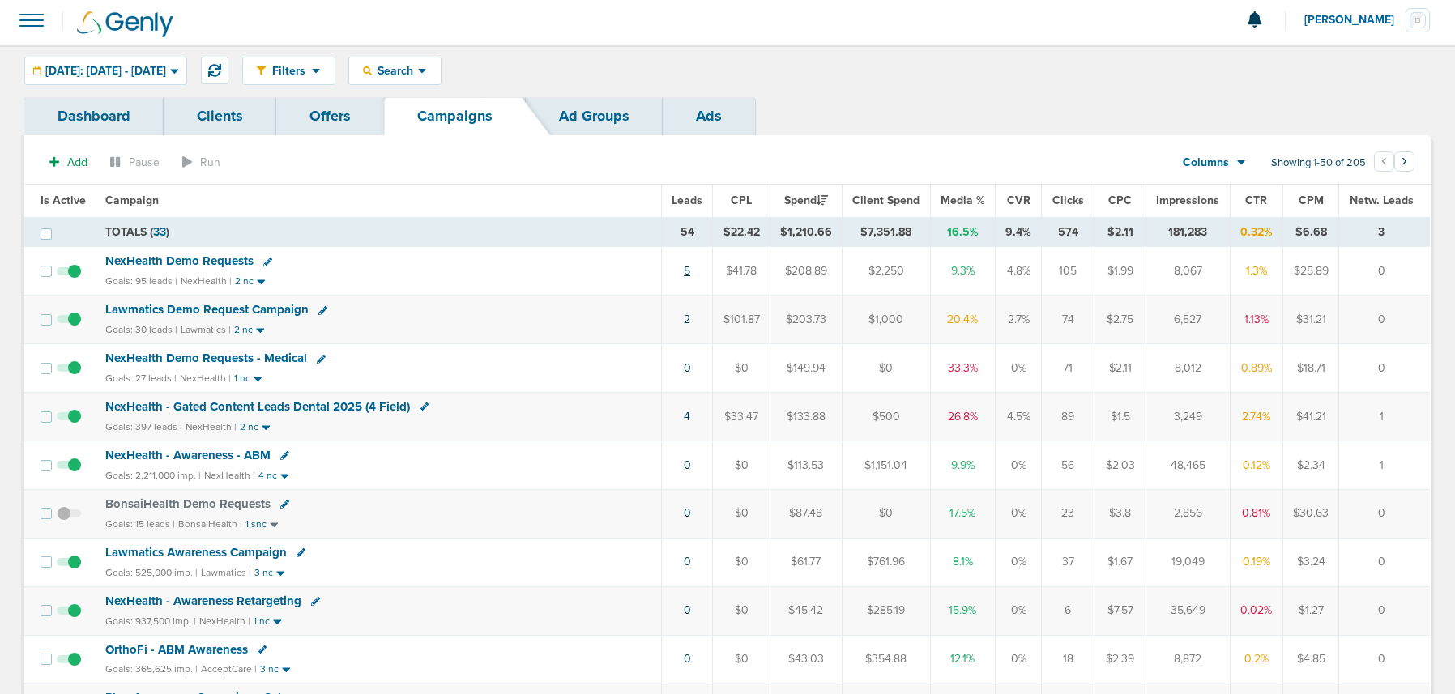
click at [690, 274] on link "5" at bounding box center [687, 271] width 6 height 14
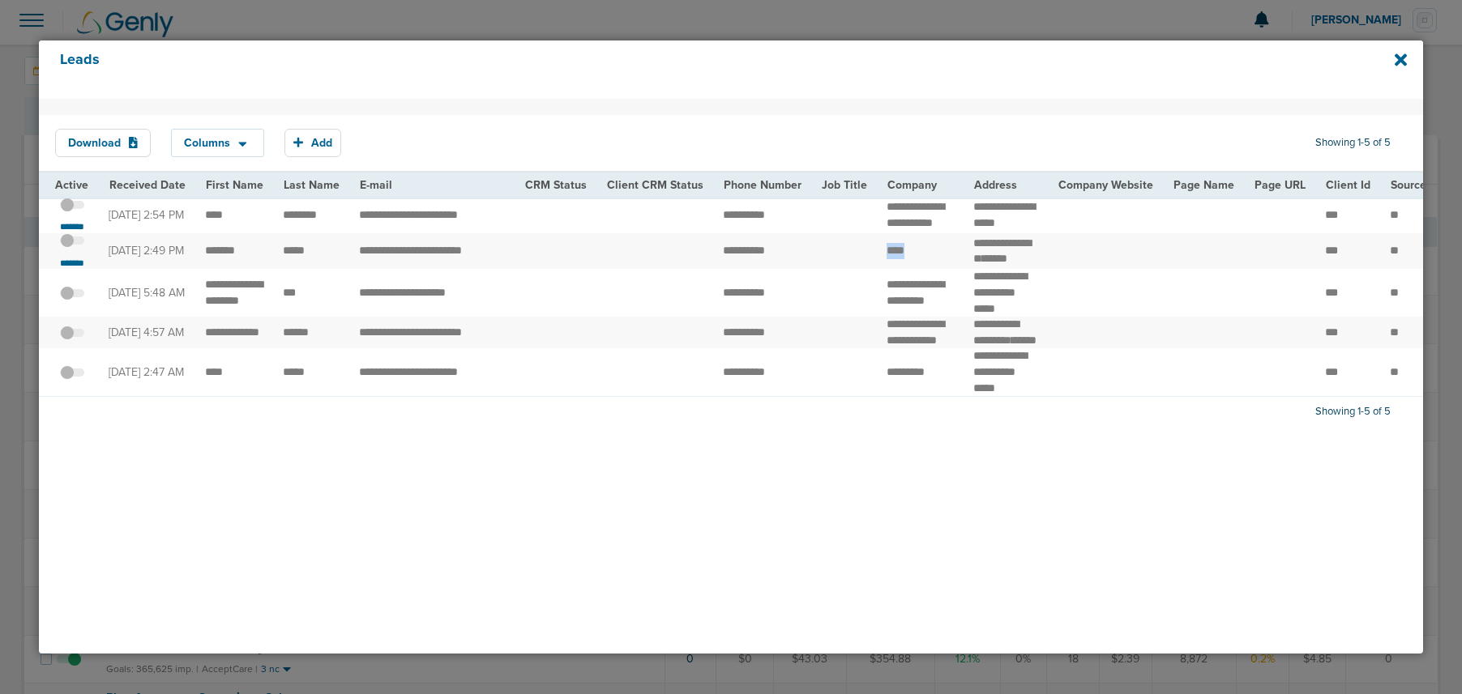
drag, startPoint x: 874, startPoint y: 269, endPoint x: 910, endPoint y: 269, distance: 35.7
click at [910, 269] on td "****" at bounding box center [920, 251] width 87 height 36
drag, startPoint x: 200, startPoint y: 267, endPoint x: 317, endPoint y: 269, distance: 116.7
drag, startPoint x: 964, startPoint y: 254, endPoint x: 1035, endPoint y: 263, distance: 71.0
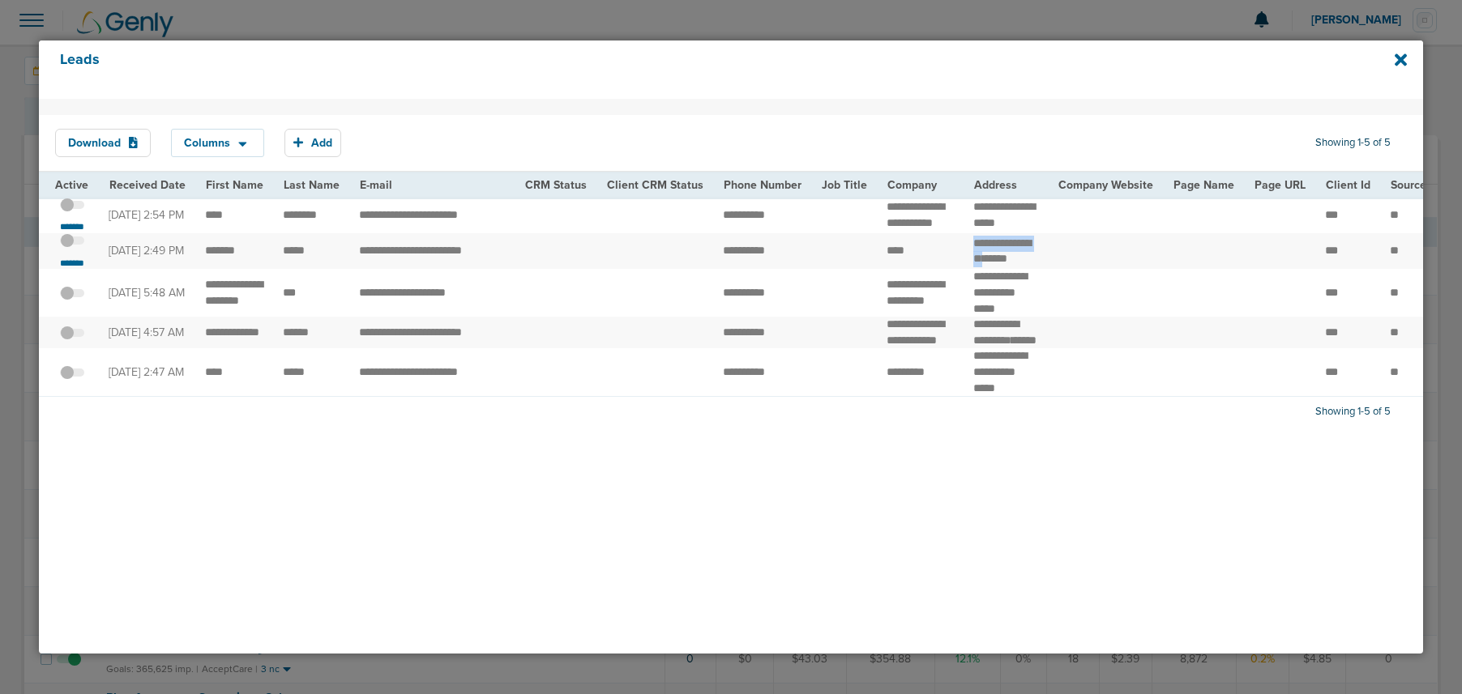
click at [1035, 263] on td "**********" at bounding box center [1005, 251] width 84 height 36
copy td "**********"
click at [75, 249] on span at bounding box center [72, 249] width 24 height 0
click at [72, 244] on input "checkbox" at bounding box center [72, 244] width 0 height 0
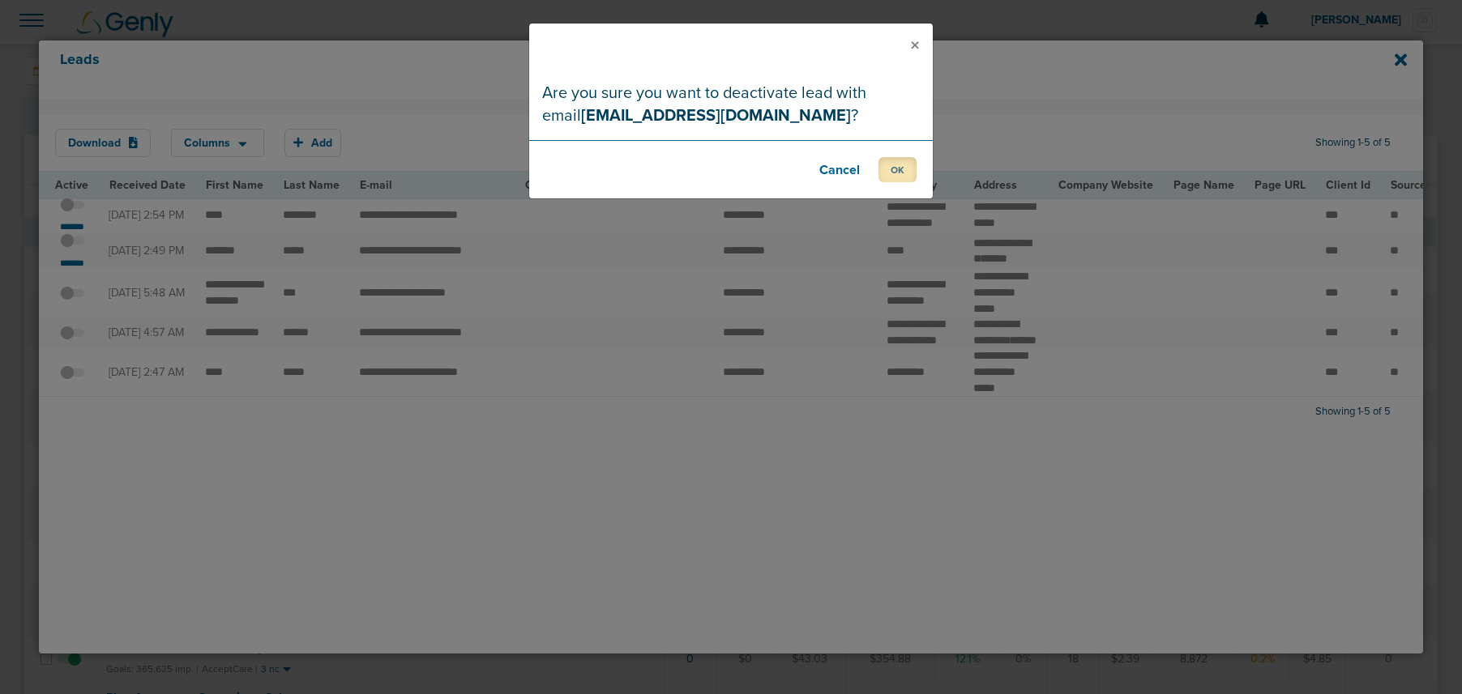
click at [908, 173] on button "OK" at bounding box center [897, 169] width 38 height 25
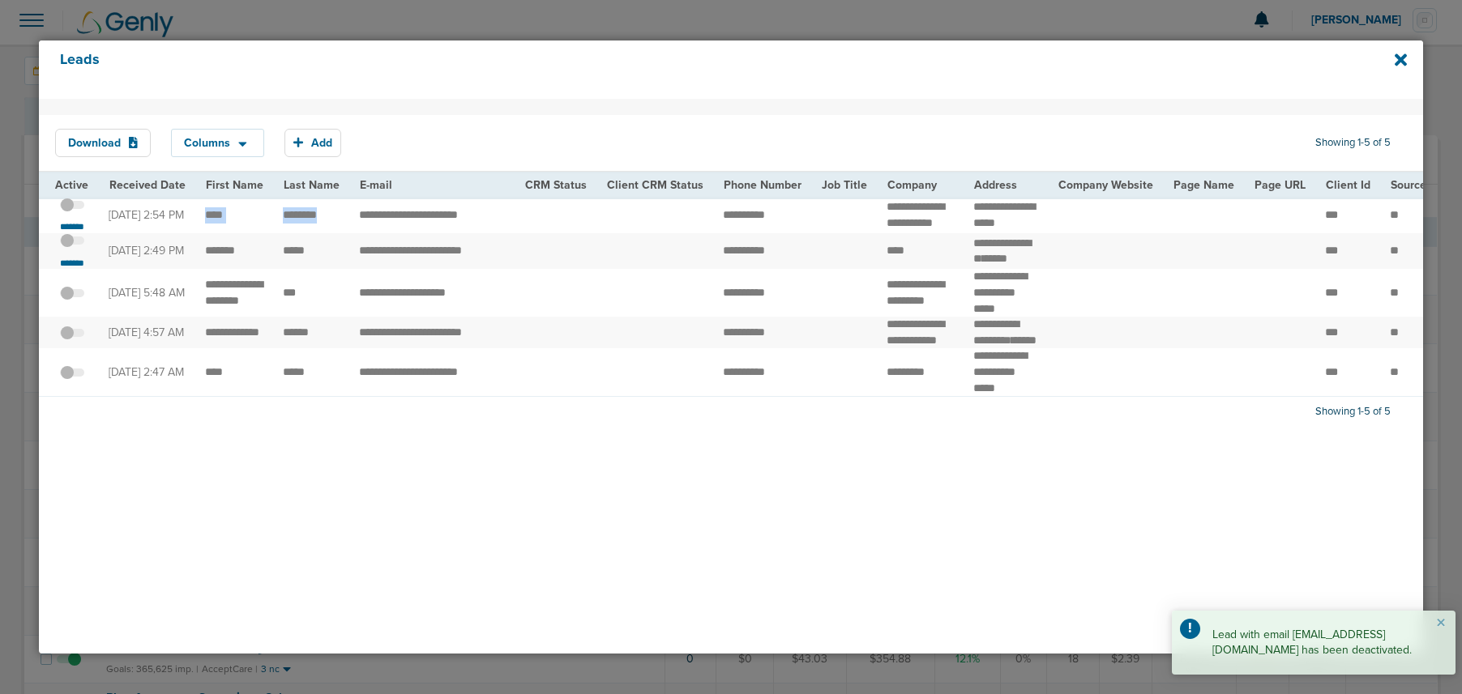
drag, startPoint x: 199, startPoint y: 224, endPoint x: 340, endPoint y: 221, distance: 141.0
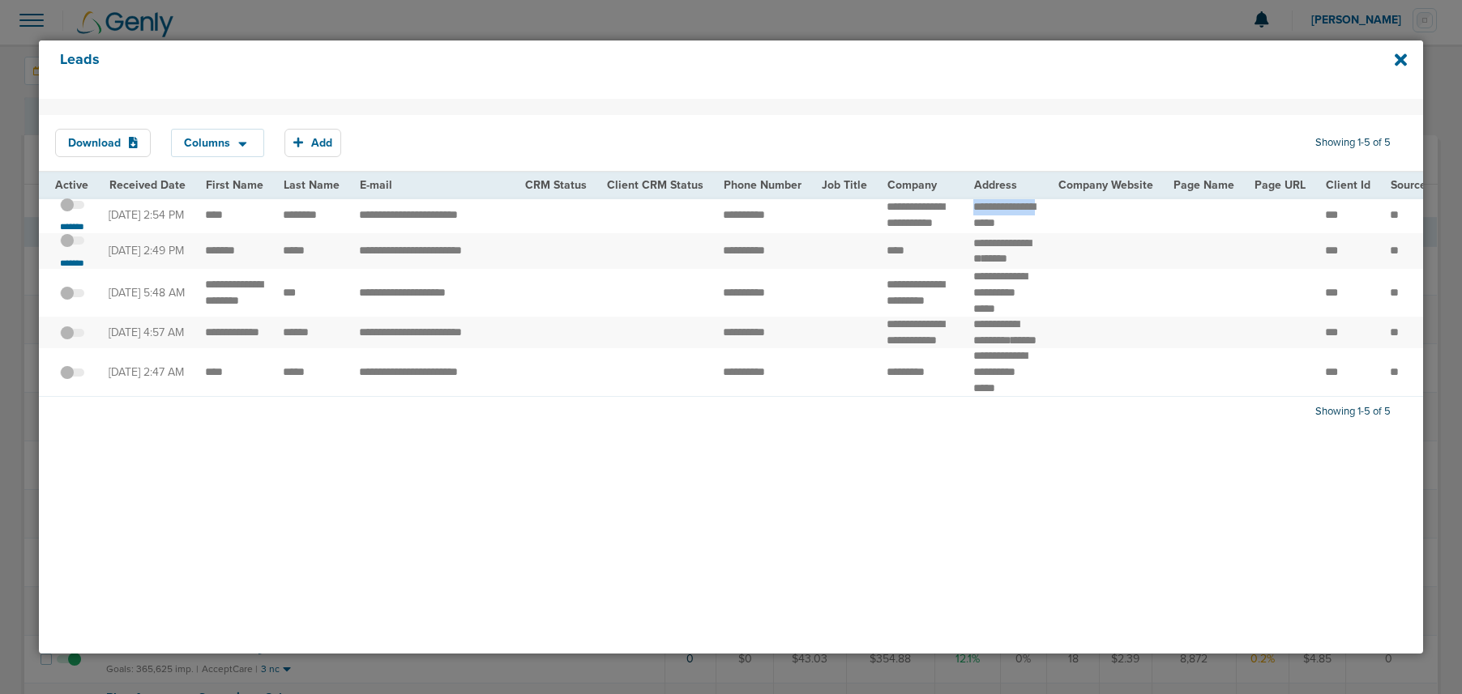
drag, startPoint x: 957, startPoint y: 206, endPoint x: 986, endPoint y: 231, distance: 38.5
click at [986, 228] on td "**********" at bounding box center [1005, 215] width 84 height 36
copy td "**********"
drag, startPoint x: 733, startPoint y: 220, endPoint x: 796, endPoint y: 218, distance: 62.4
click at [796, 218] on td "**********" at bounding box center [762, 215] width 98 height 36
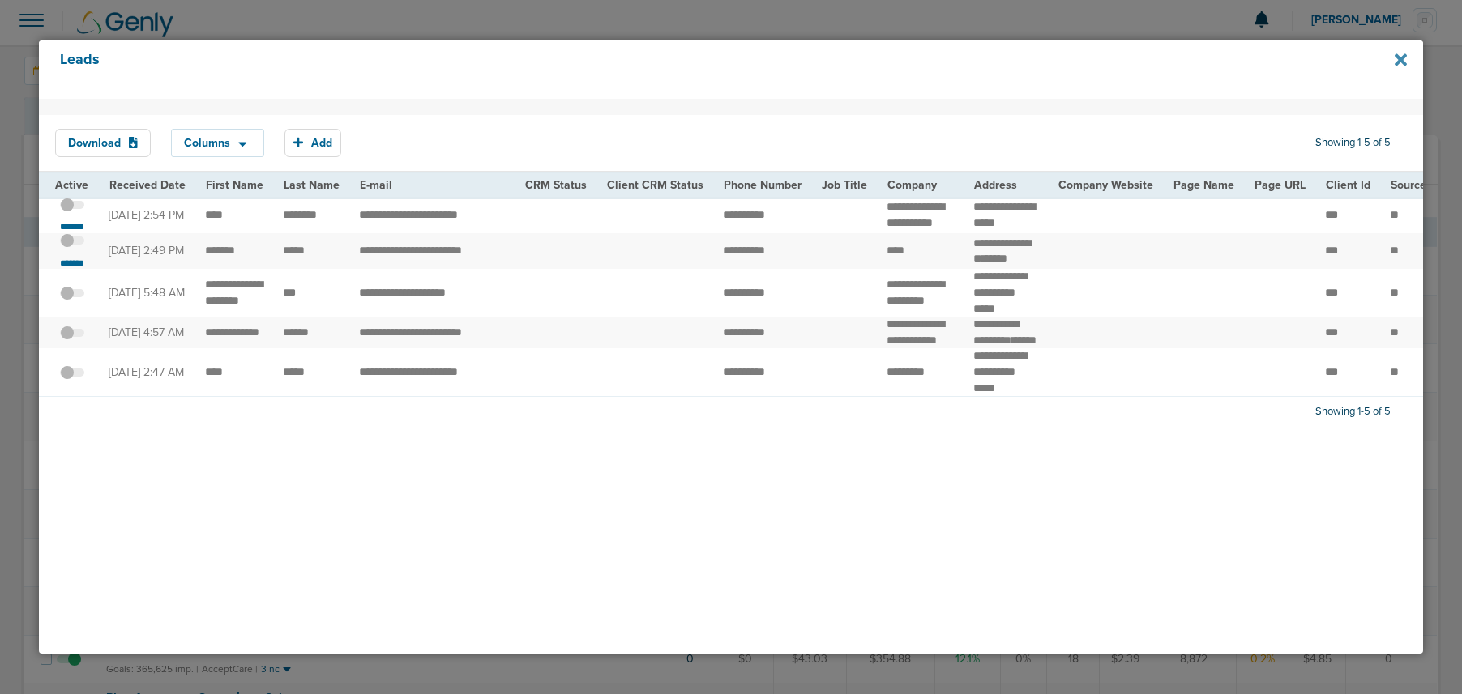
click at [1085, 58] on icon at bounding box center [1401, 60] width 12 height 18
click at [1085, 62] on icon at bounding box center [1401, 59] width 12 height 12
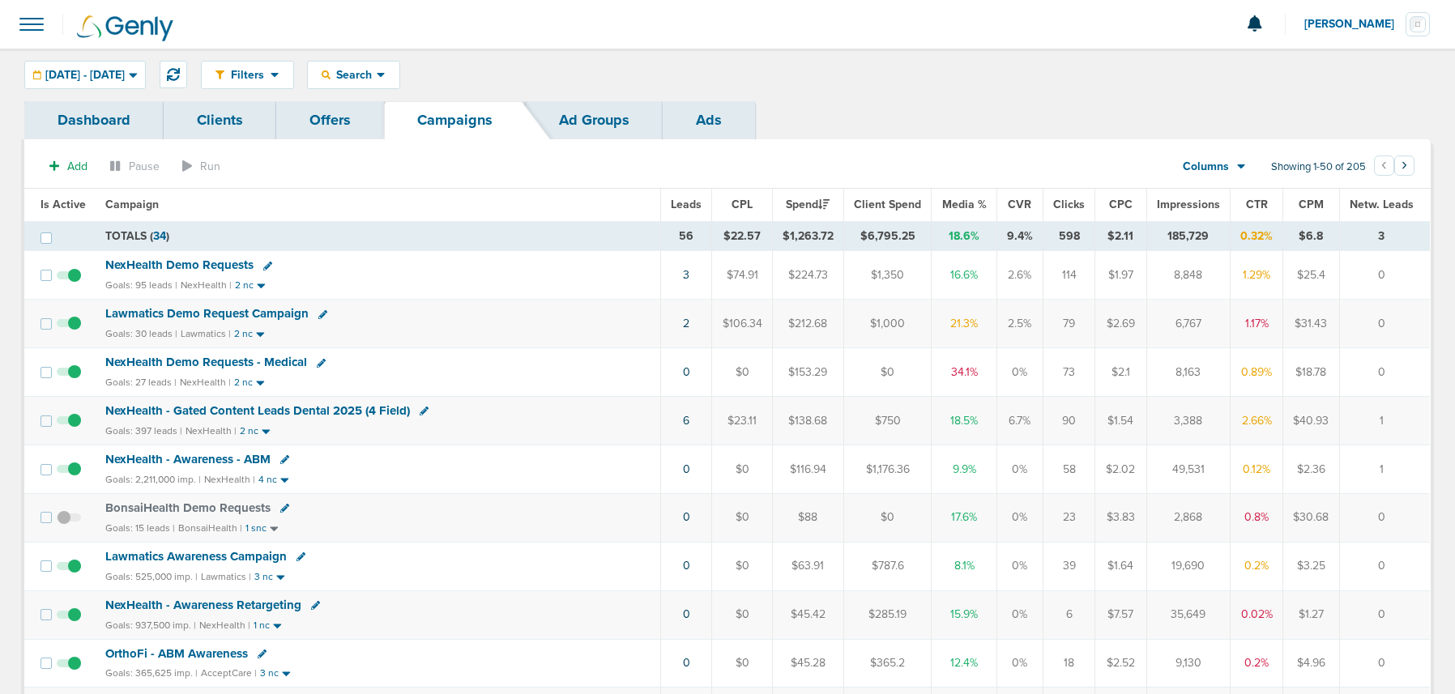
click at [682, 274] on td "3" at bounding box center [686, 275] width 51 height 49
click at [690, 275] on link "3" at bounding box center [686, 275] width 6 height 14
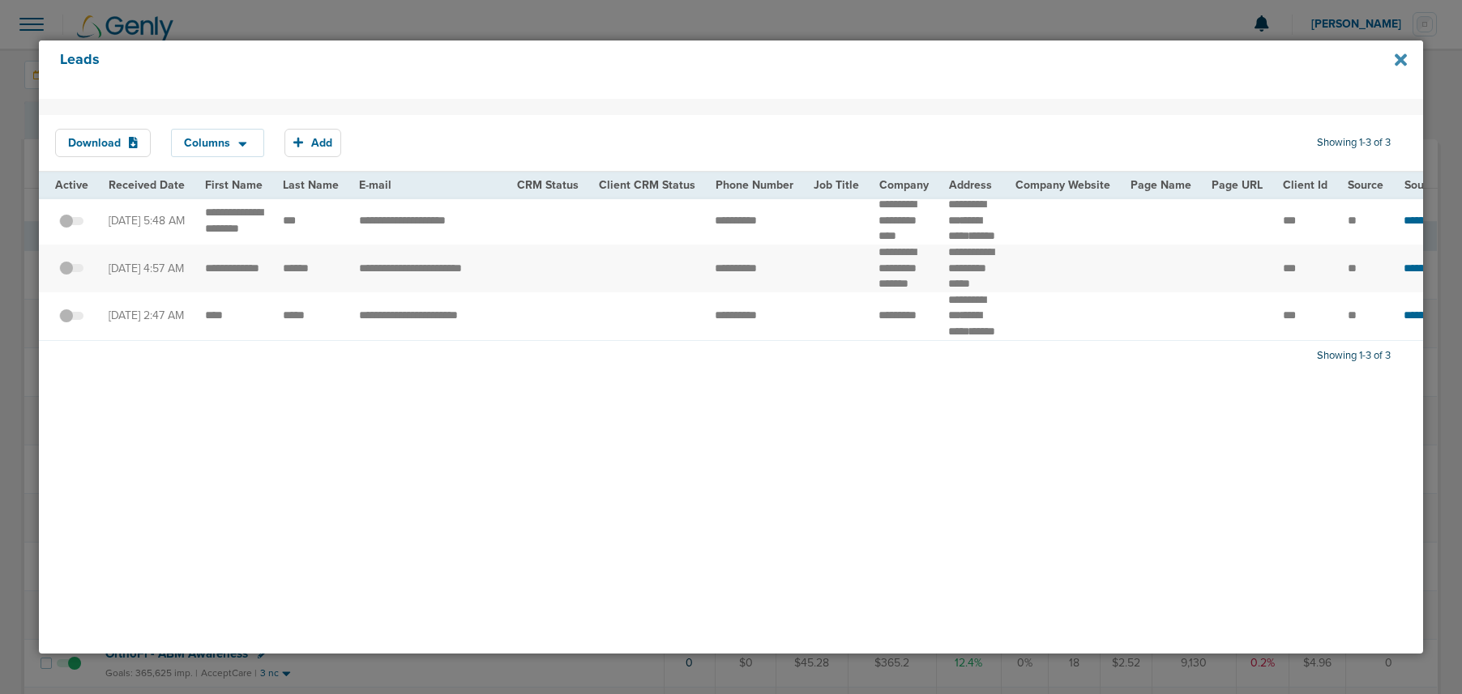
click at [1395, 58] on icon at bounding box center [1401, 60] width 12 height 18
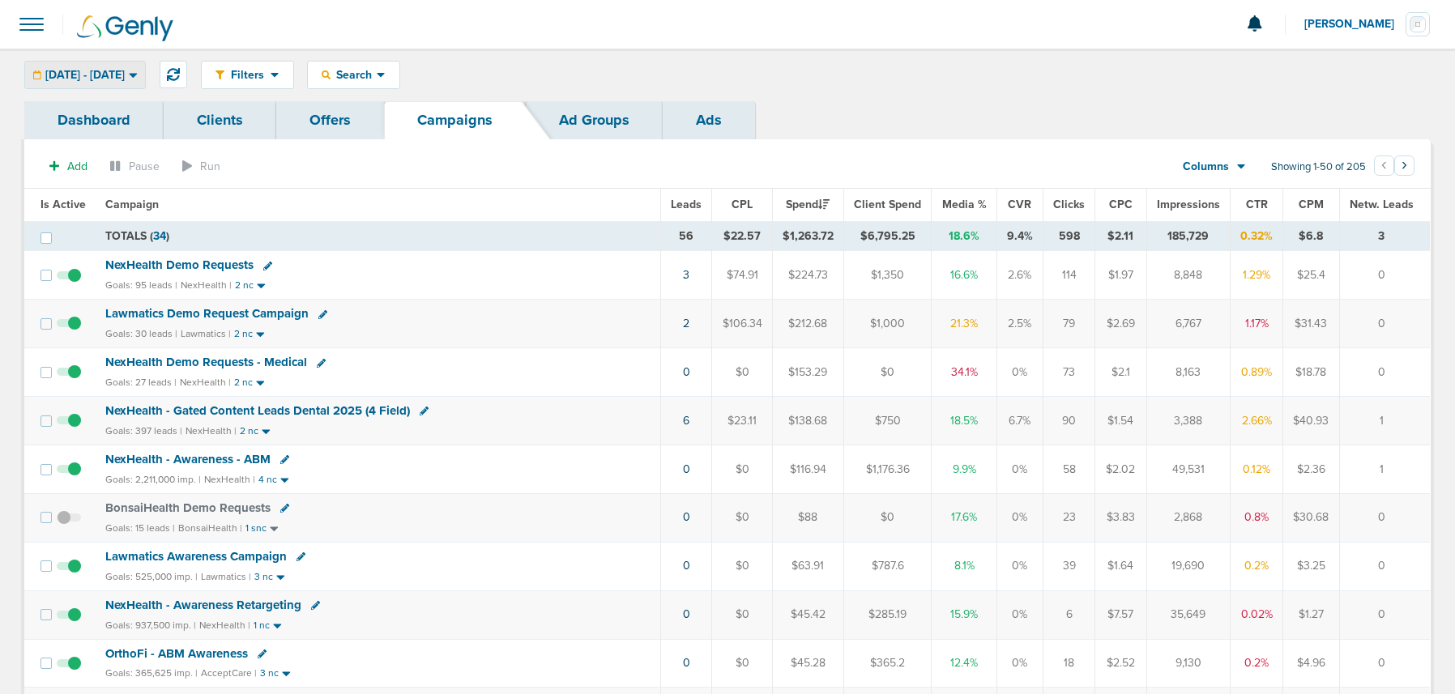
click at [122, 79] on span "[DATE] - [DATE]" at bounding box center [84, 75] width 79 height 11
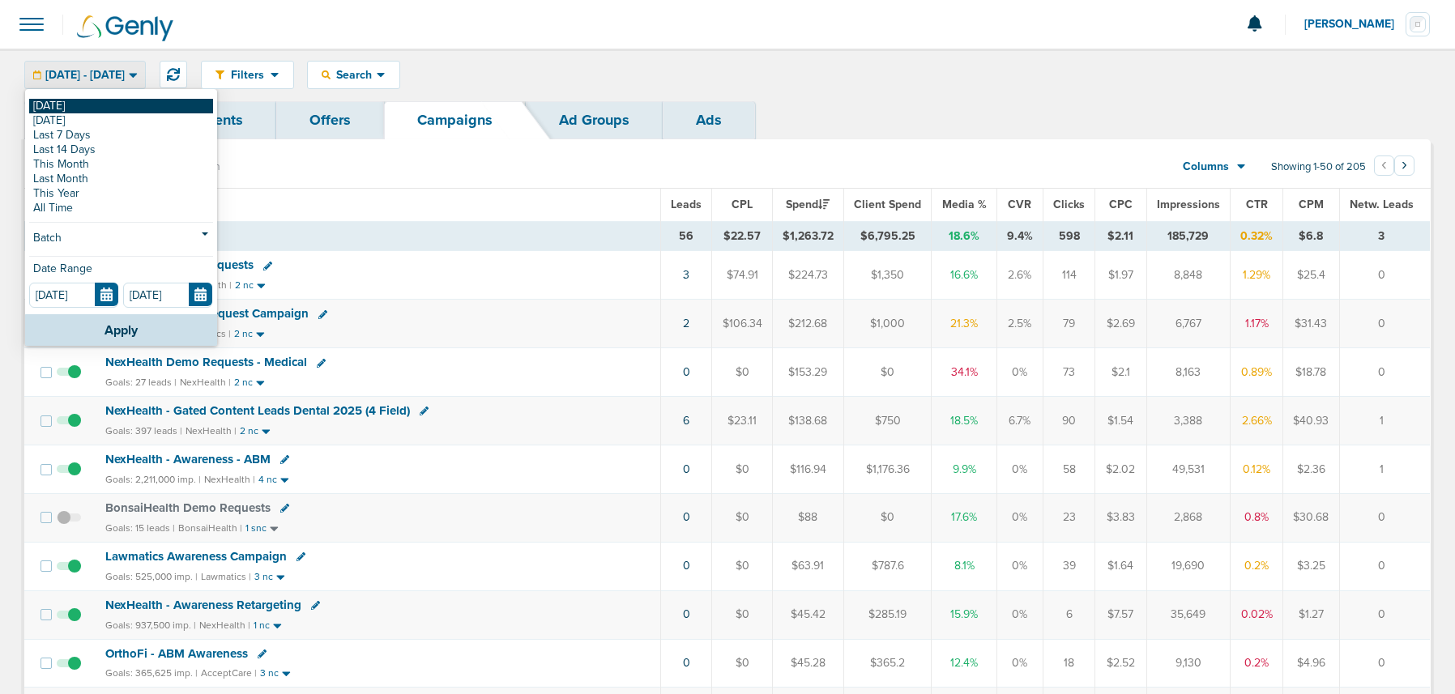
click at [101, 102] on link "[DATE]" at bounding box center [121, 106] width 184 height 15
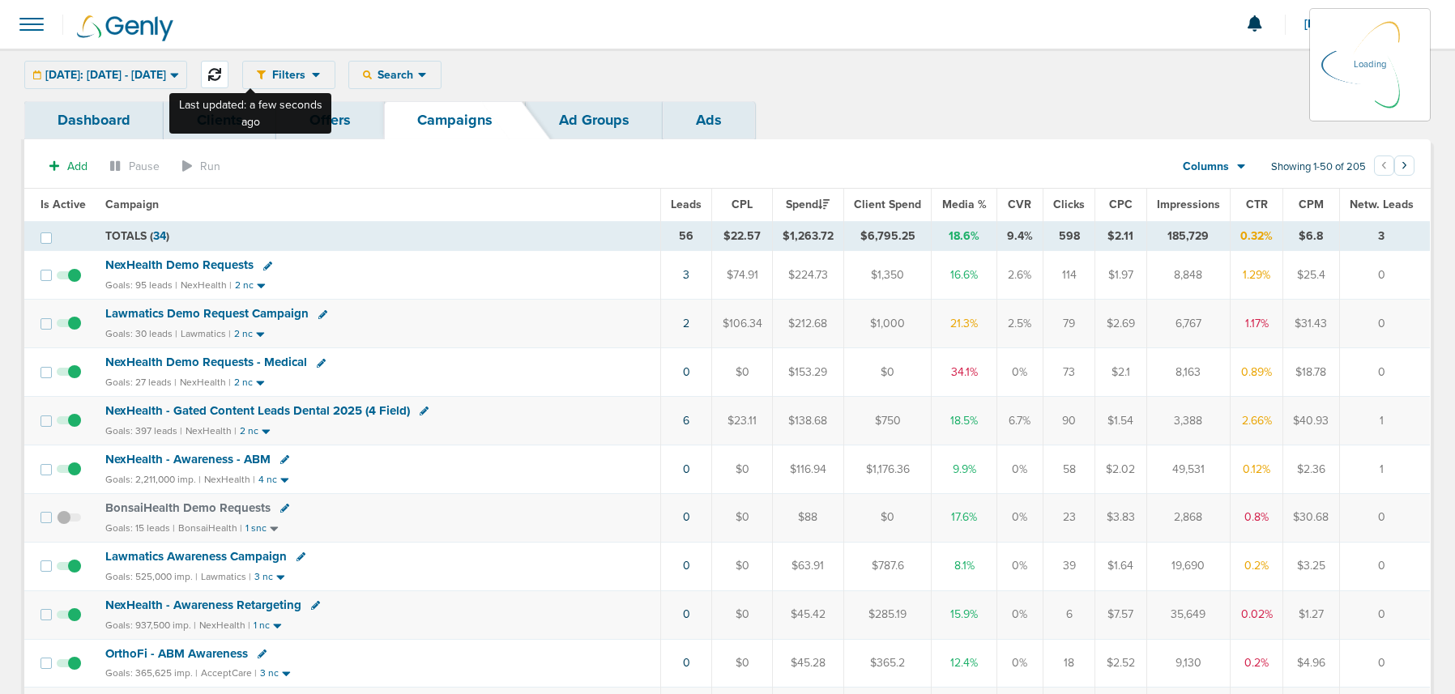
click at [221, 78] on icon at bounding box center [214, 74] width 13 height 13
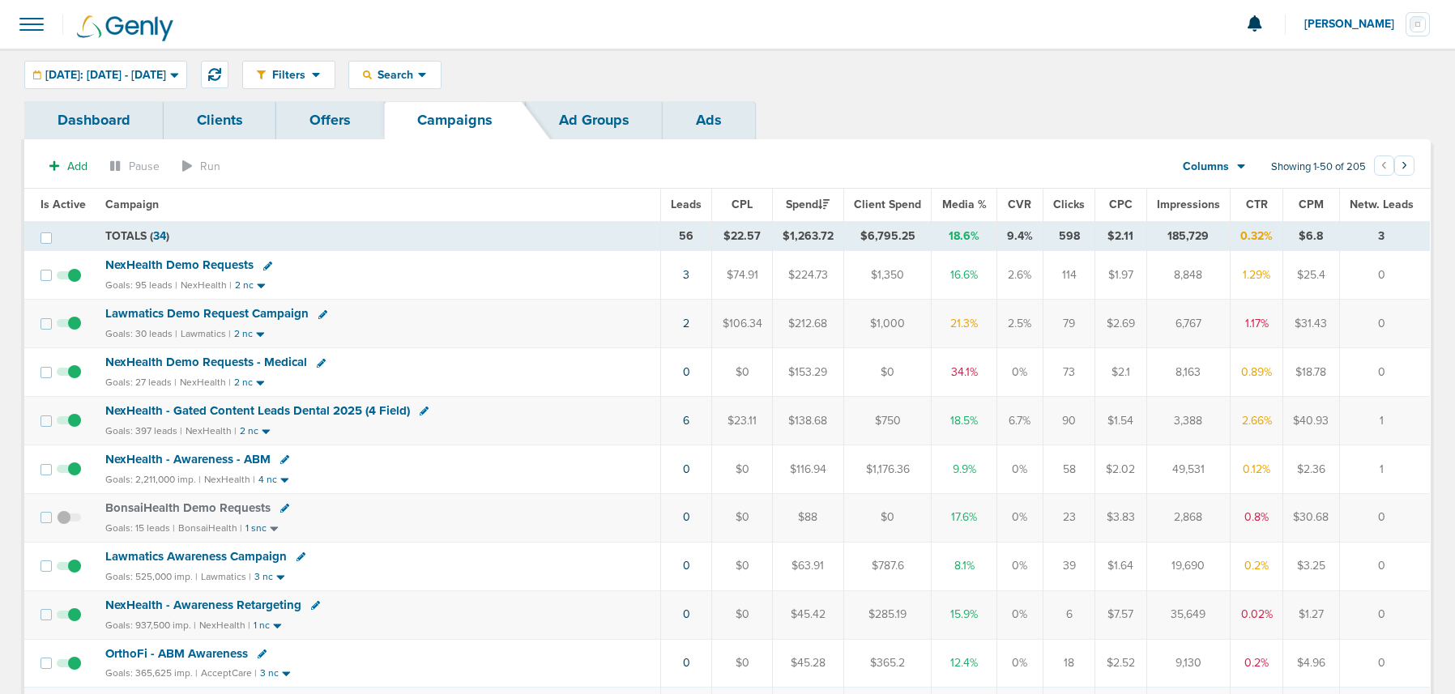
click at [227, 408] on span "NexHealth - Gated Content Leads Dental 2025 (4 Field)" at bounding box center [257, 411] width 305 height 15
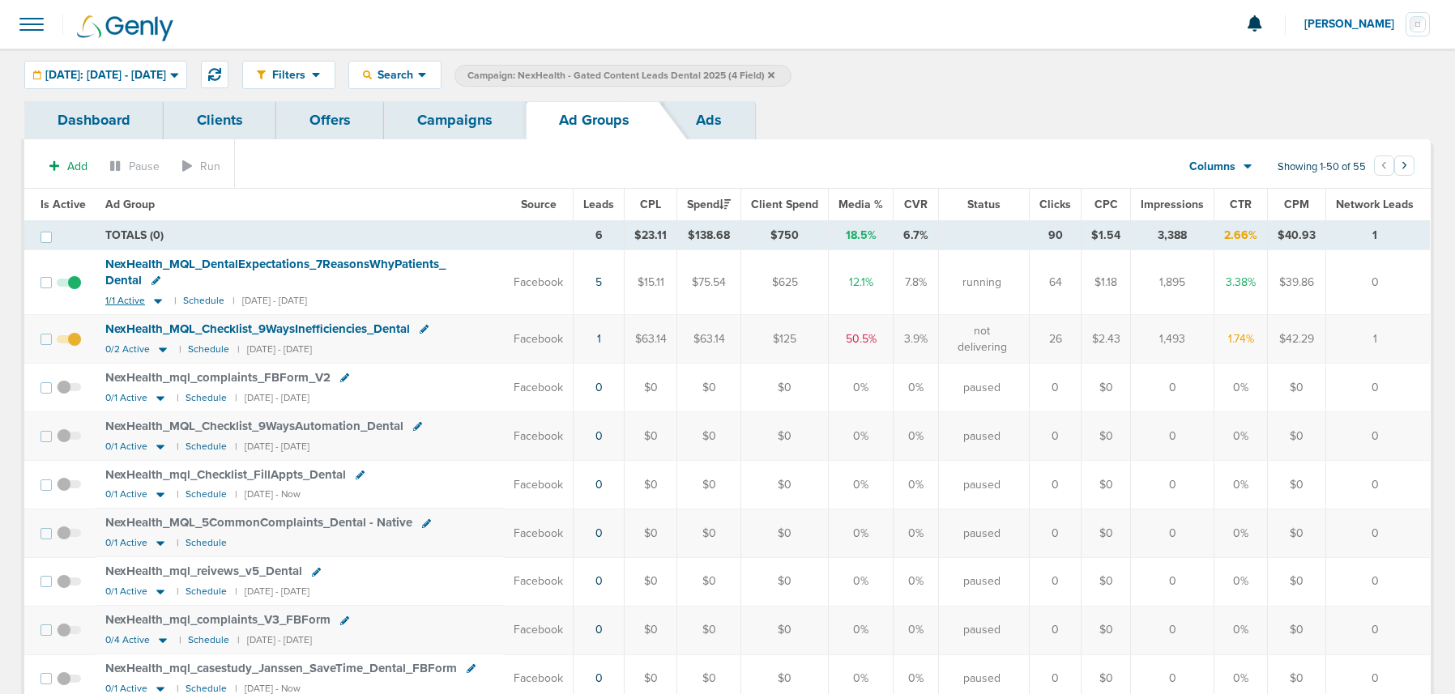
click at [156, 296] on icon at bounding box center [158, 301] width 16 height 14
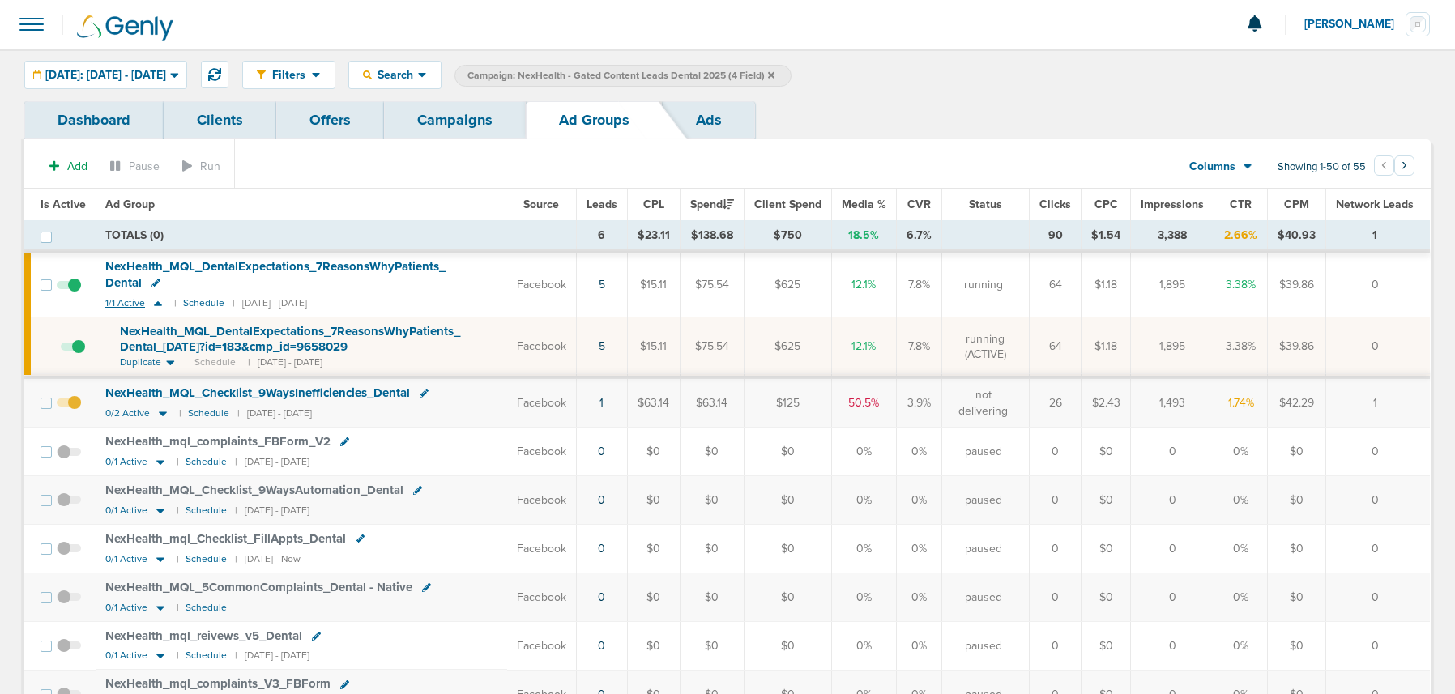
click at [156, 297] on icon at bounding box center [158, 304] width 16 height 14
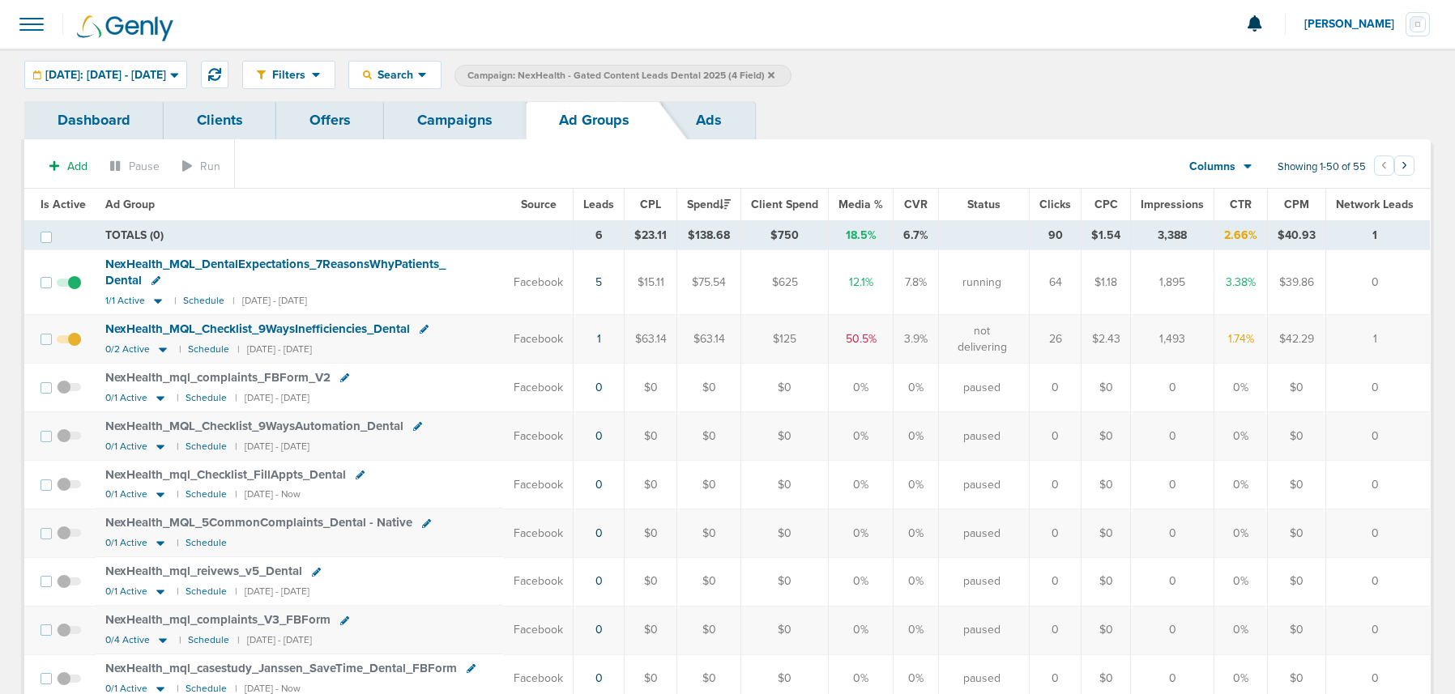
click at [58, 201] on span "Is Active" at bounding box center [63, 205] width 45 height 14
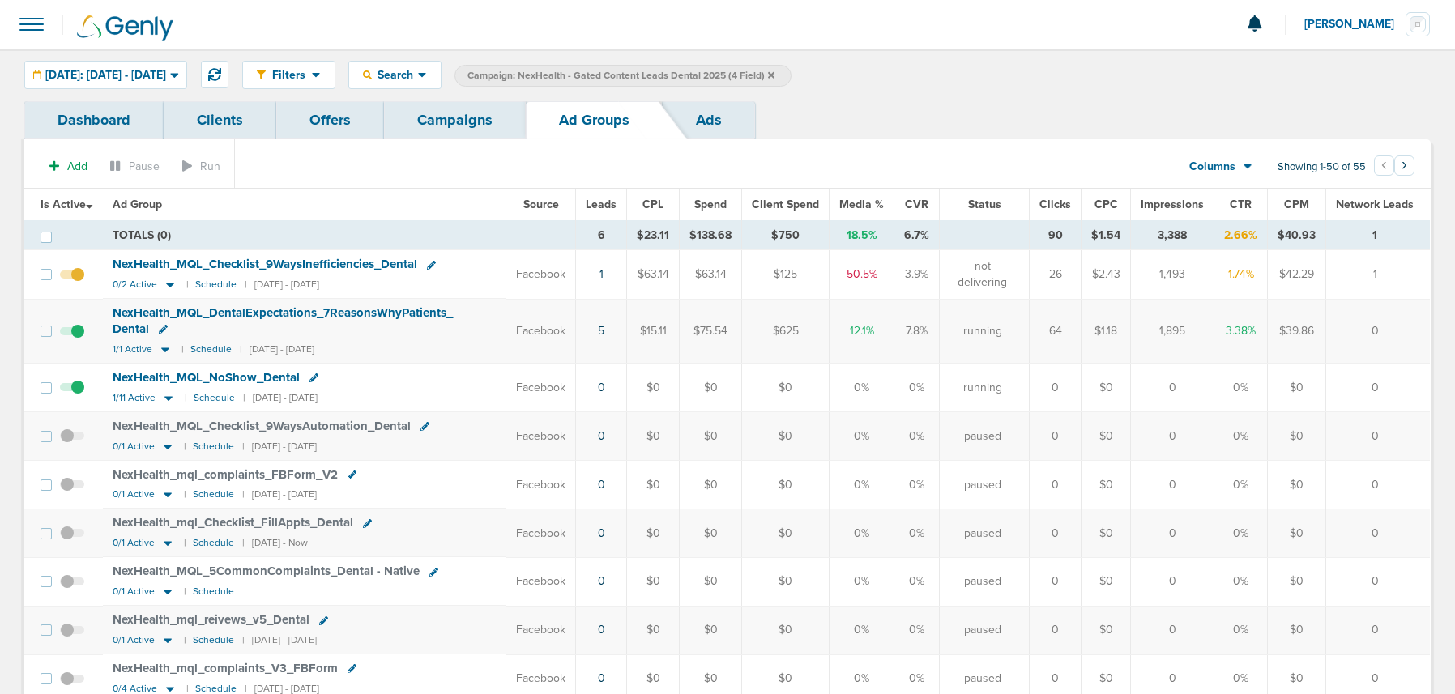
click at [431, 130] on link "Campaigns" at bounding box center [455, 120] width 142 height 38
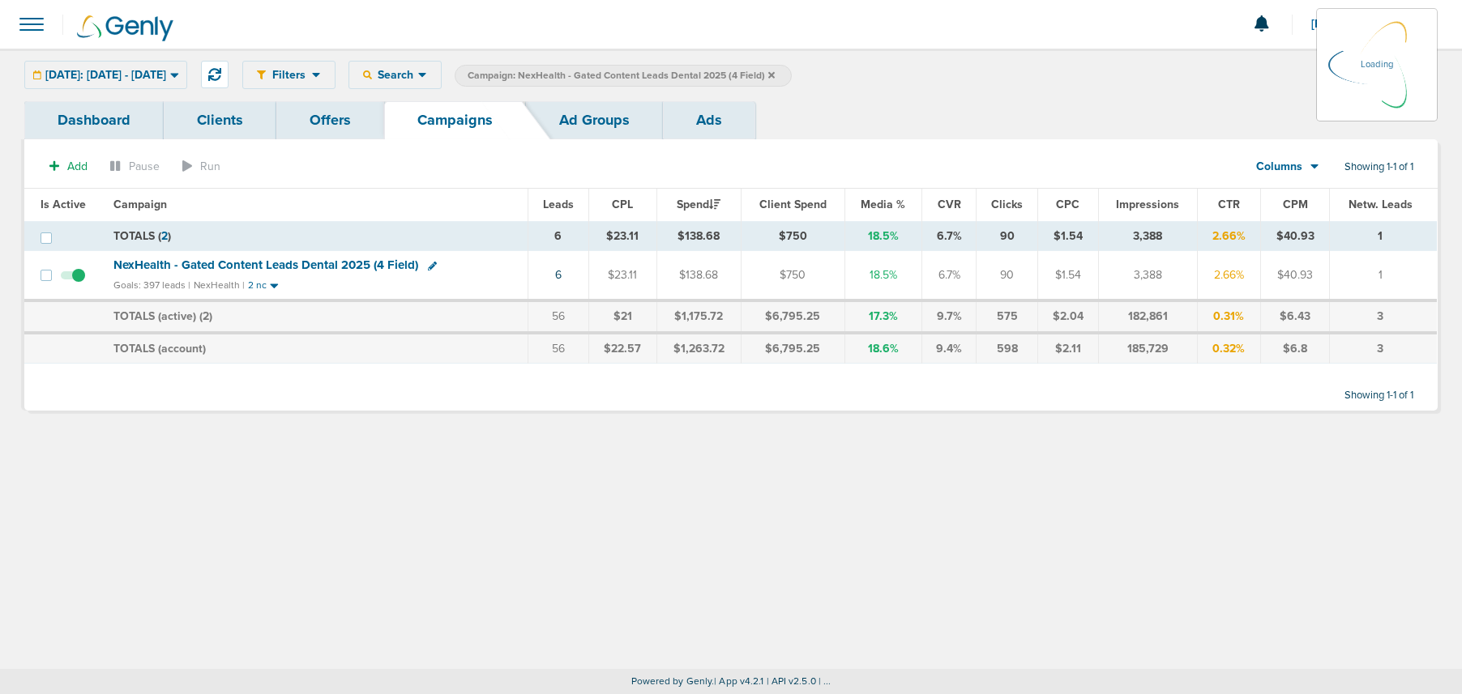
click at [792, 77] on label "Campaign: NexHealth - Gated Content Leads Dental 2025 (4 Field)" at bounding box center [623, 76] width 337 height 22
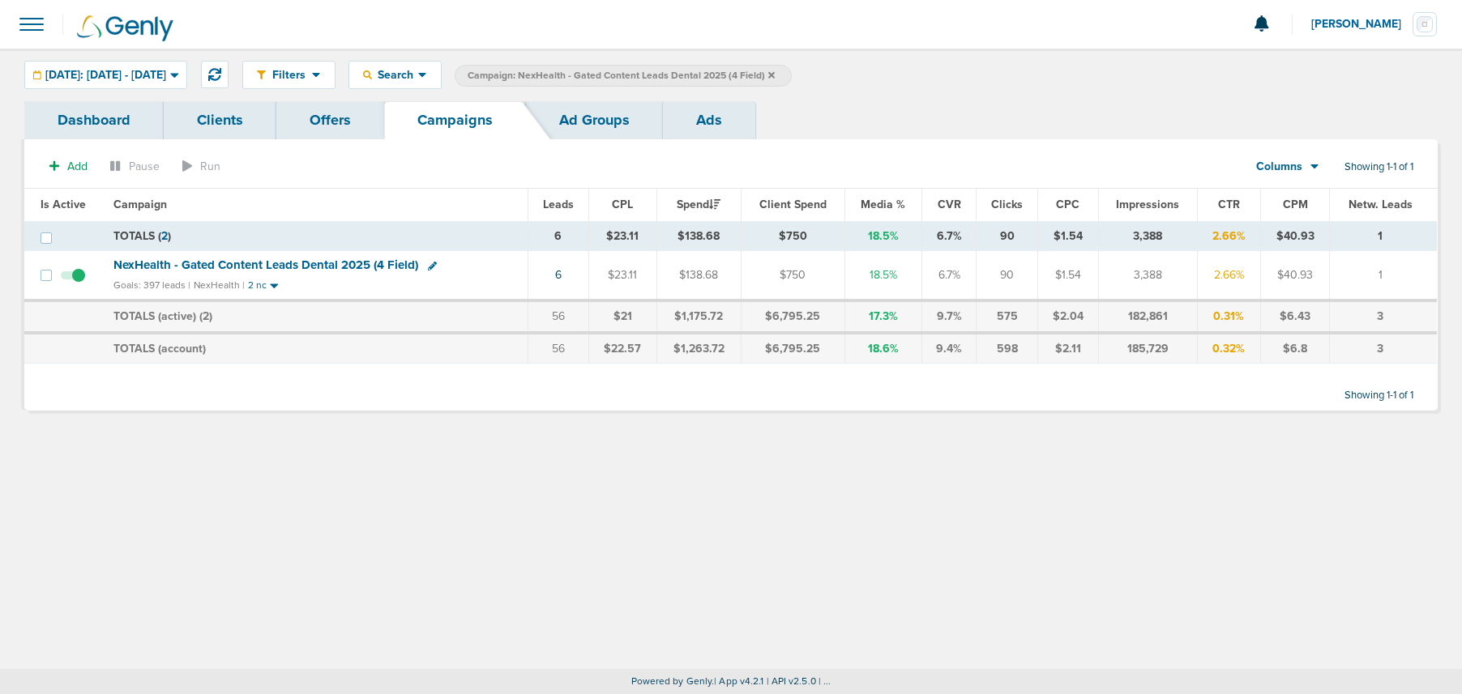
click at [775, 75] on icon at bounding box center [771, 74] width 6 height 6
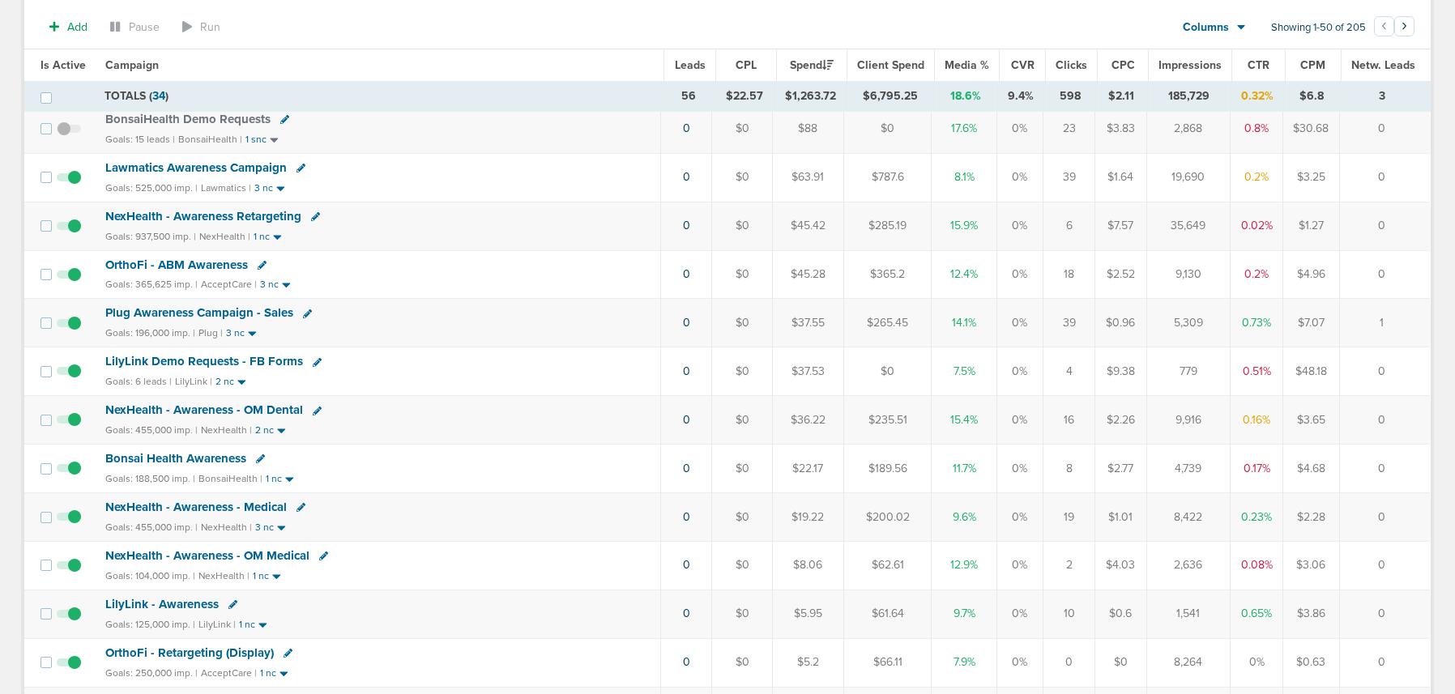
scroll to position [304, 0]
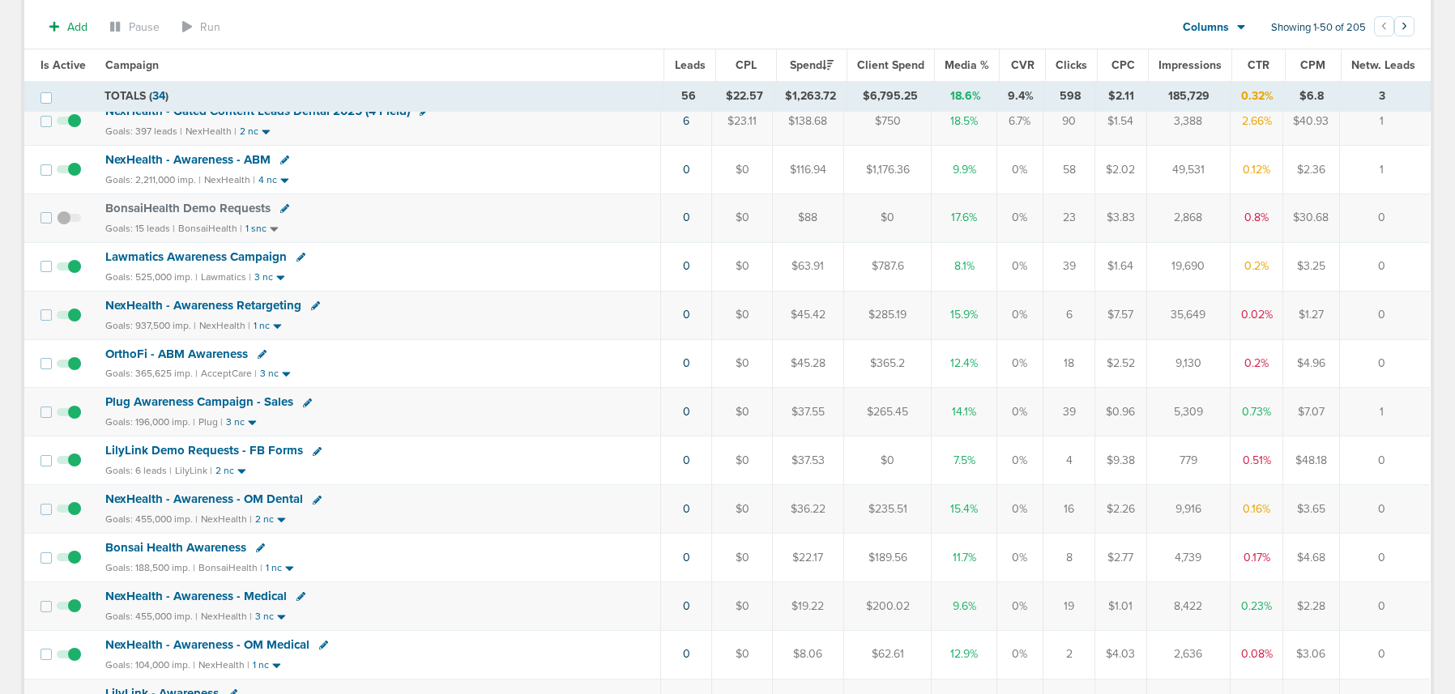
click at [229, 448] on span "LilyLink Demo Requests - FB Forms" at bounding box center [204, 450] width 198 height 15
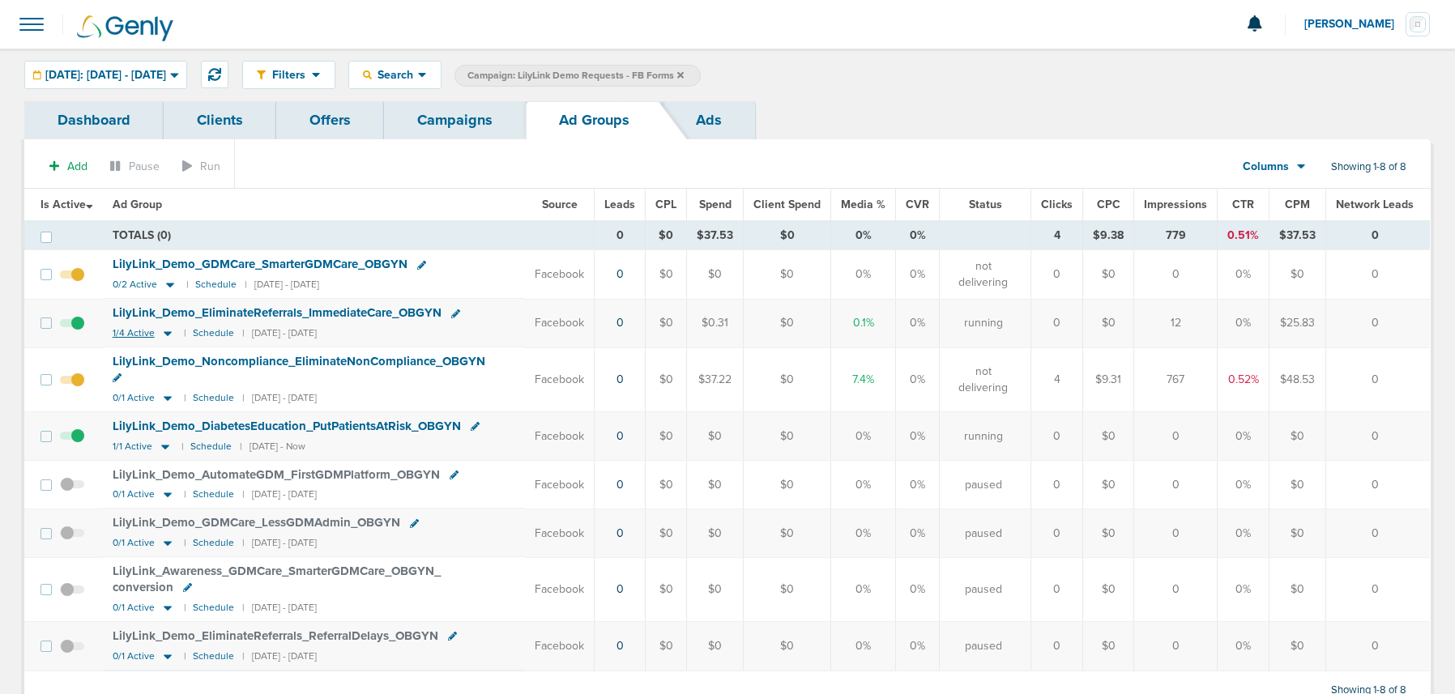
click at [169, 332] on icon at bounding box center [168, 334] width 8 height 5
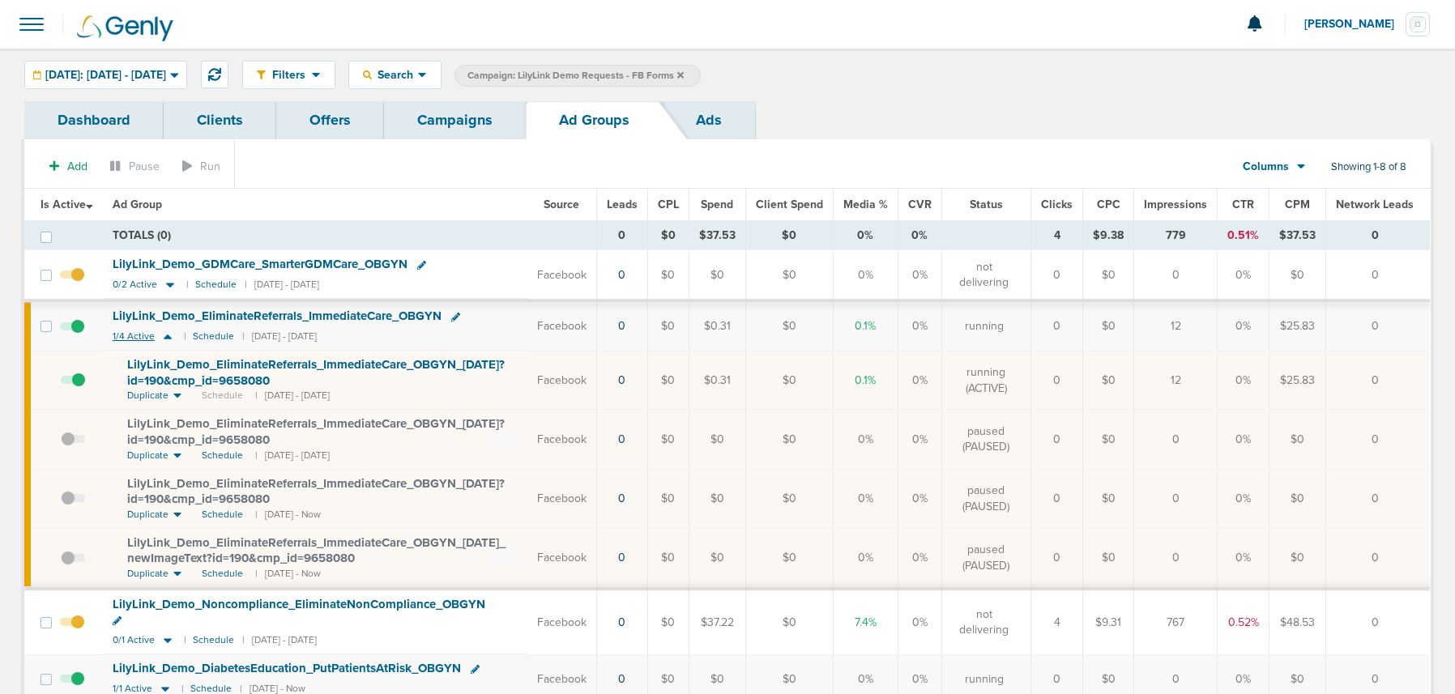
click at [169, 332] on icon at bounding box center [168, 337] width 16 height 14
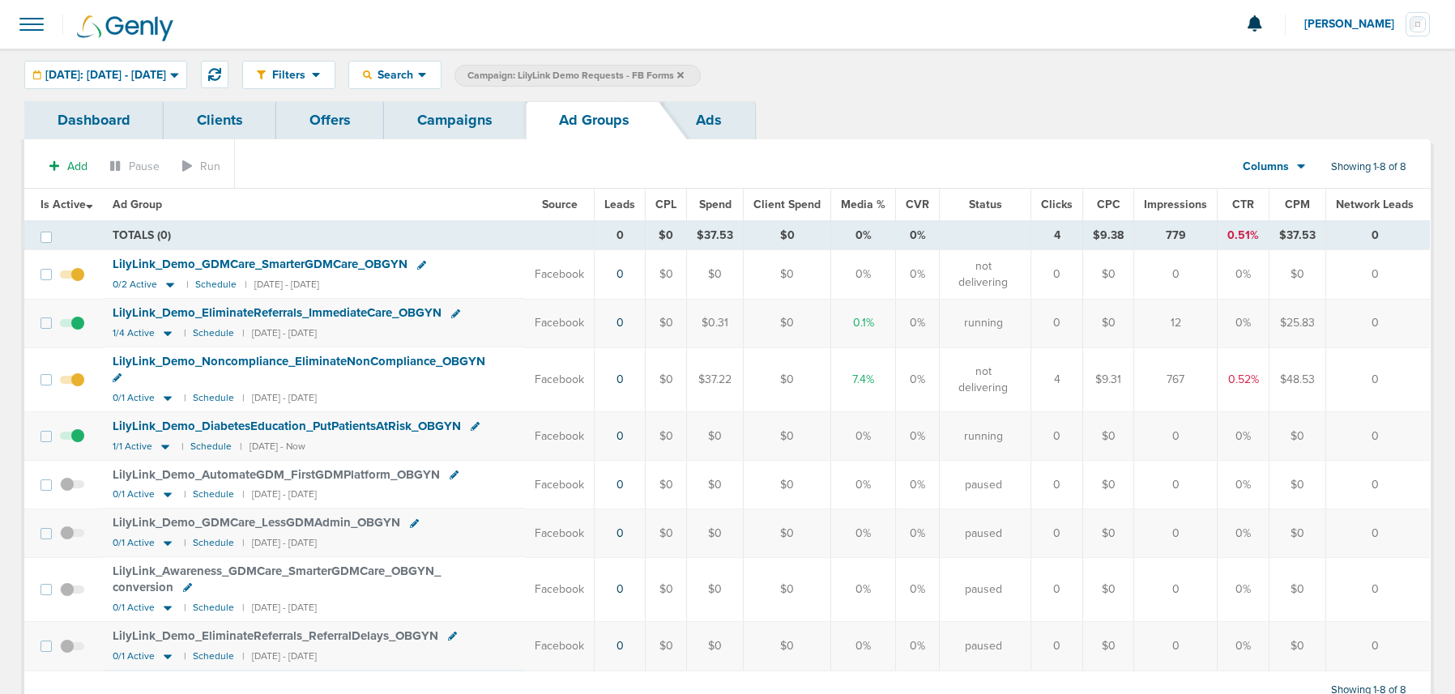
click at [486, 129] on link "Campaigns" at bounding box center [455, 120] width 142 height 38
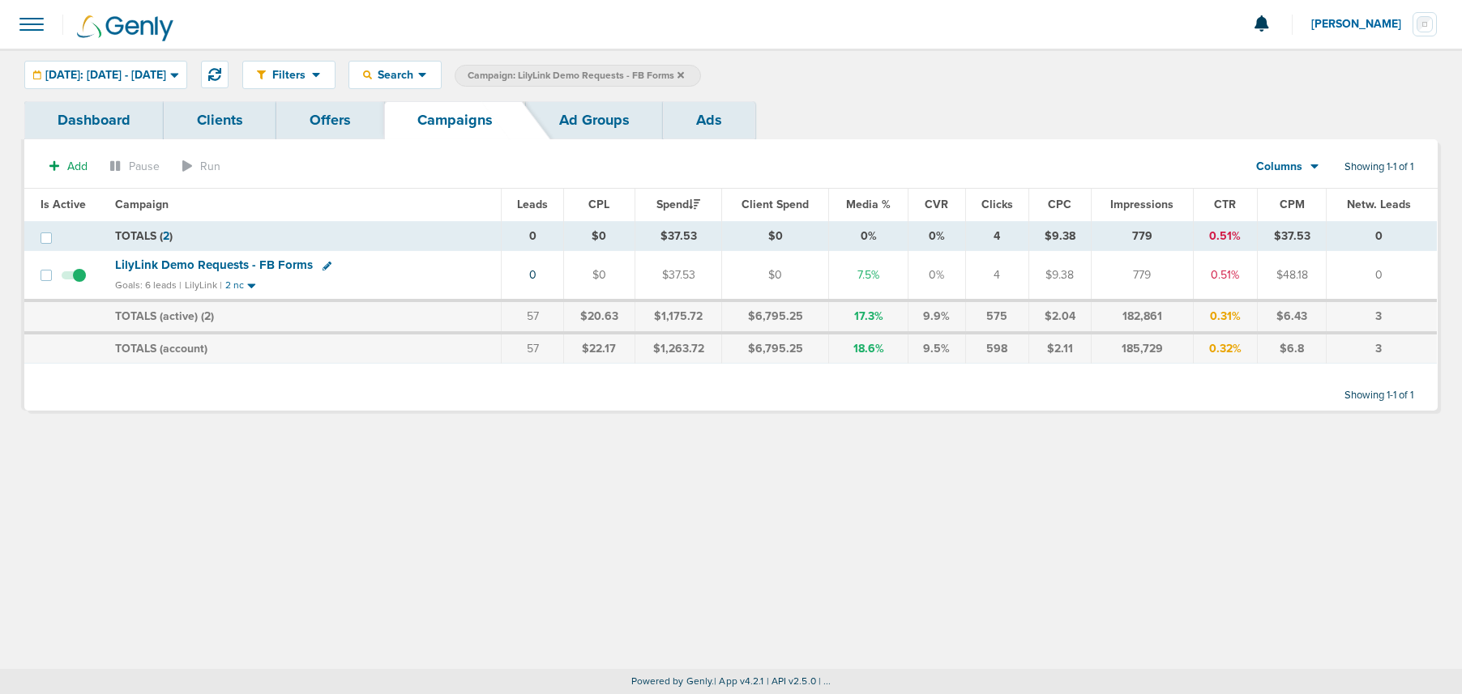
click at [684, 74] on icon at bounding box center [680, 74] width 6 height 6
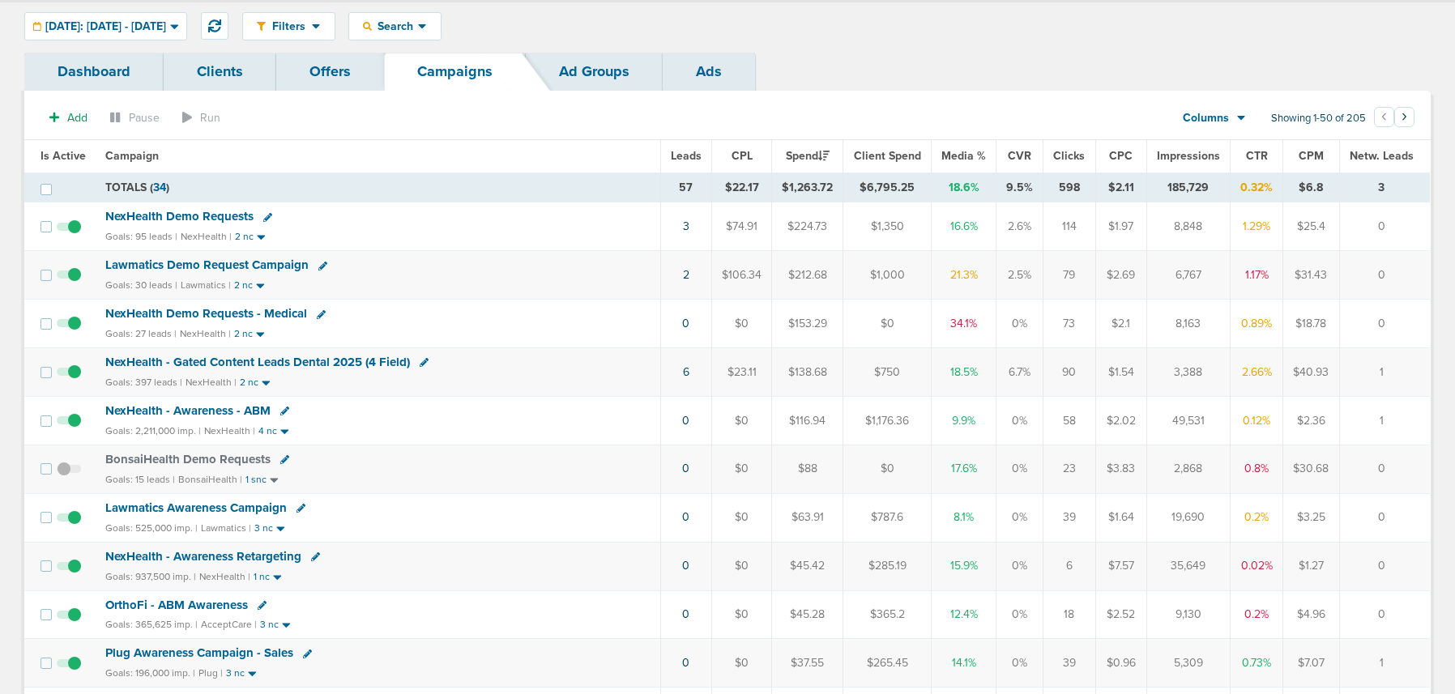
scroll to position [52, 0]
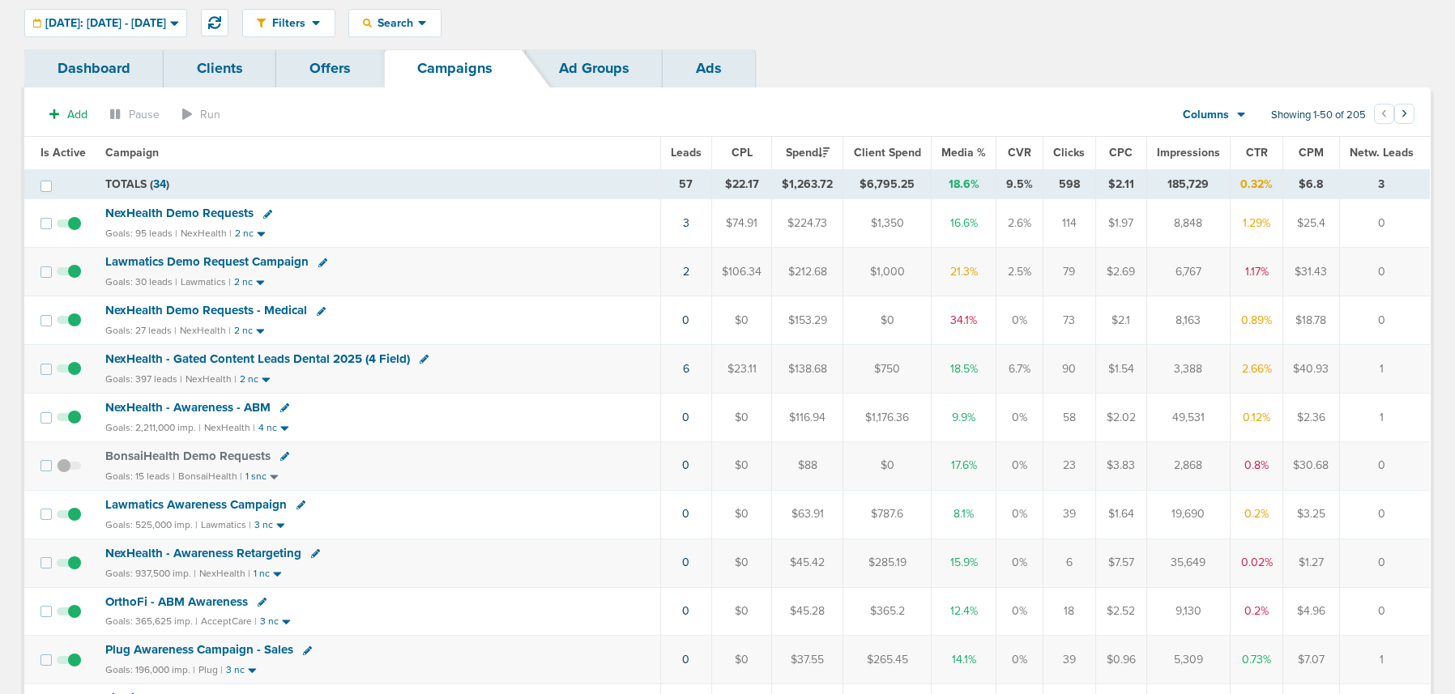
click at [237, 310] on span "NexHealth Demo Requests - Medical" at bounding box center [206, 310] width 202 height 15
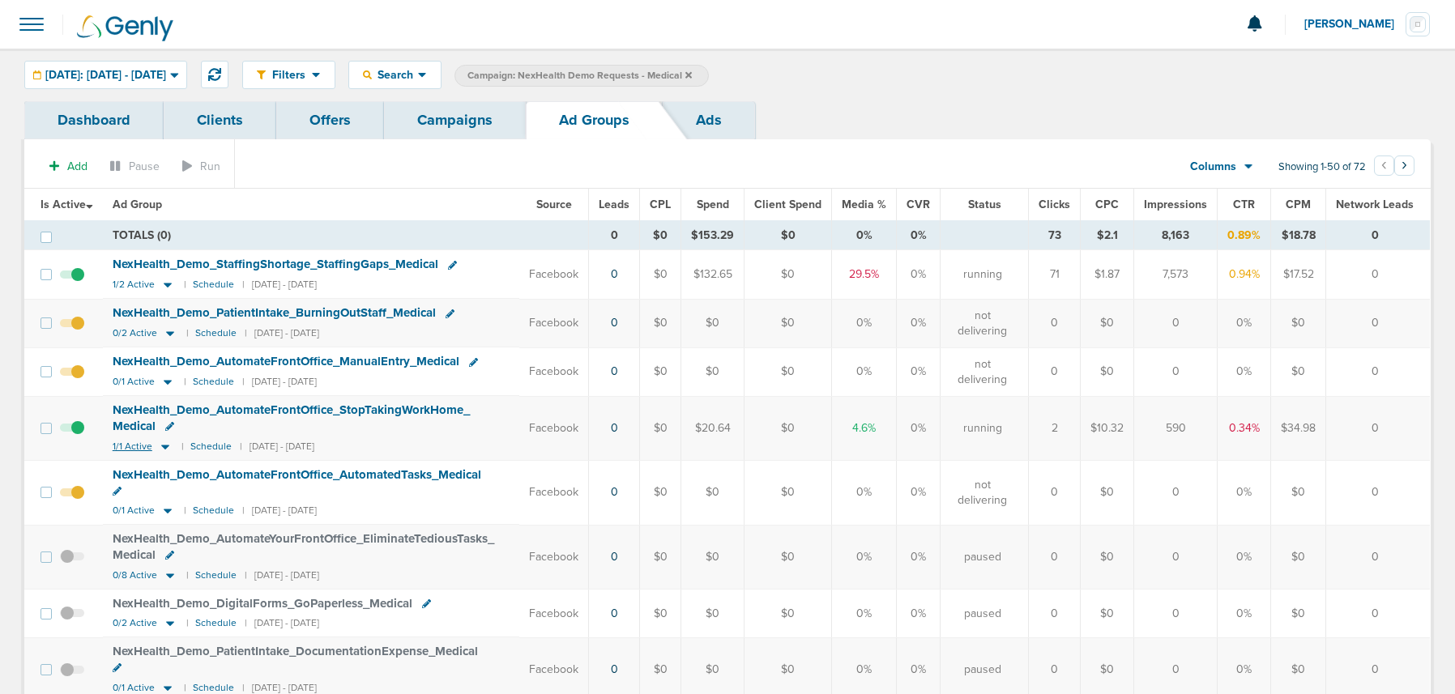
click at [168, 446] on icon at bounding box center [165, 447] width 8 height 5
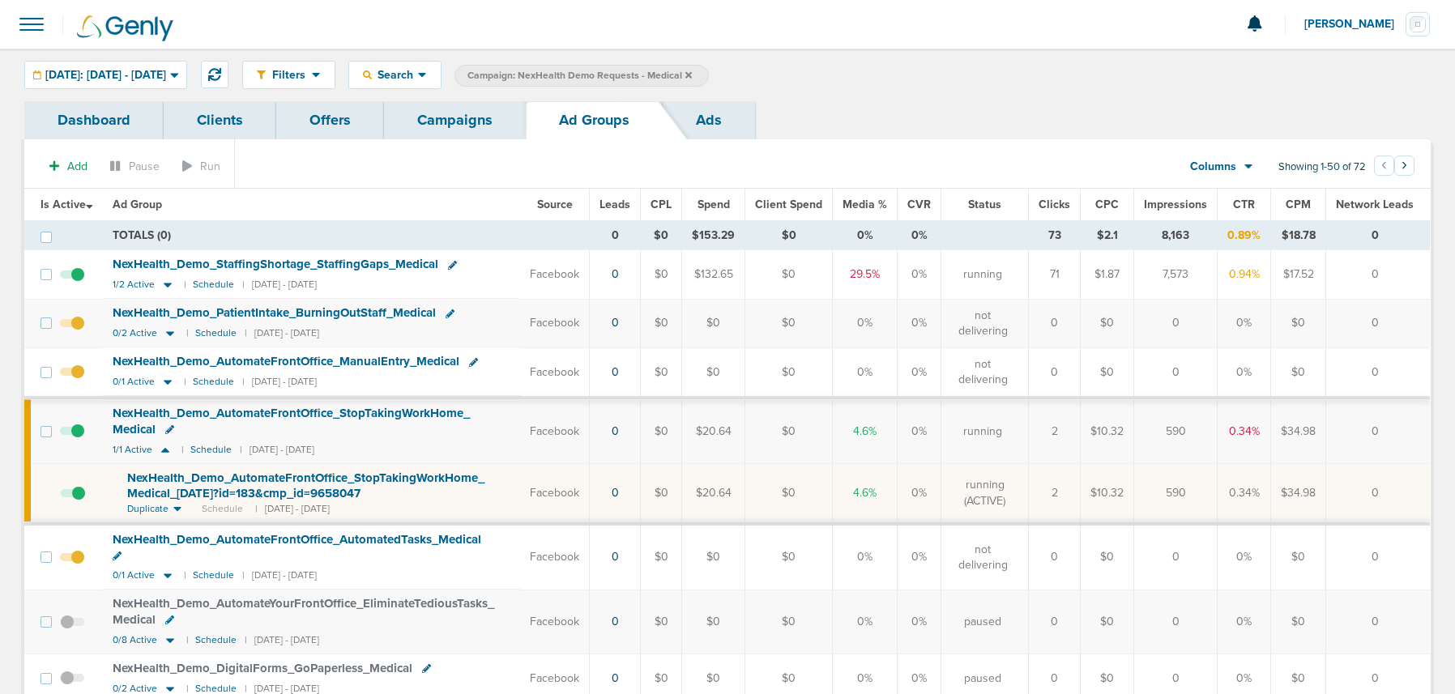
click at [79, 439] on span at bounding box center [72, 439] width 24 height 0
click at [72, 435] on input "checkbox" at bounding box center [72, 435] width 0 height 0
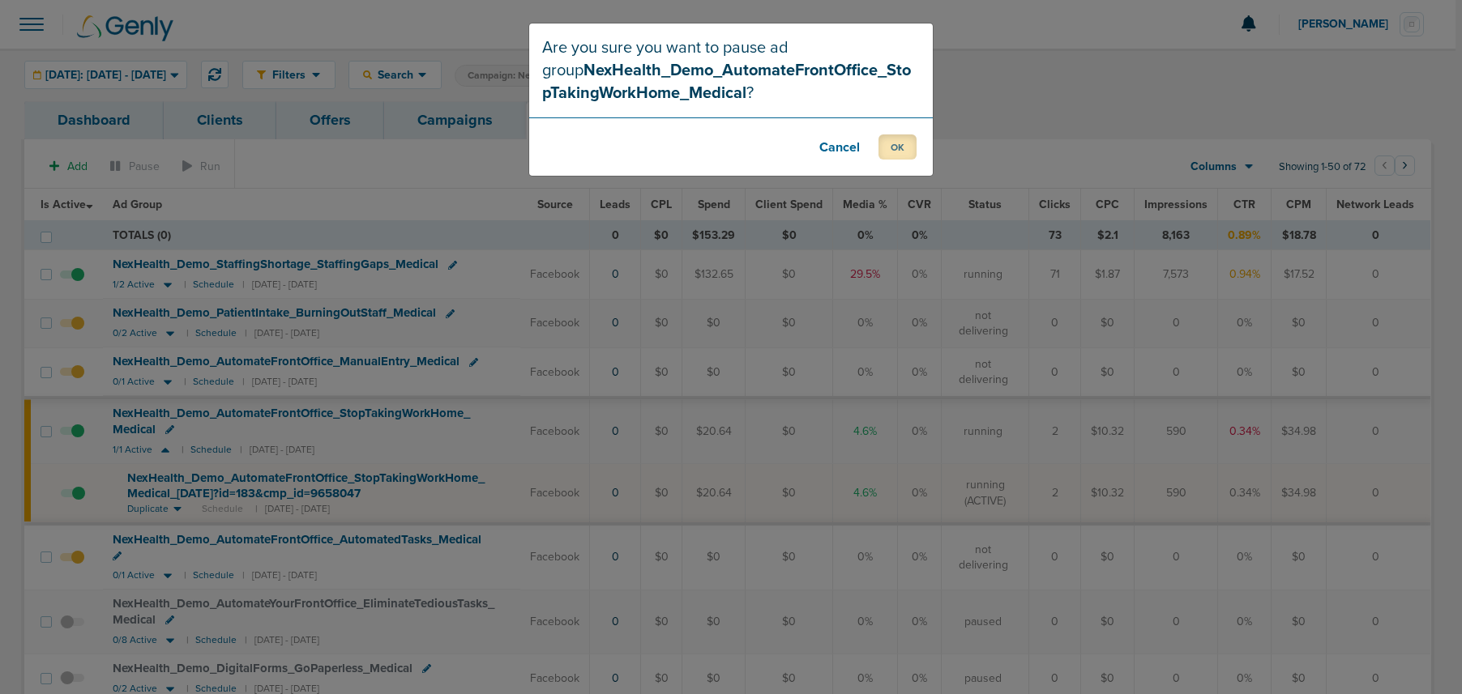
click at [912, 145] on button "OK" at bounding box center [897, 147] width 38 height 25
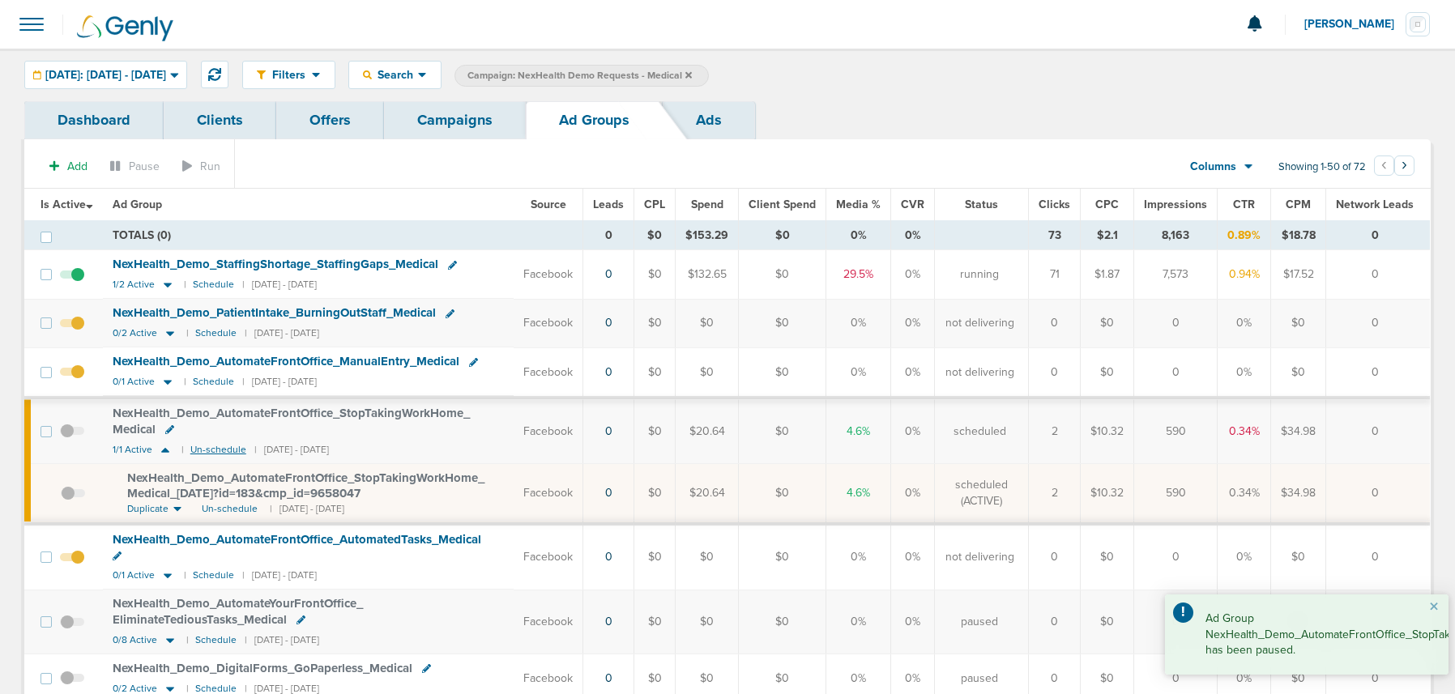
click at [227, 451] on small "Un-schedule" at bounding box center [218, 450] width 56 height 12
click at [161, 449] on icon at bounding box center [165, 450] width 16 height 14
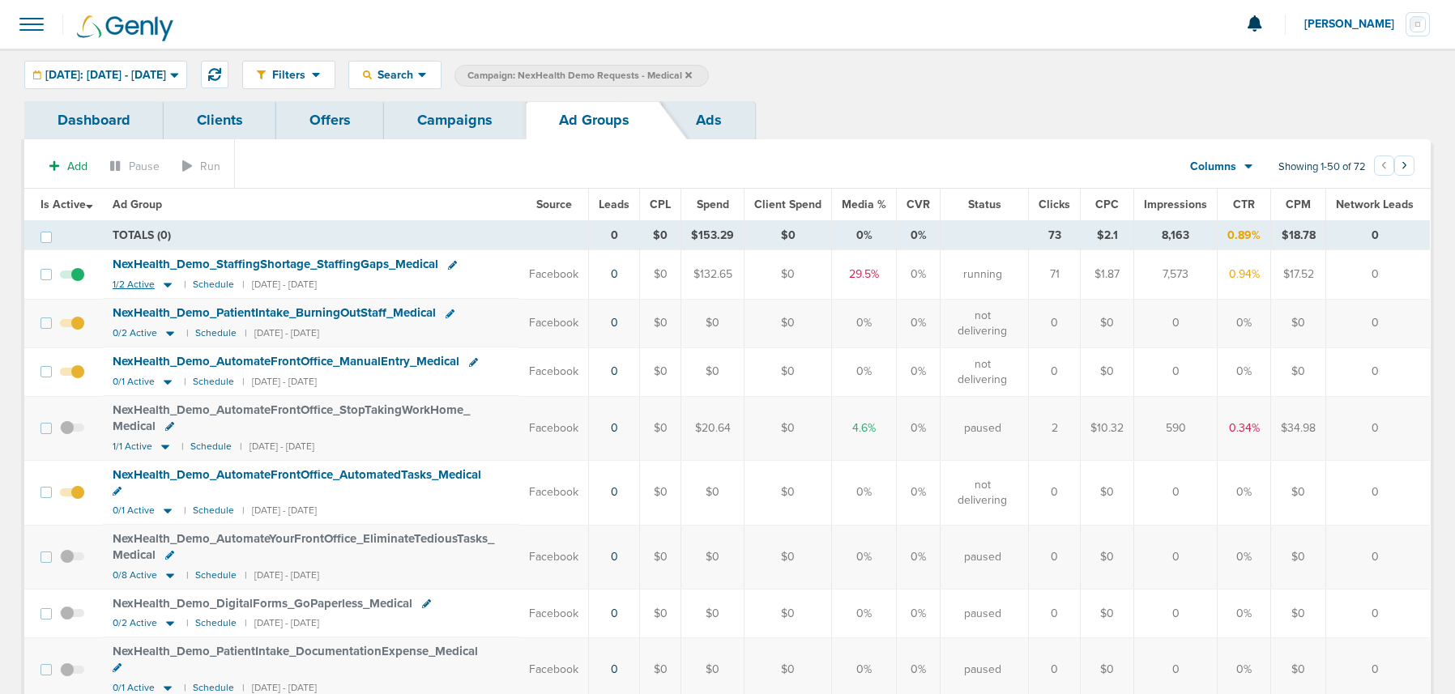
click at [164, 287] on icon at bounding box center [168, 285] width 16 height 14
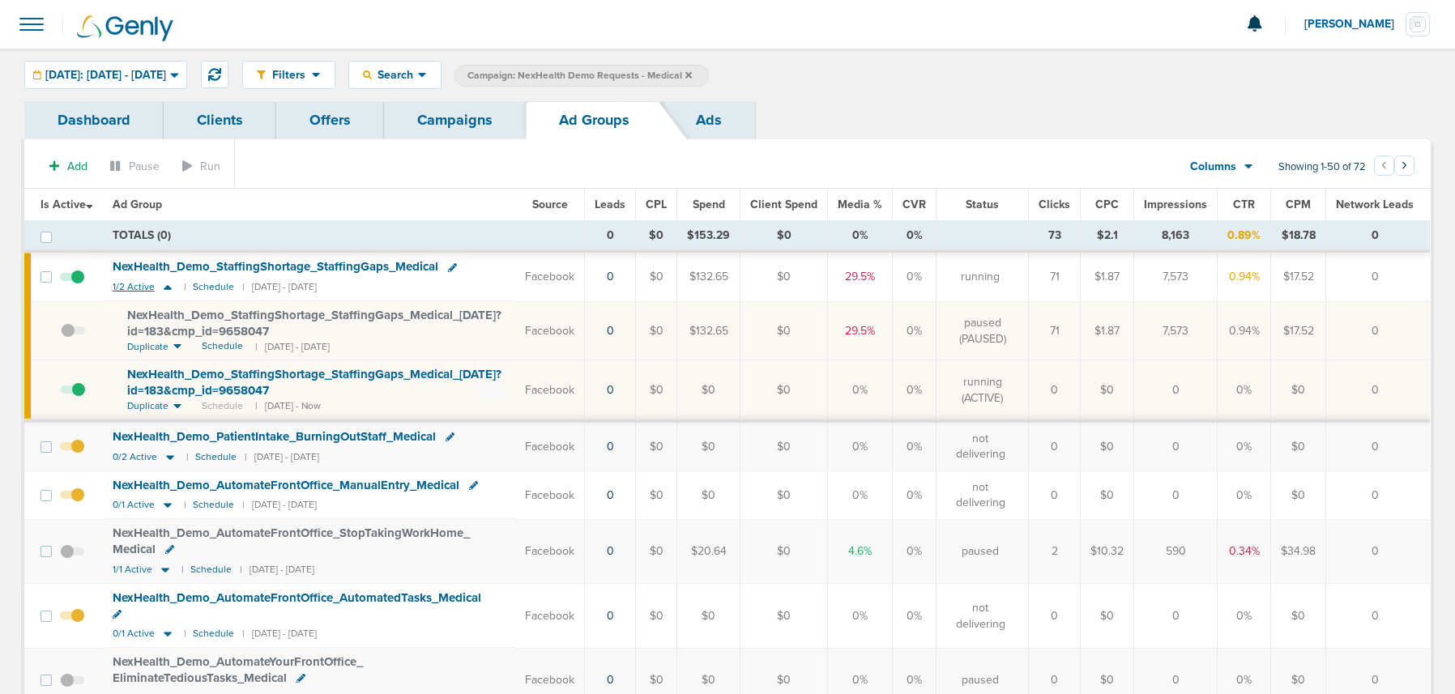
click at [164, 287] on icon at bounding box center [168, 287] width 16 height 14
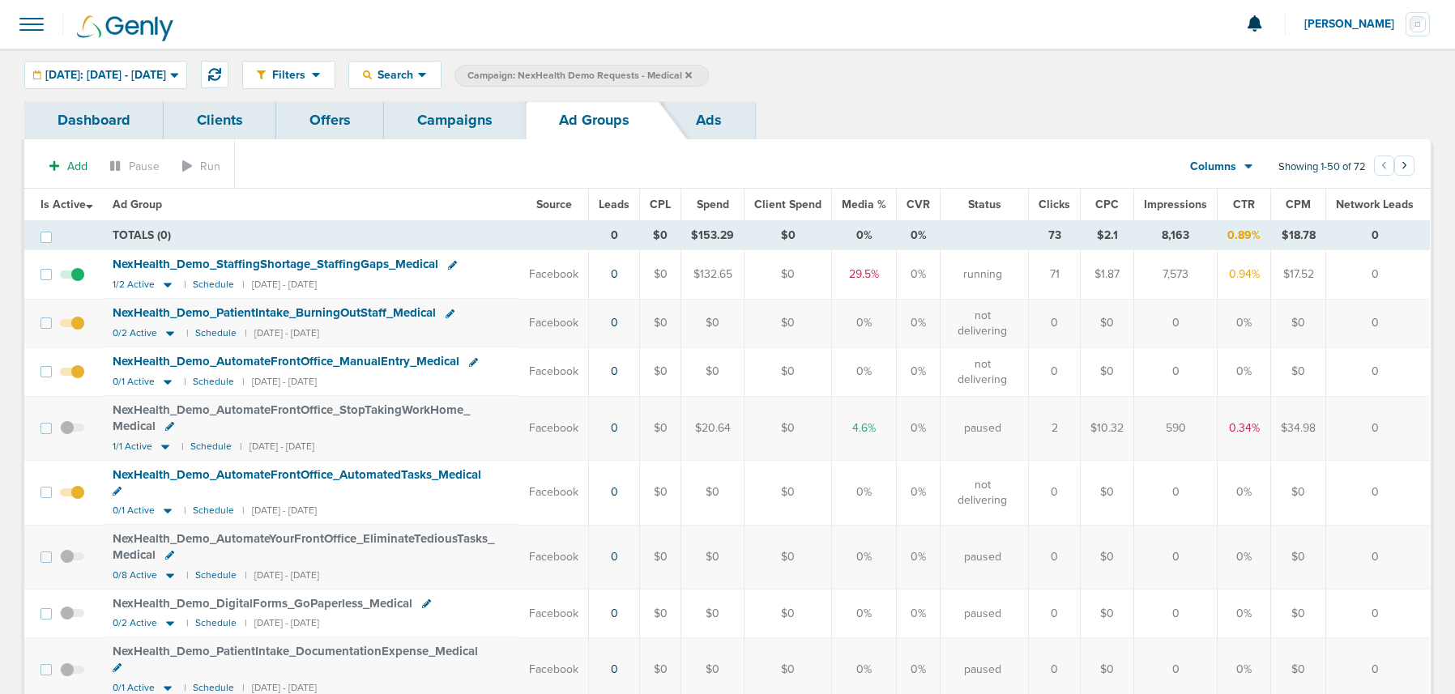
click at [422, 123] on link "Campaigns" at bounding box center [455, 120] width 142 height 38
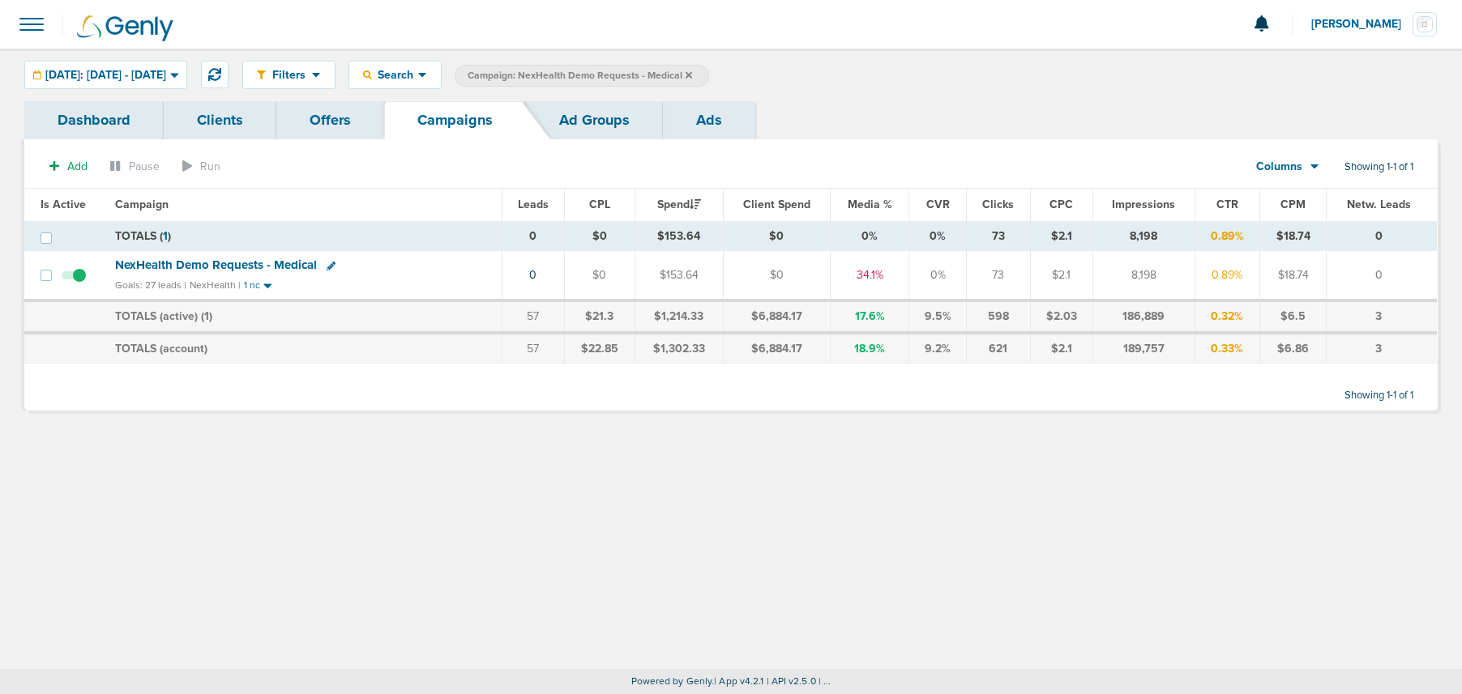
click at [709, 72] on label "Campaign: NexHealth Demo Requests - Medical" at bounding box center [582, 76] width 254 height 22
click at [692, 74] on icon at bounding box center [689, 74] width 6 height 6
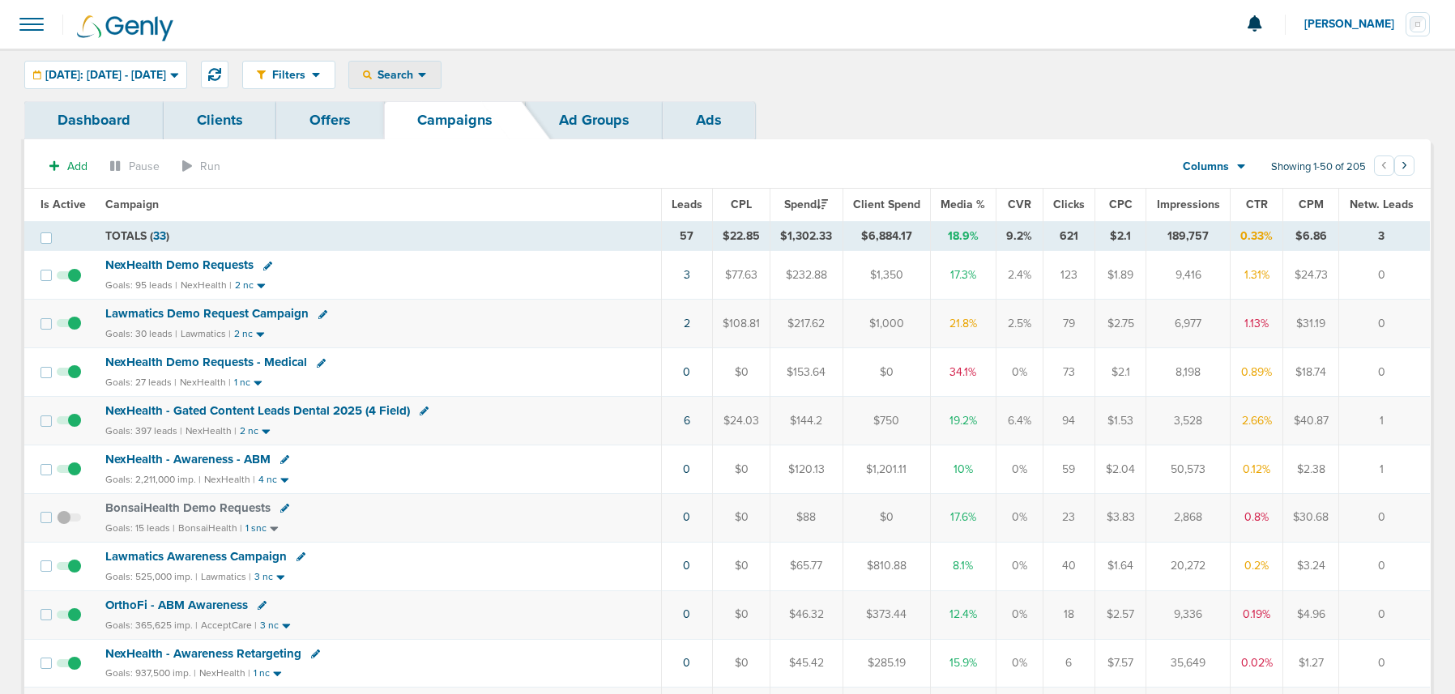
click at [418, 75] on span "Search" at bounding box center [395, 75] width 46 height 14
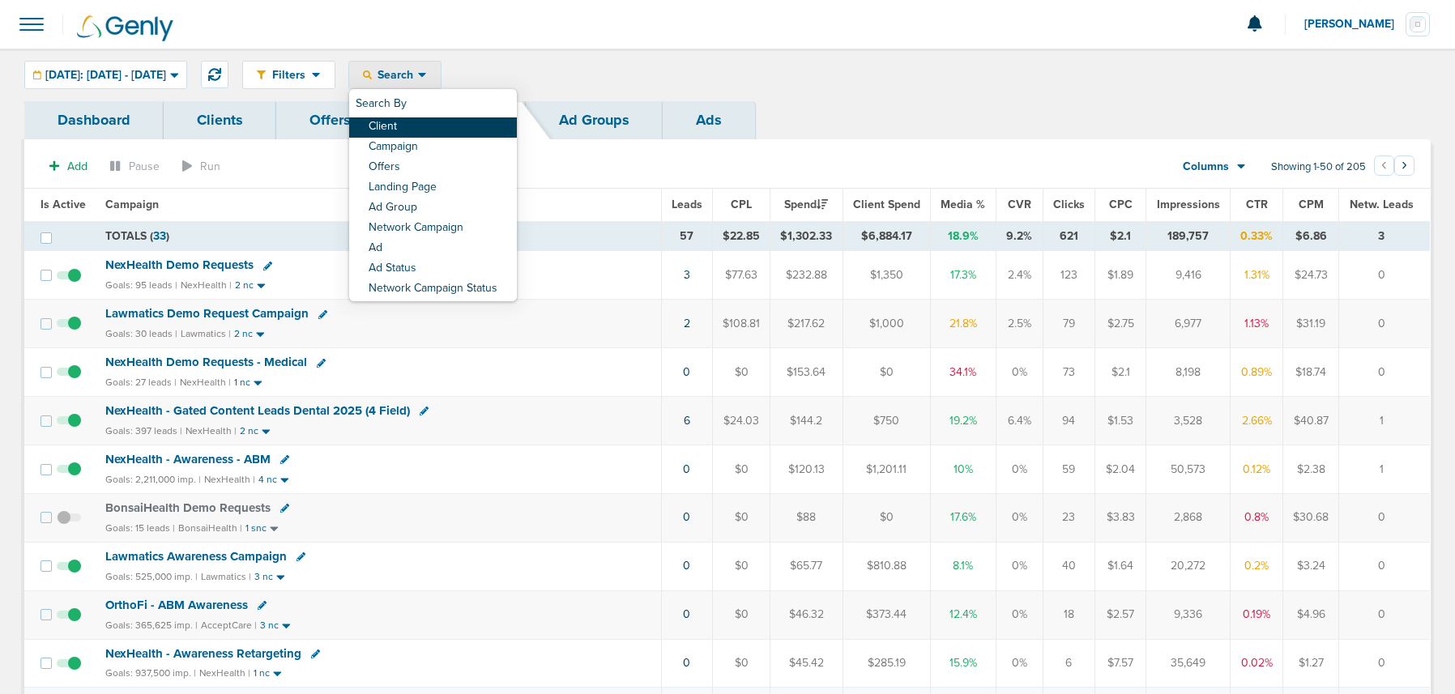
click at [429, 119] on link "Client" at bounding box center [433, 127] width 168 height 20
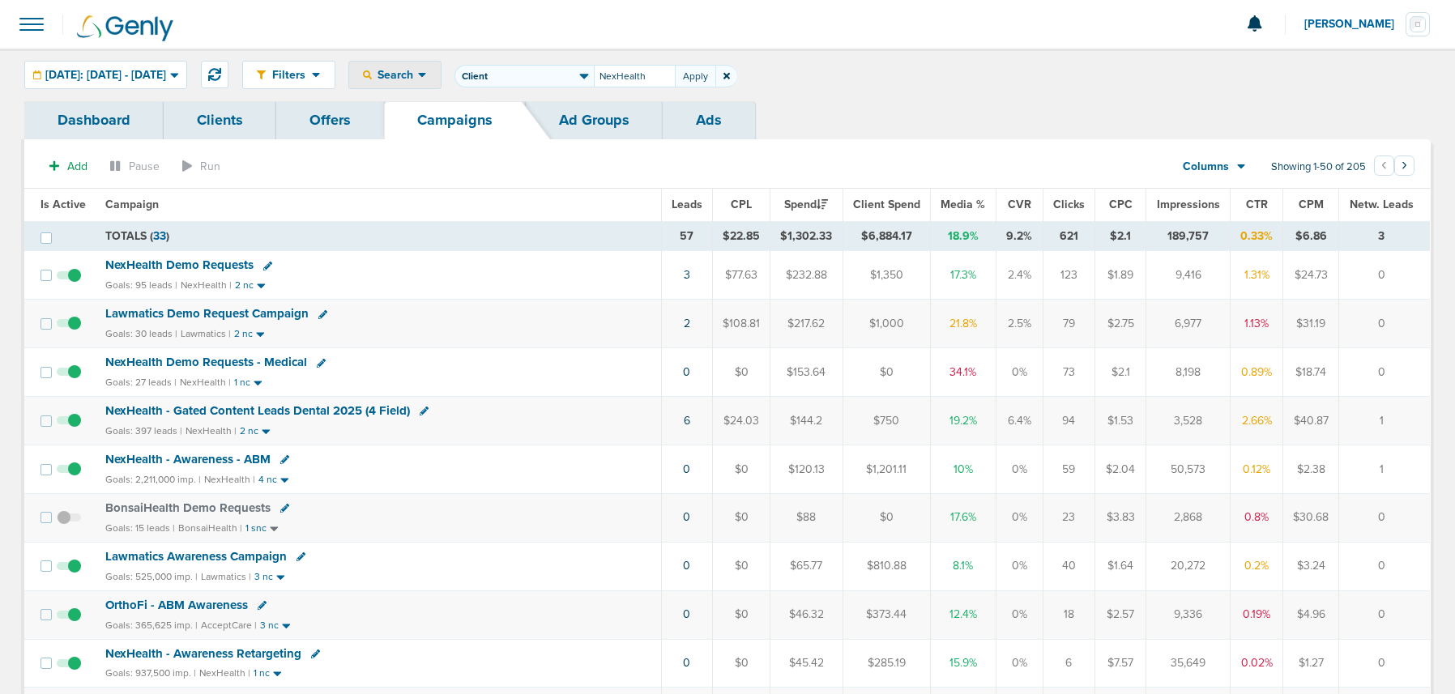
type input "NexHealth"
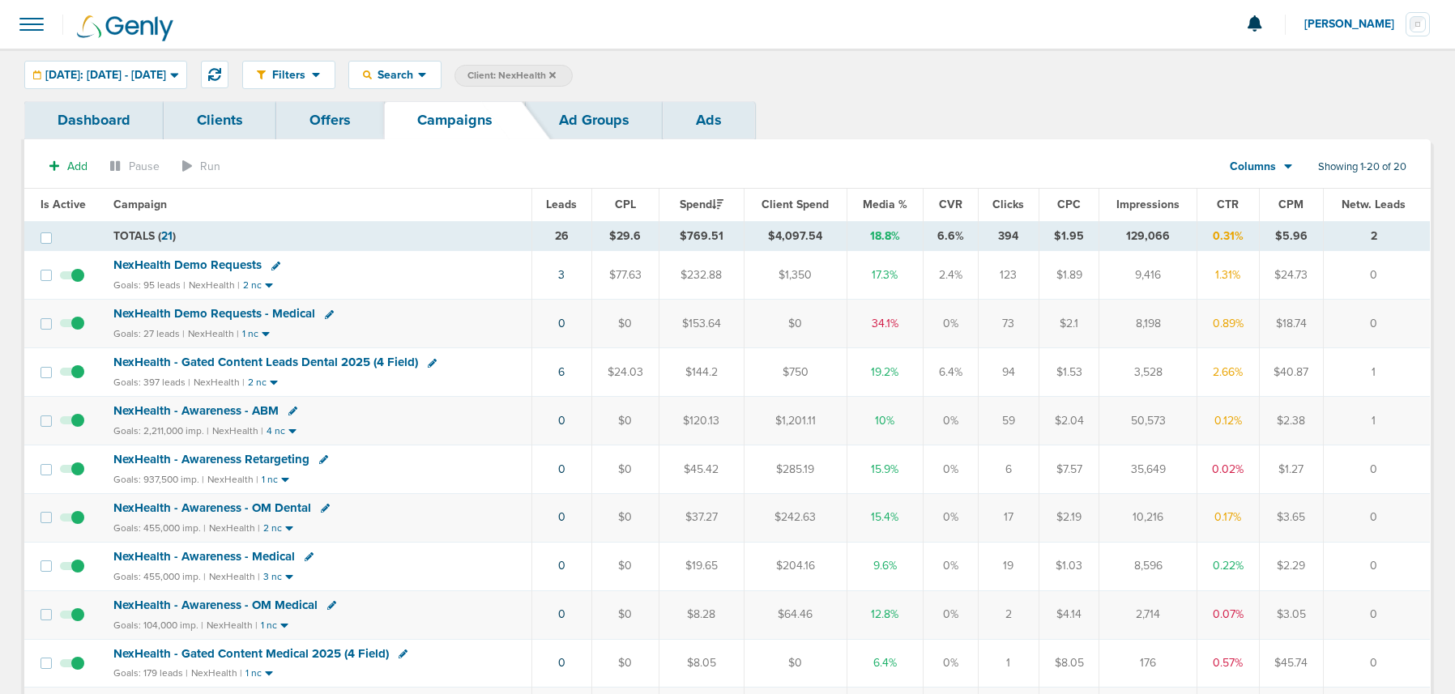
click at [556, 71] on span "Client: NexHealth" at bounding box center [512, 76] width 88 height 14
click at [730, 78] on icon at bounding box center [727, 76] width 6 height 6
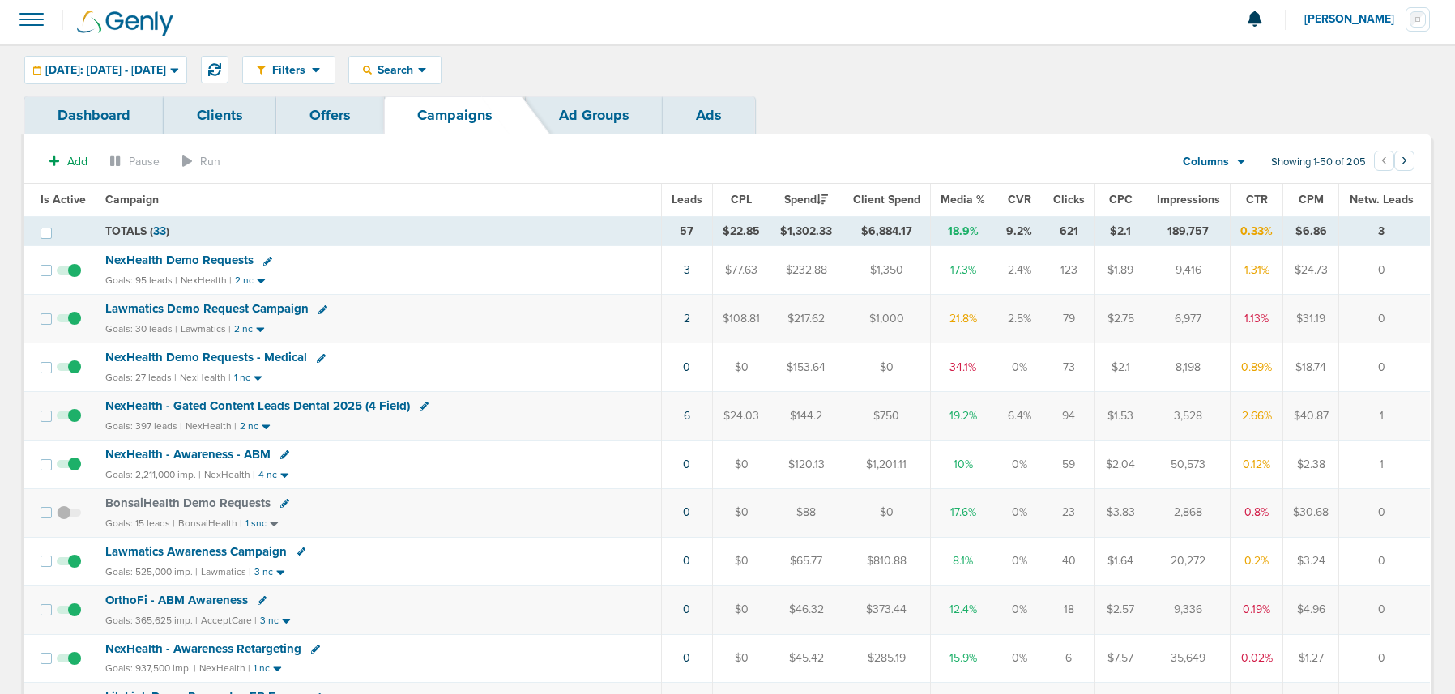
scroll to position [4, 0]
click at [221, 68] on icon at bounding box center [214, 70] width 13 height 13
click at [270, 310] on span "Lawmatics Demo Request Campaign" at bounding box center [206, 309] width 203 height 15
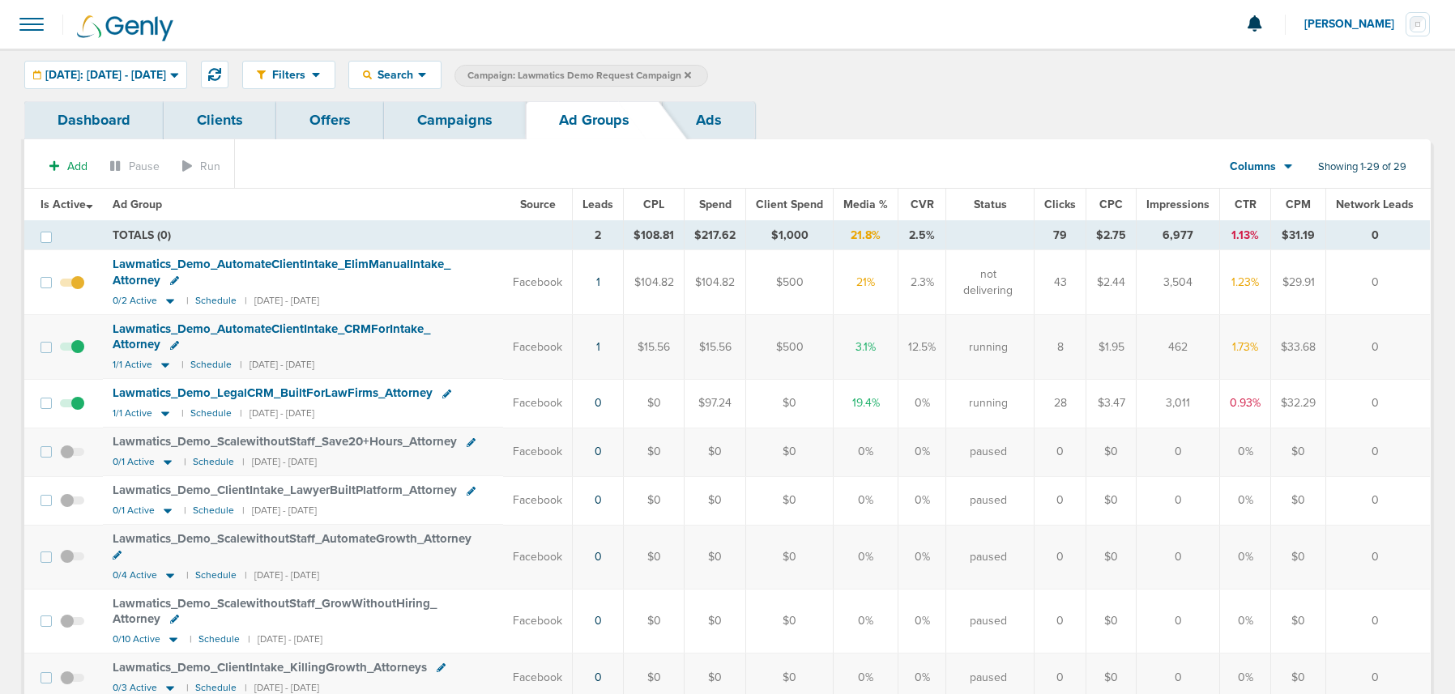
click at [80, 412] on span at bounding box center [72, 412] width 24 height 0
click at [72, 407] on input "checkbox" at bounding box center [72, 407] width 0 height 0
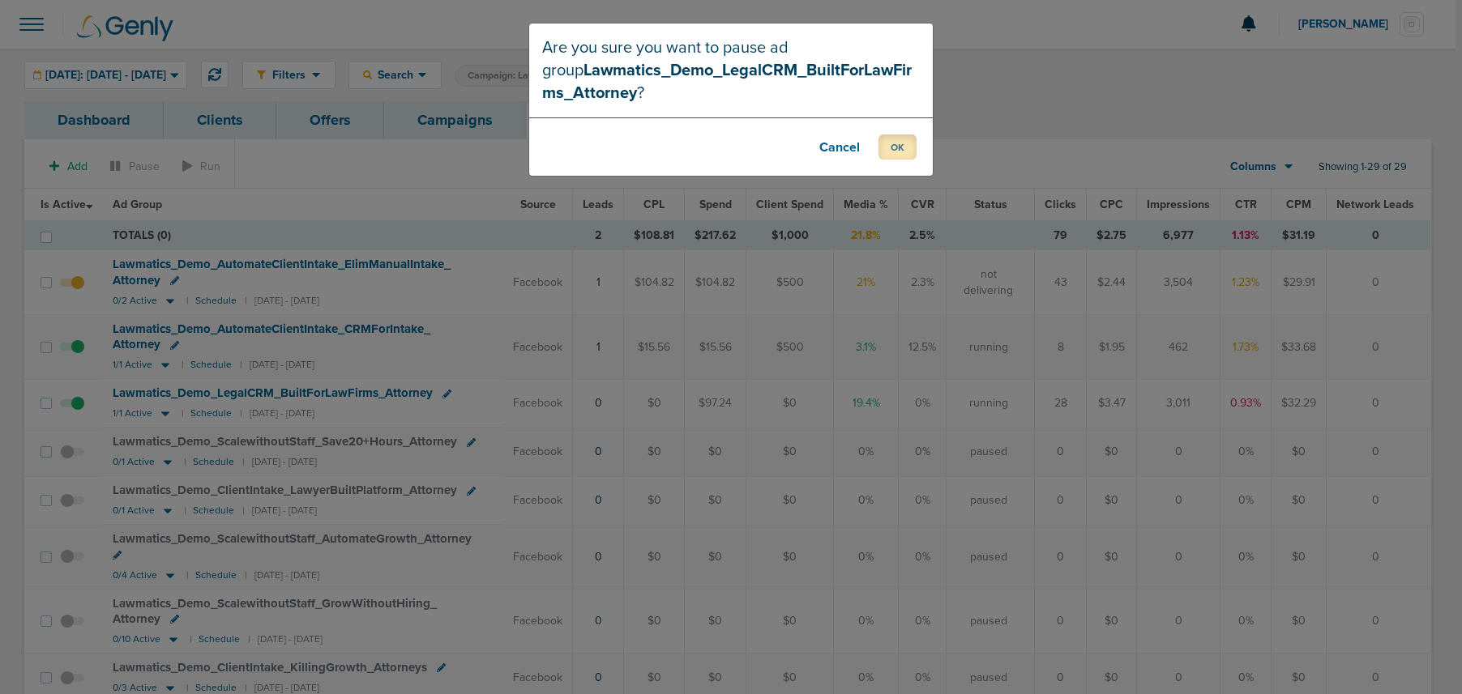
click at [904, 141] on button "OK" at bounding box center [897, 147] width 38 height 25
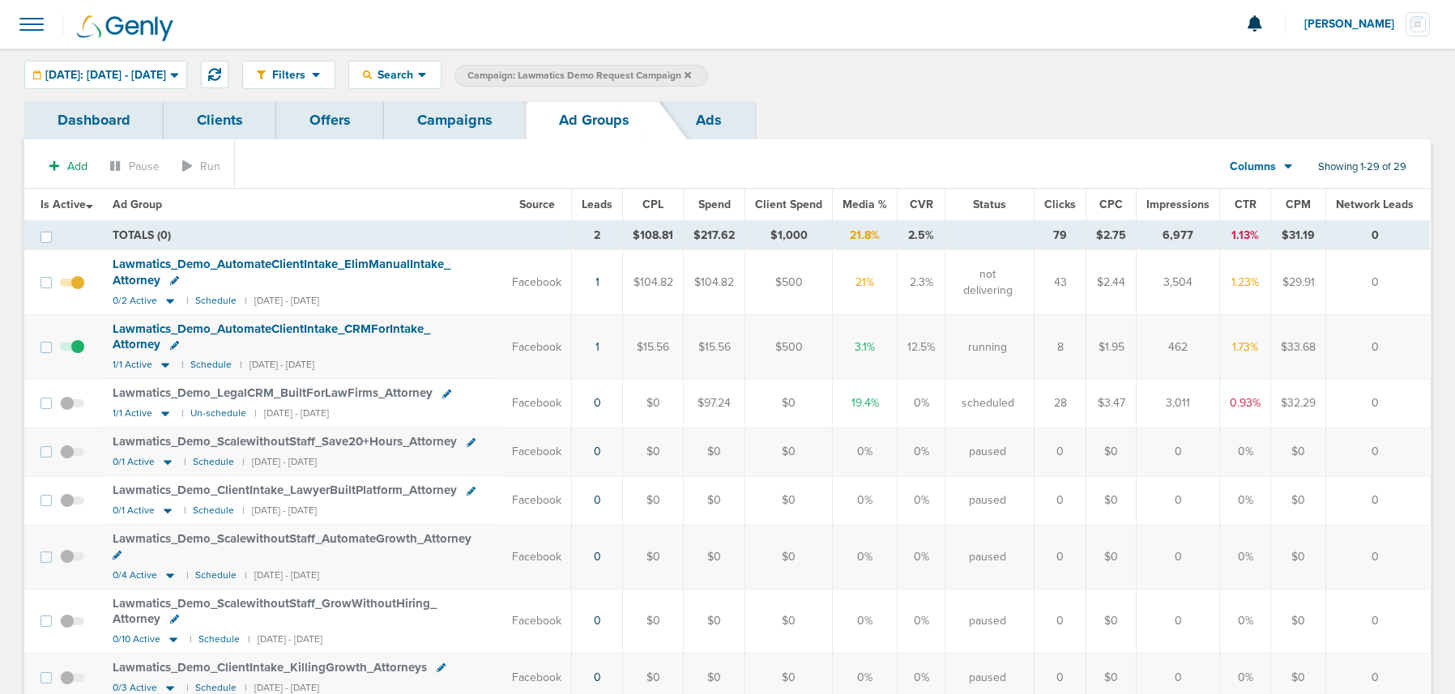
click at [437, 126] on link "Campaigns" at bounding box center [455, 120] width 142 height 38
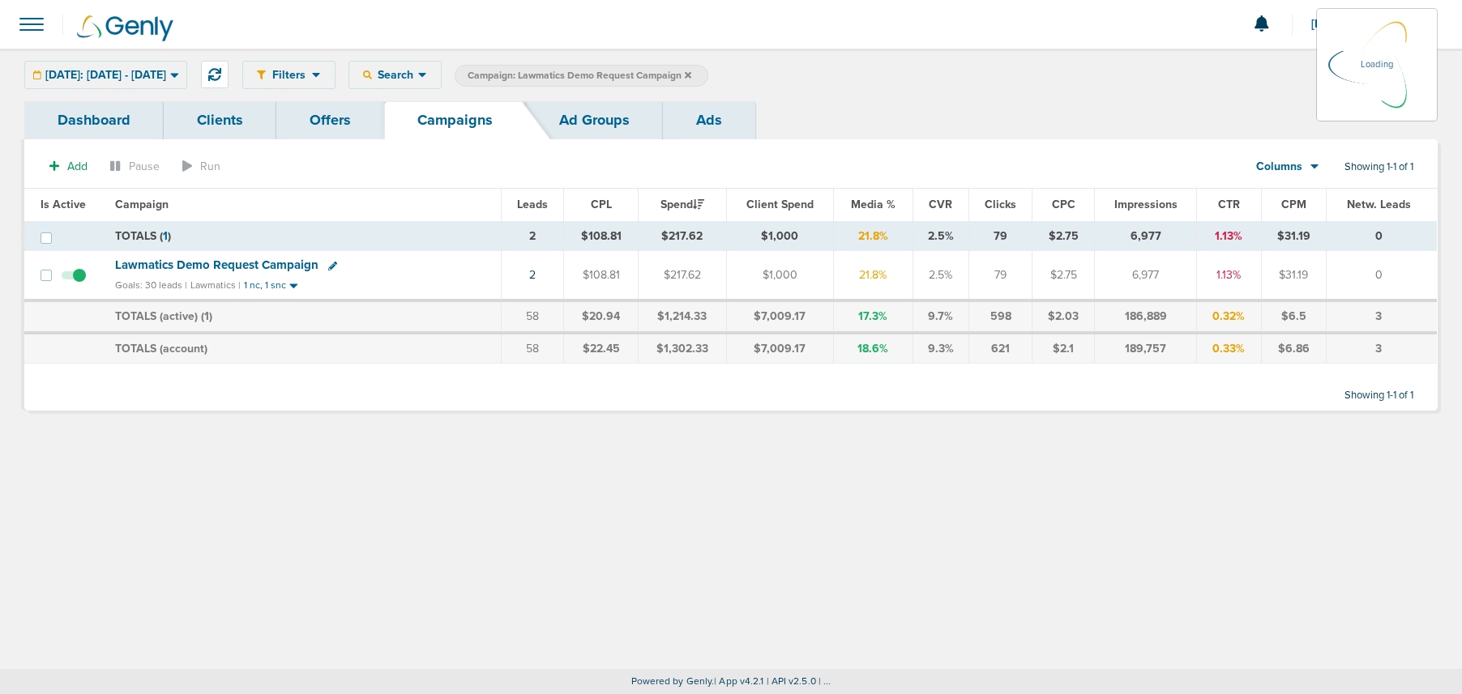
click at [691, 75] on icon at bounding box center [688, 74] width 6 height 6
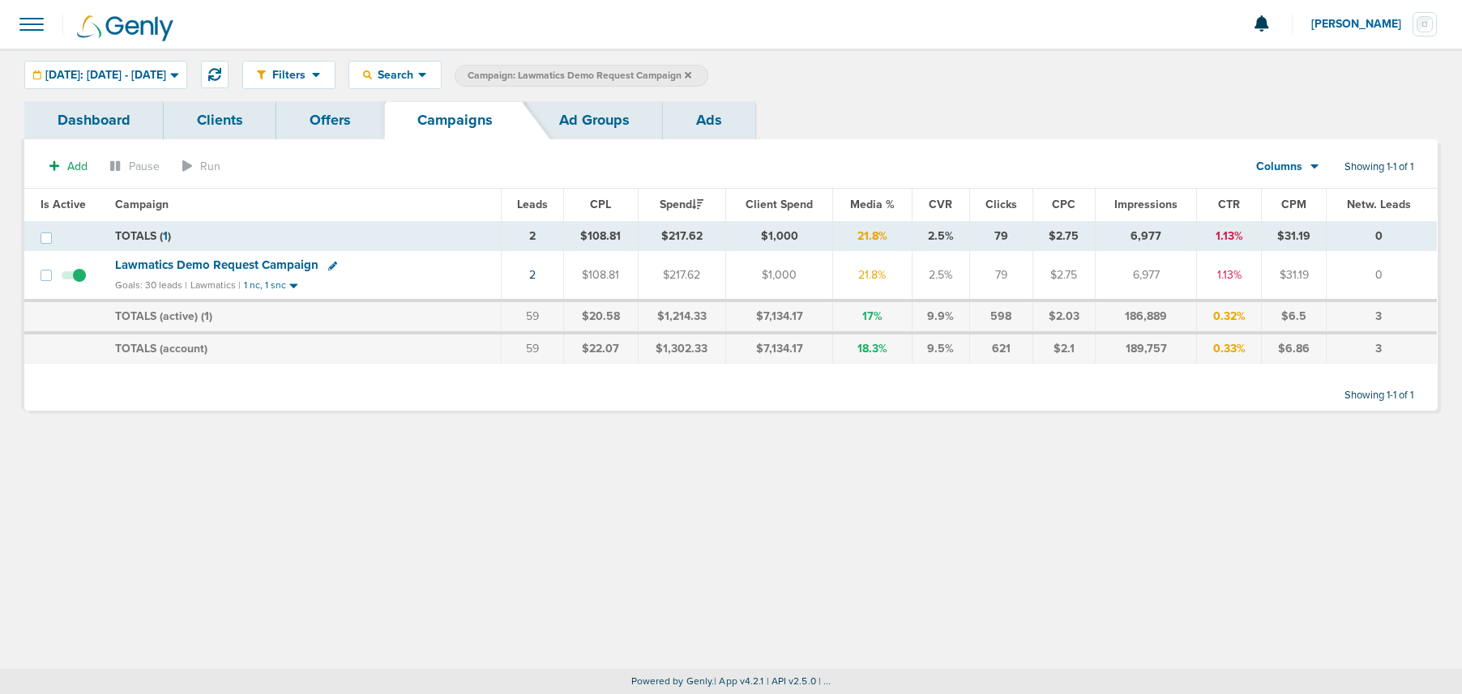
click at [708, 75] on label "Campaign: Lawmatics Demo Request Campaign" at bounding box center [582, 76] width 254 height 22
click at [691, 69] on span "Campaign: Lawmatics Demo Request Campaign" at bounding box center [580, 76] width 224 height 14
click at [691, 76] on icon at bounding box center [688, 75] width 6 height 10
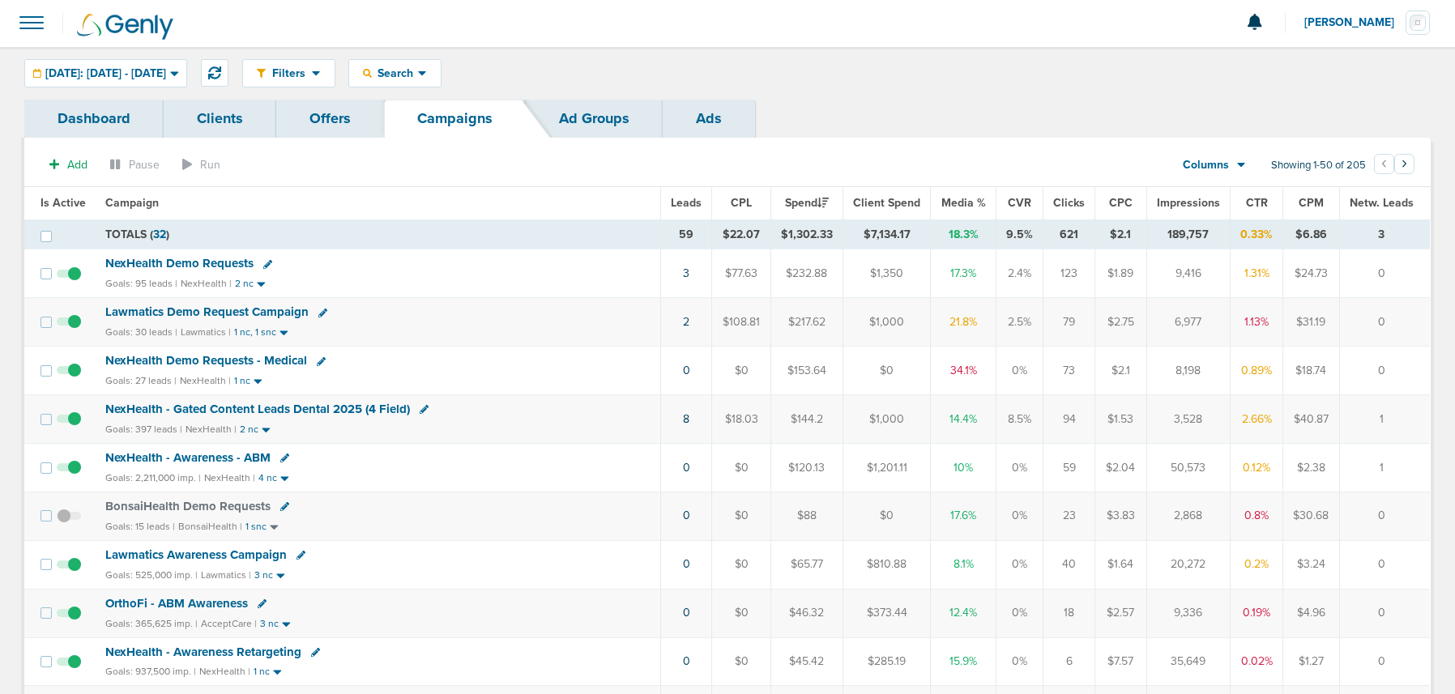
scroll to position [4, 0]
click at [184, 405] on span "NexHealth - Gated Content Leads Dental 2025 (4 Field)" at bounding box center [257, 407] width 305 height 15
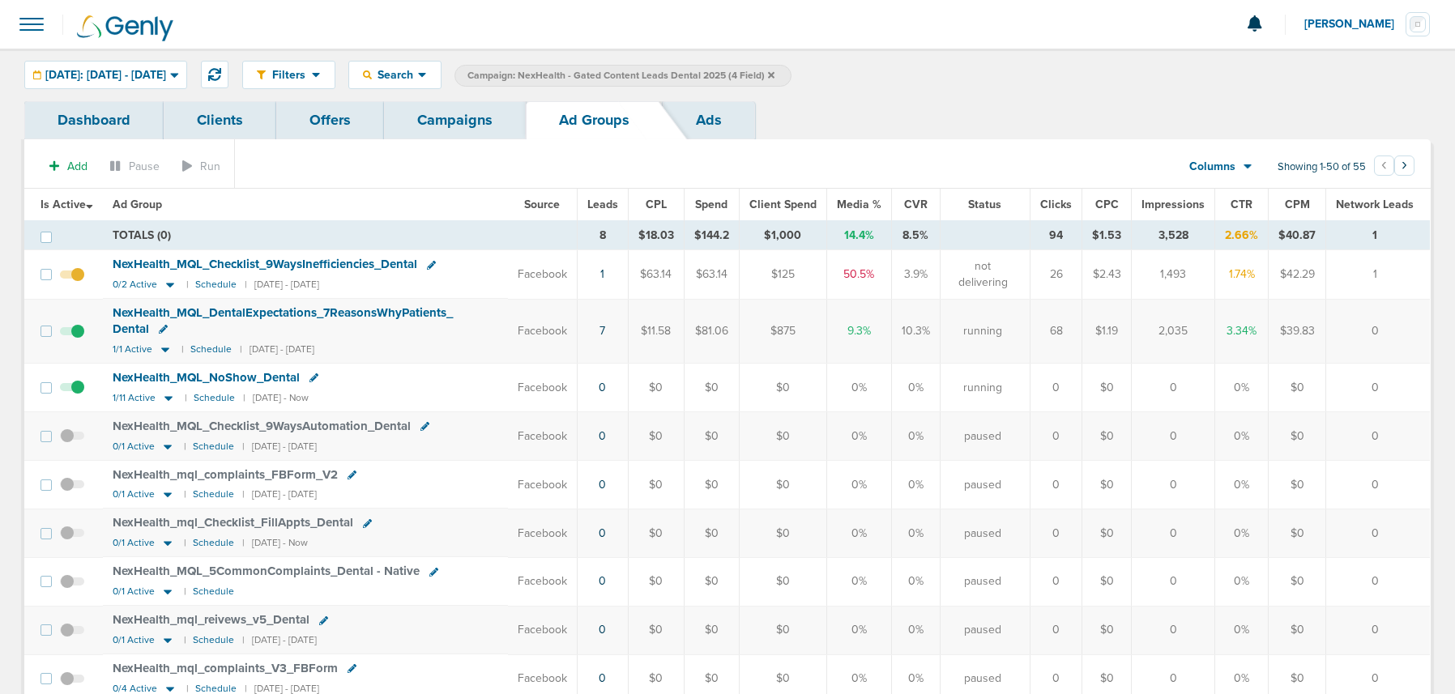
click at [425, 130] on link "Campaigns" at bounding box center [455, 120] width 142 height 38
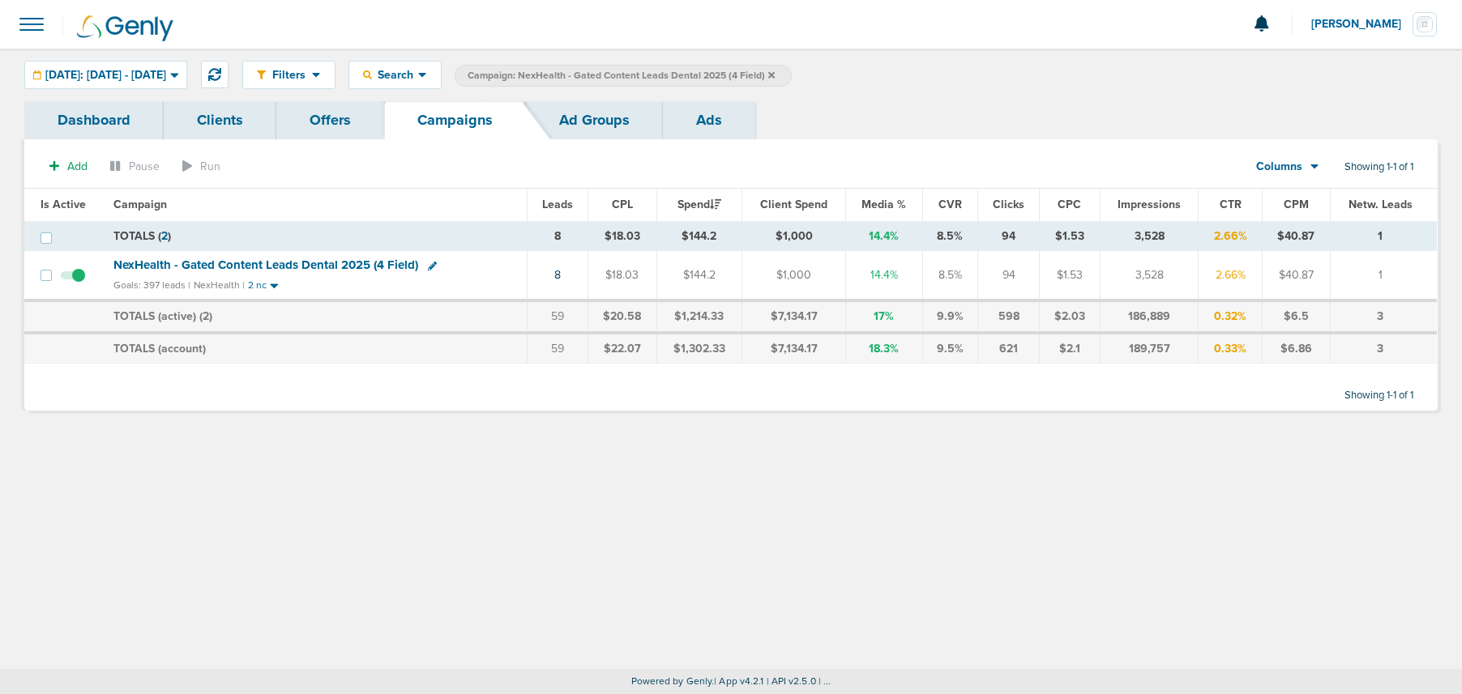
click at [775, 75] on icon at bounding box center [771, 75] width 6 height 10
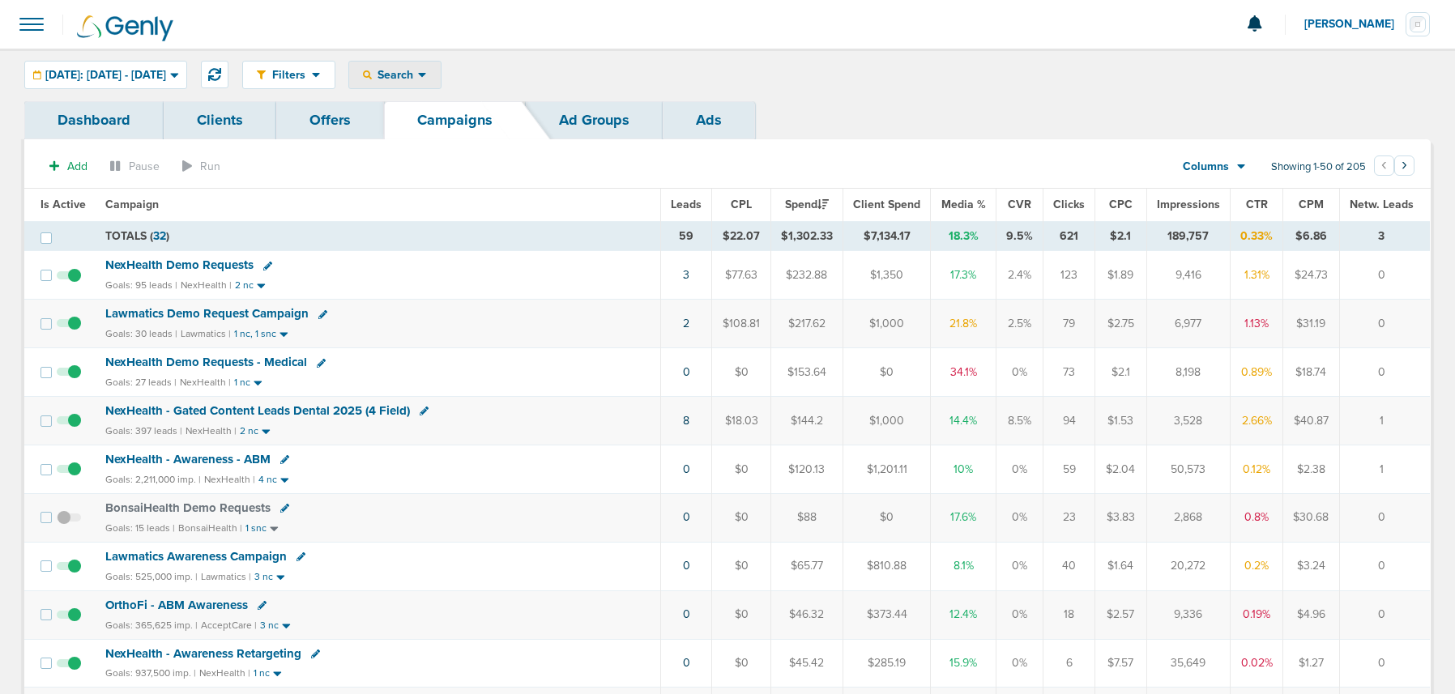
click at [418, 77] on span "Search" at bounding box center [395, 75] width 46 height 14
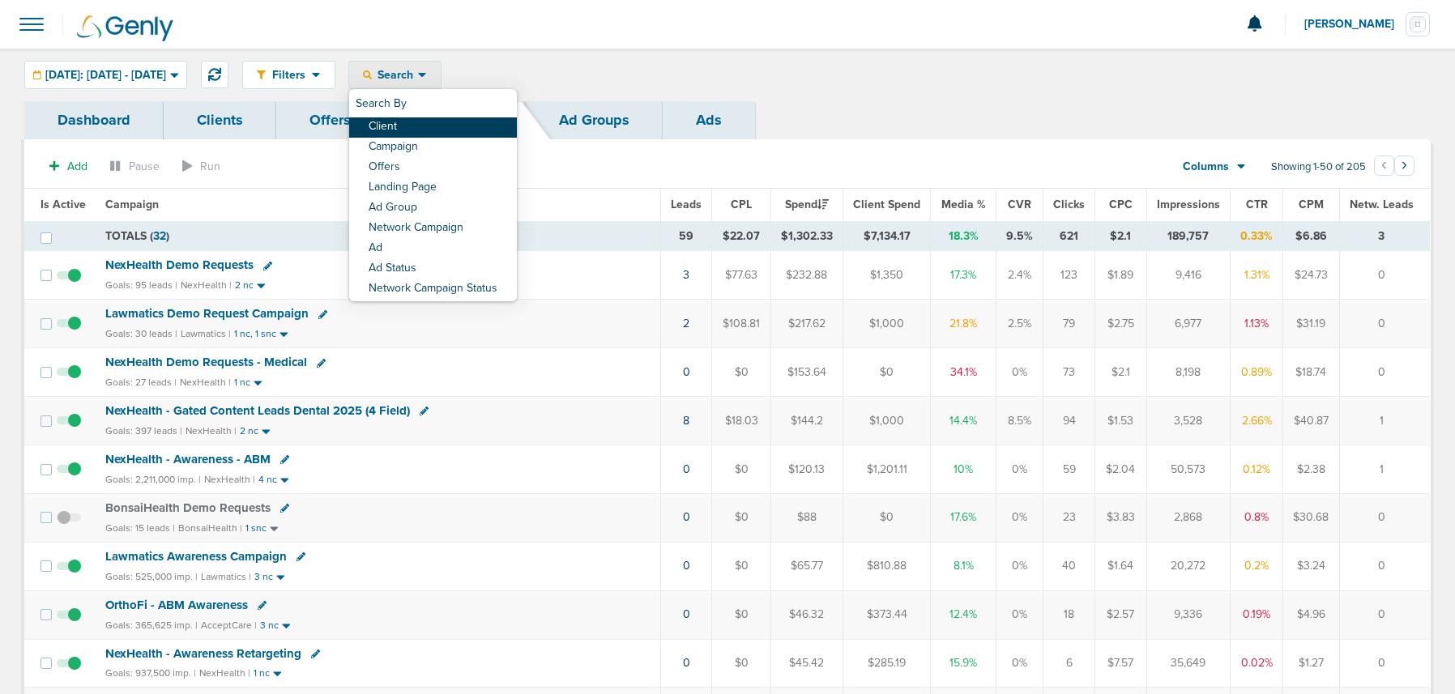
click at [442, 128] on link "Client" at bounding box center [433, 127] width 168 height 20
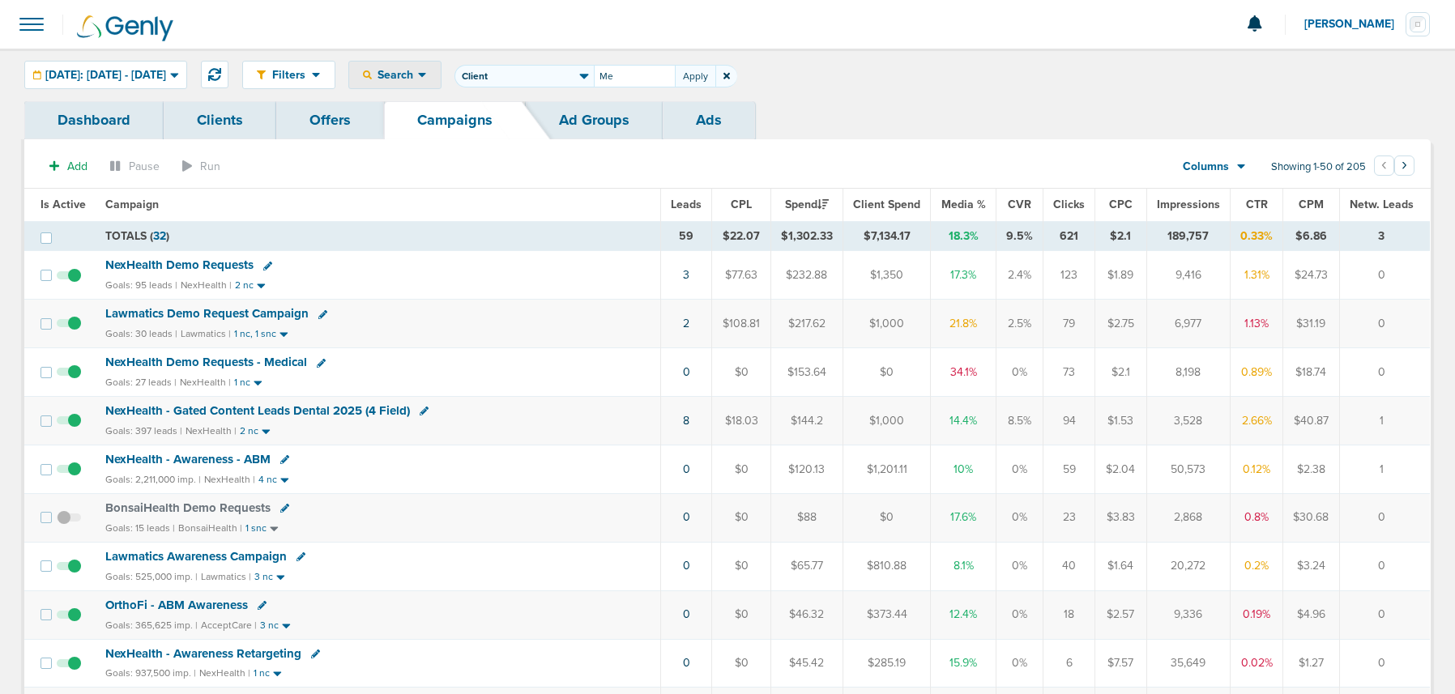
type input "M"
type input "NexHealth"
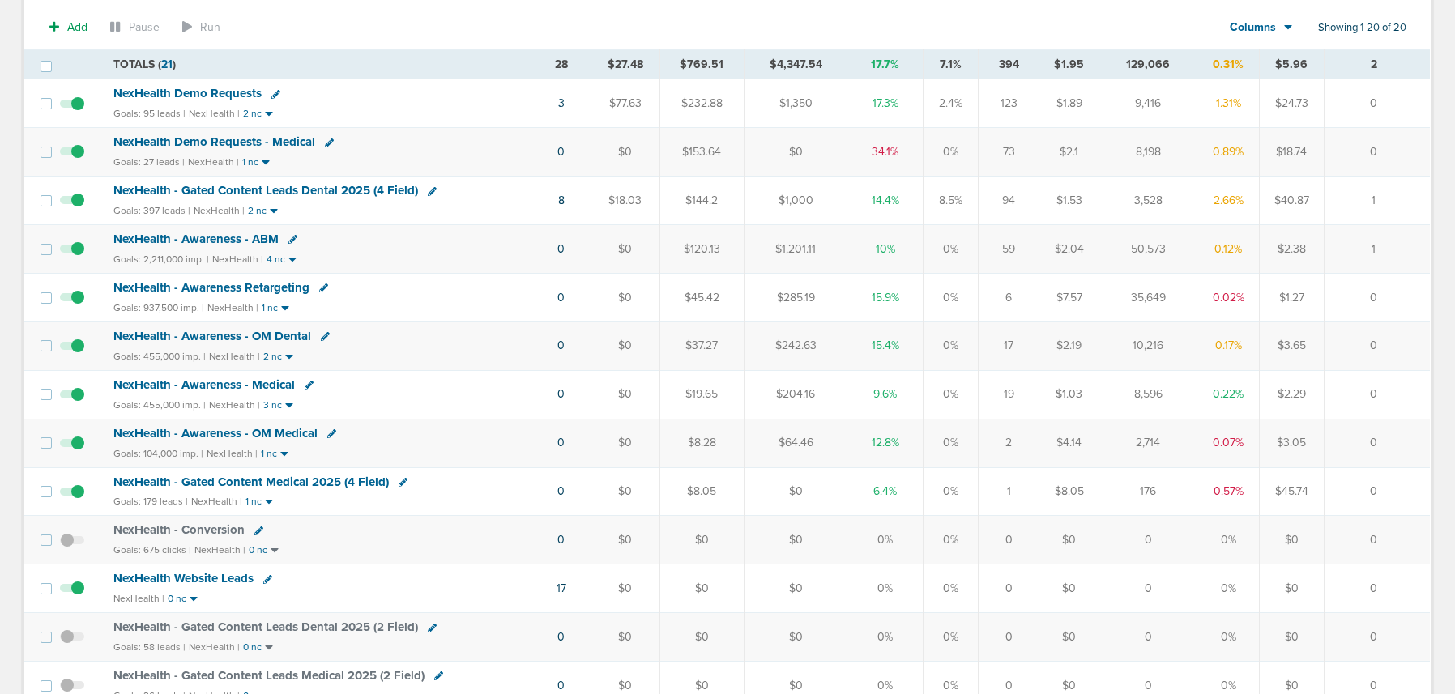
scroll to position [255, 0]
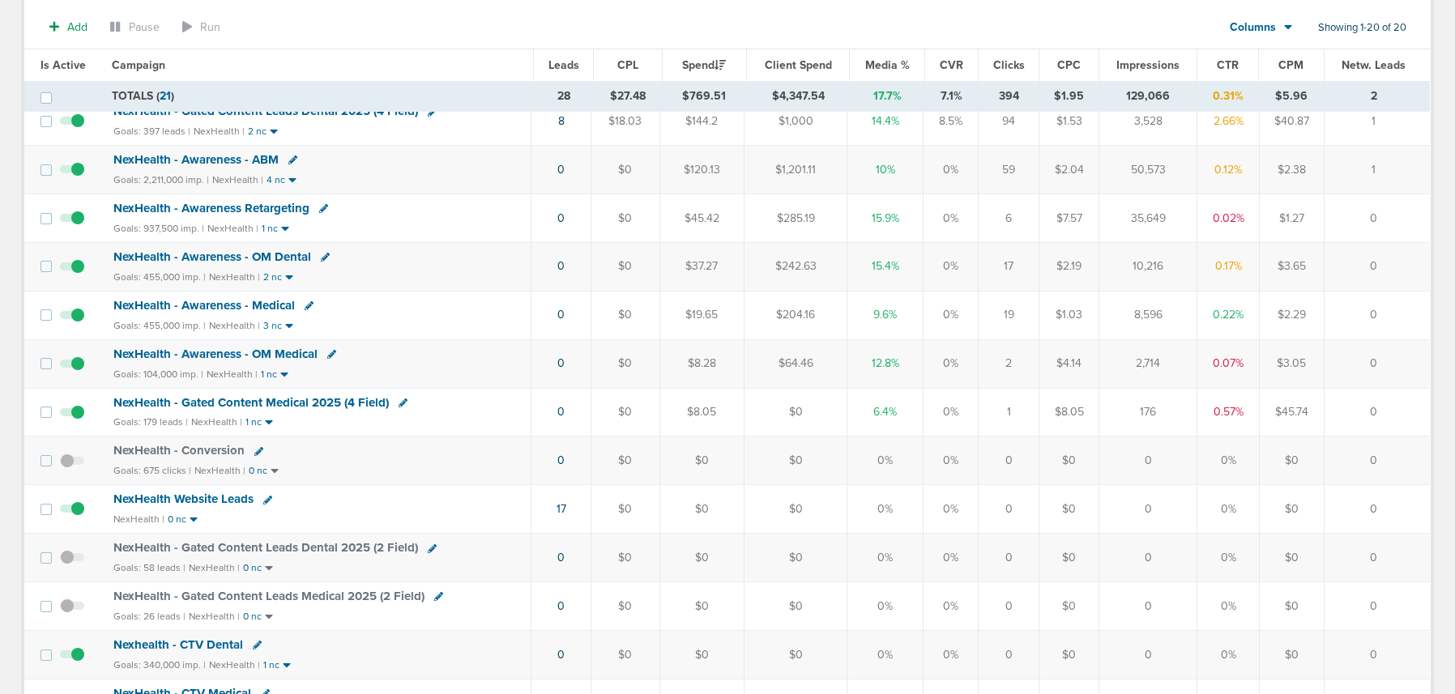
click at [232, 399] on span "NexHealth - Gated Content Medical 2025 (4 Field)" at bounding box center [251, 402] width 276 height 15
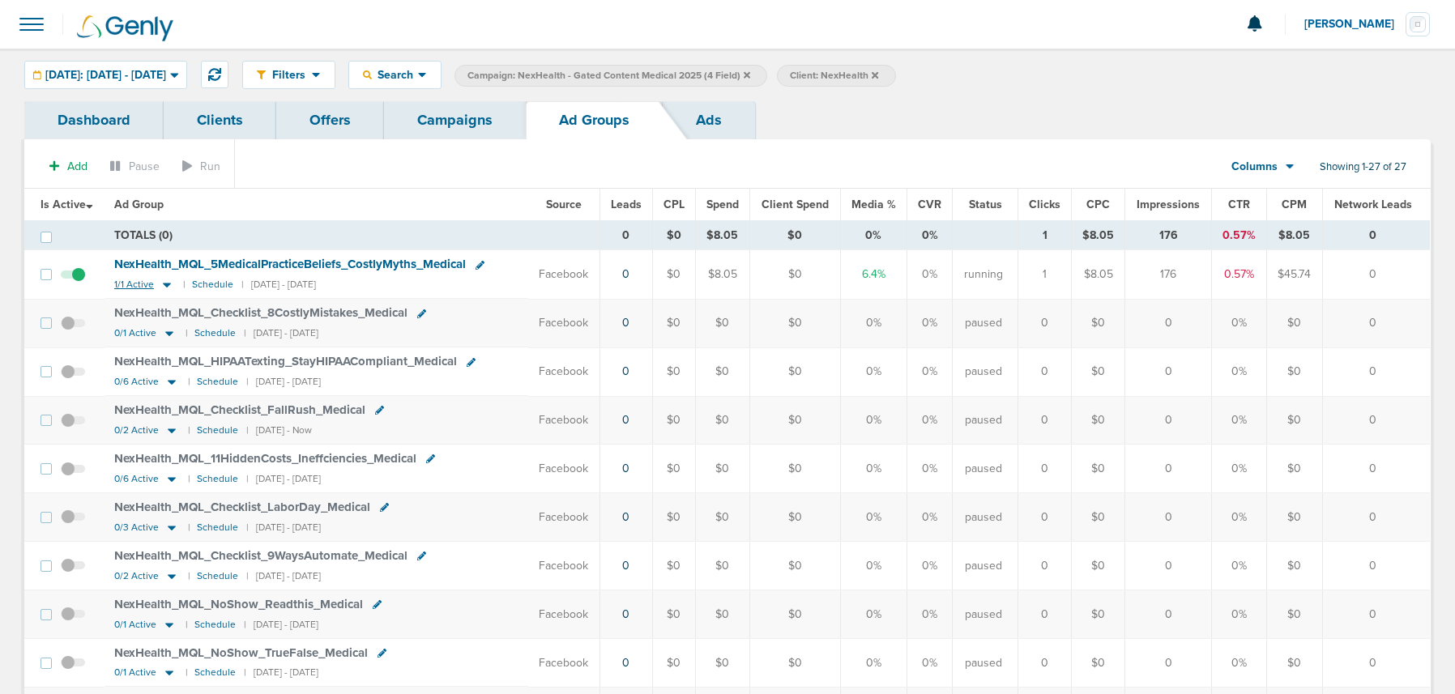
click at [171, 284] on icon at bounding box center [167, 285] width 16 height 14
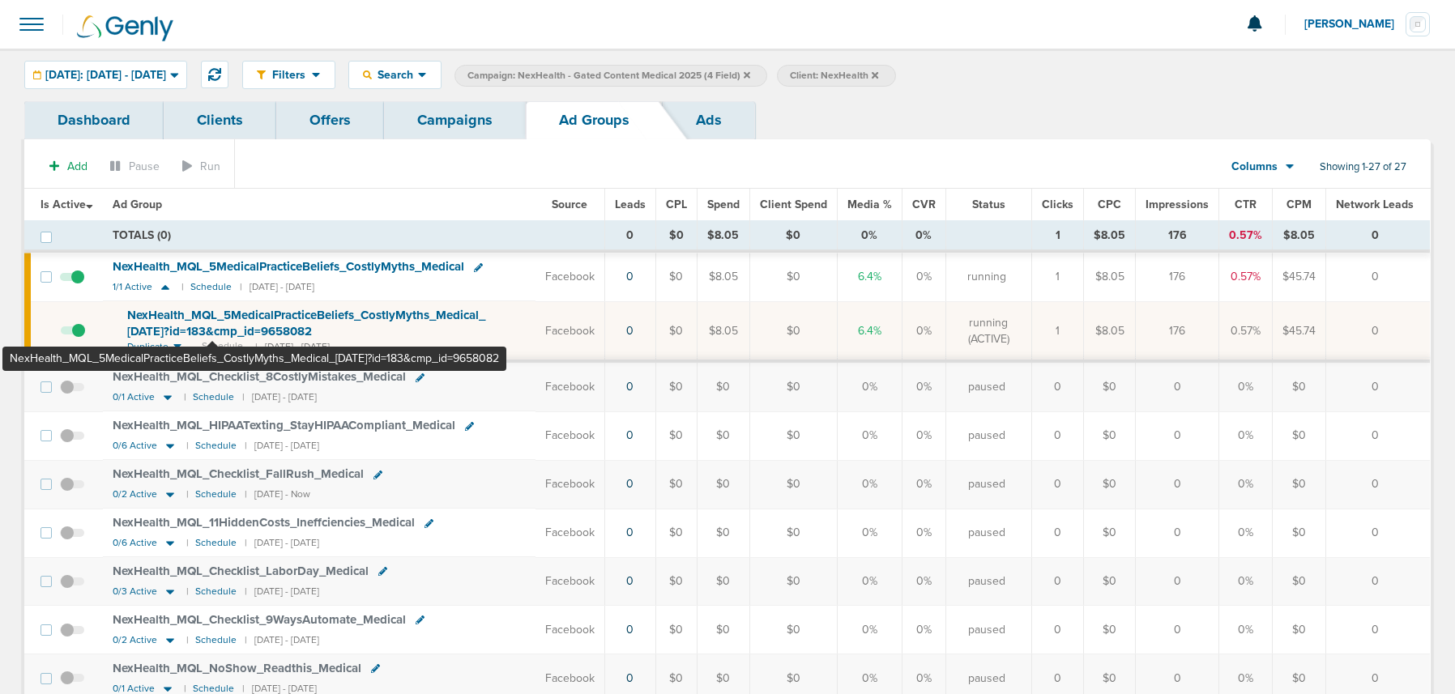
click at [213, 310] on span "NexHealth_ MQL_ 5MedicalPracticeBeliefs_ CostlyMyths_ Medical_ 09.11.25?id=183&…" at bounding box center [306, 323] width 358 height 31
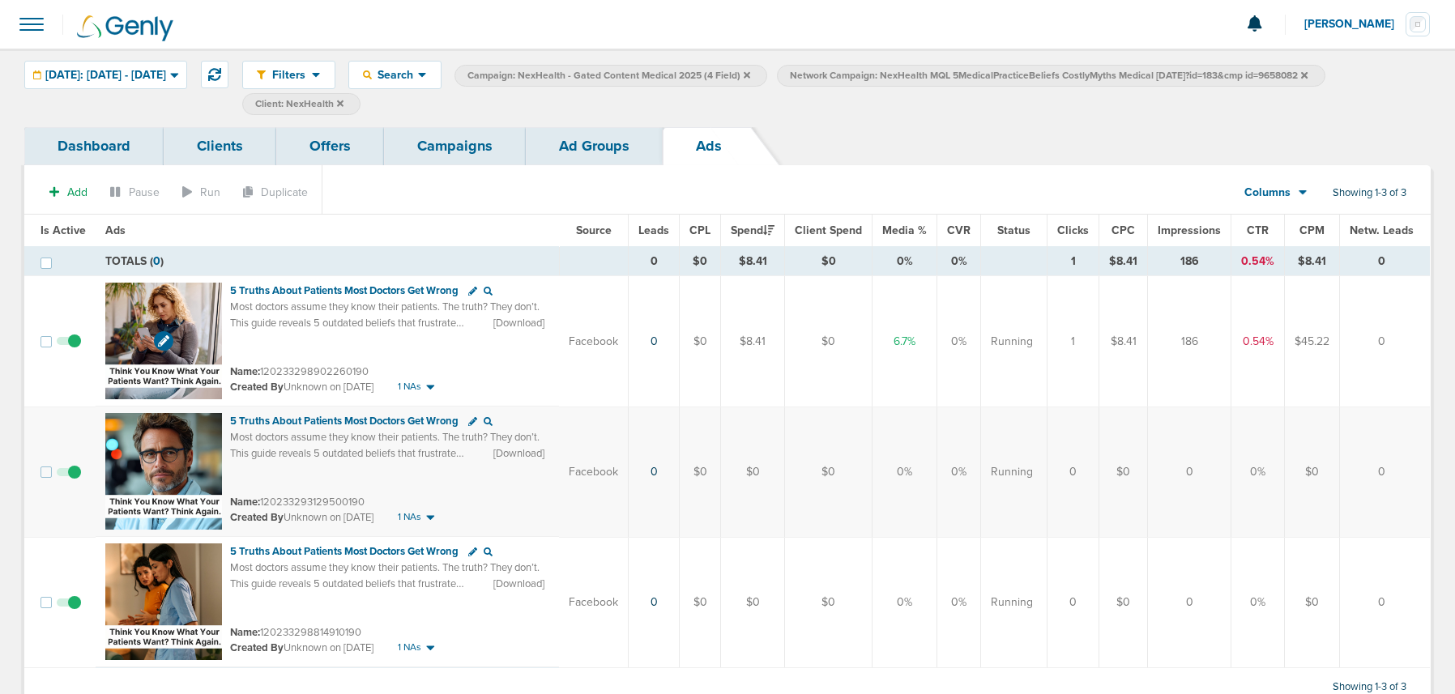
click at [144, 298] on img at bounding box center [163, 341] width 117 height 117
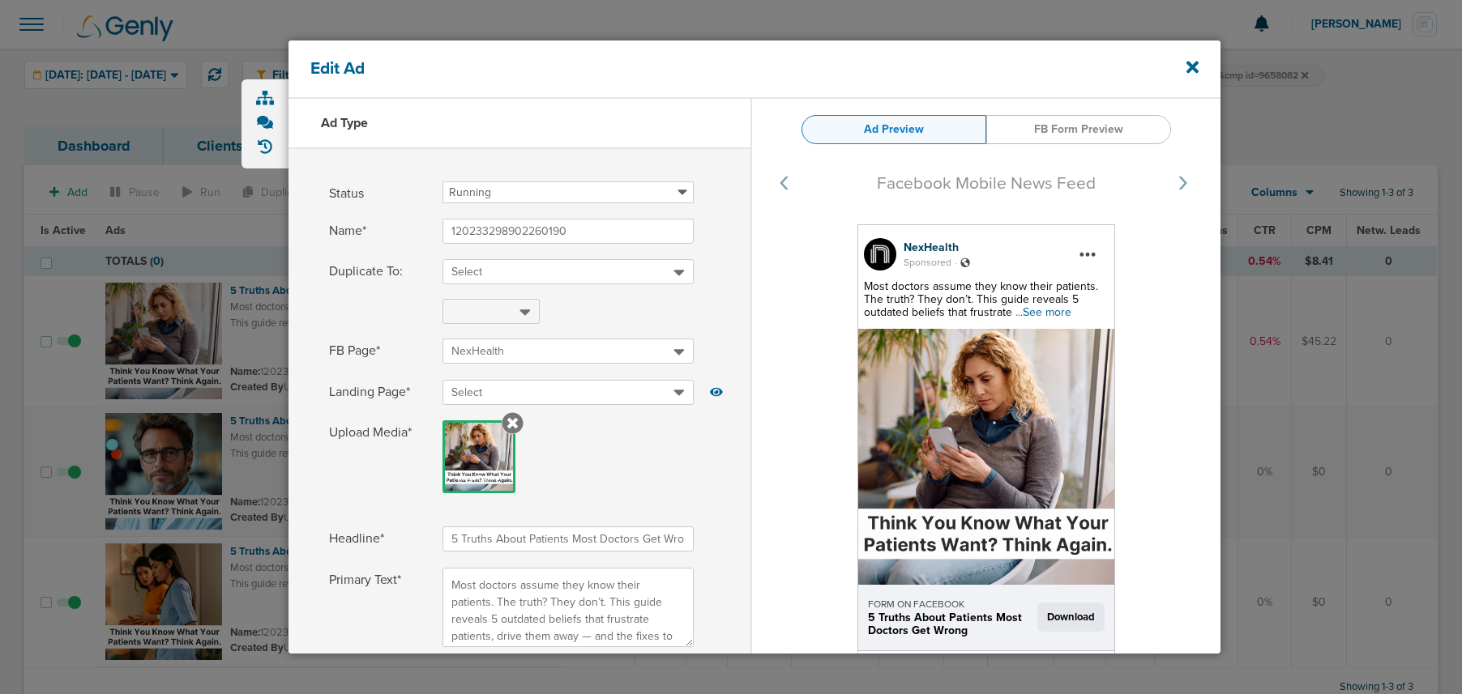
scroll to position [91, 0]
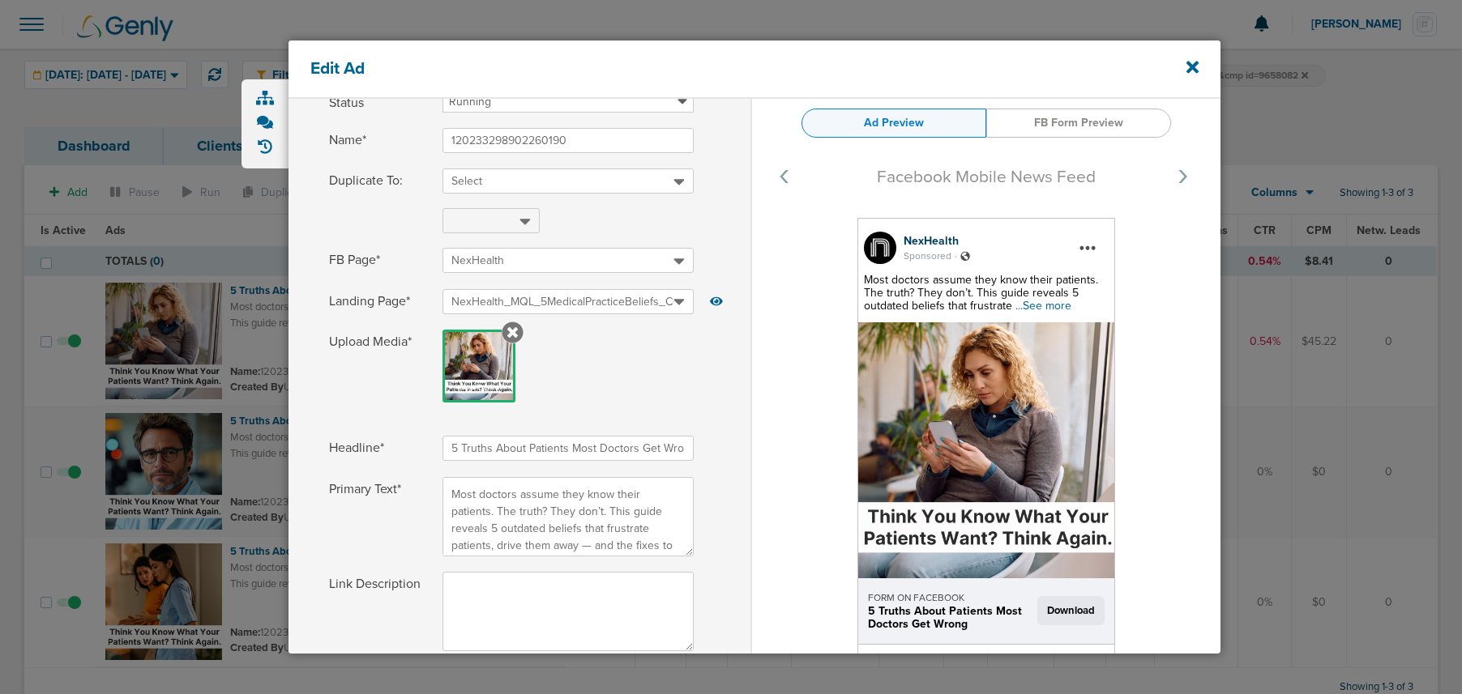
click at [1047, 308] on span "...See more" at bounding box center [1043, 306] width 56 height 14
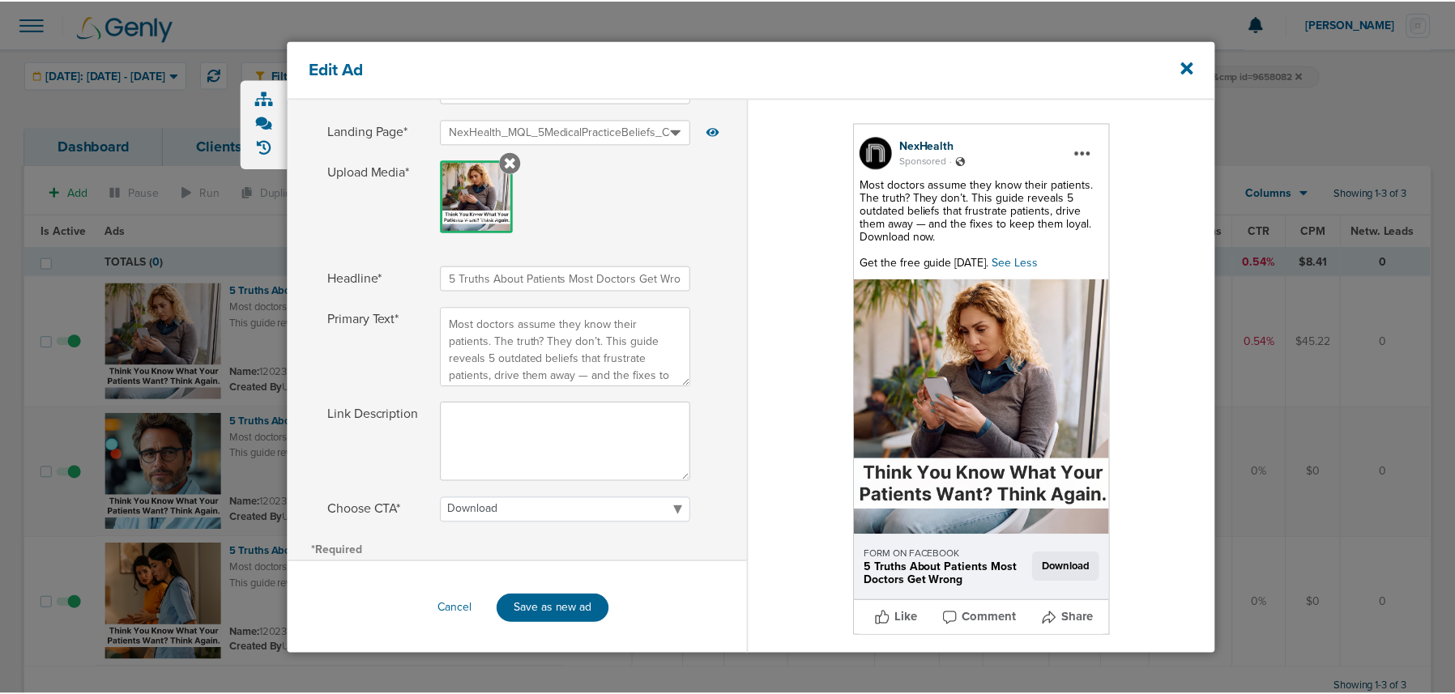
scroll to position [262, 0]
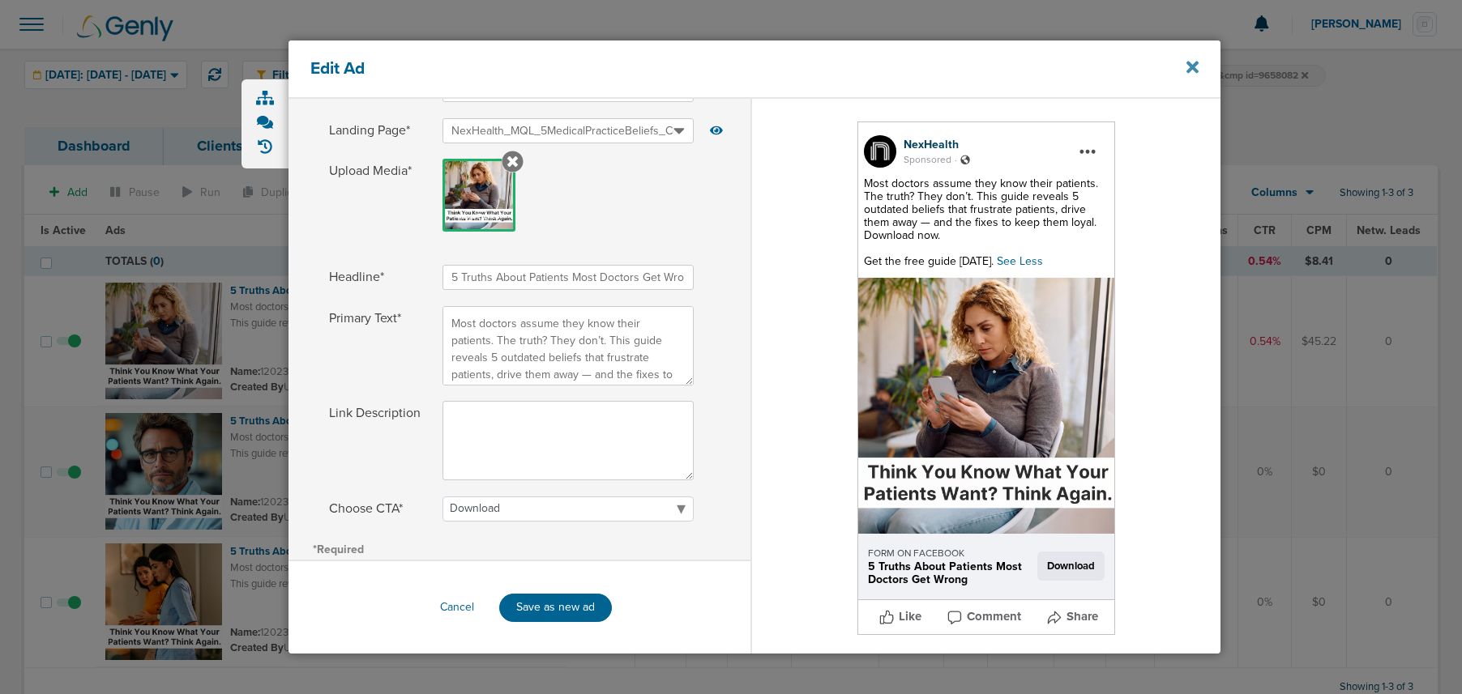
click at [1191, 70] on icon at bounding box center [1192, 68] width 12 height 12
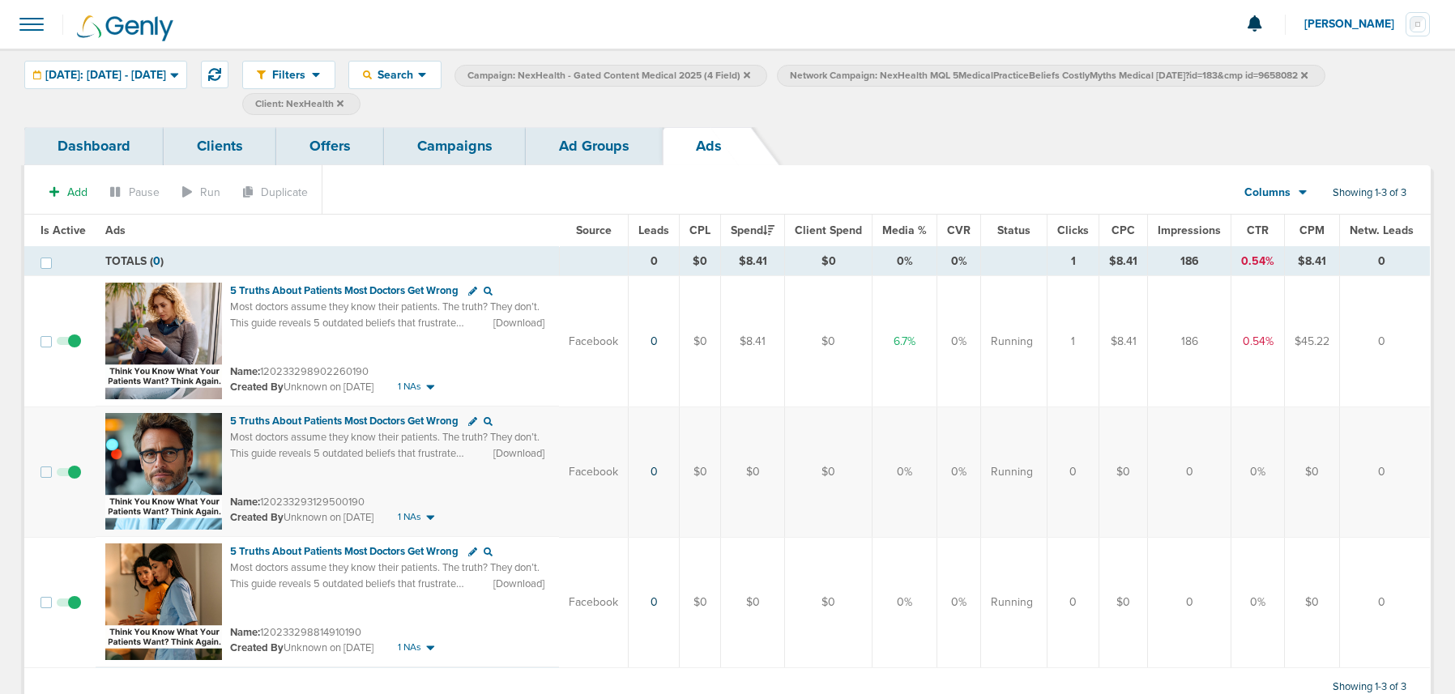
click at [587, 137] on link "Ad Groups" at bounding box center [594, 146] width 137 height 38
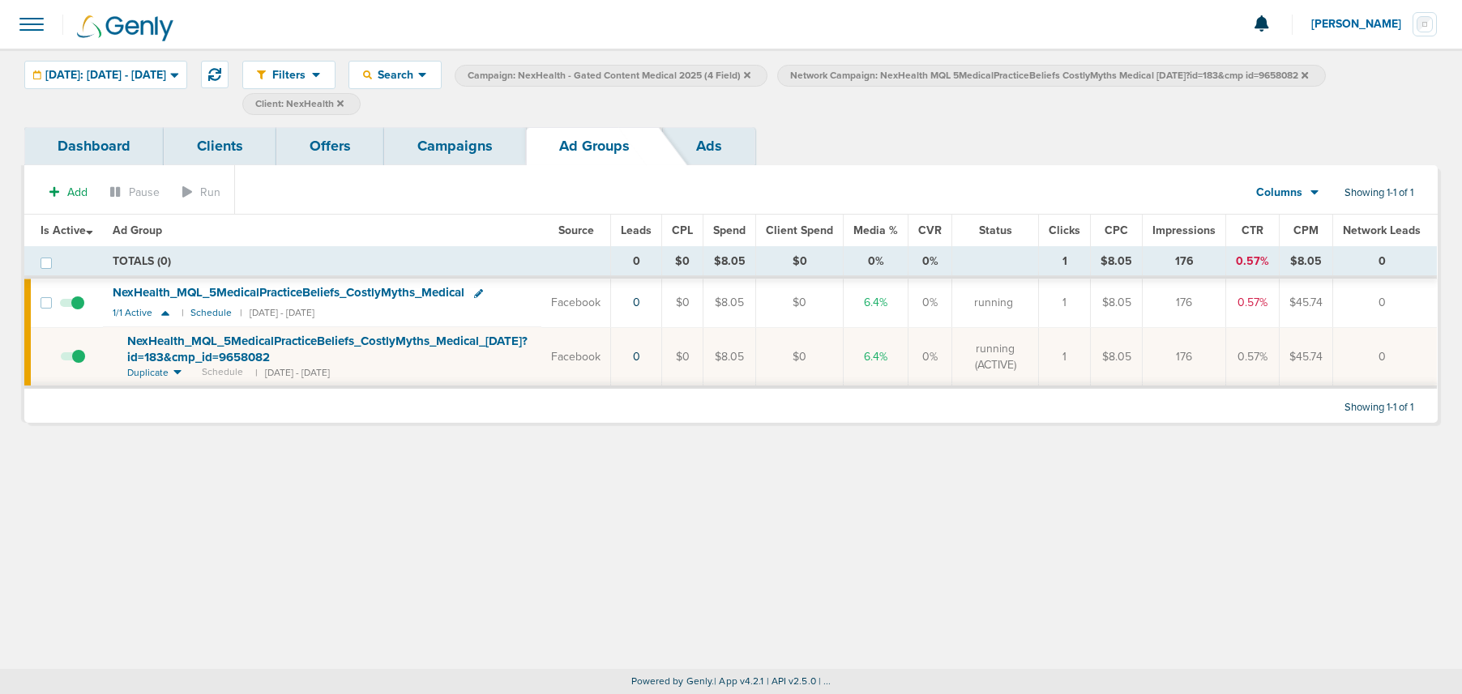
click at [1308, 73] on icon at bounding box center [1304, 74] width 6 height 6
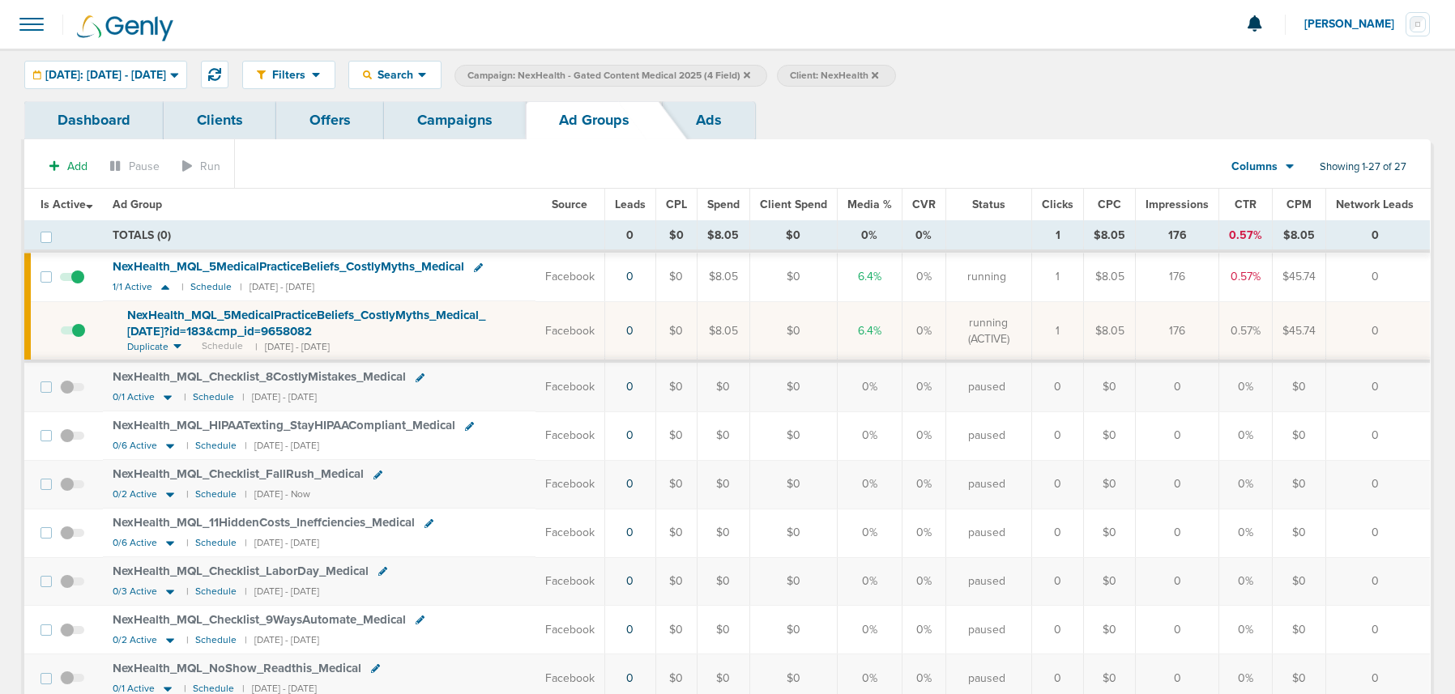
click at [427, 122] on link "Campaigns" at bounding box center [455, 120] width 142 height 38
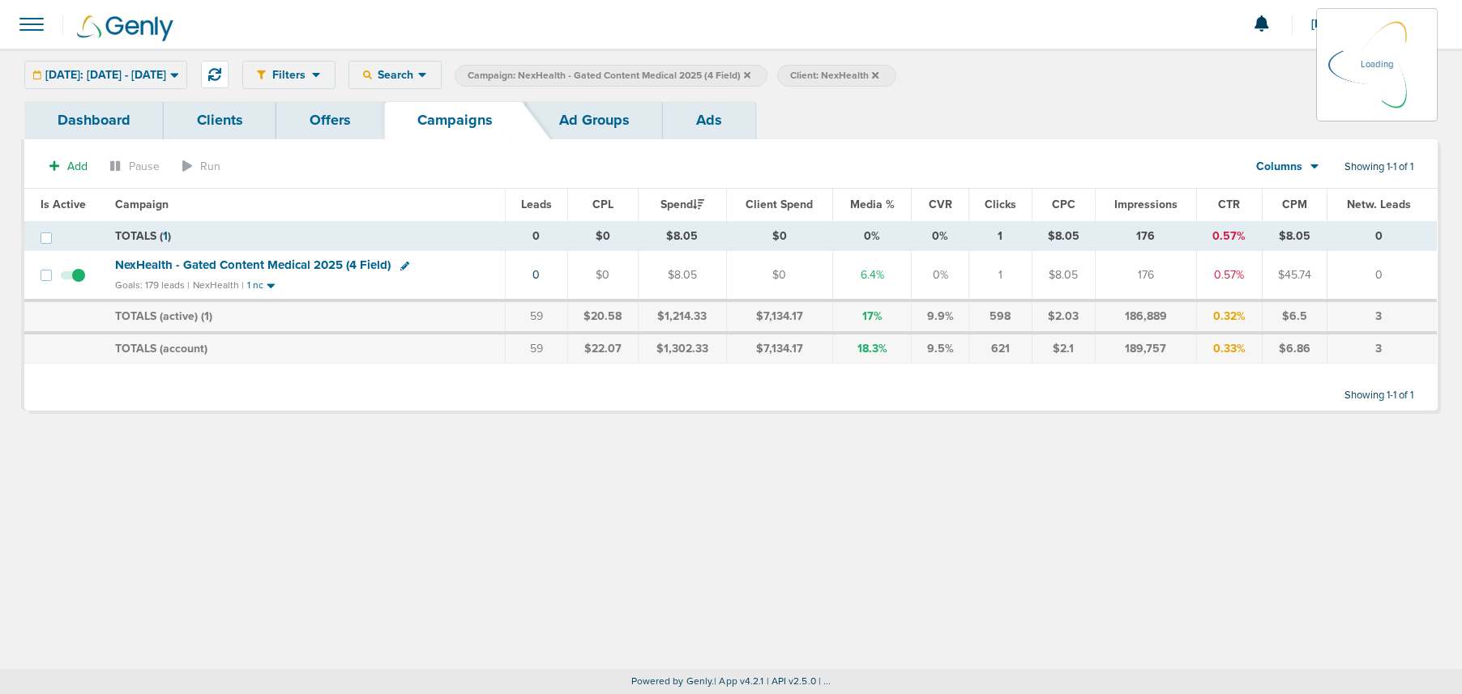
click at [750, 79] on icon at bounding box center [747, 75] width 6 height 10
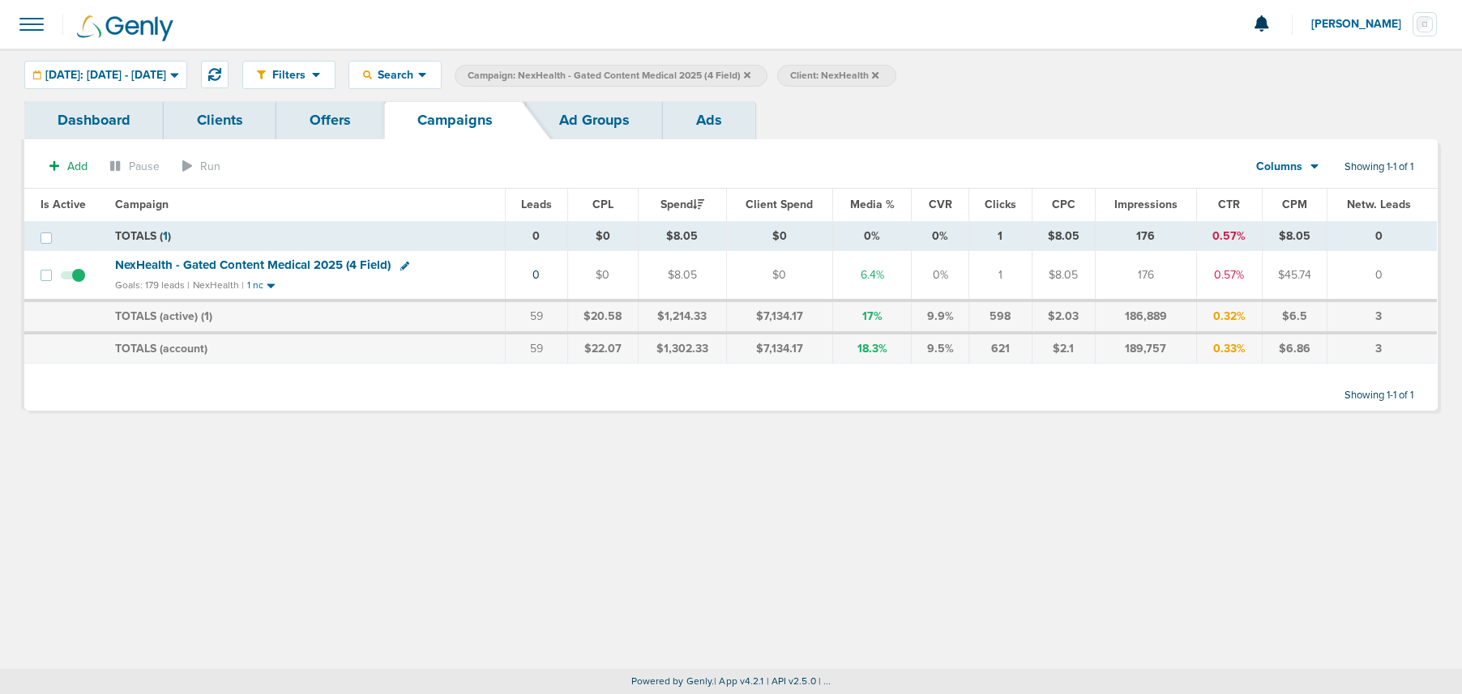
click at [750, 73] on icon at bounding box center [747, 74] width 6 height 6
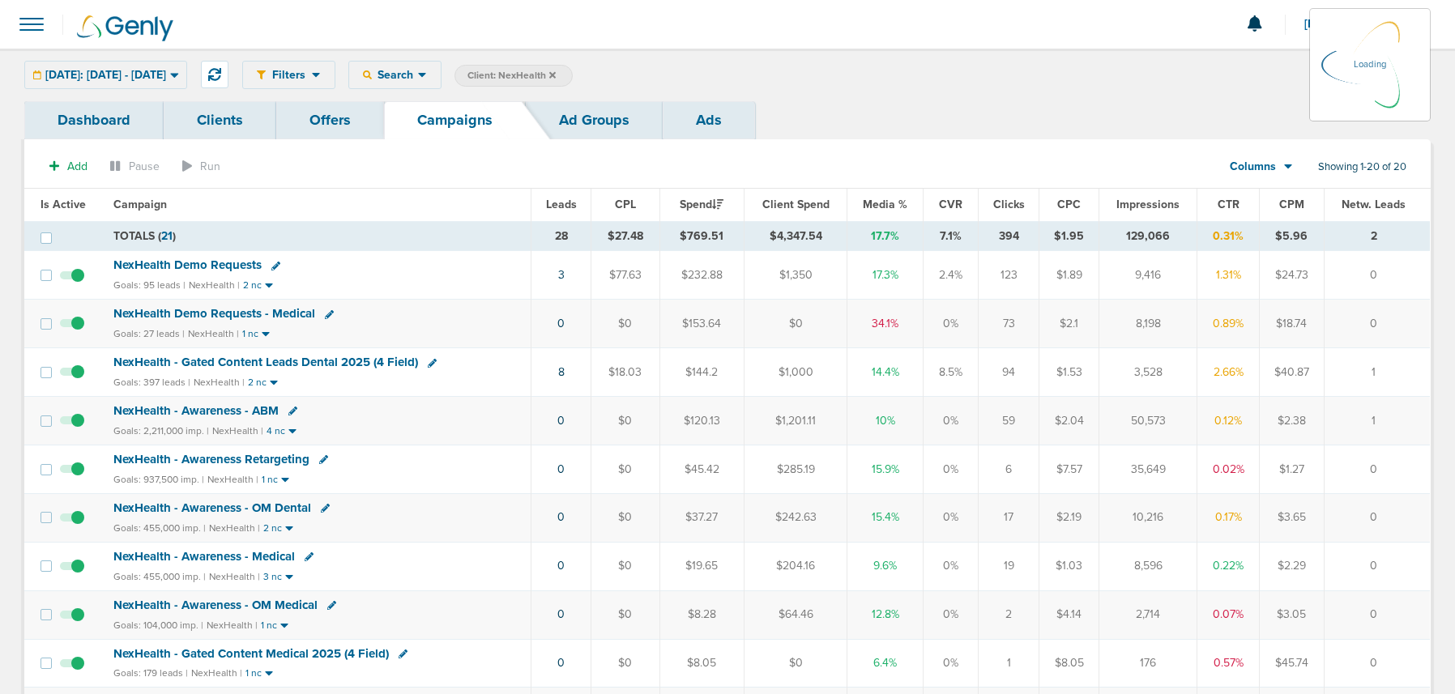
click at [556, 72] on icon at bounding box center [552, 75] width 6 height 10
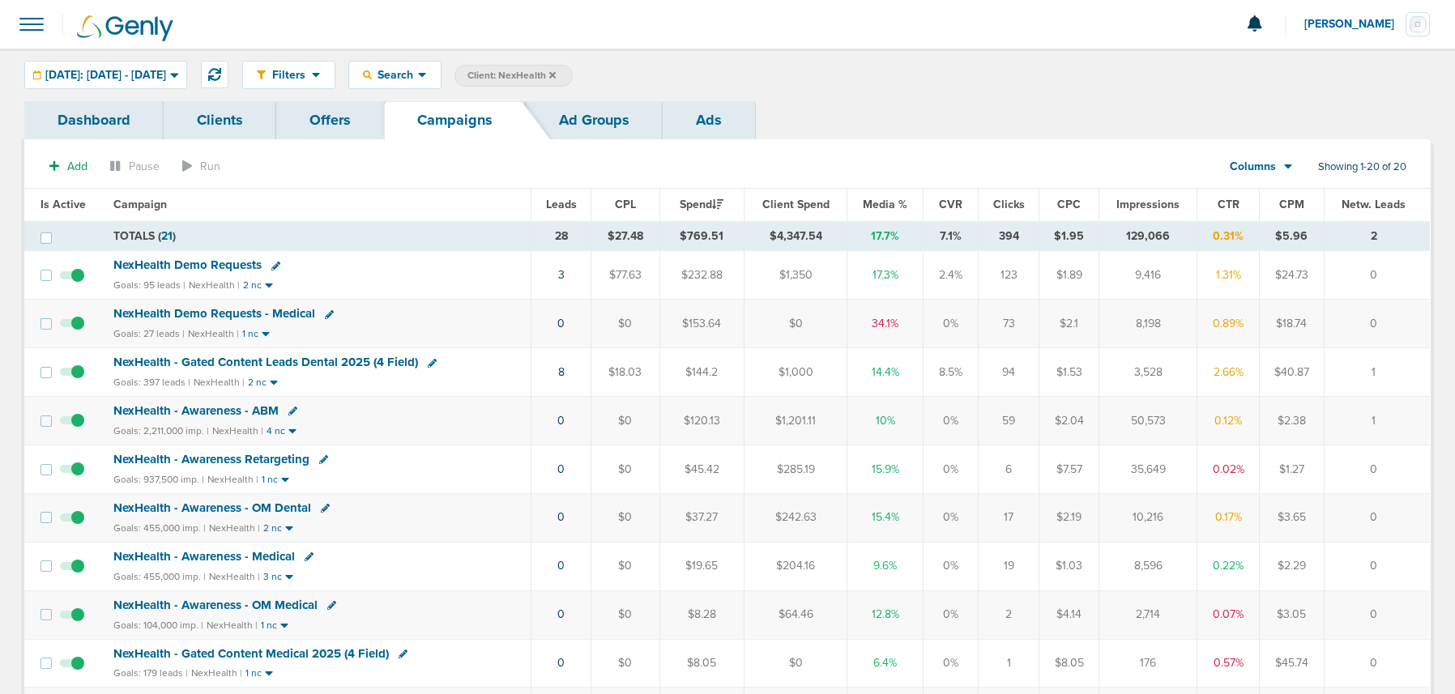
click at [253, 308] on span "NexHealth Demo Requests - Medical" at bounding box center [214, 313] width 202 height 15
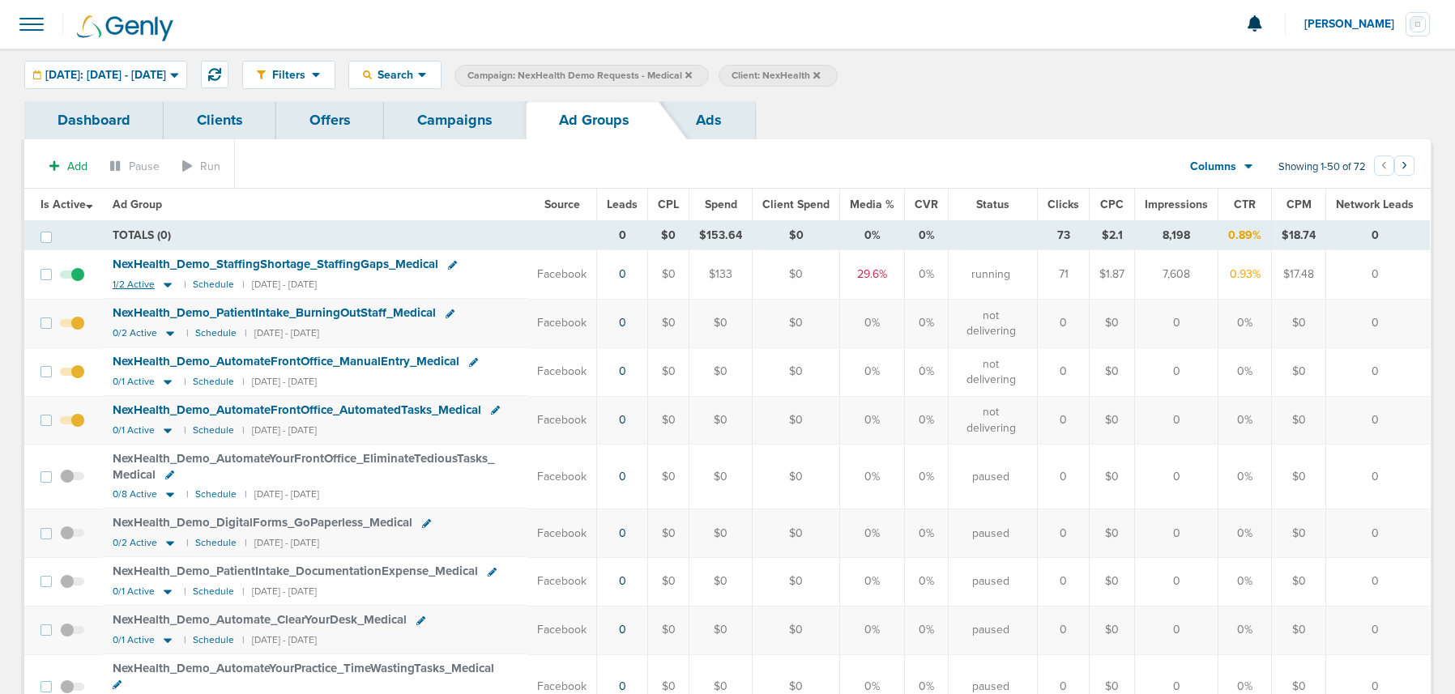
click at [165, 284] on icon at bounding box center [168, 286] width 8 height 5
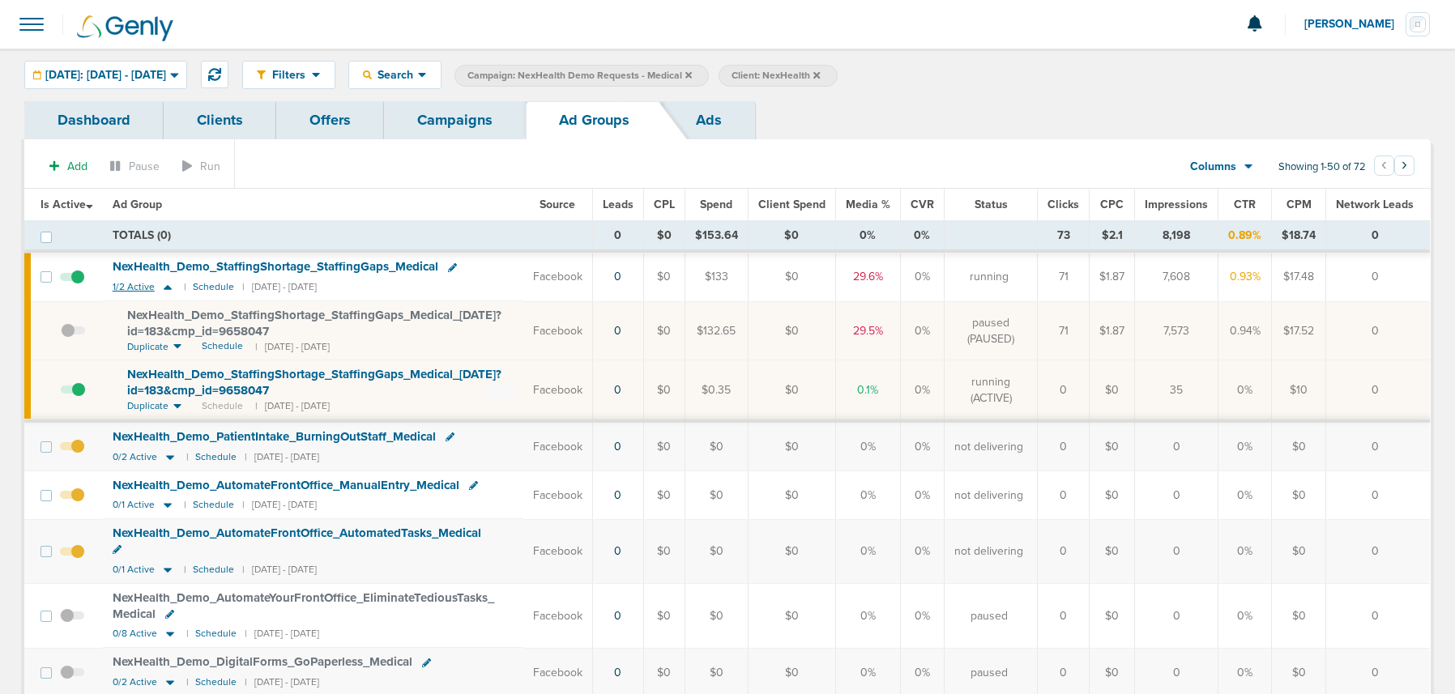
click at [165, 284] on icon at bounding box center [168, 287] width 16 height 14
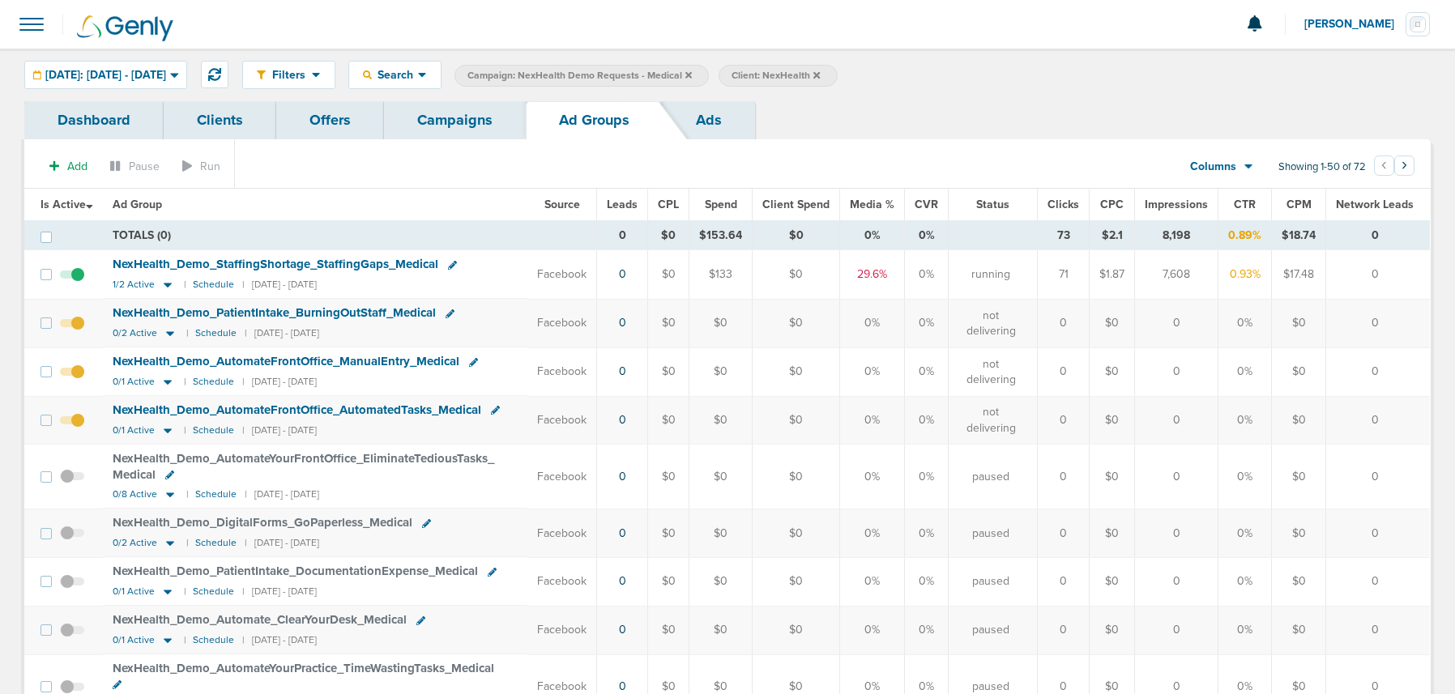
drag, startPoint x: 446, startPoint y: 122, endPoint x: 439, endPoint y: 127, distance: 9.2
click at [447, 122] on link "Campaigns" at bounding box center [455, 120] width 142 height 38
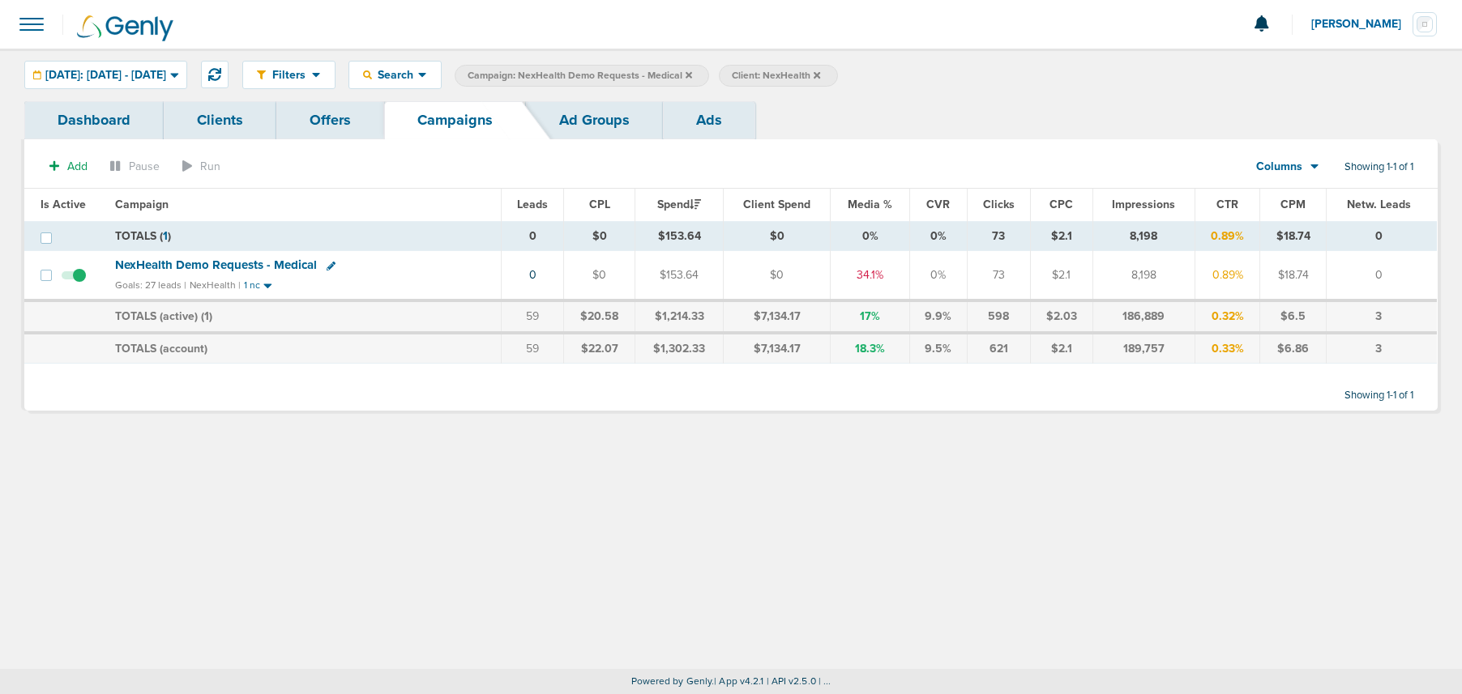
click at [692, 76] on icon at bounding box center [689, 74] width 6 height 6
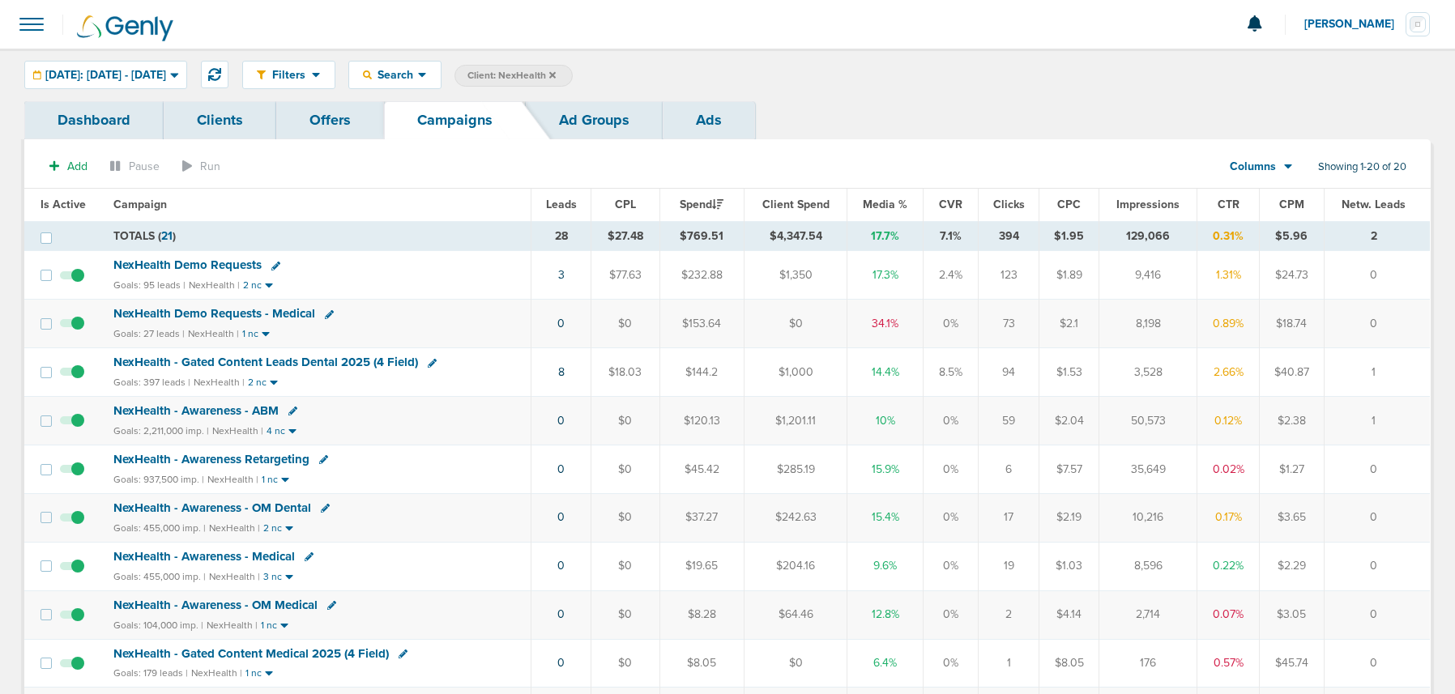
click at [556, 75] on icon at bounding box center [552, 75] width 6 height 10
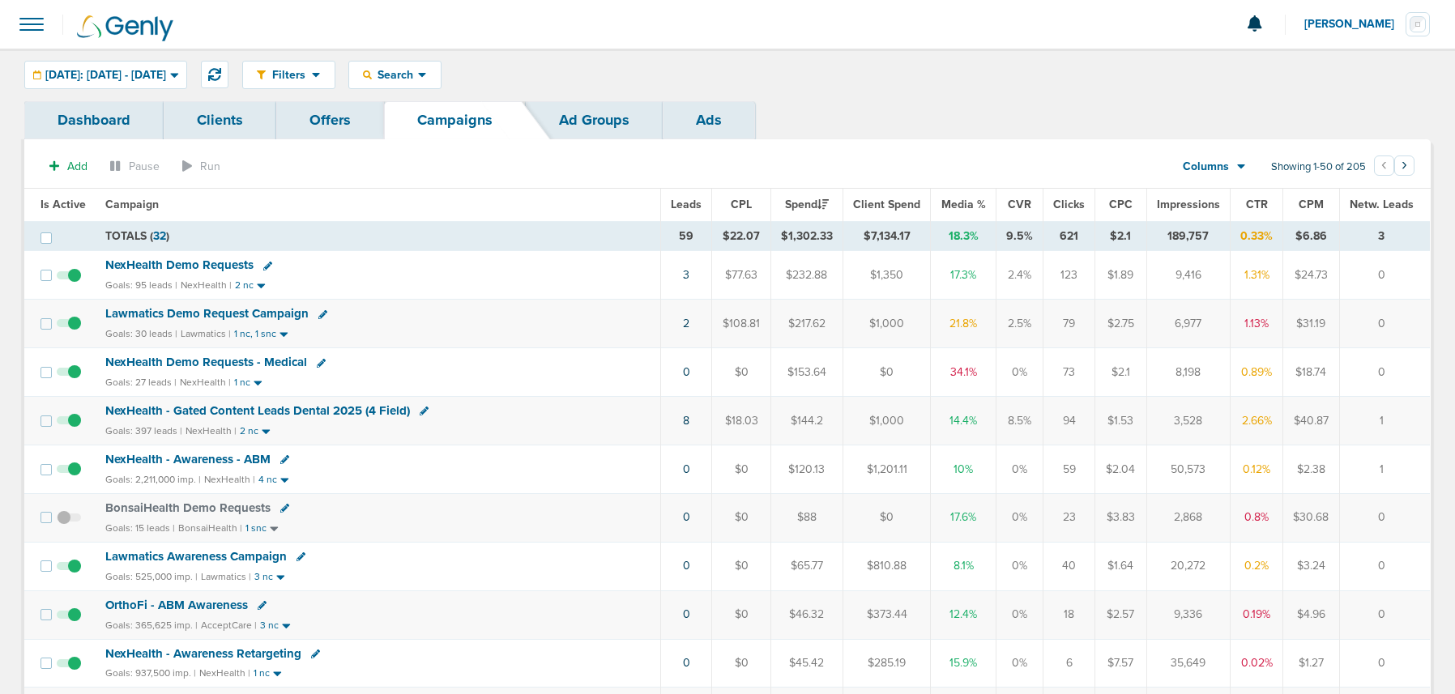
click at [180, 268] on span "NexHealth Demo Requests" at bounding box center [179, 265] width 148 height 15
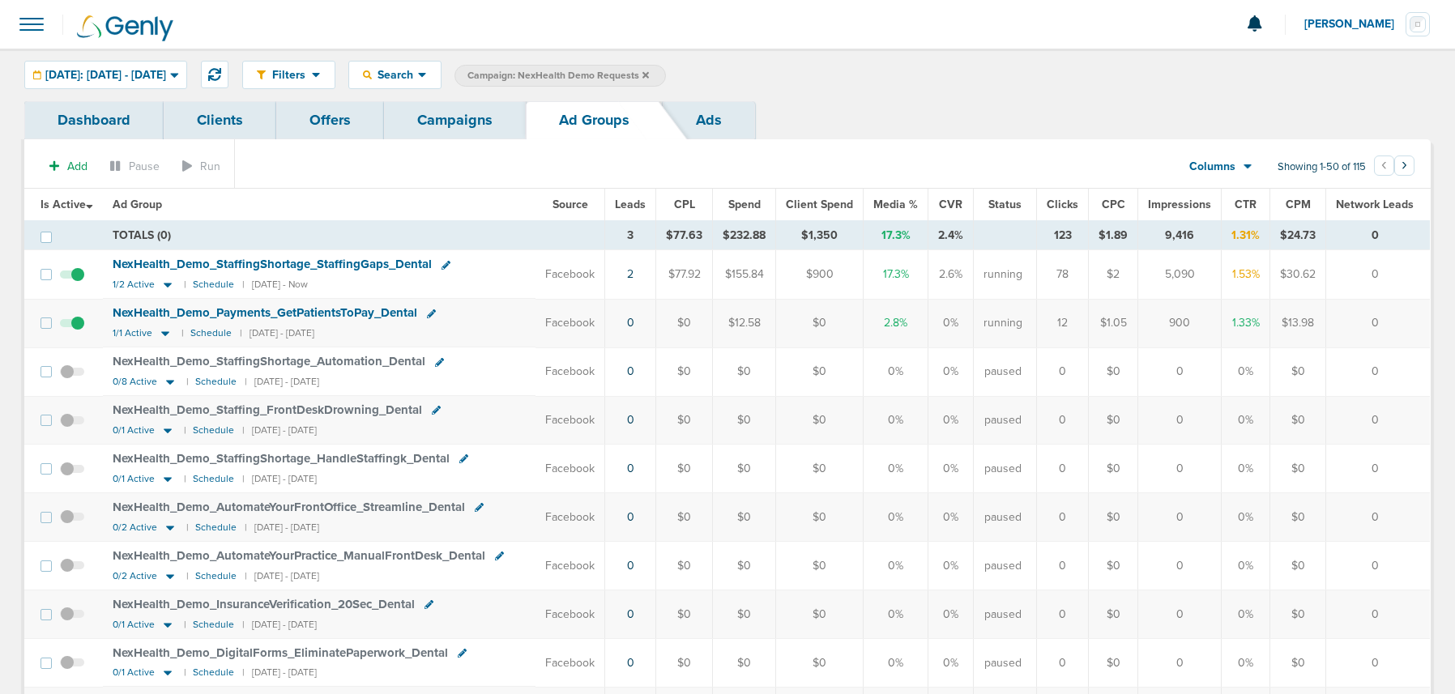
click at [438, 122] on link "Campaigns" at bounding box center [455, 120] width 142 height 38
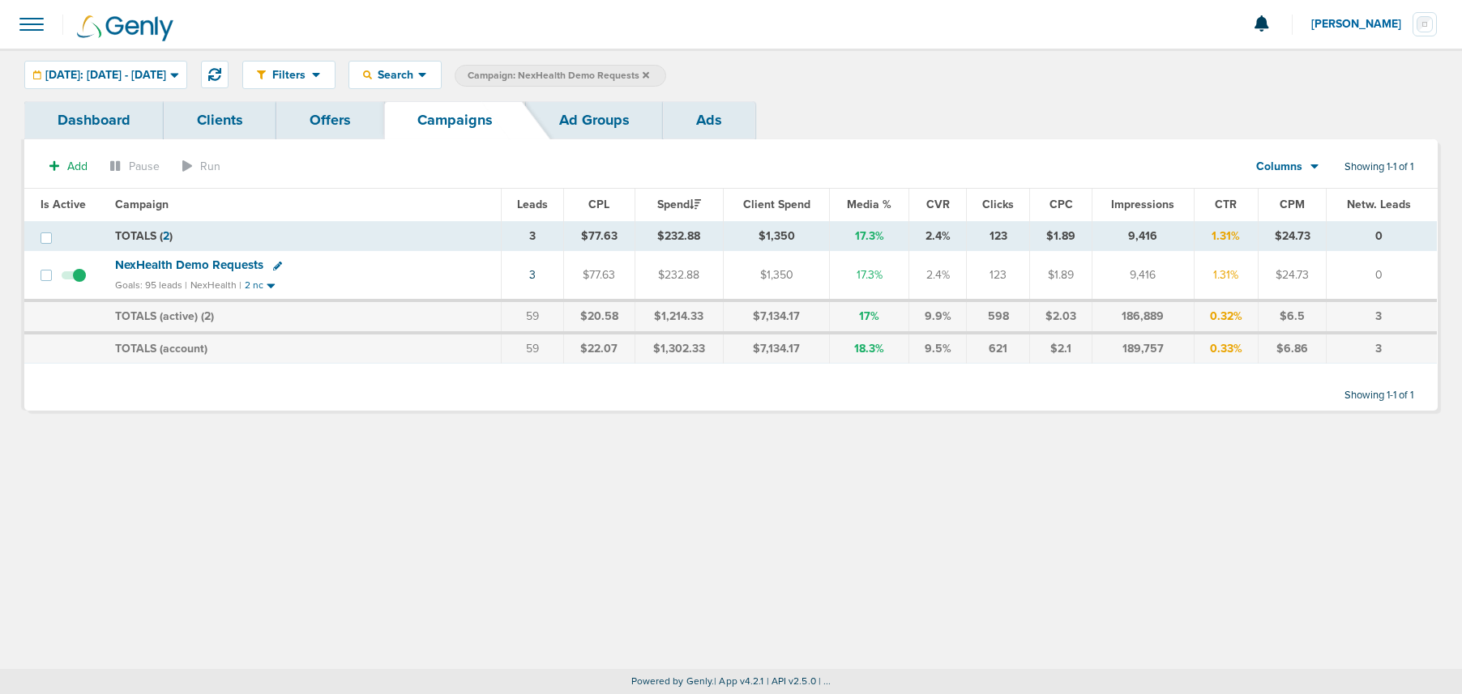
click at [649, 70] on icon at bounding box center [646, 75] width 6 height 10
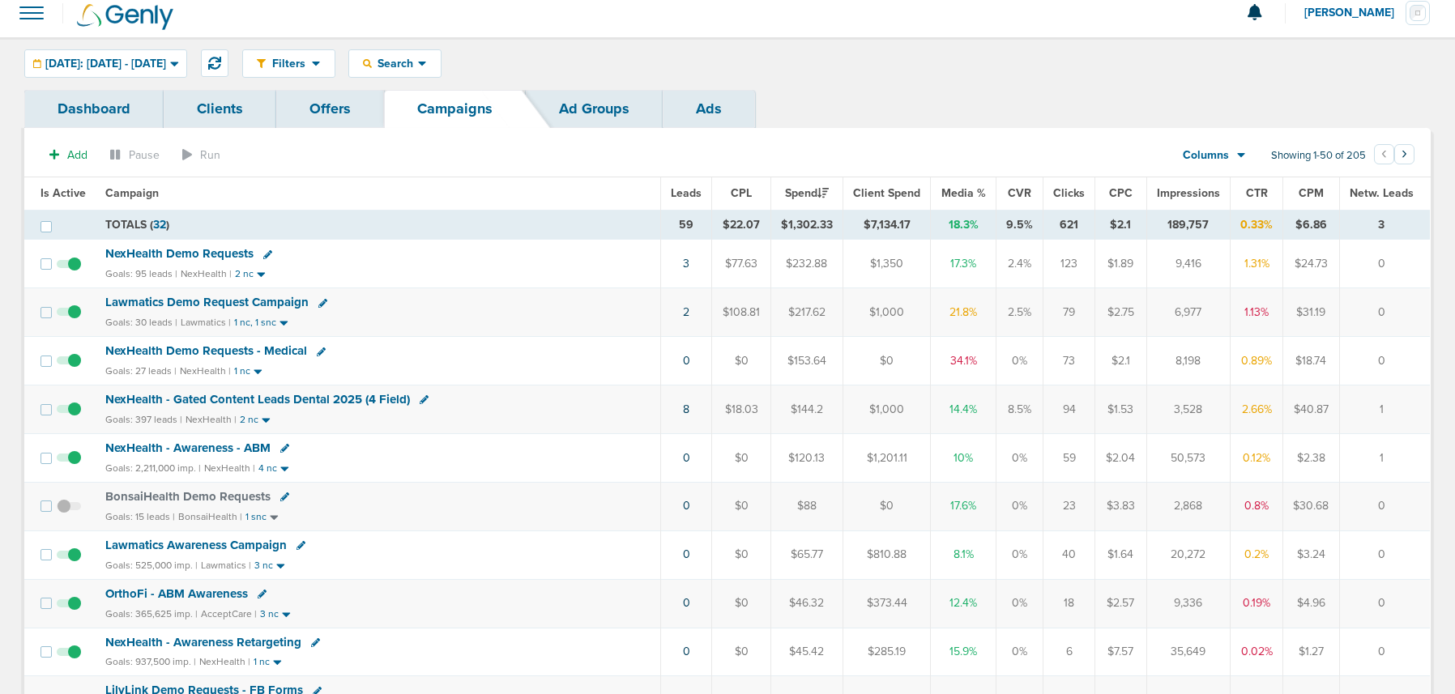
scroll to position [10, 0]
